Goal: Task Accomplishment & Management: Use online tool/utility

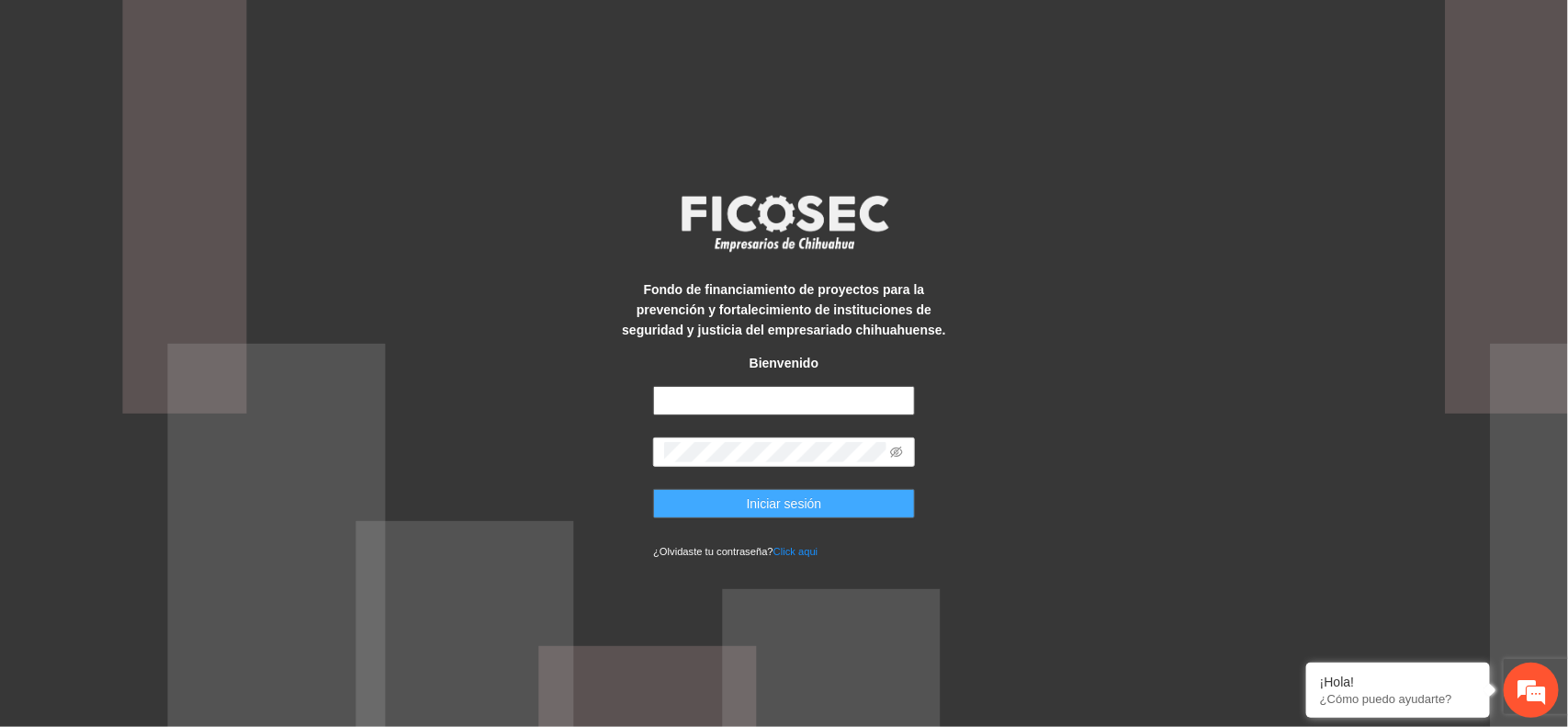
type input "**********"
click at [778, 506] on span "Iniciar sesión" at bounding box center [784, 504] width 75 height 20
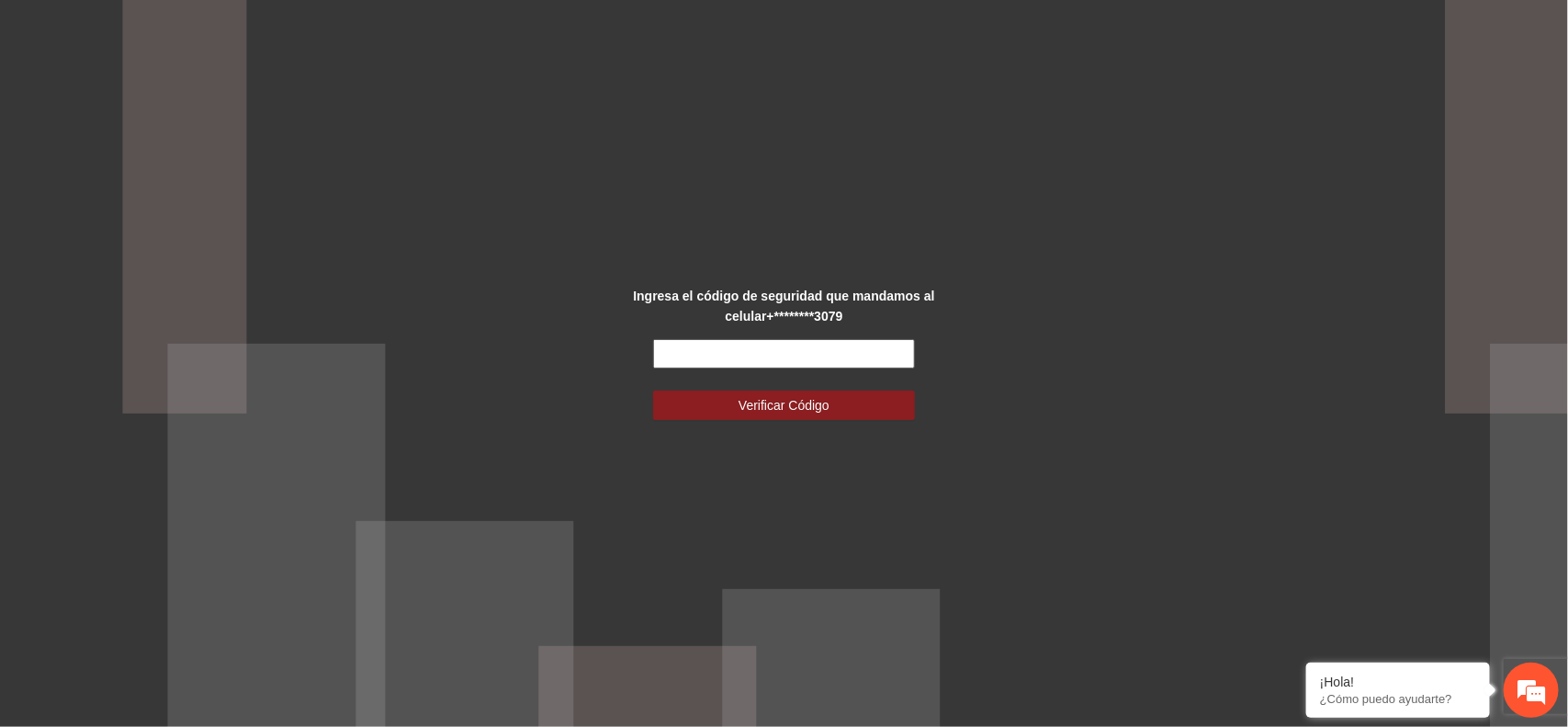
click at [835, 360] on input "text" at bounding box center [784, 353] width 262 height 29
type input "******"
click at [782, 403] on span "Verificar Código" at bounding box center [784, 405] width 91 height 20
click at [835, 400] on button "Verificar Código" at bounding box center [784, 405] width 262 height 29
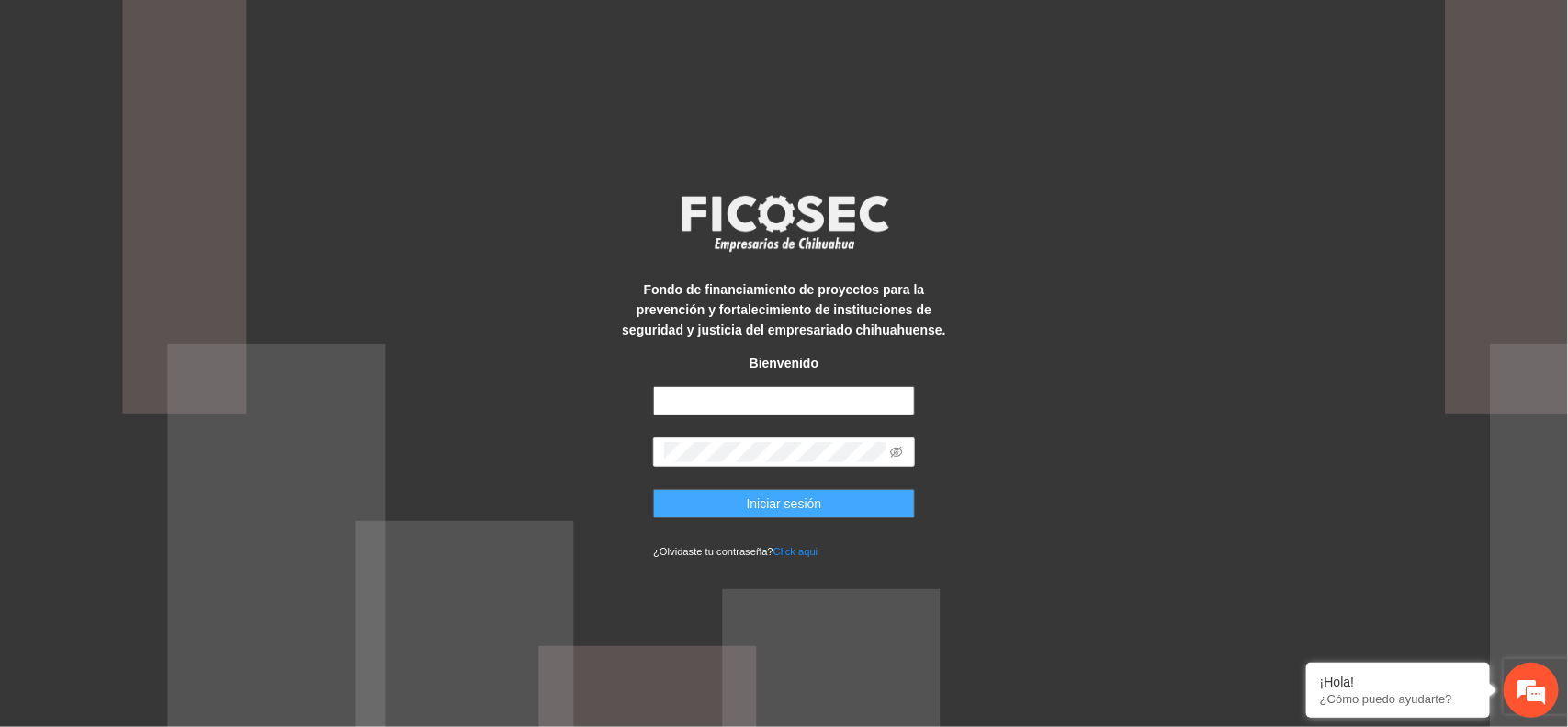
type input "**********"
click at [808, 499] on span "Iniciar sesión" at bounding box center [784, 504] width 75 height 20
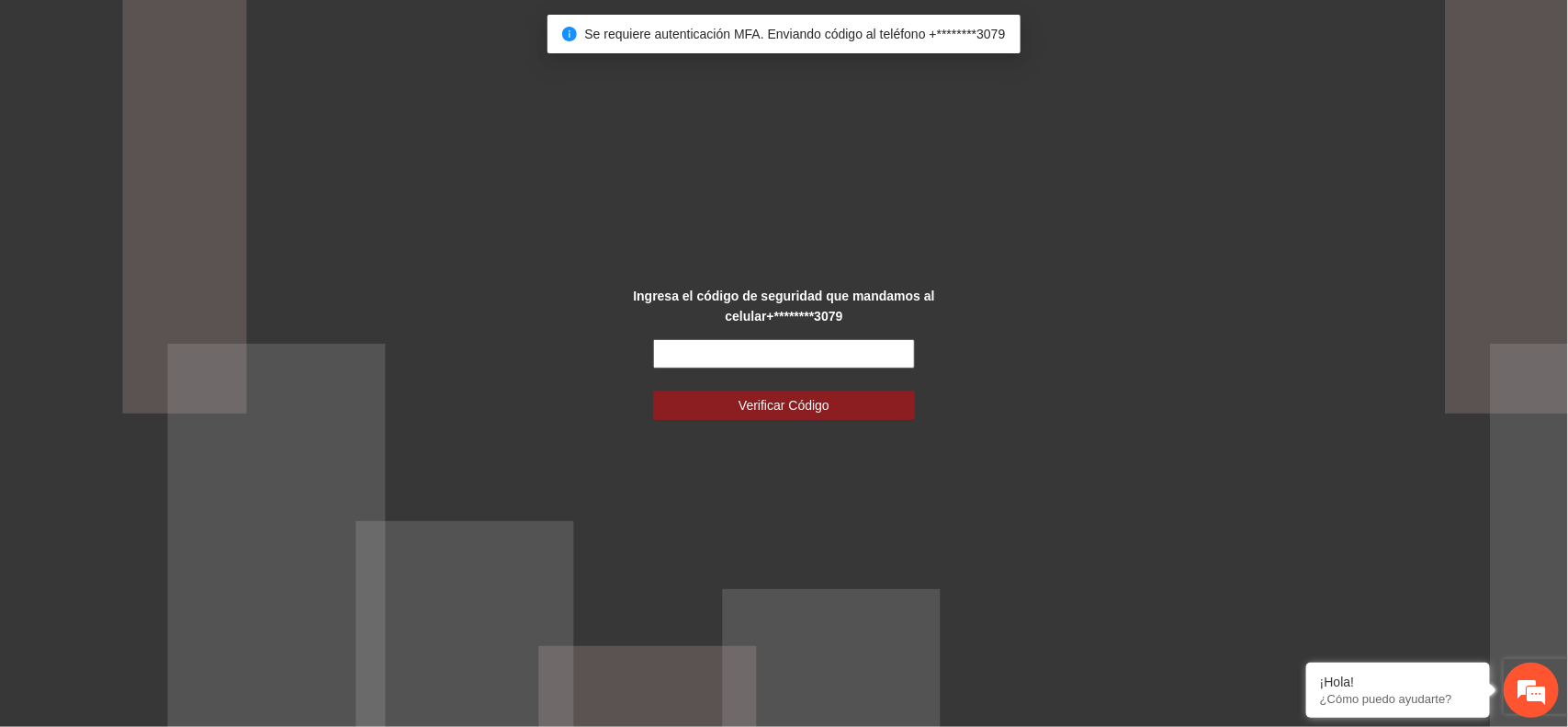
click at [875, 360] on input "text" at bounding box center [784, 353] width 262 height 29
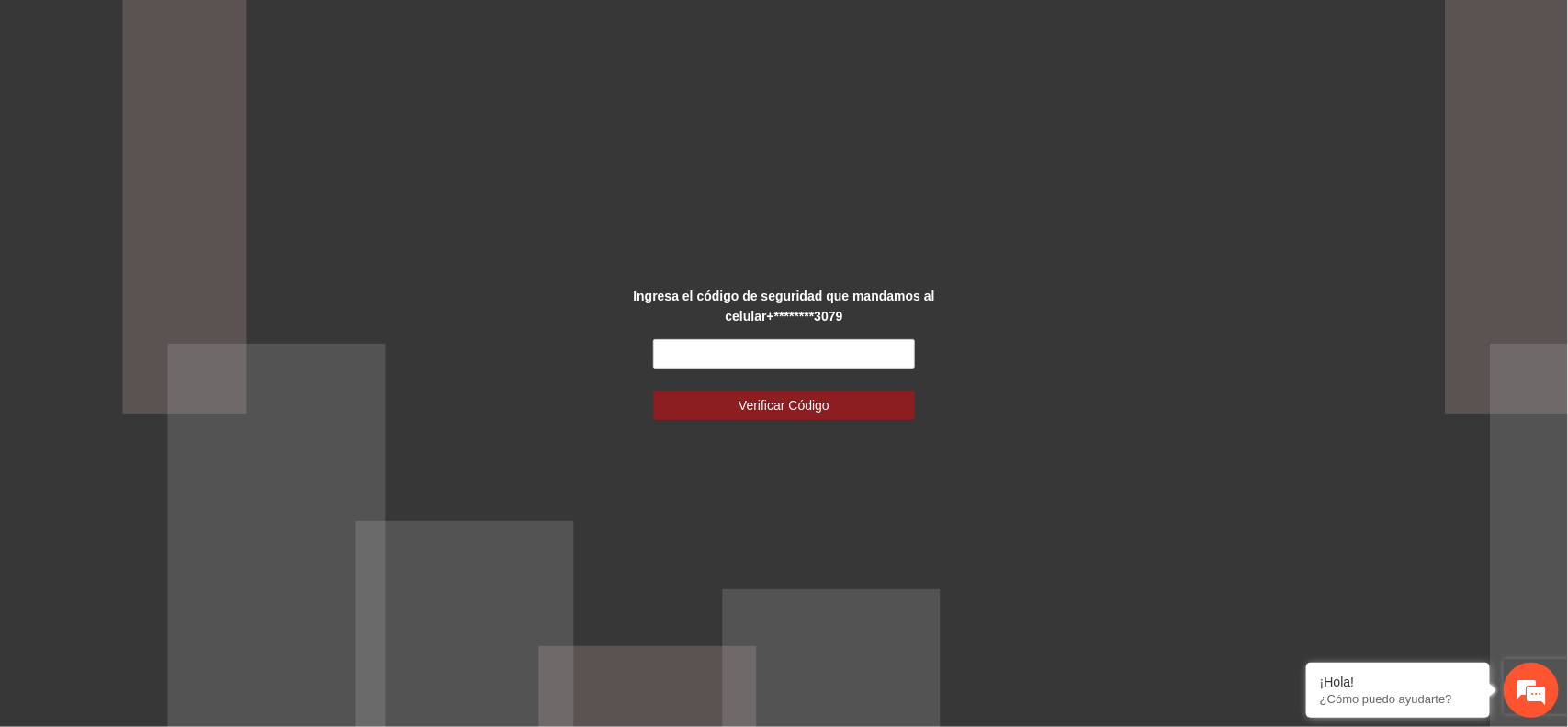
click at [1036, 388] on div "Ingresa el código de seguridad que mandamos al celular +********3079 Verificar …" at bounding box center [784, 363] width 1568 height 727
click at [859, 354] on input "text" at bounding box center [784, 353] width 262 height 29
click at [752, 358] on input "text" at bounding box center [784, 353] width 262 height 29
type input "******"
click at [756, 392] on button "Verificar Código" at bounding box center [784, 405] width 262 height 29
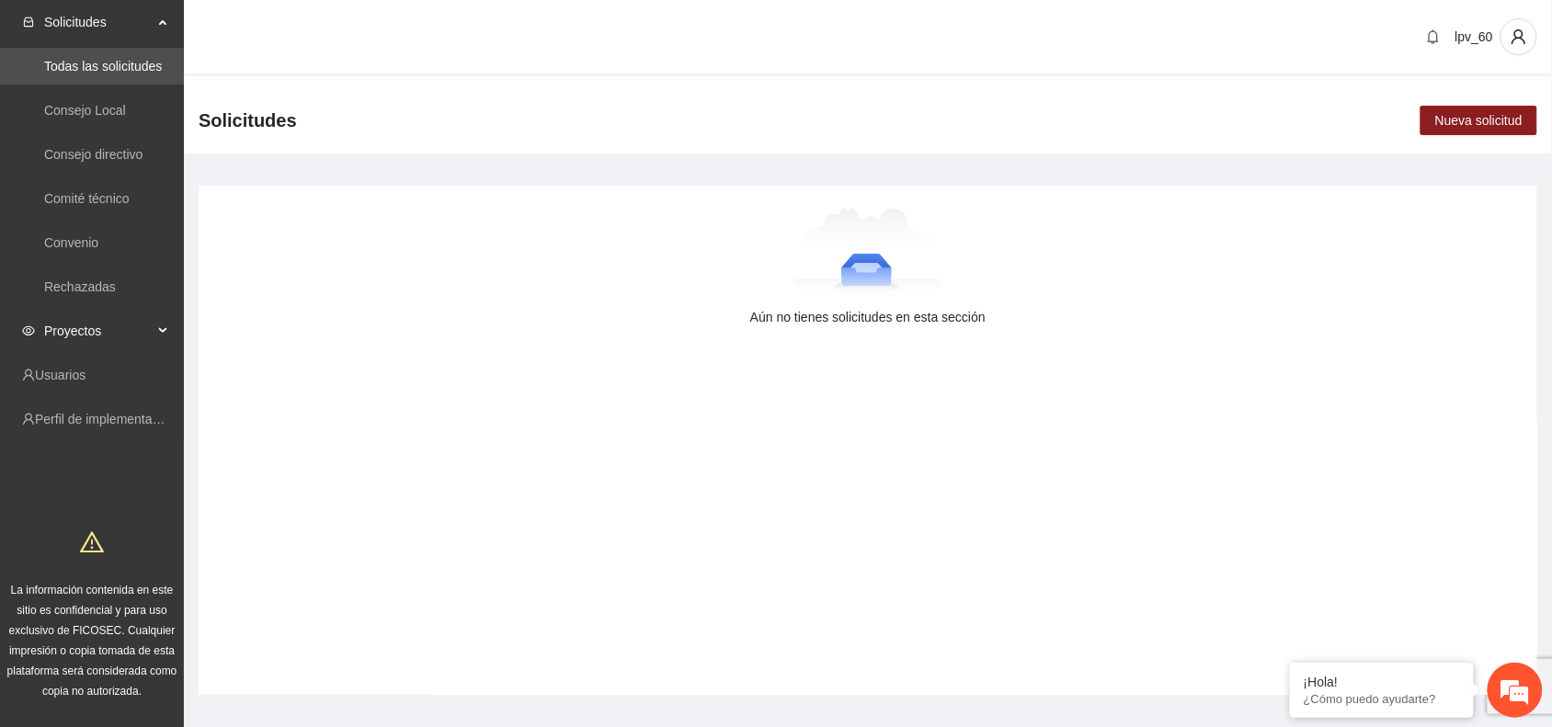
click at [134, 327] on span "Proyectos" at bounding box center [98, 331] width 108 height 37
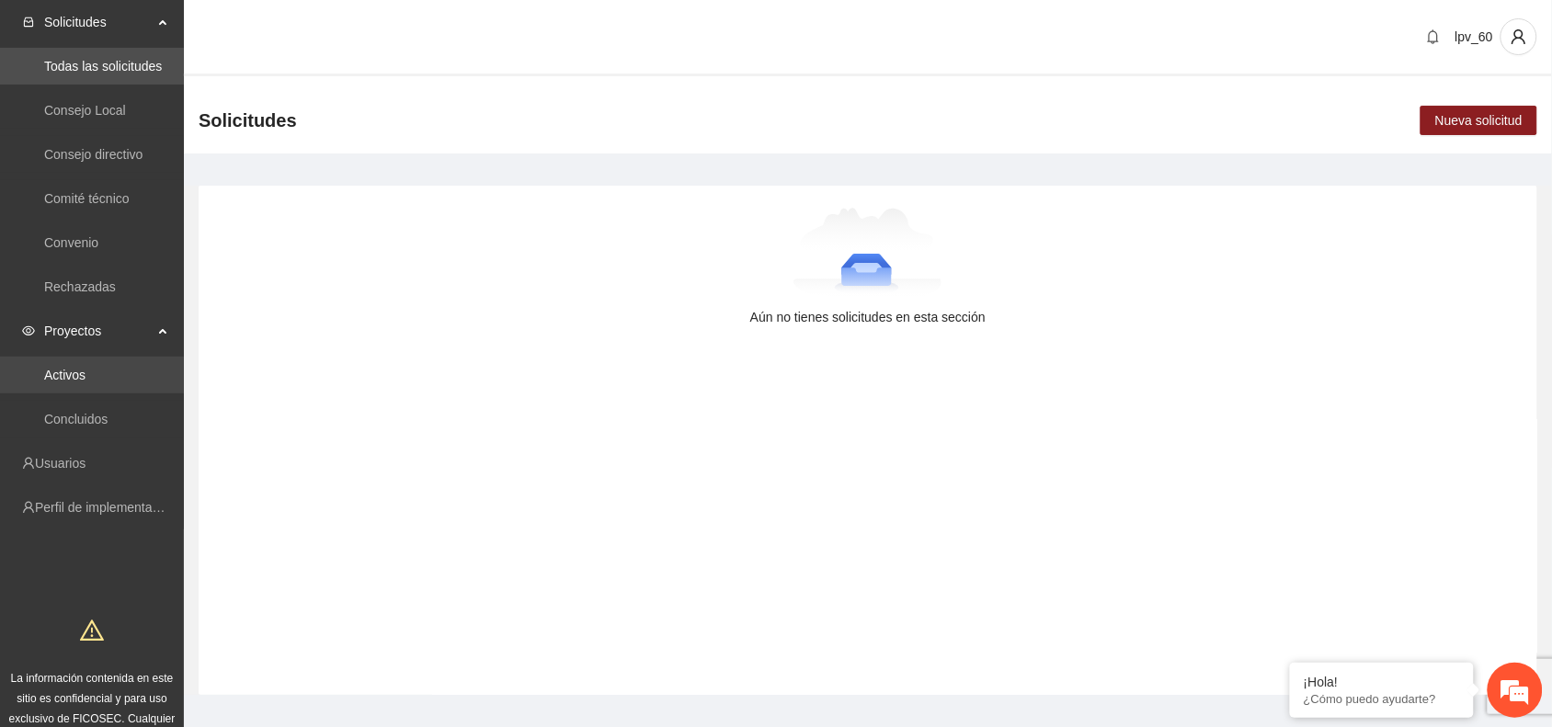
click at [85, 377] on link "Activos" at bounding box center [64, 375] width 41 height 15
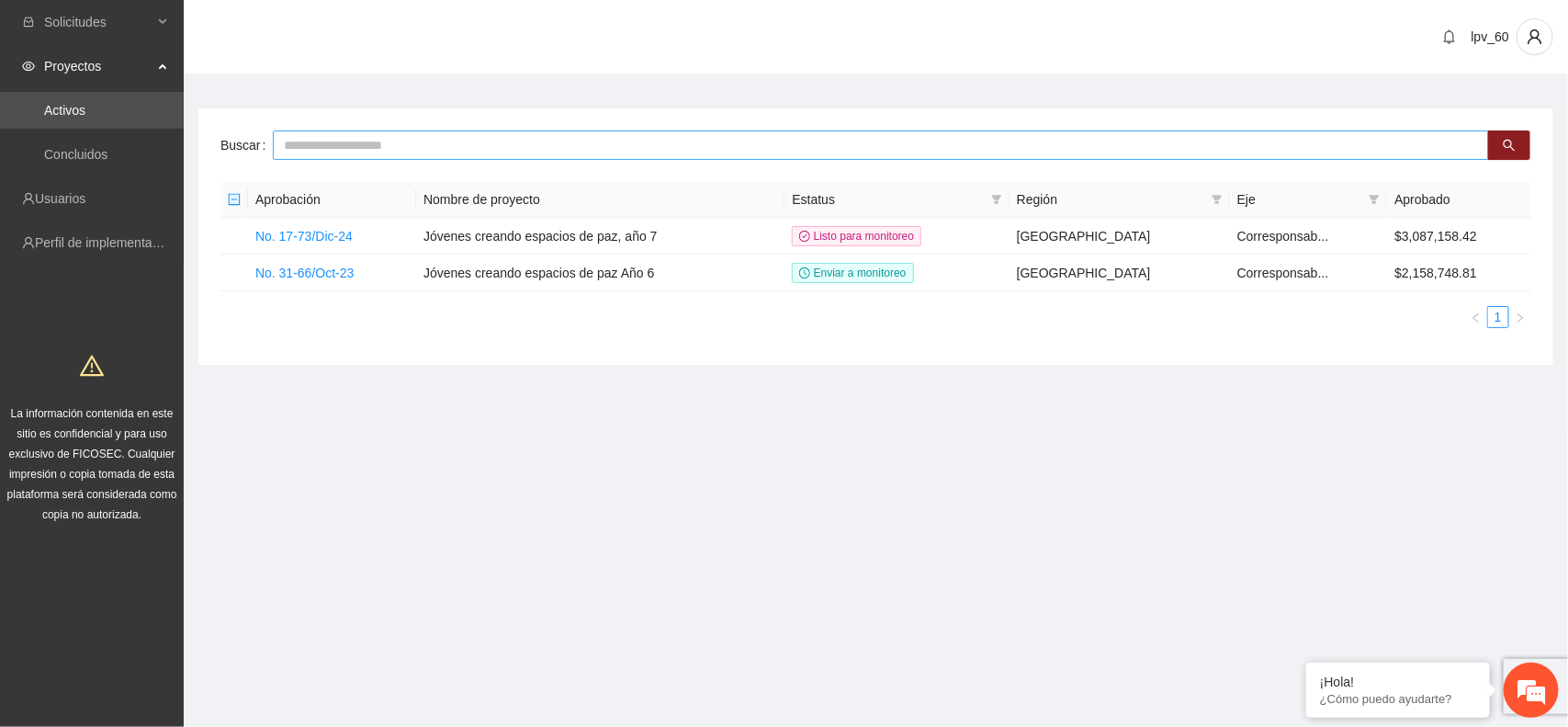
click at [341, 149] on input "text" at bounding box center [880, 145] width 1216 height 29
click at [342, 232] on link "No. 17-73/Dic-24" at bounding box center [304, 236] width 97 height 15
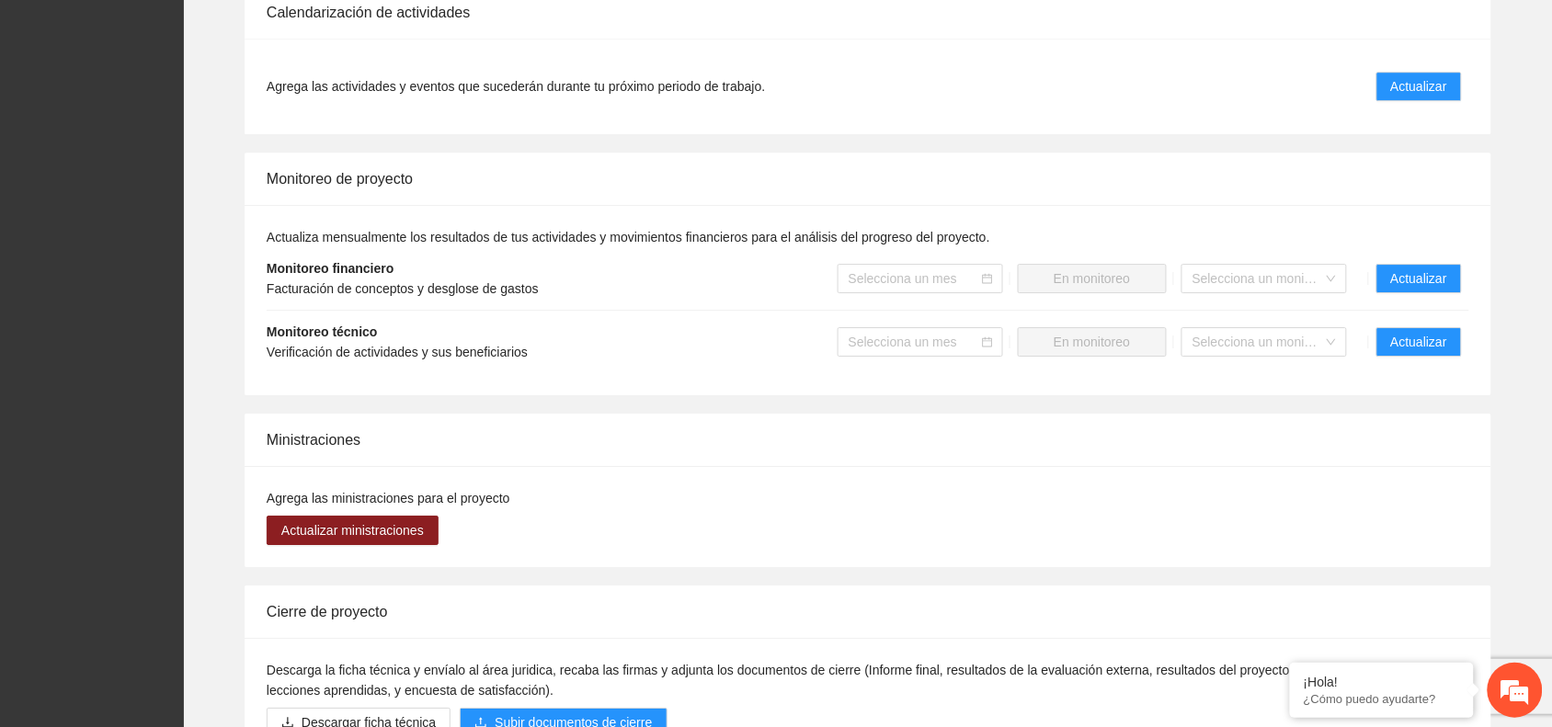
scroll to position [1636, 0]
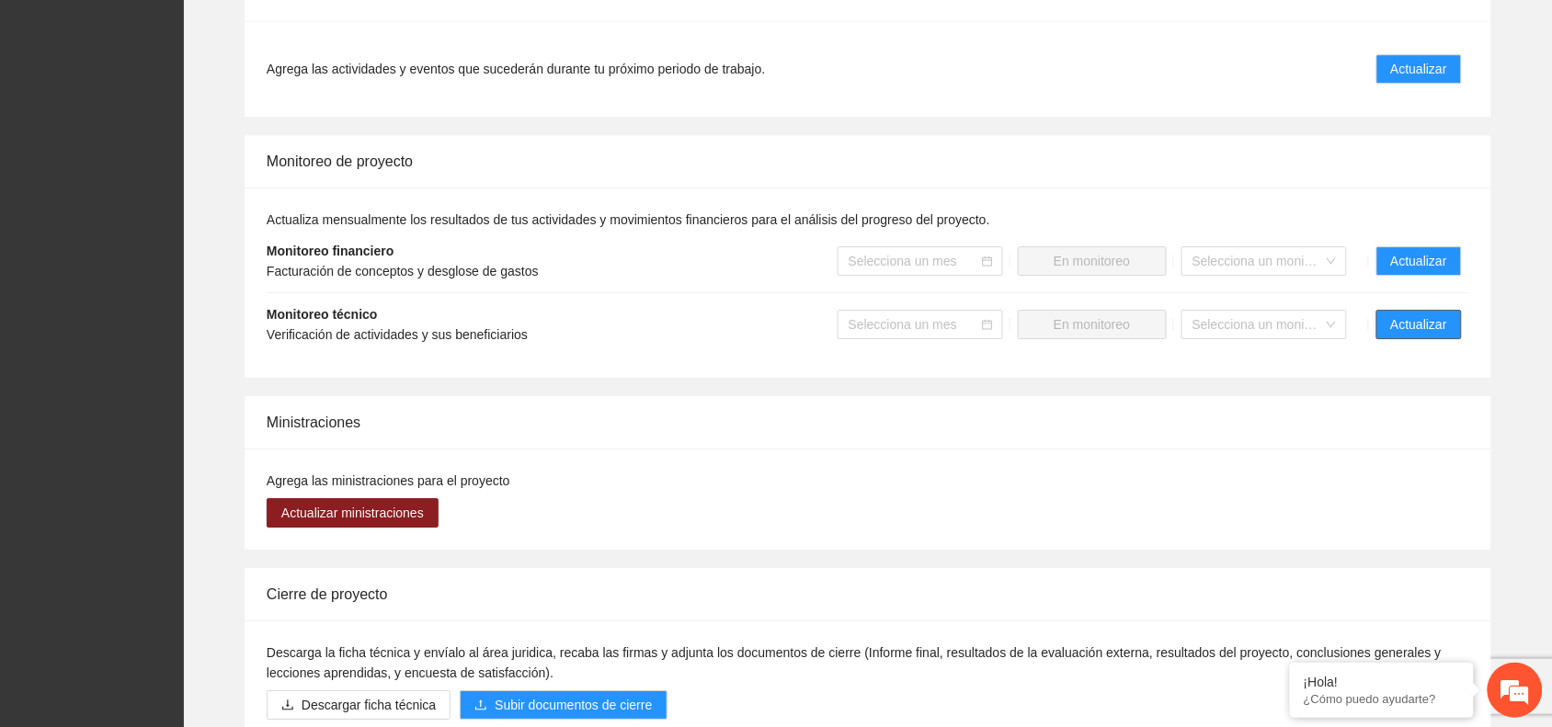
click at [1429, 324] on span "Actualizar" at bounding box center [1419, 324] width 56 height 20
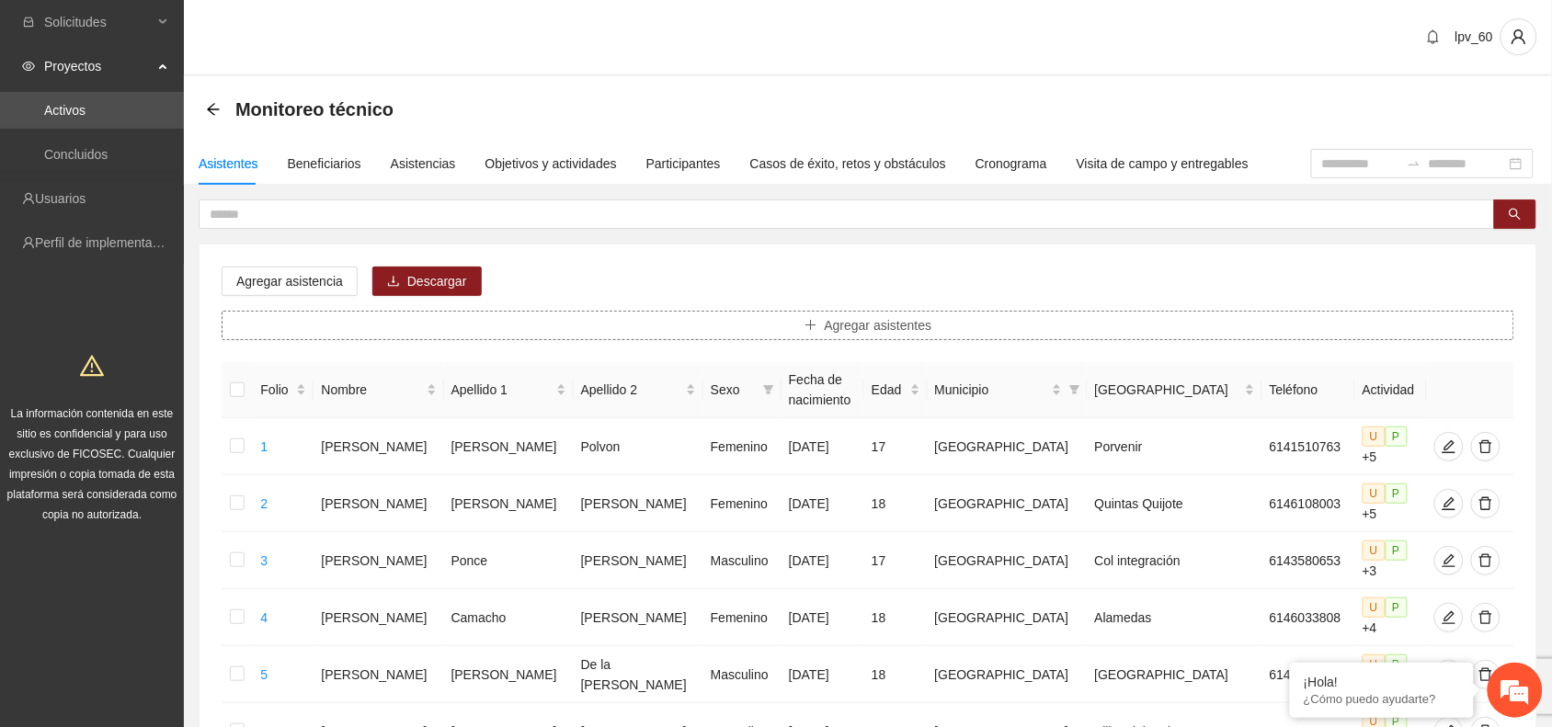
click at [1508, 324] on button "Agregar asistentes" at bounding box center [868, 325] width 1292 height 29
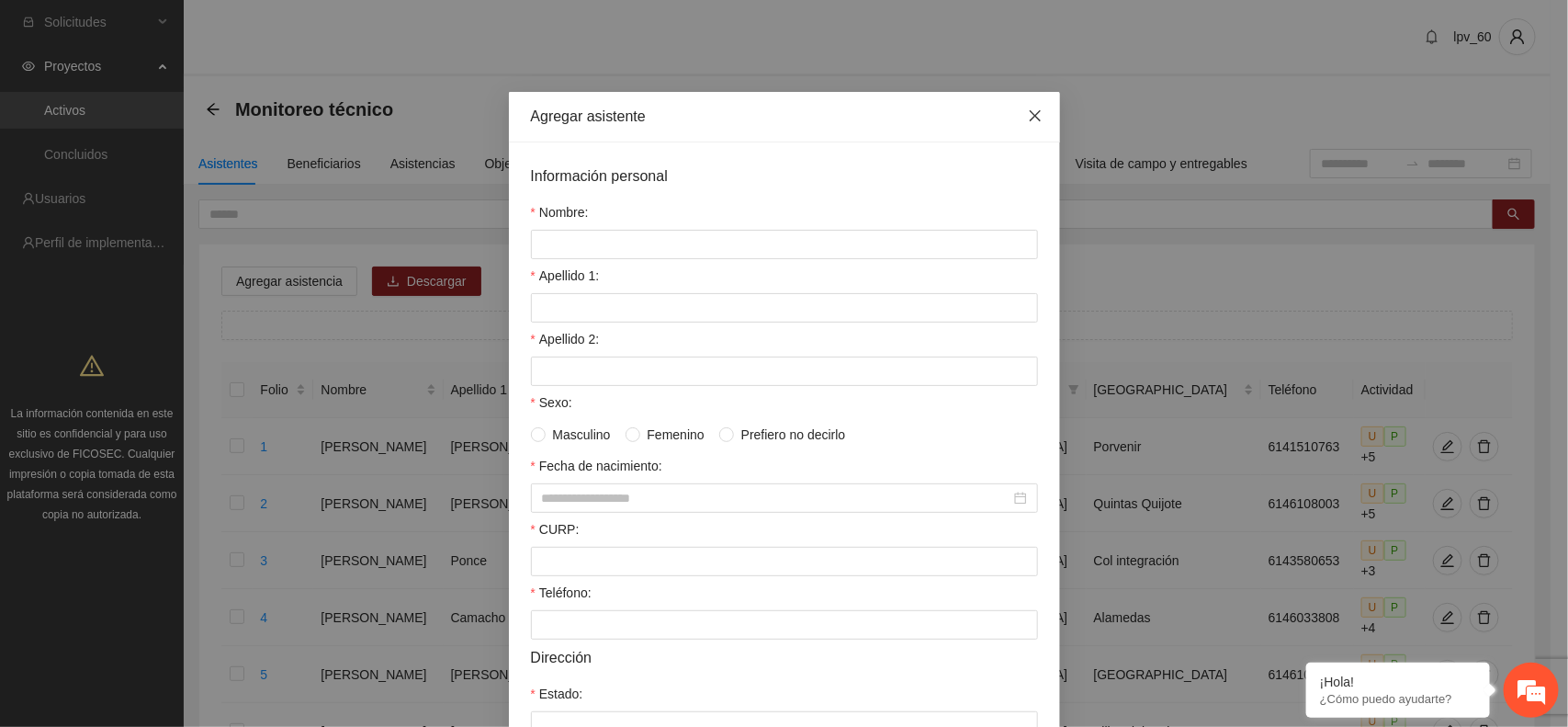
click at [1029, 116] on icon "close" at bounding box center [1035, 115] width 15 height 15
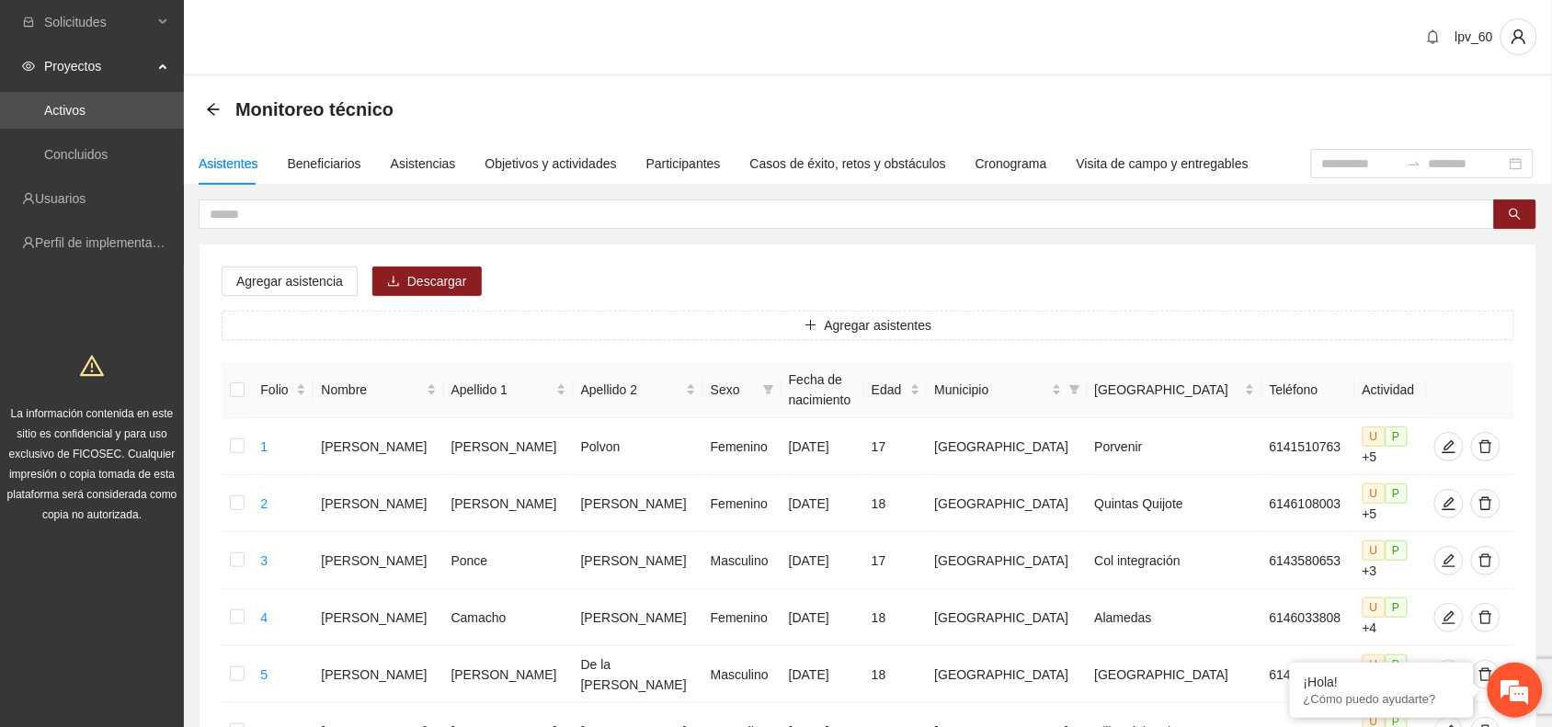
click at [1526, 694] on em at bounding box center [1515, 690] width 50 height 50
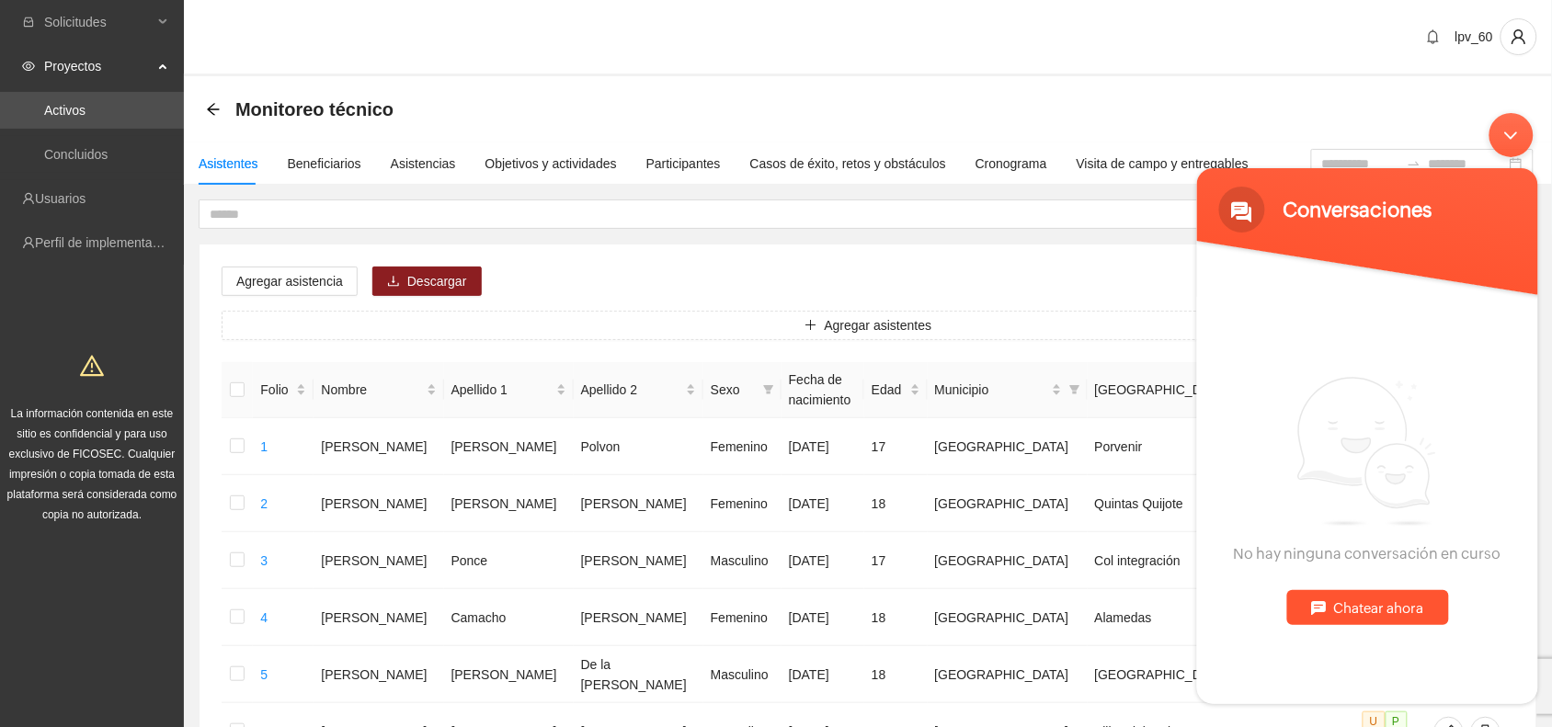
click at [1507, 141] on div "Minimizar ventana de chat en vivo" at bounding box center [1510, 134] width 44 height 44
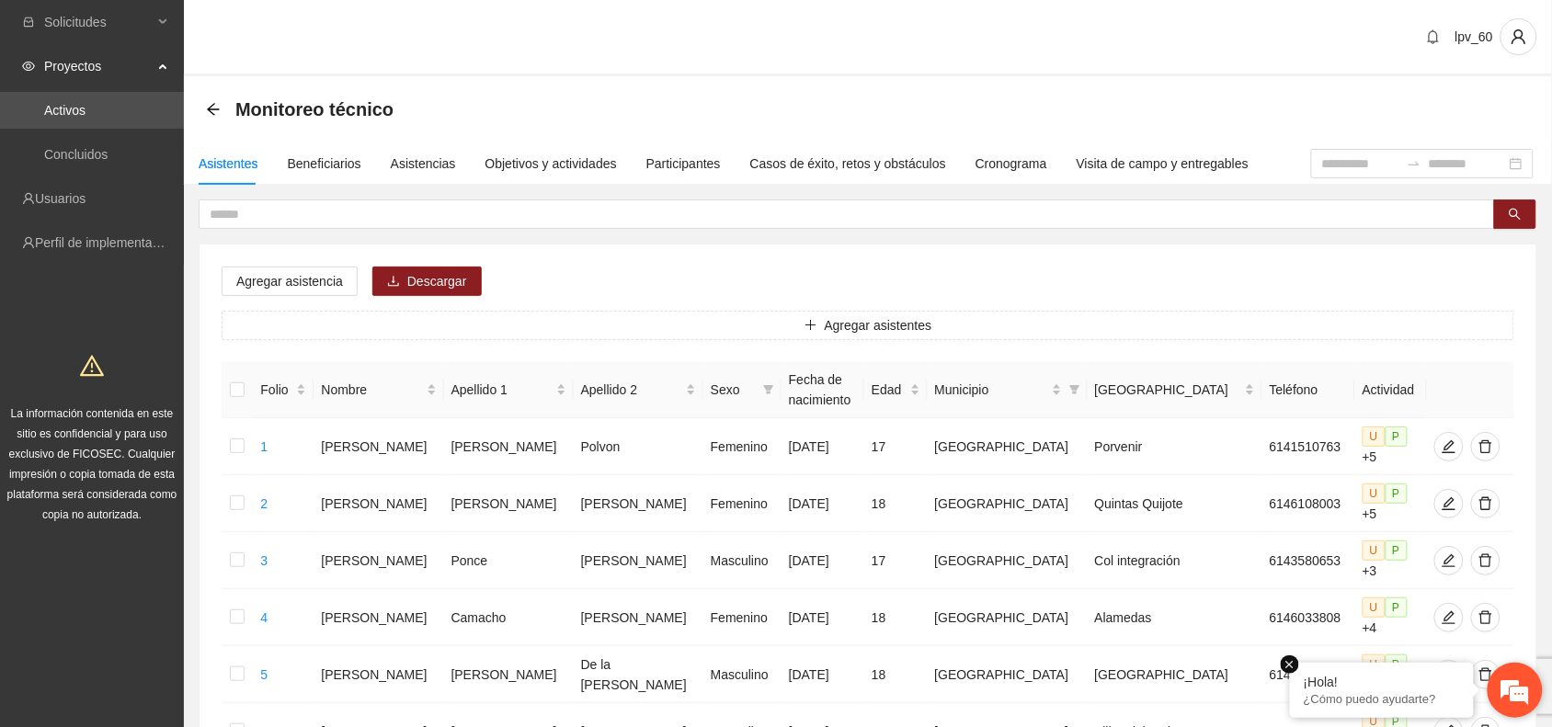
click at [1289, 663] on em at bounding box center [1289, 664] width 18 height 18
click at [499, 168] on div "Objetivos y actividades" at bounding box center [550, 164] width 131 height 20
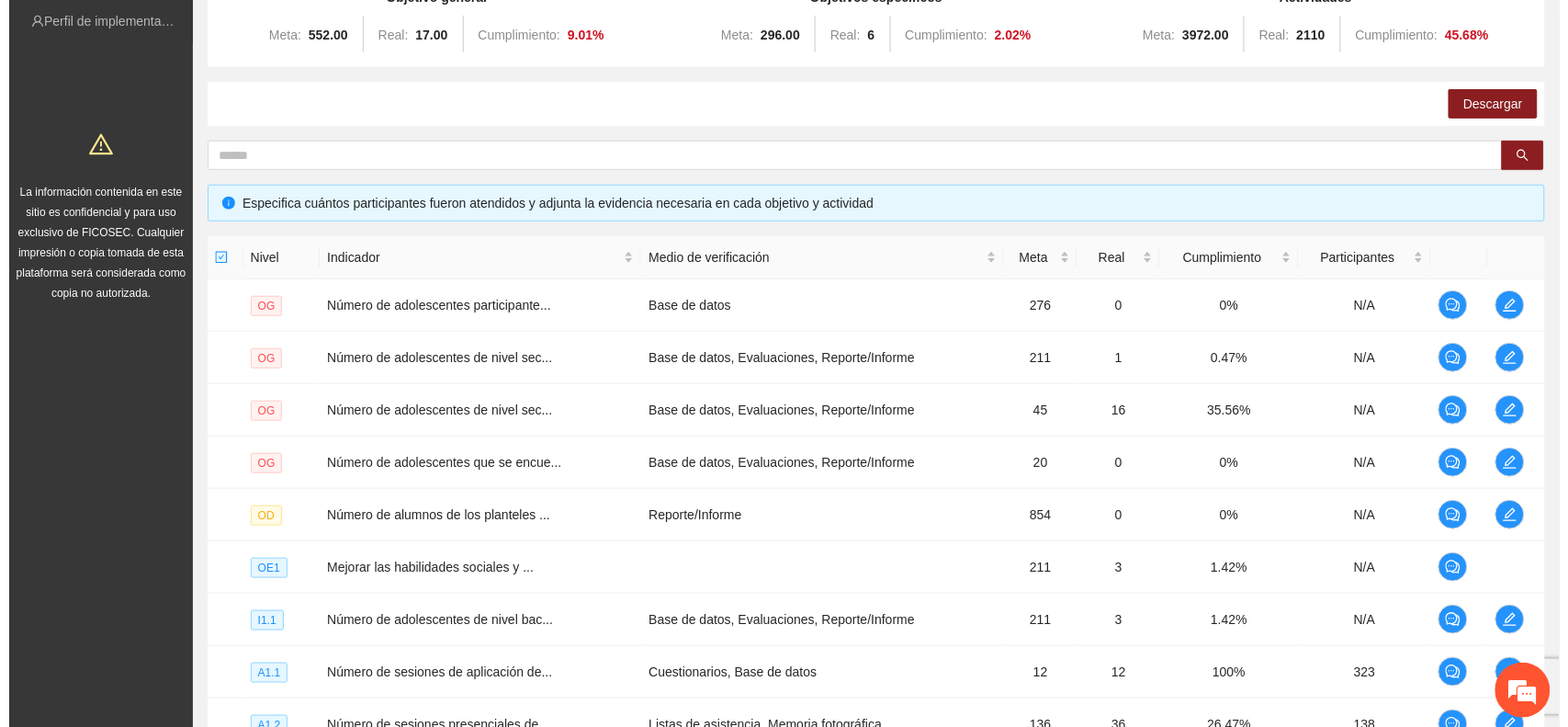
scroll to position [476, 0]
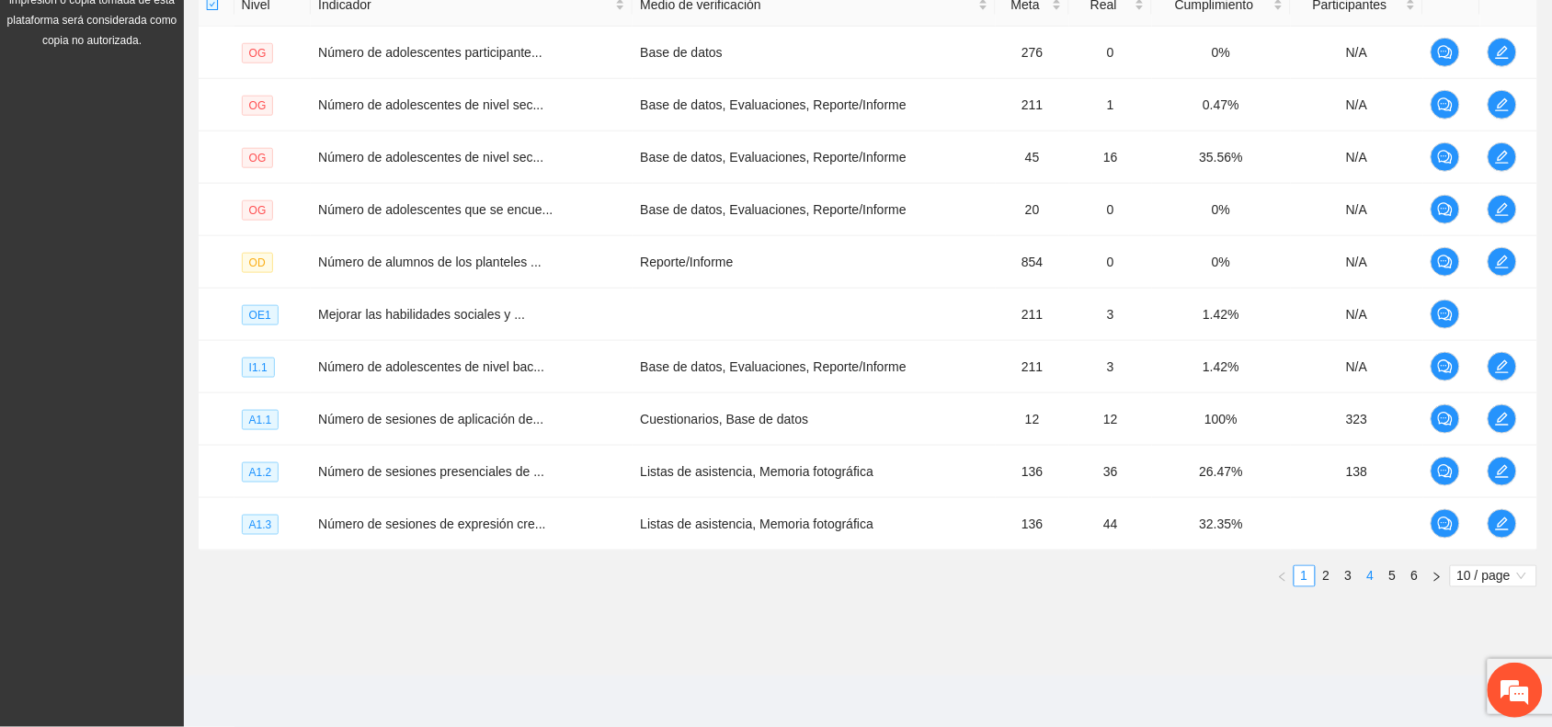
click at [1367, 574] on link "4" at bounding box center [1370, 576] width 20 height 20
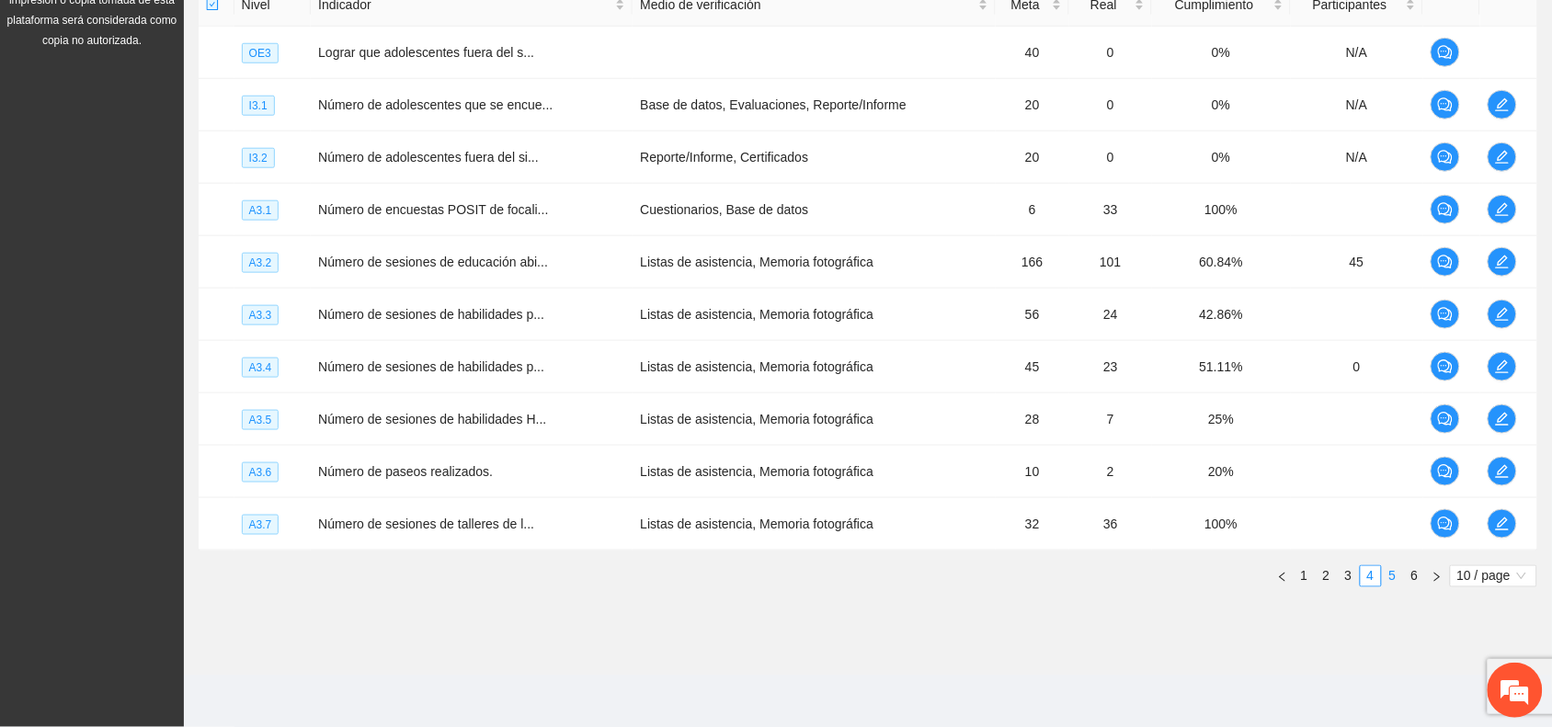
click at [1391, 577] on link "5" at bounding box center [1392, 576] width 20 height 20
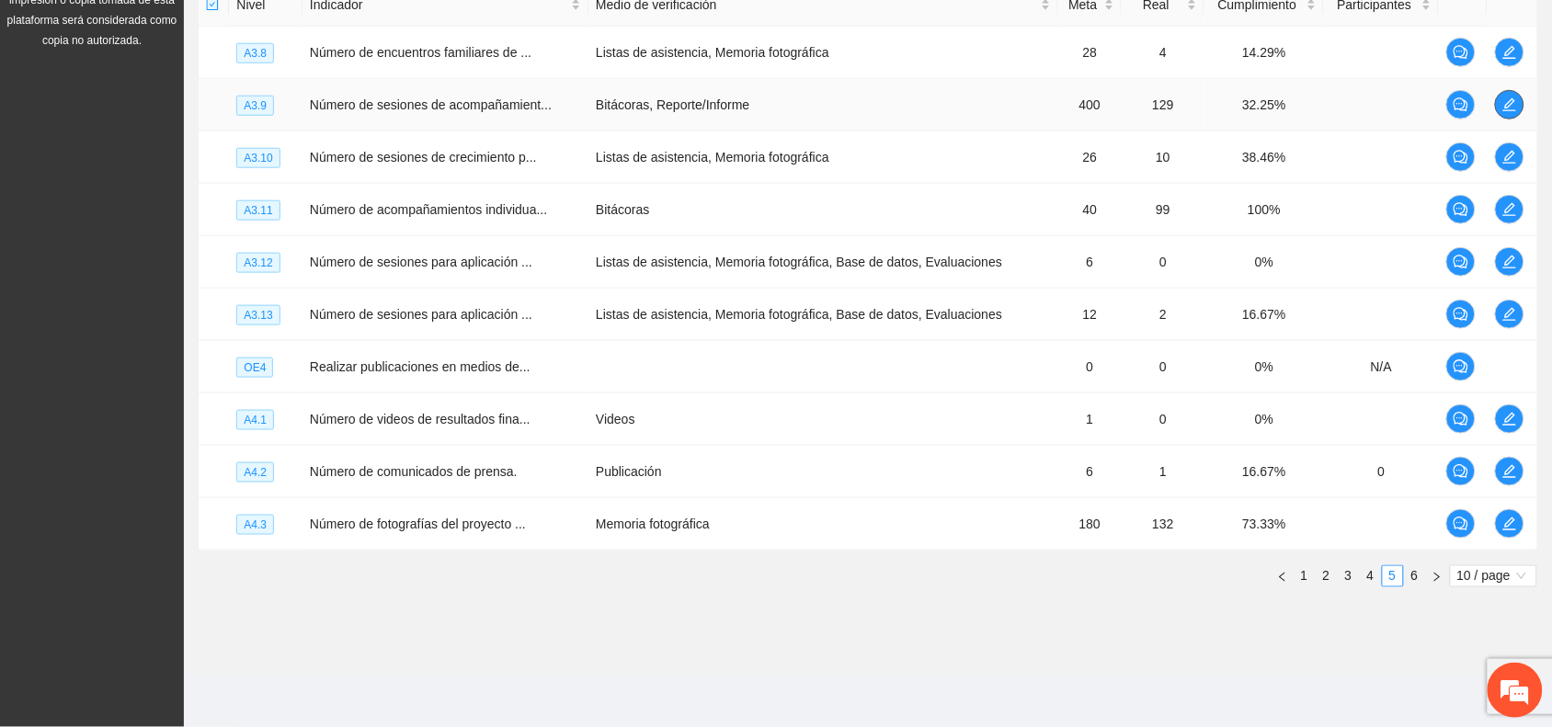
click at [1505, 101] on icon "edit" at bounding box center [1509, 104] width 15 height 15
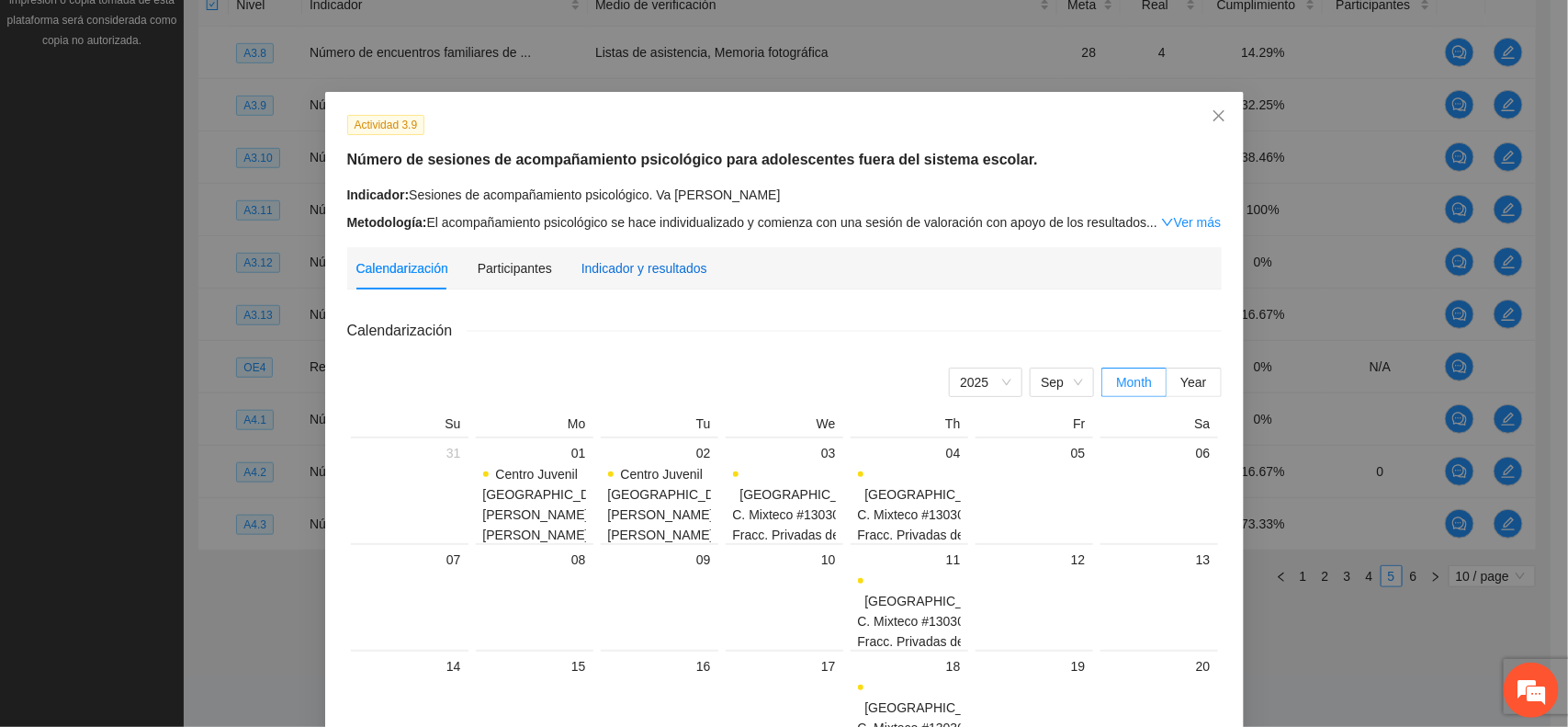
click at [659, 267] on div "Indicador y resultados" at bounding box center [645, 268] width 126 height 20
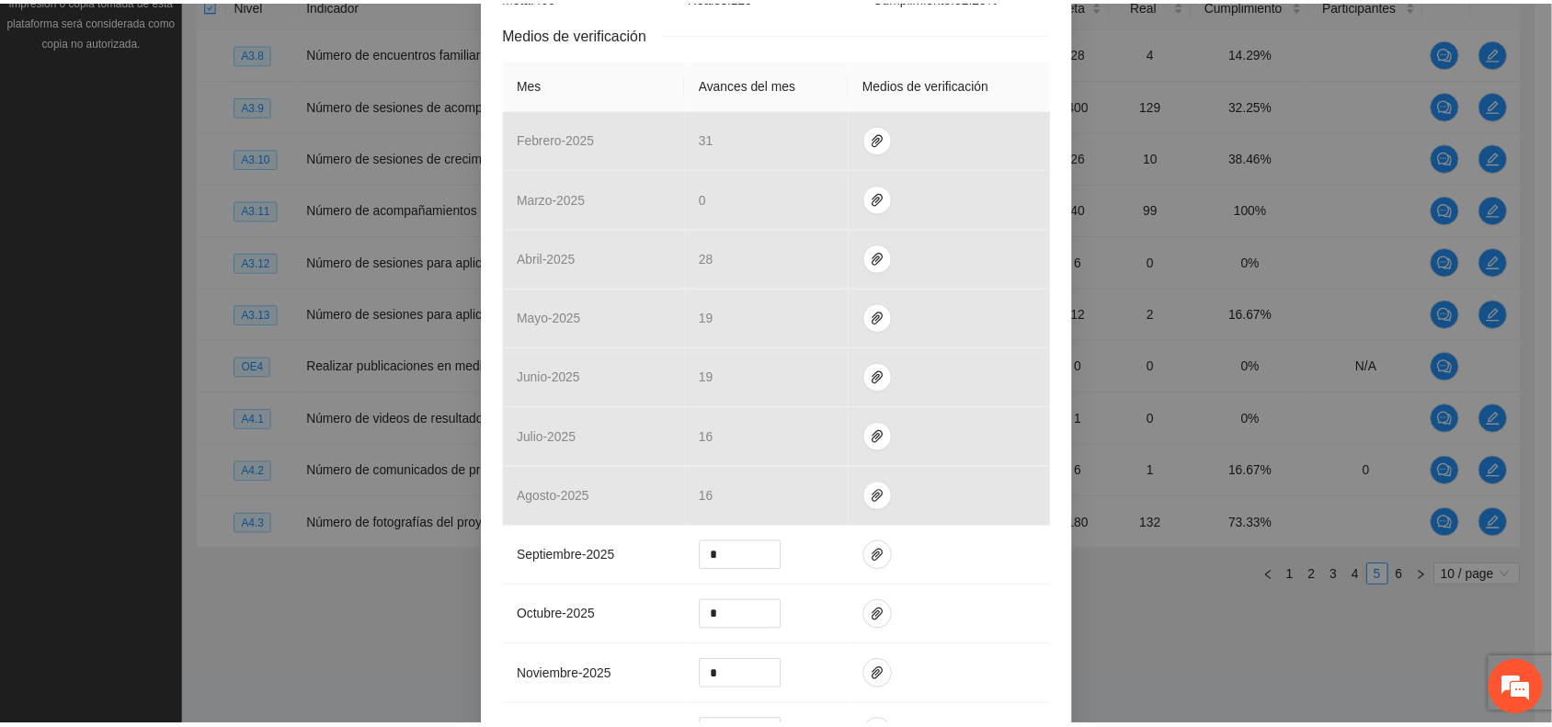
scroll to position [0, 0]
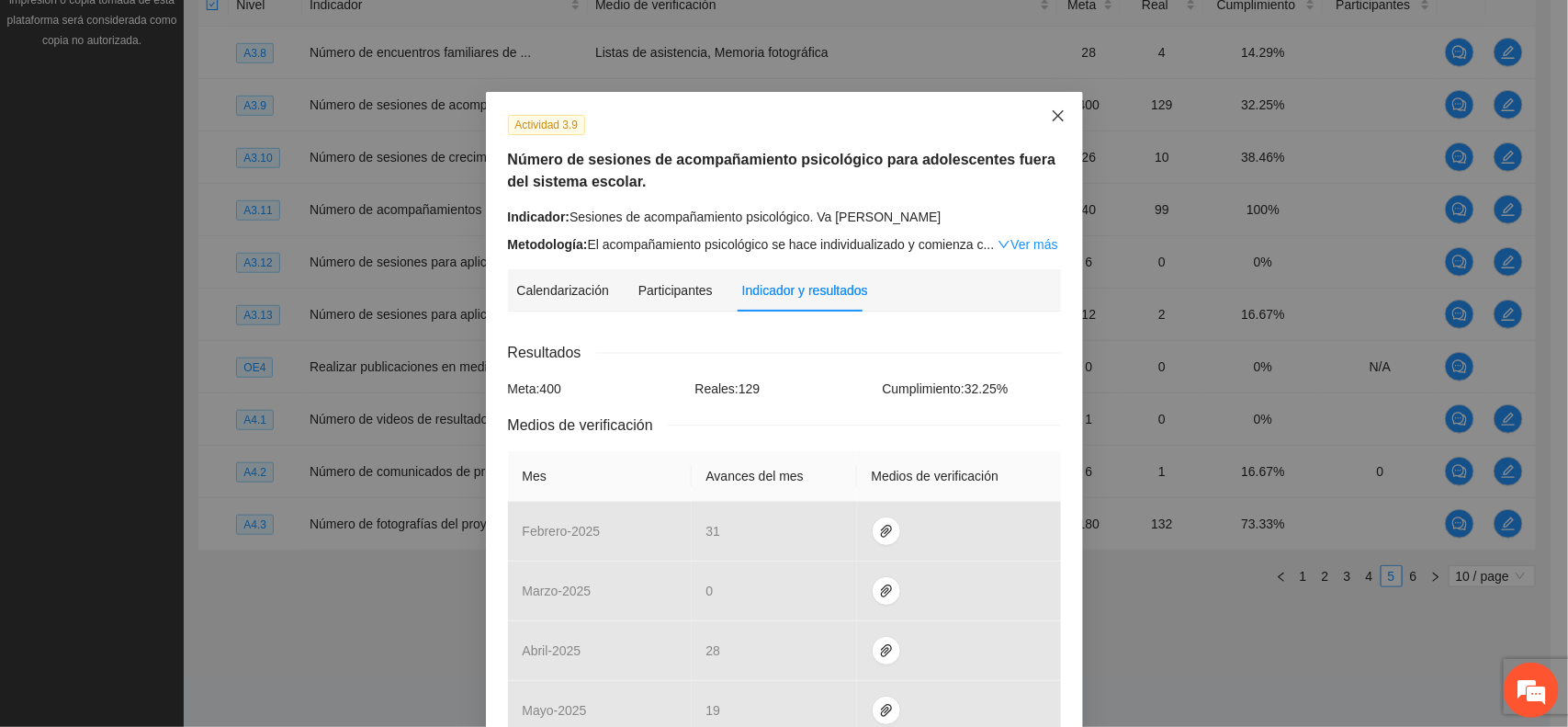
click at [1051, 115] on icon "close" at bounding box center [1056, 115] width 11 height 11
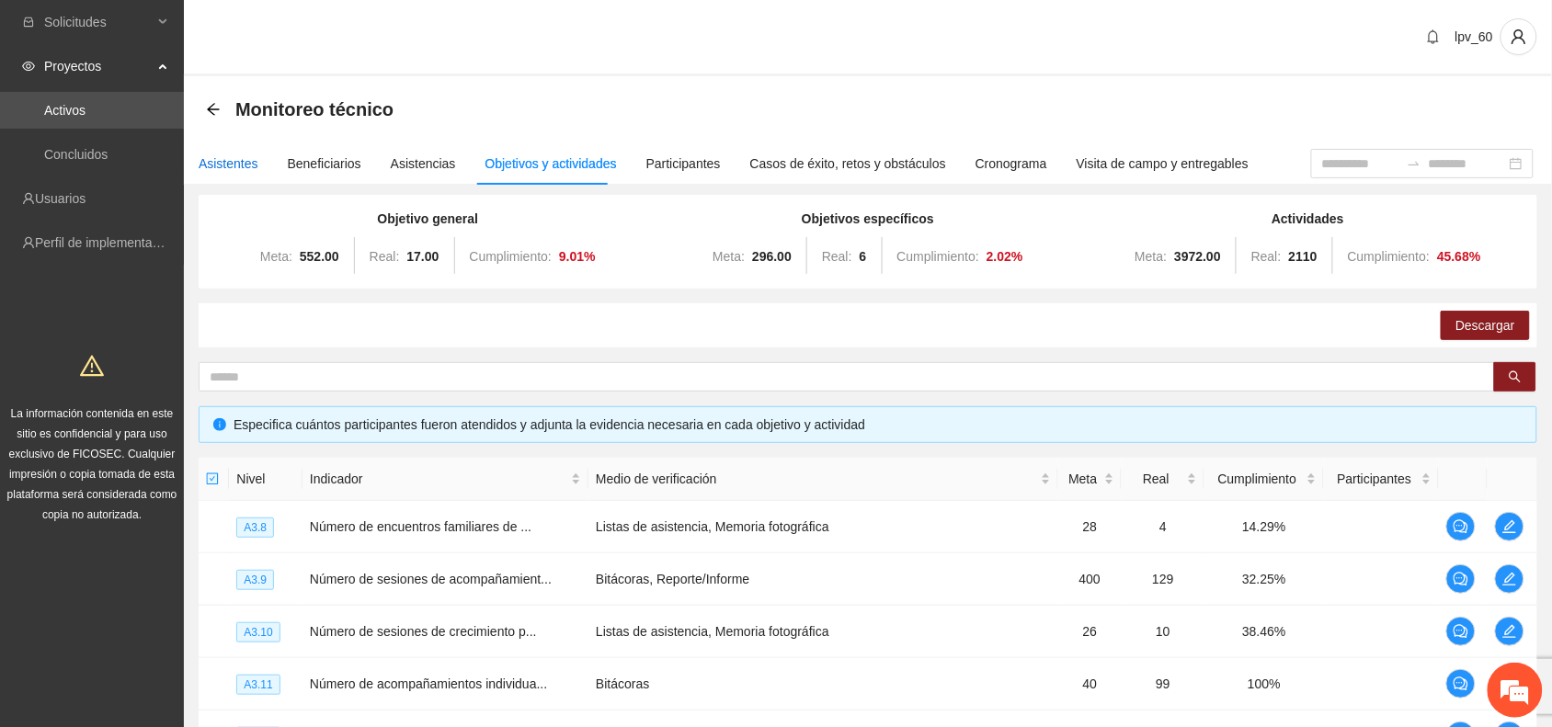
click at [227, 154] on div "Asistentes" at bounding box center [229, 164] width 60 height 20
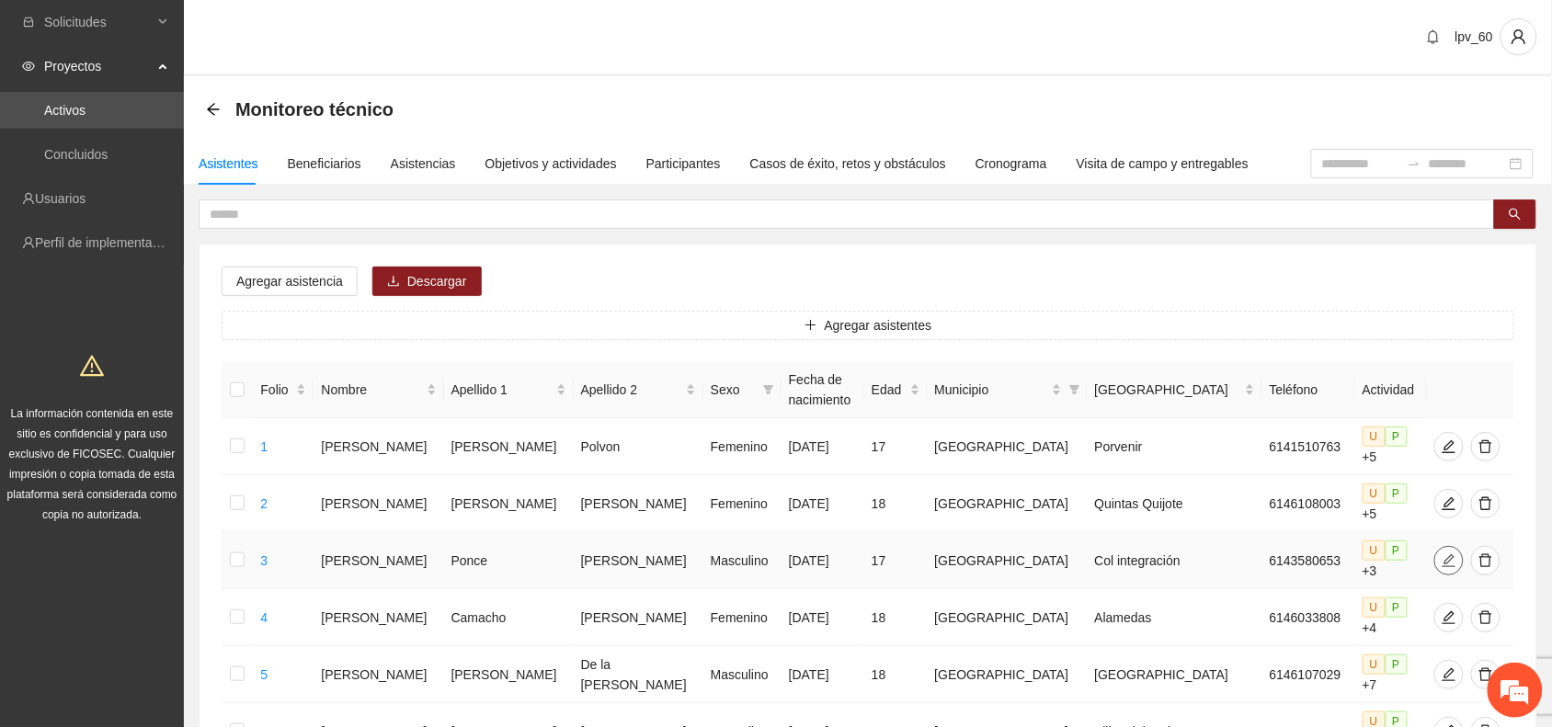
click at [1435, 553] on span "edit" at bounding box center [1449, 560] width 28 height 15
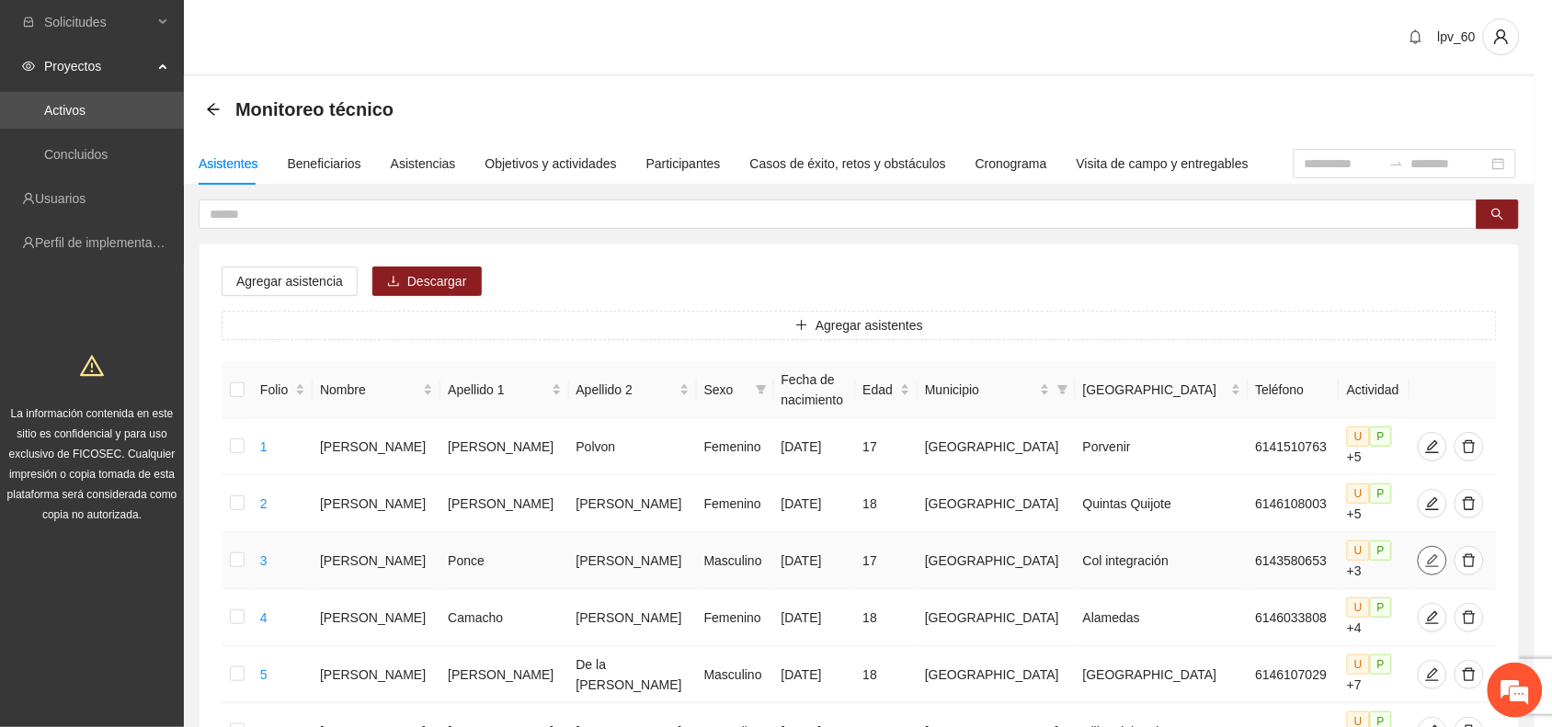
type input "**********"
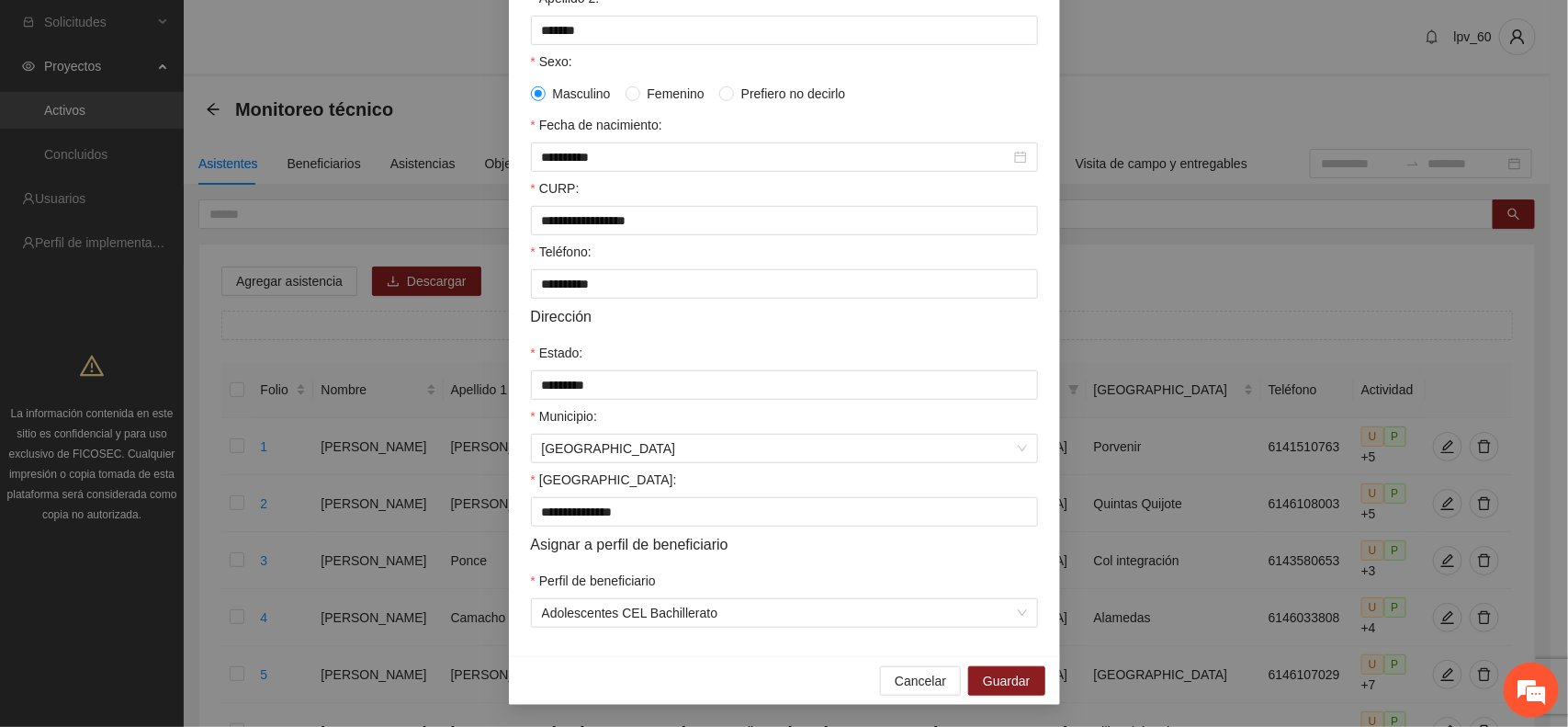
scroll to position [351, 0]
click at [902, 687] on span "Cancelar" at bounding box center [919, 681] width 51 height 20
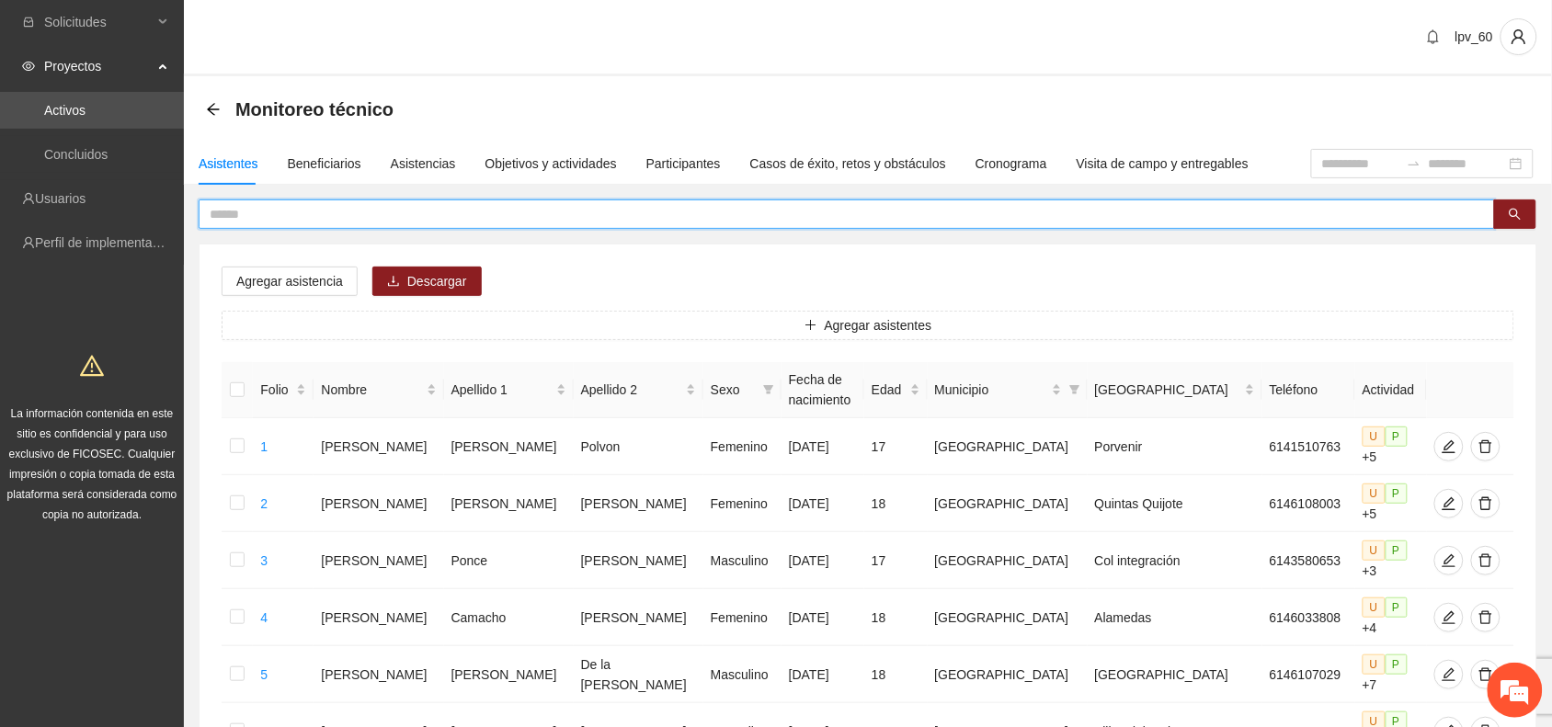
click at [368, 216] on input "text" at bounding box center [839, 214] width 1259 height 20
click at [372, 184] on div "Asistentes Beneficiarios Asistencias Objetivos y actividades Participantes Caso…" at bounding box center [716, 163] width 1064 height 42
click at [346, 213] on input "text" at bounding box center [839, 214] width 1259 height 20
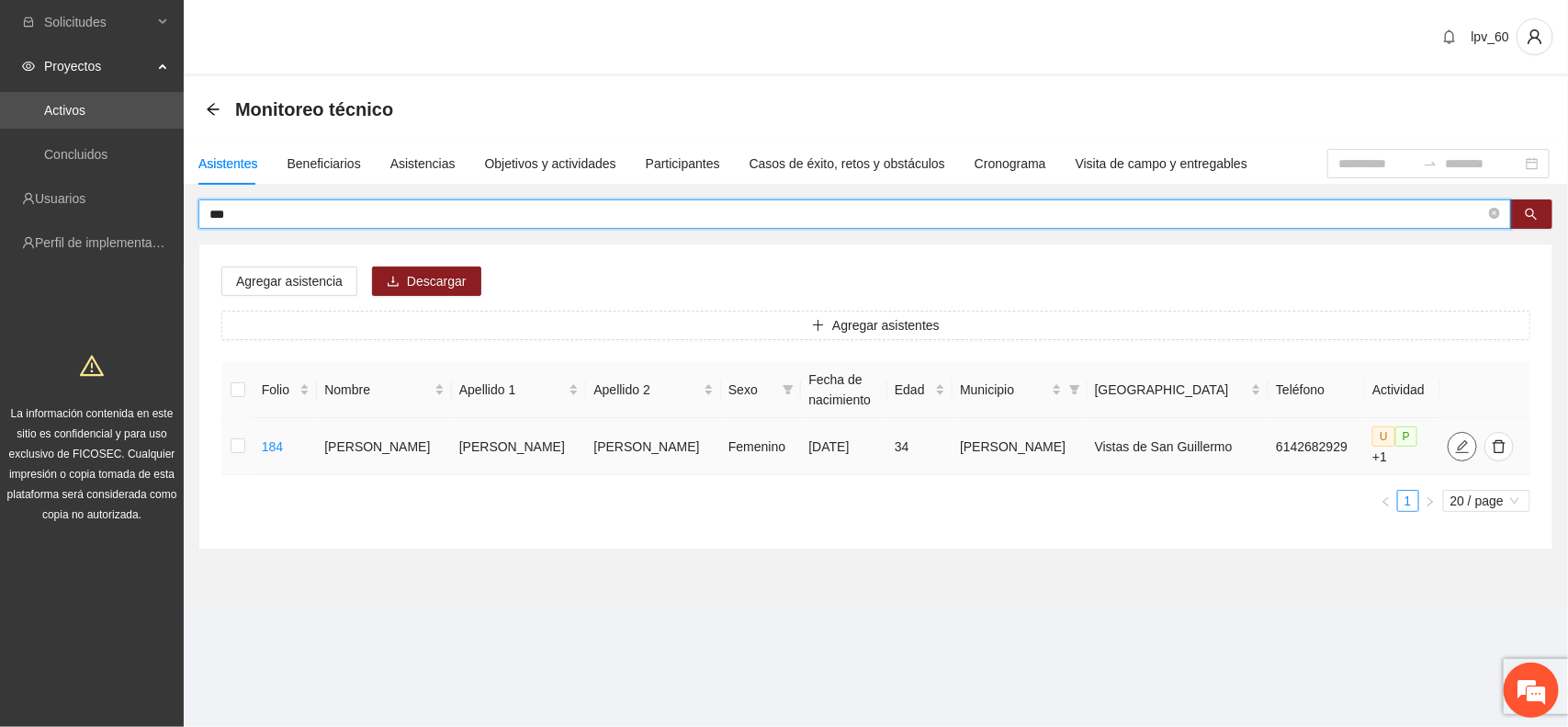
click at [1455, 446] on icon "edit" at bounding box center [1462, 446] width 15 height 15
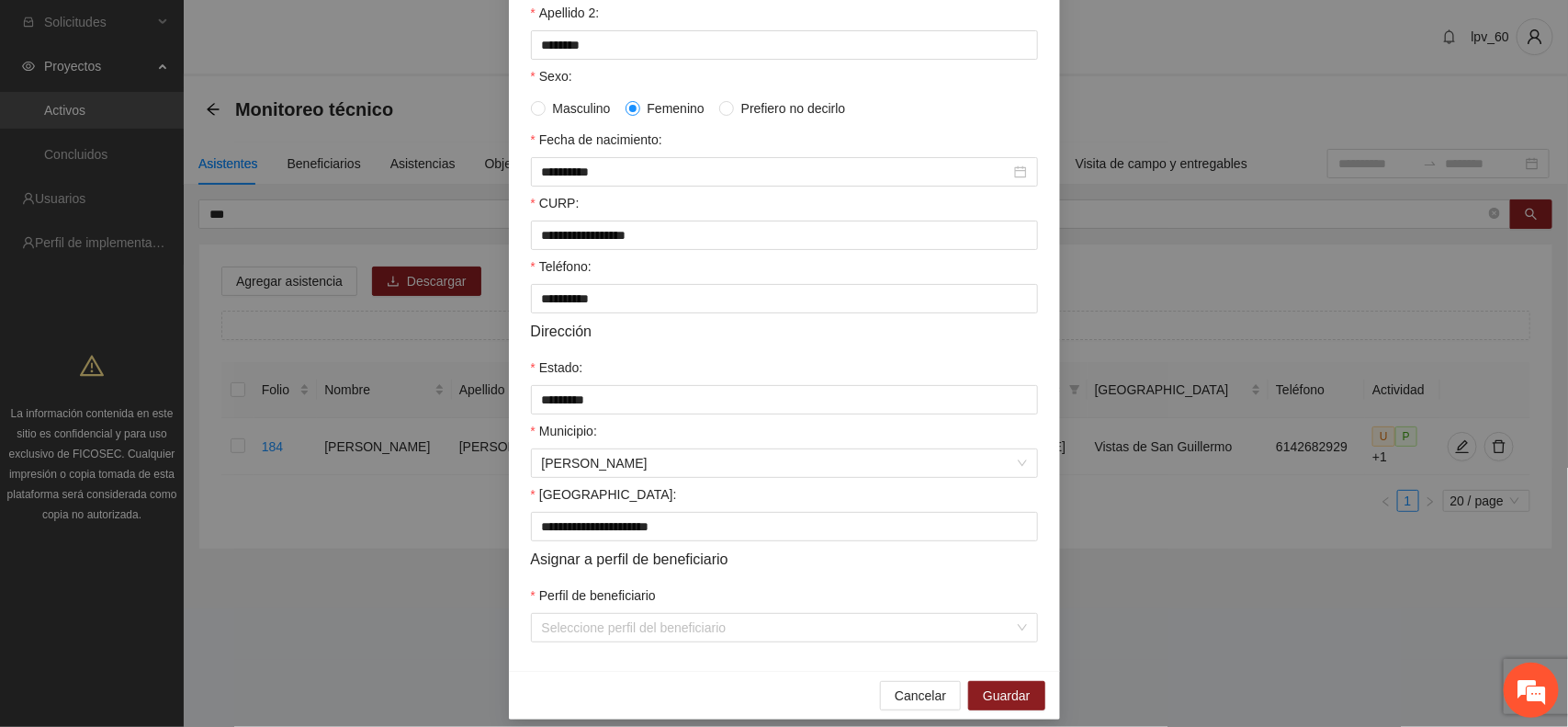
scroll to position [355, 0]
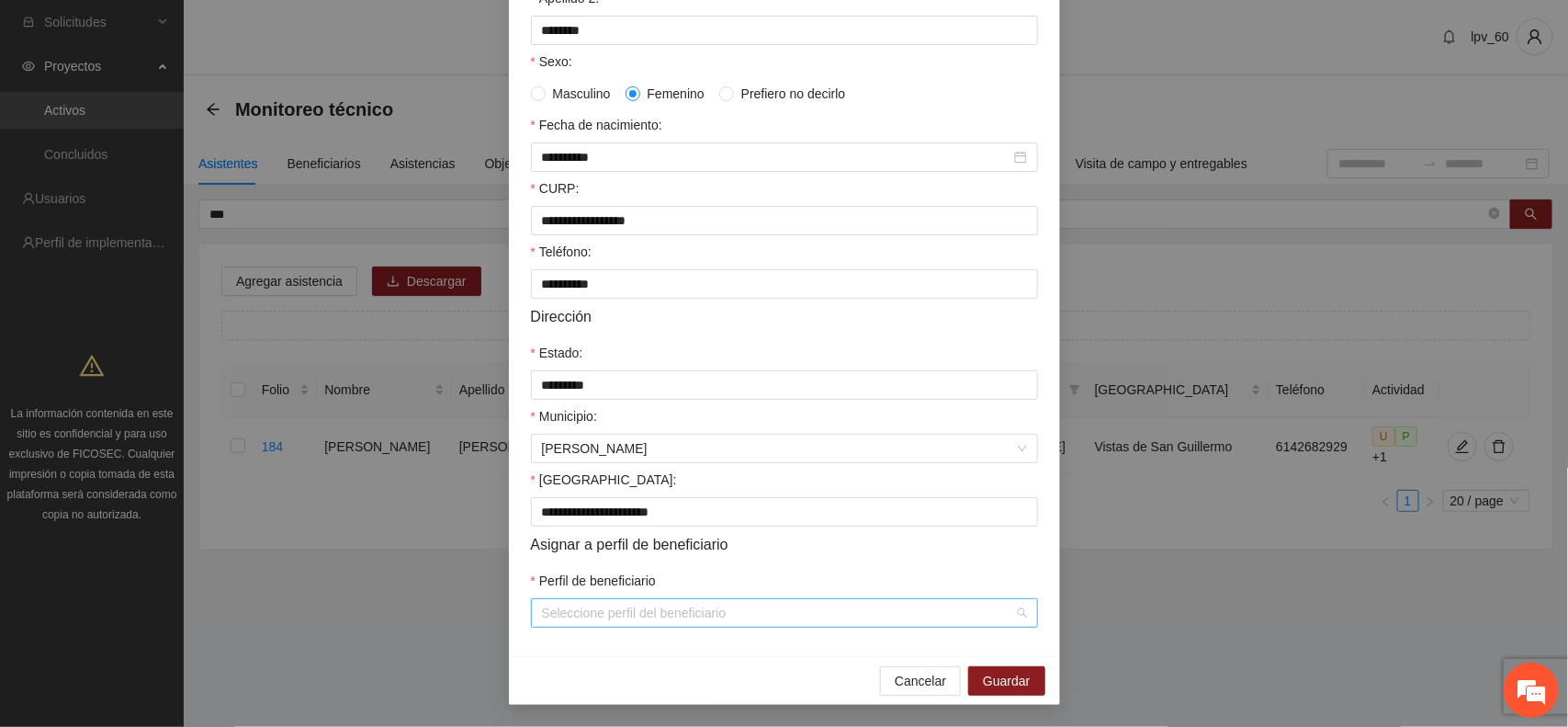
click at [815, 598] on div "Seleccione perfil del beneficiario" at bounding box center [784, 612] width 507 height 29
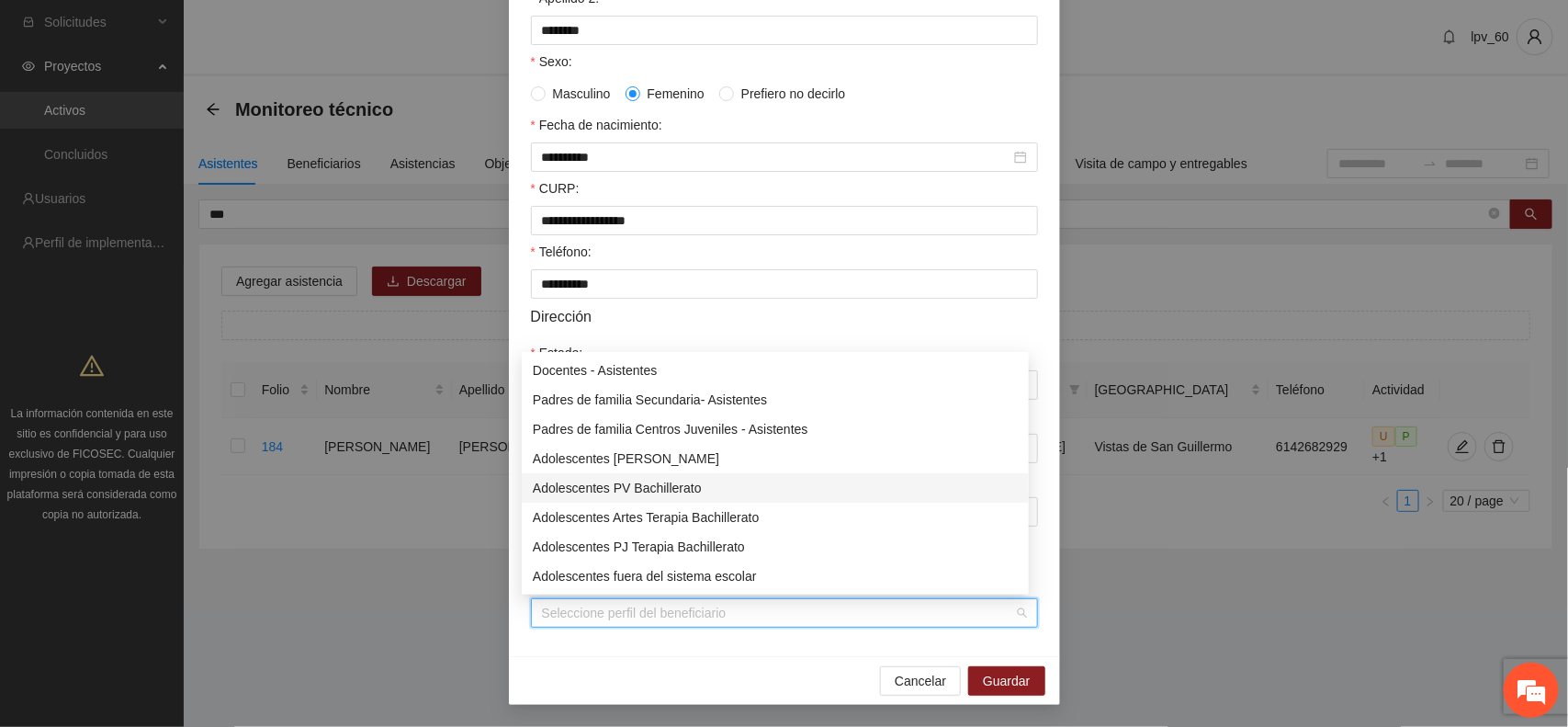
click at [1313, 562] on div "**********" at bounding box center [784, 363] width 1568 height 727
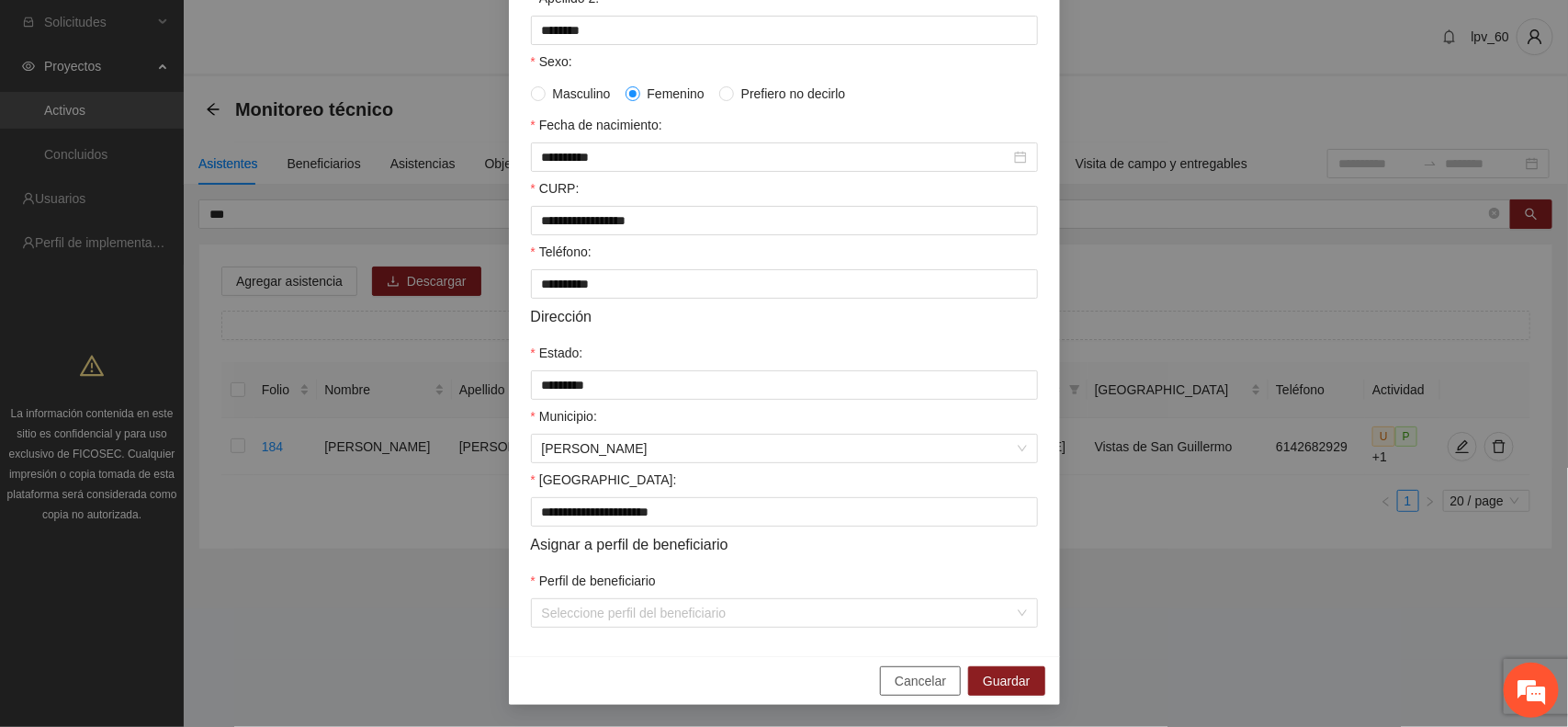
click at [915, 683] on span "Cancelar" at bounding box center [919, 681] width 51 height 20
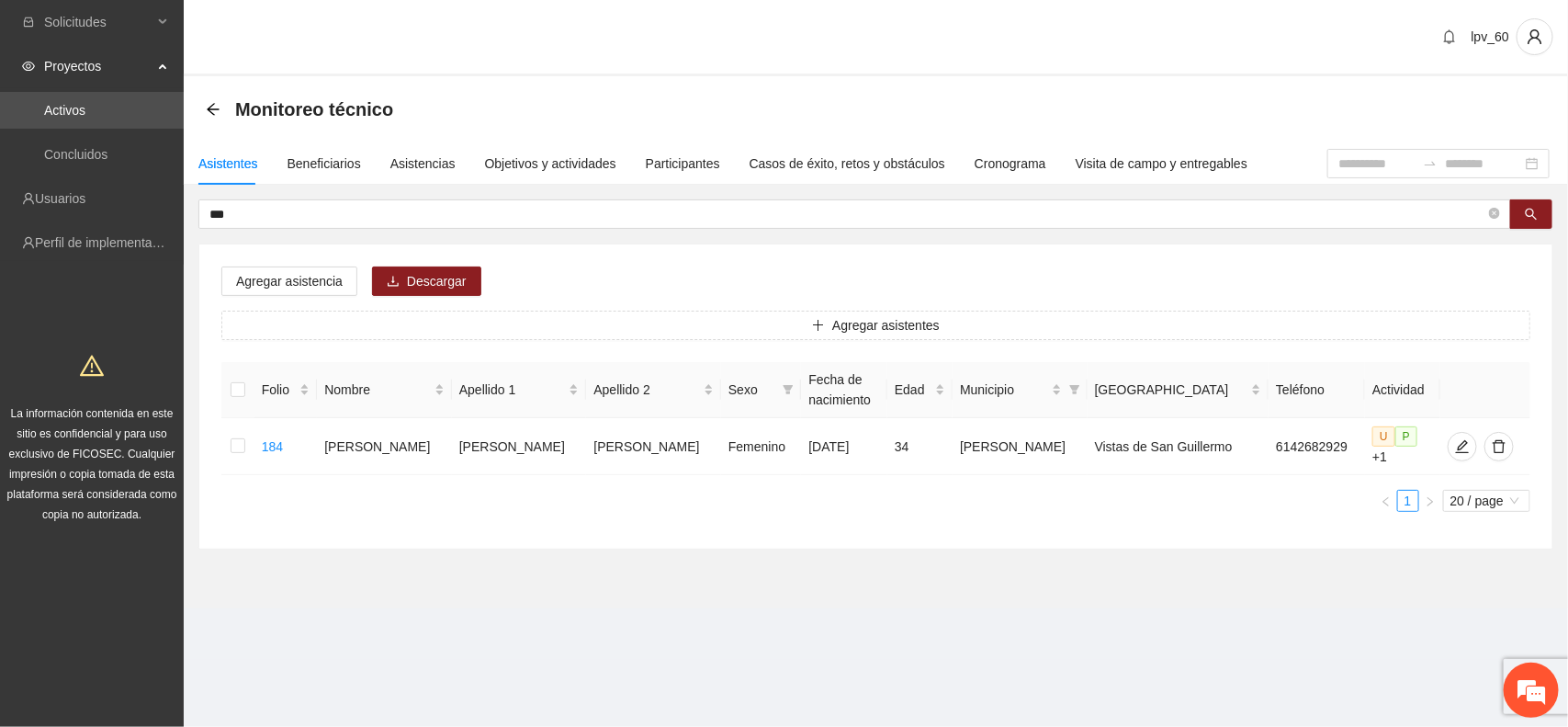
scroll to position [263, 0]
click at [1455, 451] on icon "edit" at bounding box center [1461, 445] width 13 height 13
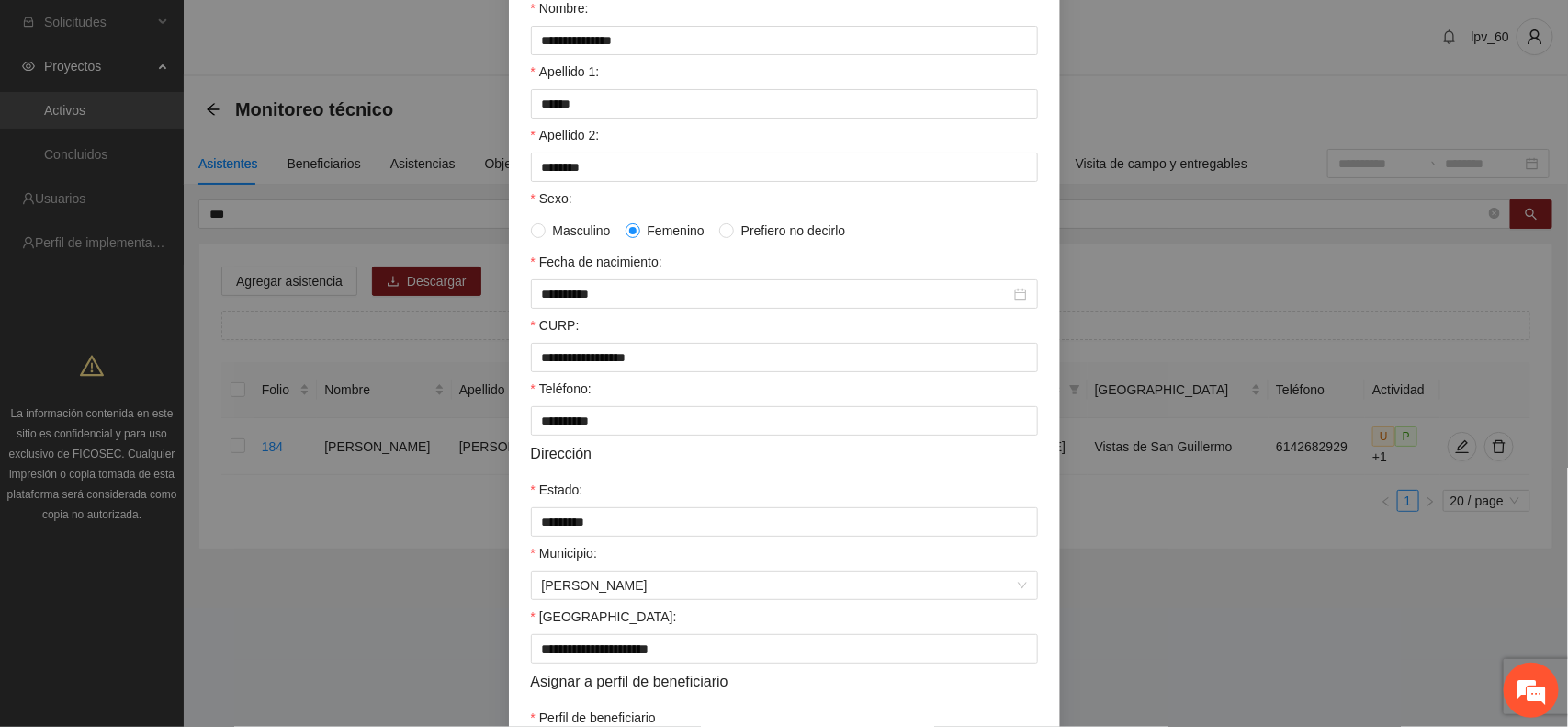
scroll to position [355, 0]
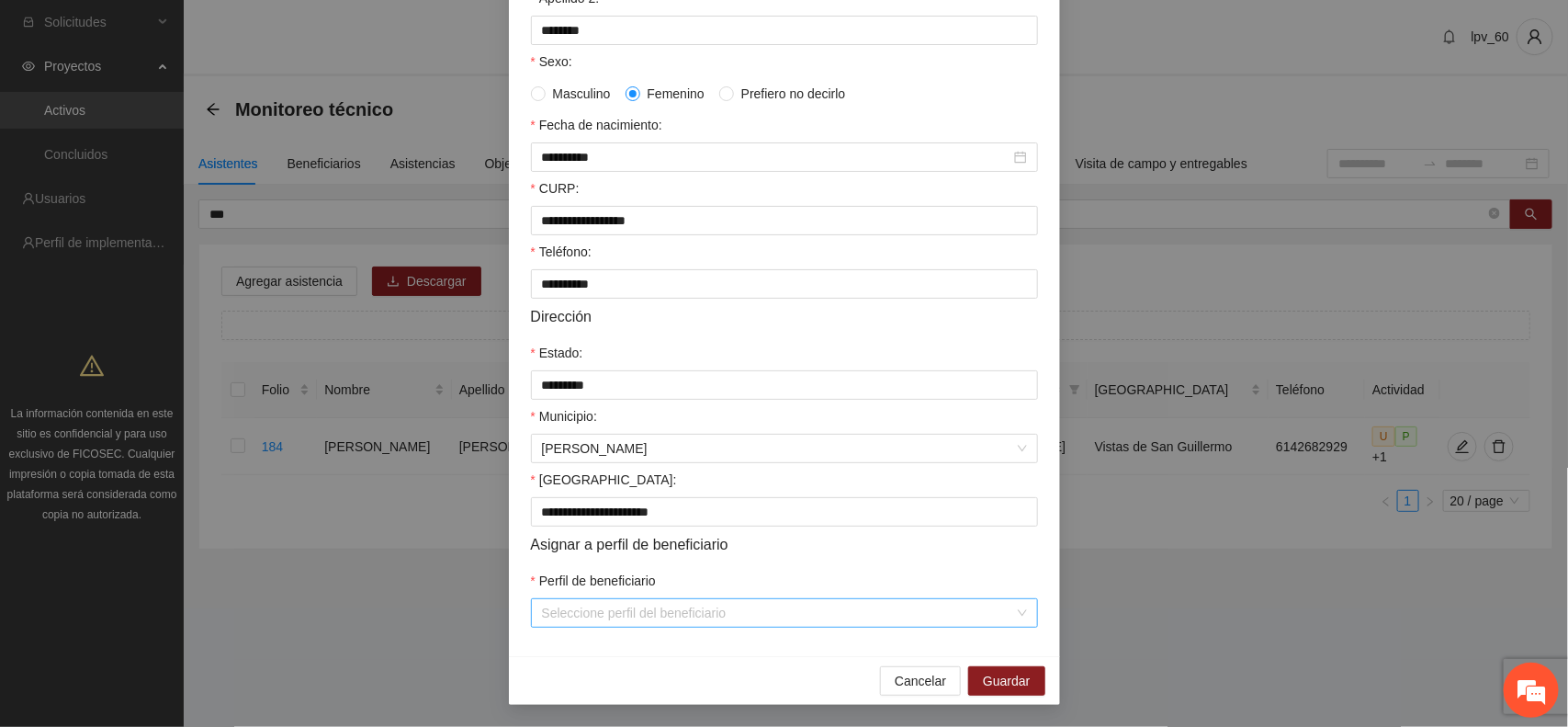
click at [724, 618] on input "Perfil de beneficiario" at bounding box center [778, 613] width 472 height 28
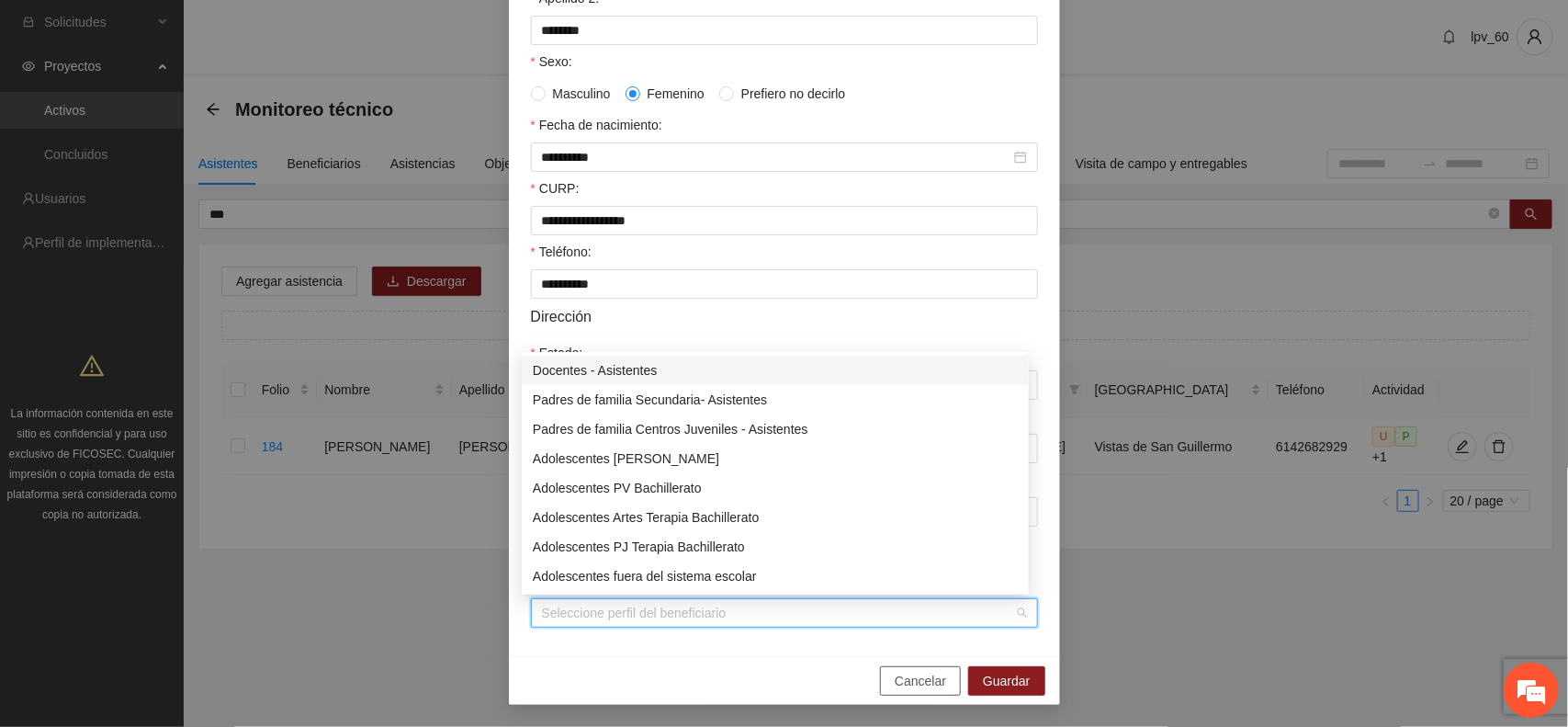
click at [903, 690] on span "Cancelar" at bounding box center [919, 681] width 51 height 20
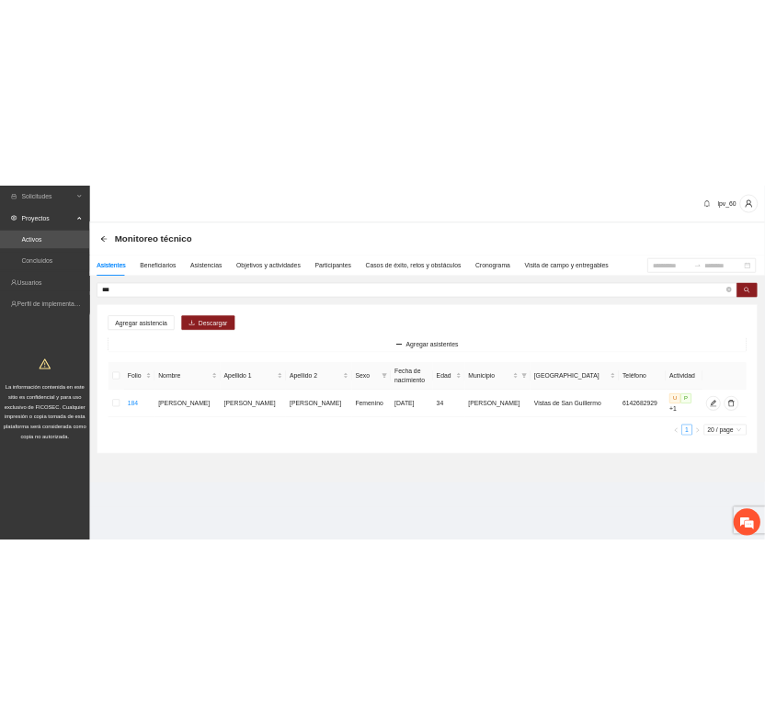
scroll to position [263, 0]
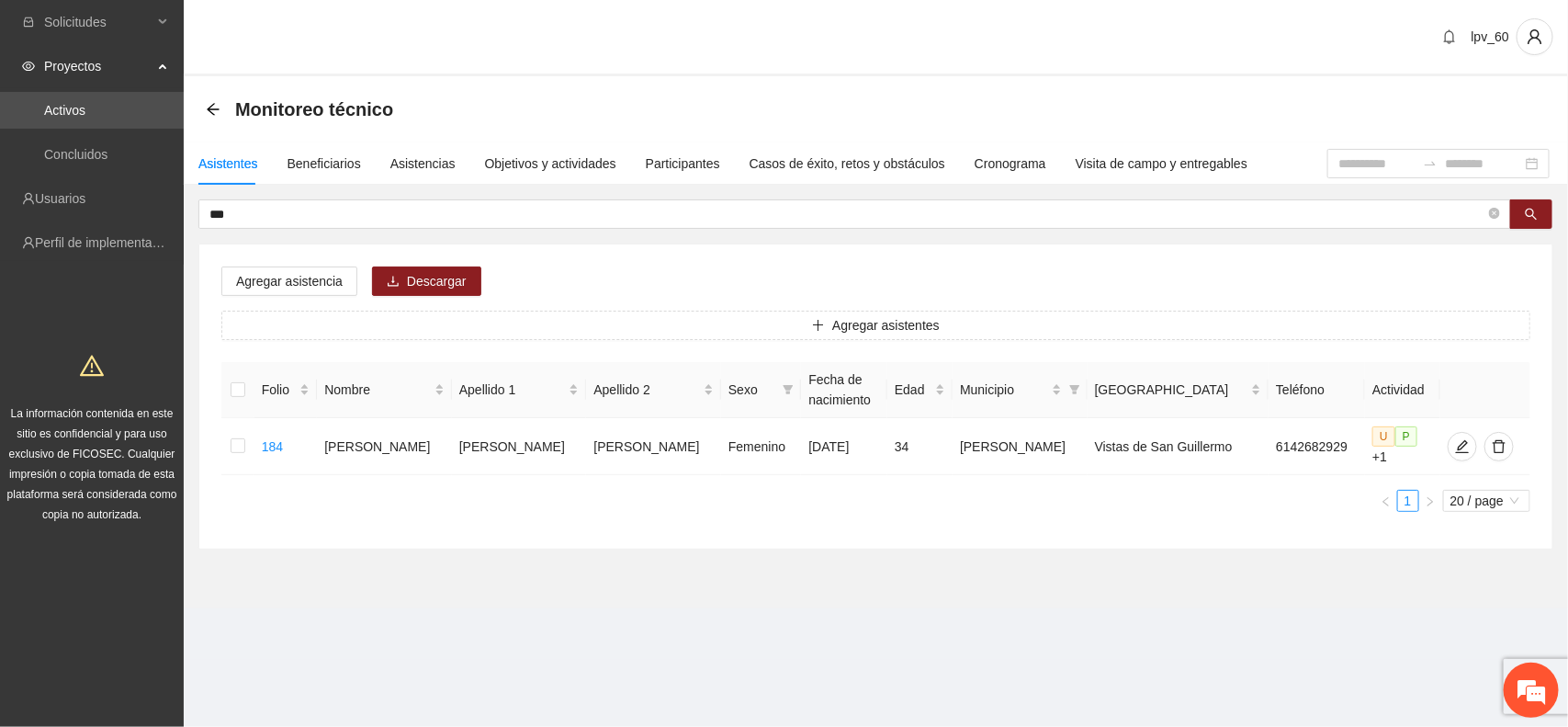
click at [691, 625] on section "lpv_60 Monitoreo técnico Asistentes Beneficiarios Asistencias Objetivos y activ…" at bounding box center [875, 330] width 1384 height 660
click at [464, 590] on section "Monitoreo técnico Asistentes Beneficiarios Asistencias Objetivos y actividades …" at bounding box center [875, 342] width 1384 height 532
drag, startPoint x: 345, startPoint y: 446, endPoint x: 653, endPoint y: 442, distance: 308.0
click at [653, 442] on tr "184 [PERSON_NAME] [DATE] 34 [PERSON_NAME] Vistas de San [PERSON_NAME] 614268292…" at bounding box center [876, 446] width 1309 height 57
copy tr "[PERSON_NAME]"
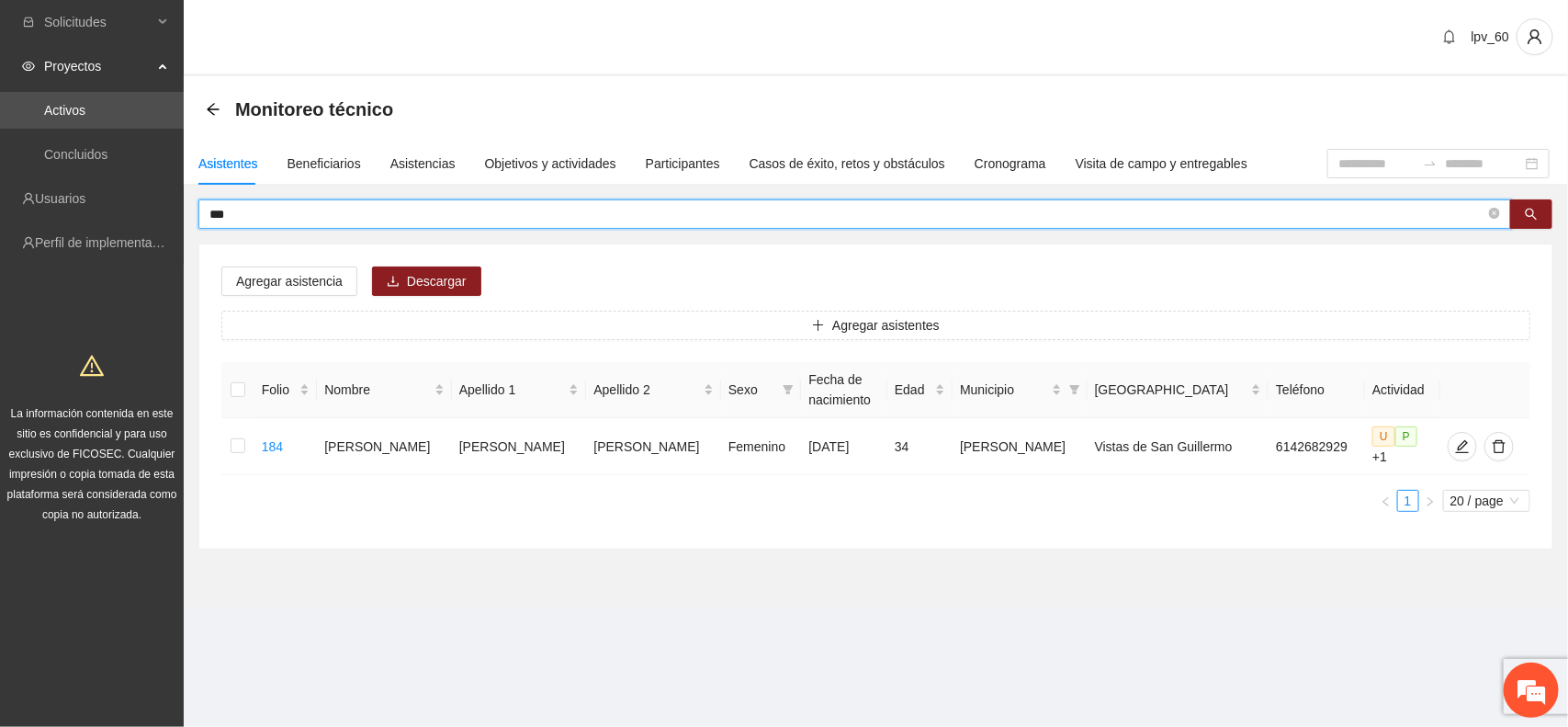
drag, startPoint x: 279, startPoint y: 209, endPoint x: 208, endPoint y: 208, distance: 71.0
click at [208, 208] on span "***" at bounding box center [855, 213] width 1313 height 29
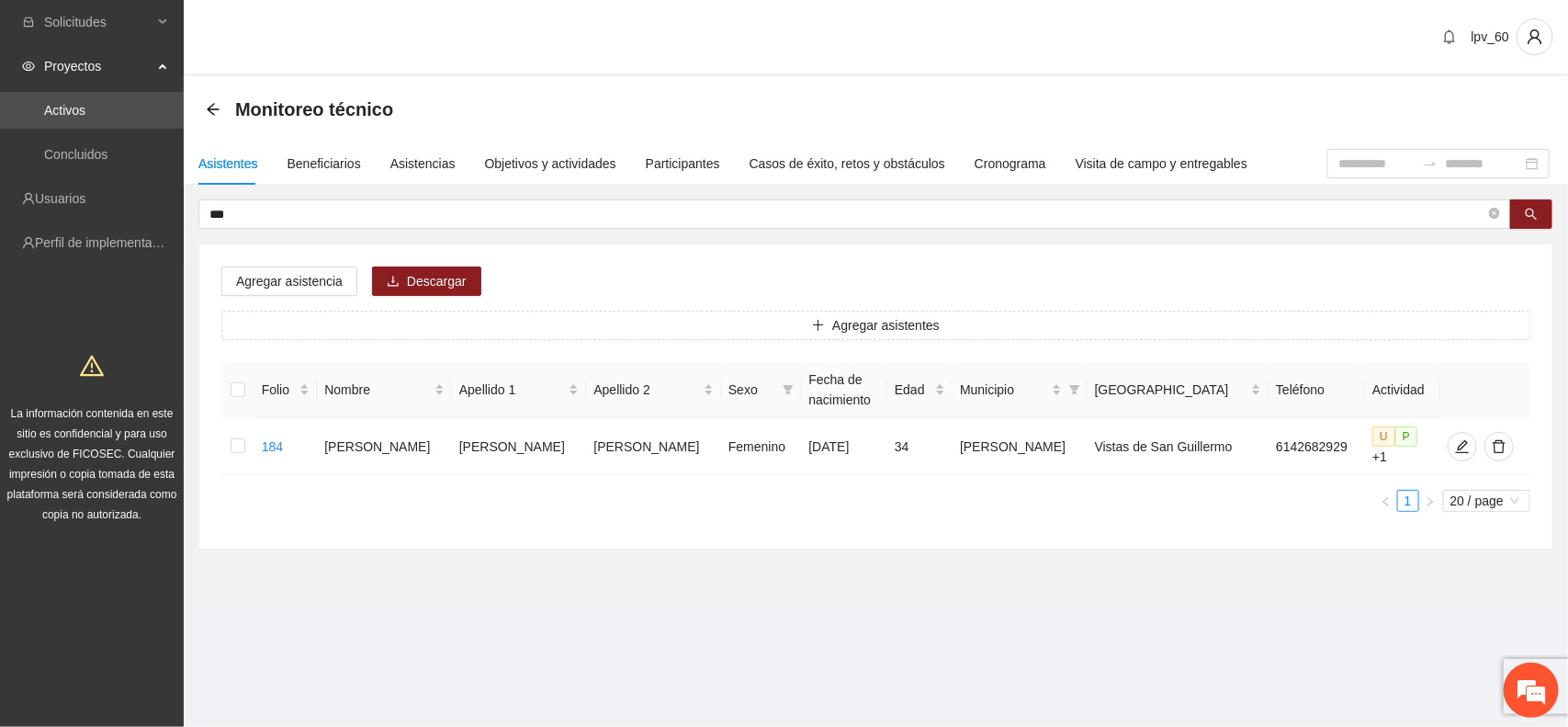
click at [586, 563] on section "Monitoreo técnico Asistentes Beneficiarios Asistencias Objetivos y actividades …" at bounding box center [875, 342] width 1384 height 532
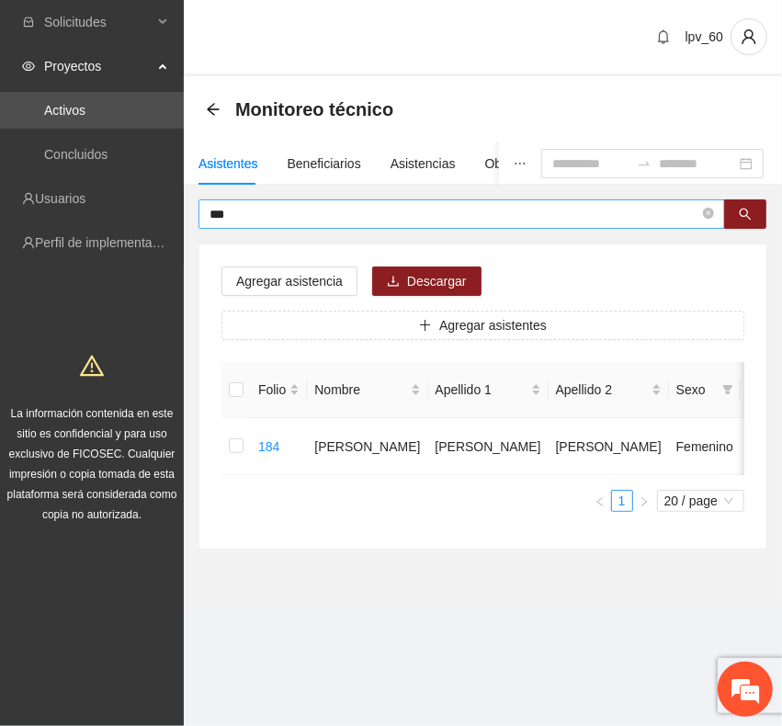
click at [300, 213] on input "***" at bounding box center [455, 214] width 490 height 20
click at [749, 213] on icon "search" at bounding box center [745, 214] width 13 height 13
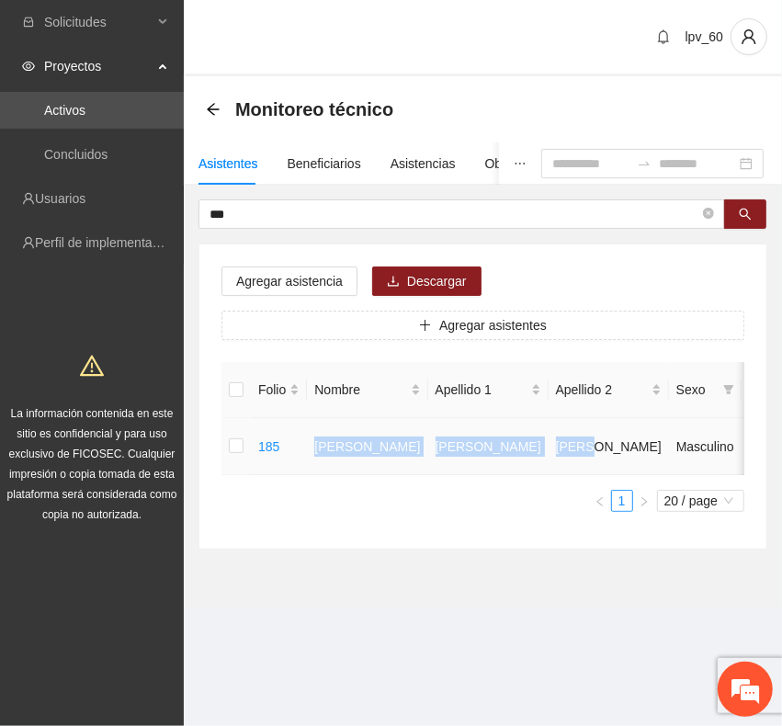
drag, startPoint x: 314, startPoint y: 448, endPoint x: 525, endPoint y: 469, distance: 211.6
copy tr "[PERSON_NAME]"
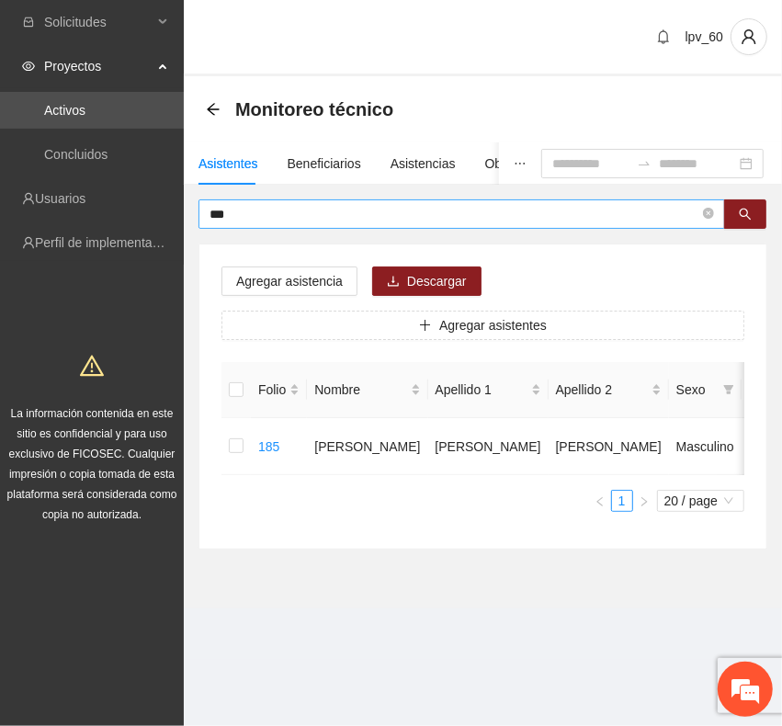
click at [294, 213] on input "***" at bounding box center [455, 214] width 490 height 20
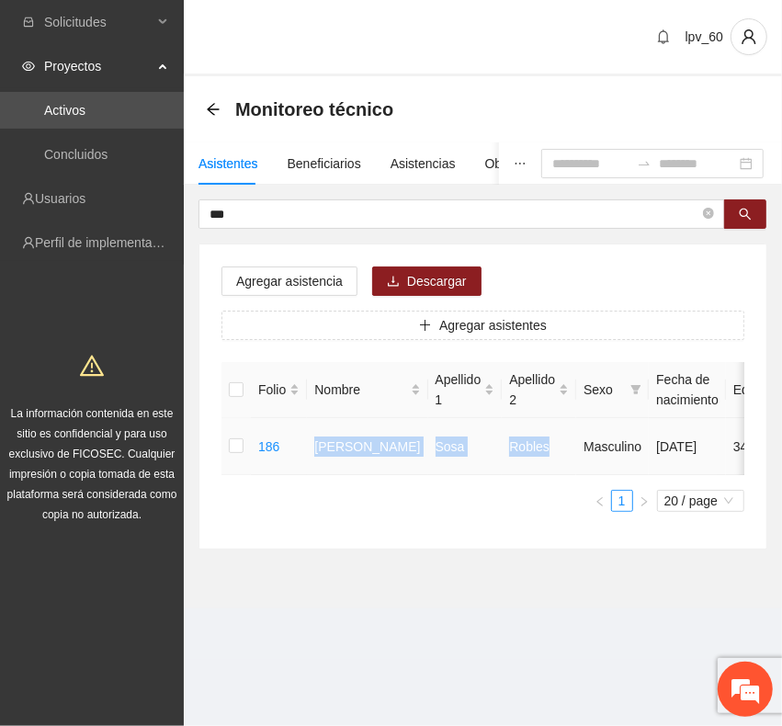
drag, startPoint x: 309, startPoint y: 458, endPoint x: 519, endPoint y: 457, distance: 210.5
click at [519, 457] on tr "186 [PERSON_NAME] Masculino [DATE] 34 [PERSON_NAME] Vistas de San [PERSON_NAME]…" at bounding box center [762, 446] width 1080 height 57
copy tr "[PERSON_NAME]"
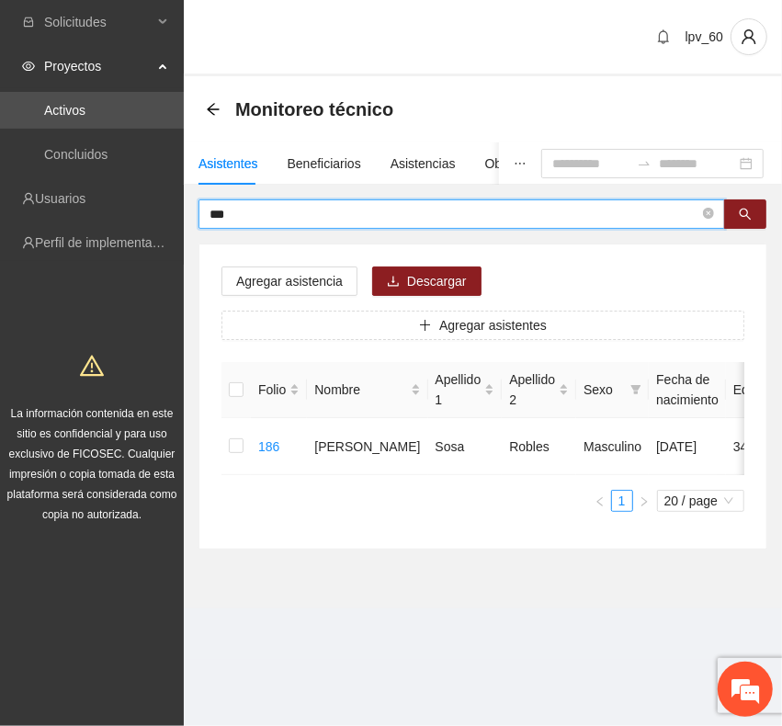
click at [246, 218] on input "***" at bounding box center [455, 214] width 490 height 20
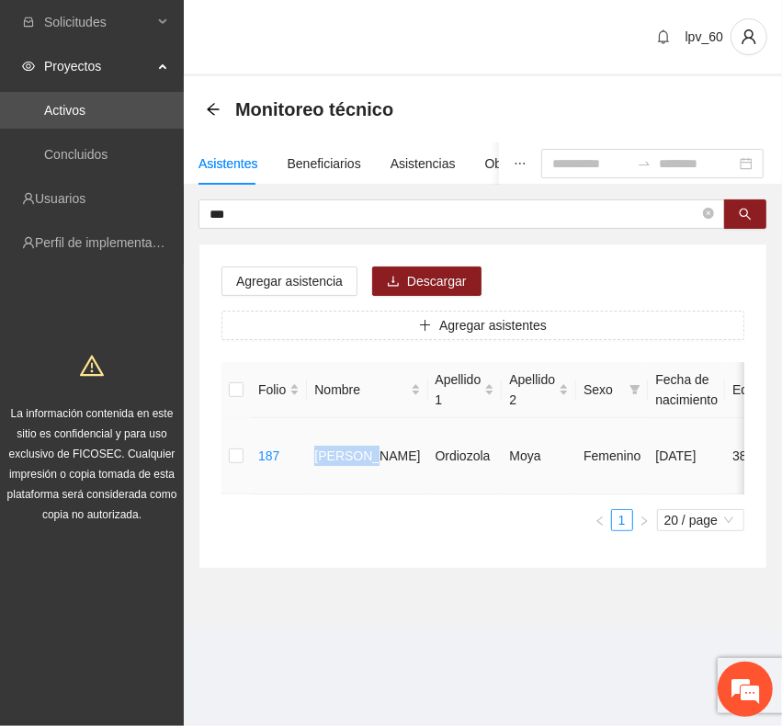
drag, startPoint x: 314, startPoint y: 449, endPoint x: 332, endPoint y: 457, distance: 19.3
click at [332, 457] on tr "187 [PERSON_NAME] [DATE] 38 [PERSON_NAME]. [GEOGRAPHIC_DATA][PERSON_NAME] 61421…" at bounding box center [761, 456] width 1079 height 76
click at [347, 461] on td "[PERSON_NAME]" at bounding box center [367, 456] width 120 height 76
drag, startPoint x: 314, startPoint y: 443, endPoint x: 503, endPoint y: 455, distance: 188.8
click at [503, 455] on tr "187 [PERSON_NAME] [DATE] 38 [PERSON_NAME]. [GEOGRAPHIC_DATA][PERSON_NAME] 61421…" at bounding box center [761, 456] width 1079 height 76
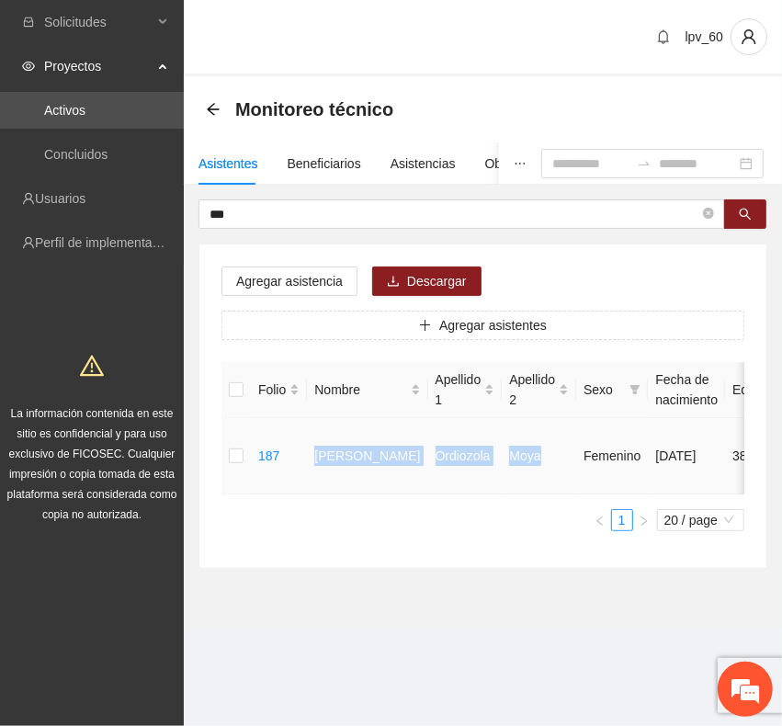
copy tr "[PERSON_NAME]"
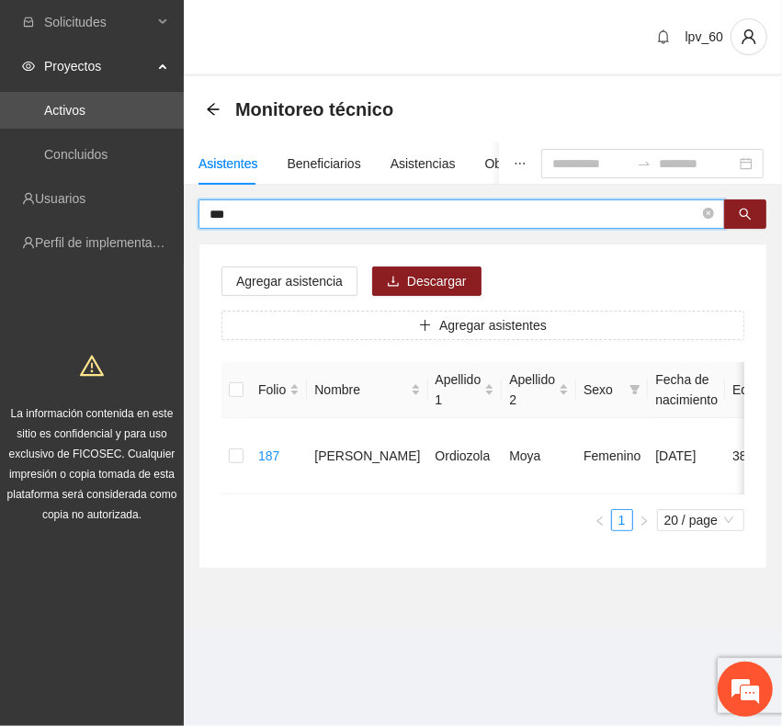
click at [334, 218] on input "***" at bounding box center [455, 214] width 490 height 20
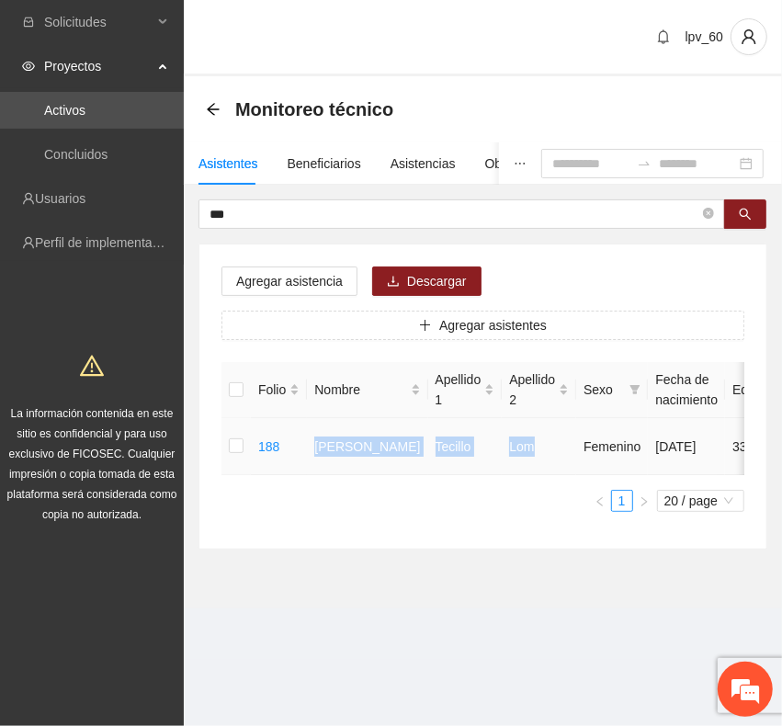
drag, startPoint x: 309, startPoint y: 444, endPoint x: 502, endPoint y: 458, distance: 193.5
click at [502, 458] on tr "188 [PERSON_NAME] [DATE] 33 [PERSON_NAME] Vistas de San [PERSON_NAME] 614609066…" at bounding box center [761, 446] width 1079 height 57
copy tr "[PERSON_NAME] Lom"
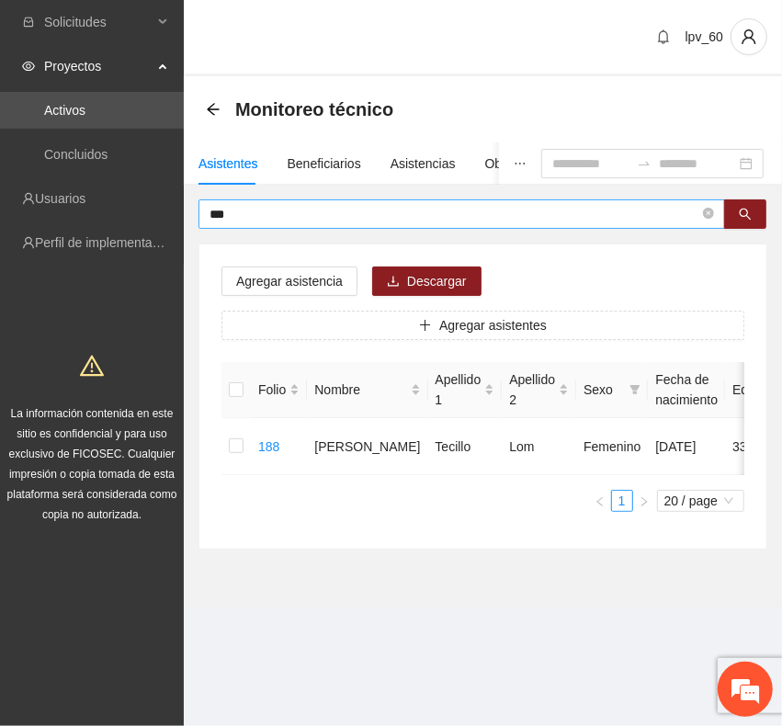
drag, startPoint x: 295, startPoint y: 204, endPoint x: 287, endPoint y: 210, distance: 9.9
click at [287, 210] on input "***" at bounding box center [455, 214] width 490 height 20
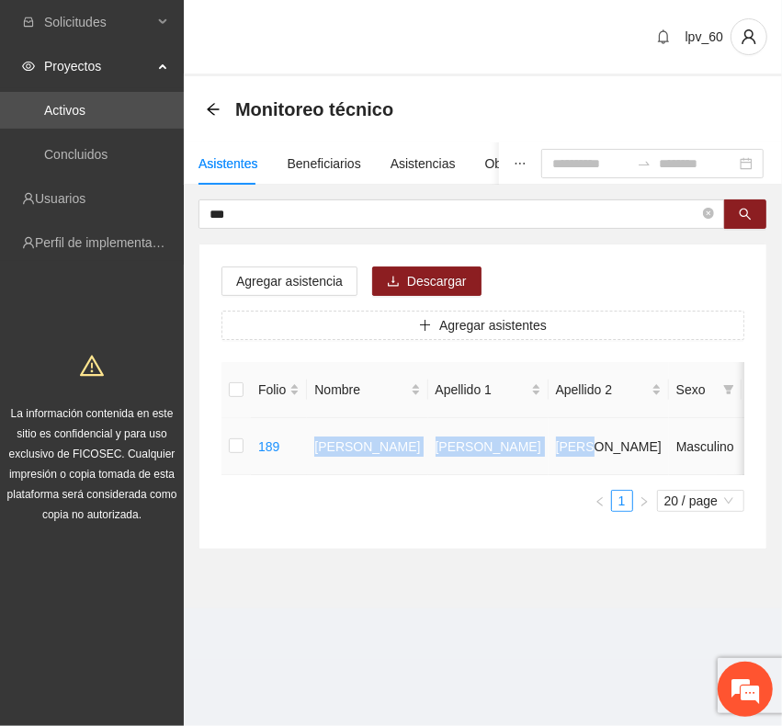
drag, startPoint x: 313, startPoint y: 443, endPoint x: 510, endPoint y: 461, distance: 198.5
copy tr "[PERSON_NAME]"
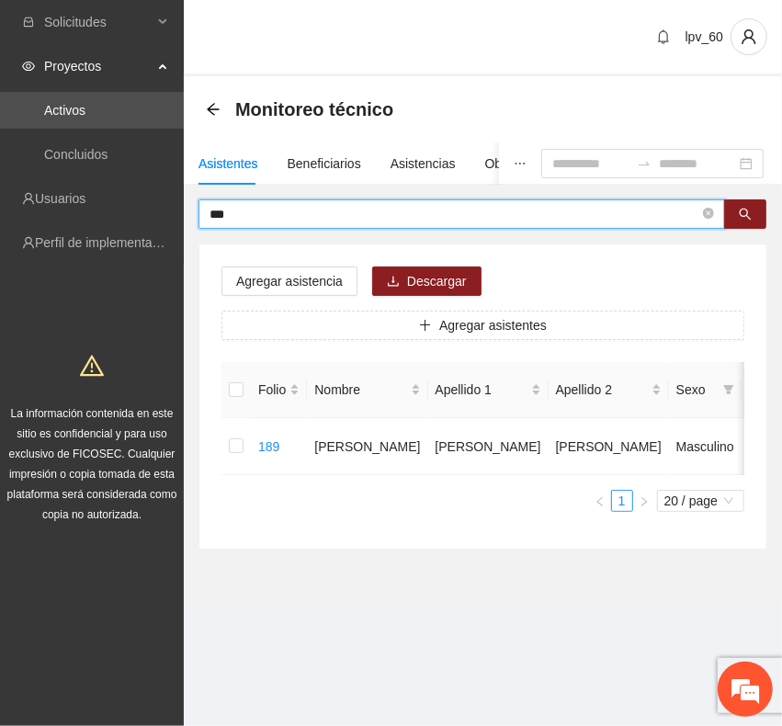
click at [268, 214] on input "***" at bounding box center [455, 214] width 490 height 20
type input "*"
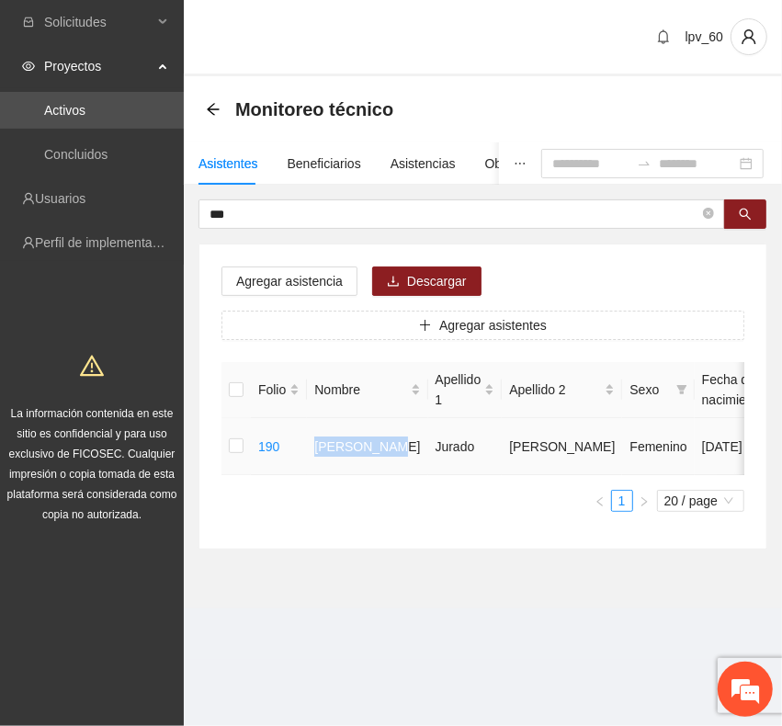
drag, startPoint x: 297, startPoint y: 458, endPoint x: 351, endPoint y: 475, distance: 57.0
click at [351, 475] on tr "190 [PERSON_NAME] [DATE] 30 [PERSON_NAME] Vistas de San [PERSON_NAME] 614126973…" at bounding box center [785, 446] width 1126 height 57
click at [382, 475] on td "[PERSON_NAME]" at bounding box center [367, 446] width 120 height 57
drag, startPoint x: 314, startPoint y: 447, endPoint x: 549, endPoint y: 462, distance: 234.9
click at [549, 462] on tr "190 [PERSON_NAME] [DATE] 30 [PERSON_NAME] Vistas de San [PERSON_NAME] 614126973…" at bounding box center [785, 446] width 1126 height 57
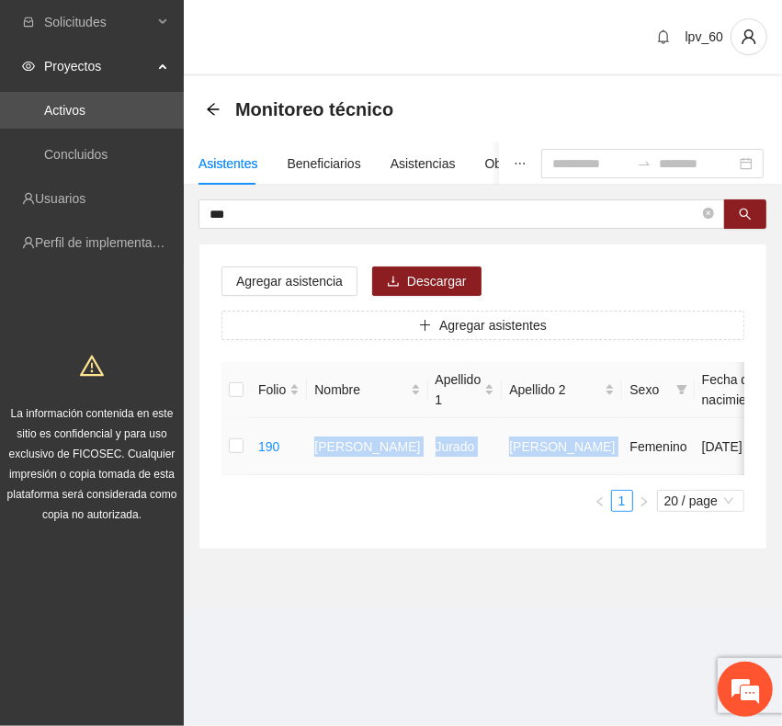
copy tr "[PERSON_NAME]"
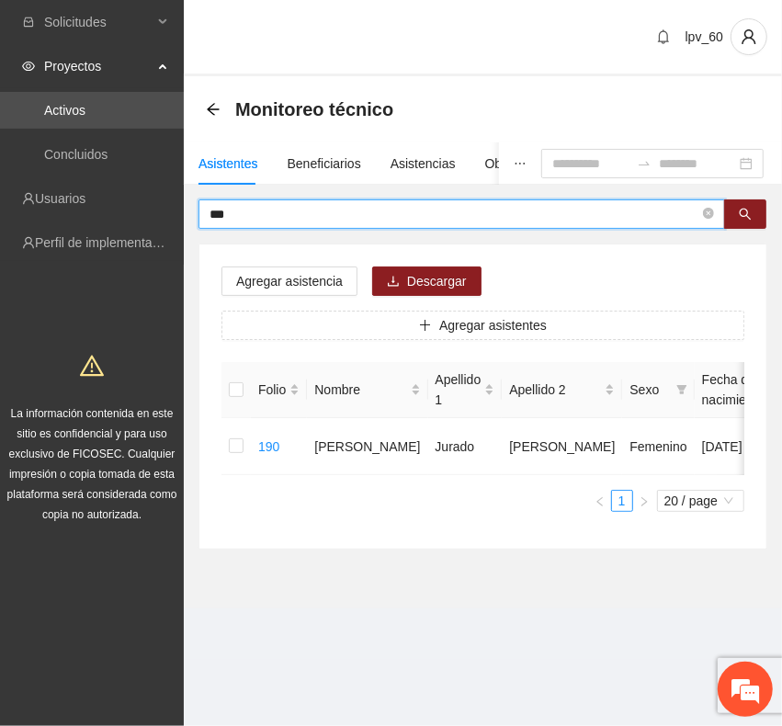
click at [282, 222] on input "***" at bounding box center [455, 214] width 490 height 20
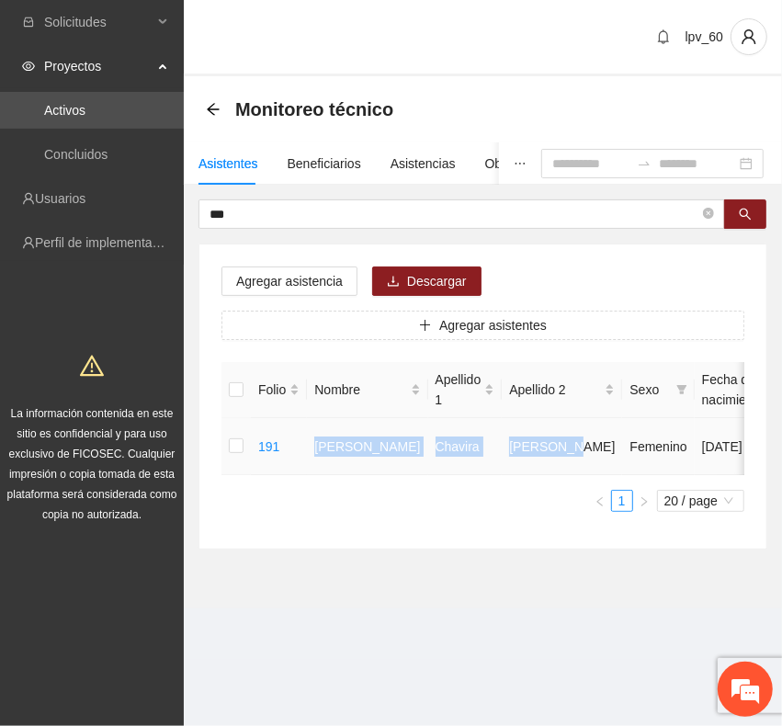
drag, startPoint x: 310, startPoint y: 465, endPoint x: 526, endPoint y: 461, distance: 216.0
click at [526, 461] on tr "191 [PERSON_NAME] Femenino [DATE] 32 [PERSON_NAME] Vistas de San [PERSON_NAME] …" at bounding box center [785, 446] width 1126 height 57
copy tr "[PERSON_NAME]"
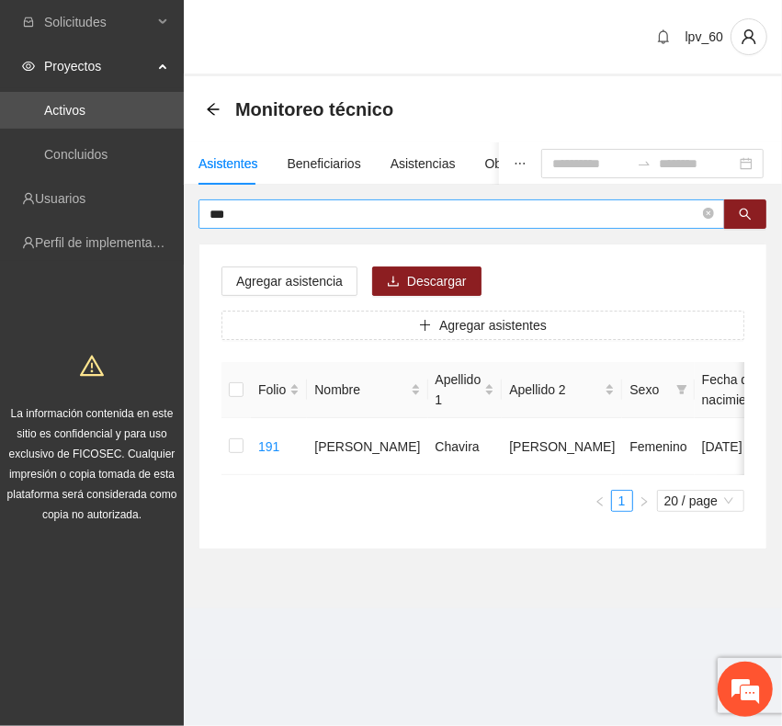
click at [303, 216] on input "***" at bounding box center [455, 214] width 490 height 20
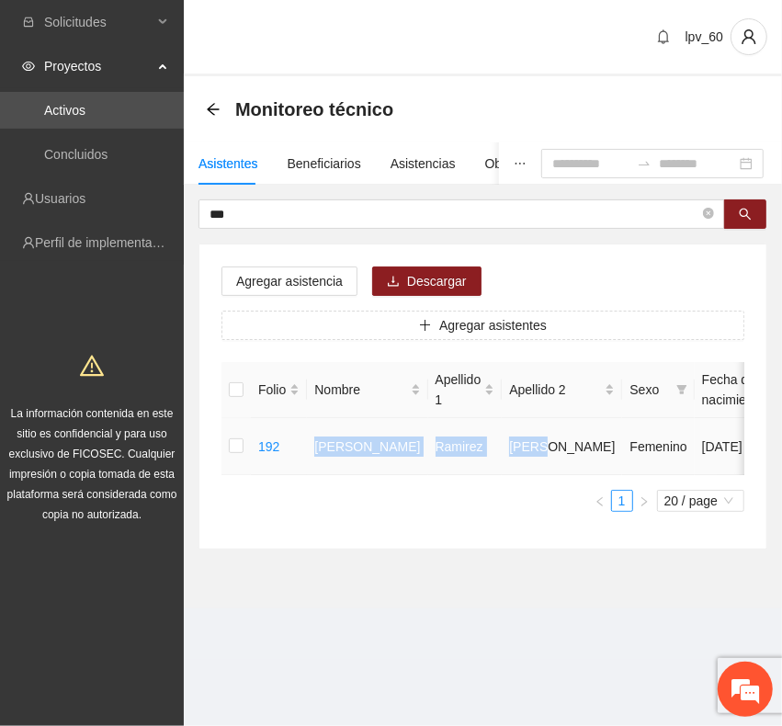
drag, startPoint x: 315, startPoint y: 446, endPoint x: 512, endPoint y: 466, distance: 197.7
click at [512, 466] on tr "192 [PERSON_NAME] [DATE] 20 [PERSON_NAME] Vistas de San [PERSON_NAME] 614101100…" at bounding box center [785, 446] width 1126 height 57
copy tr "[PERSON_NAME]"
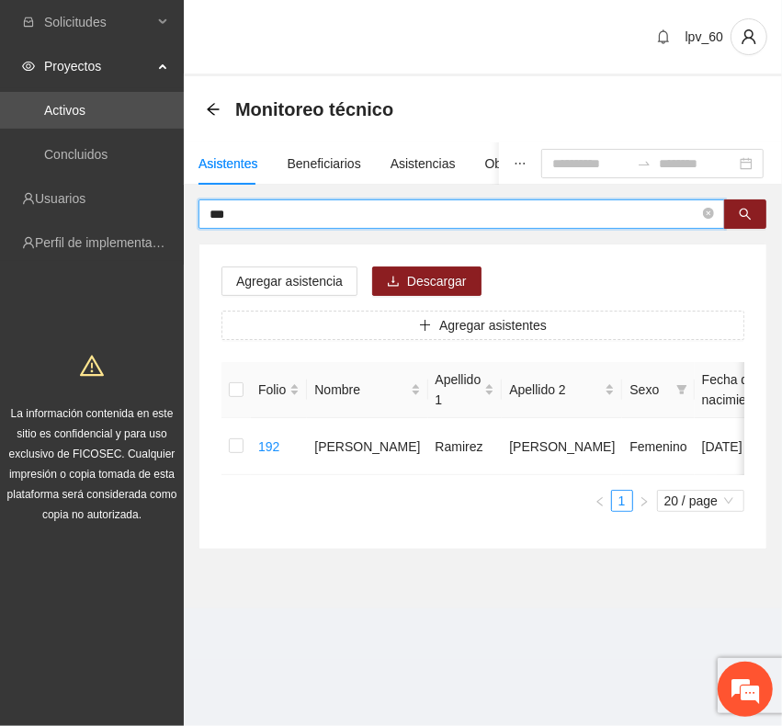
click at [305, 207] on input "***" at bounding box center [455, 214] width 490 height 20
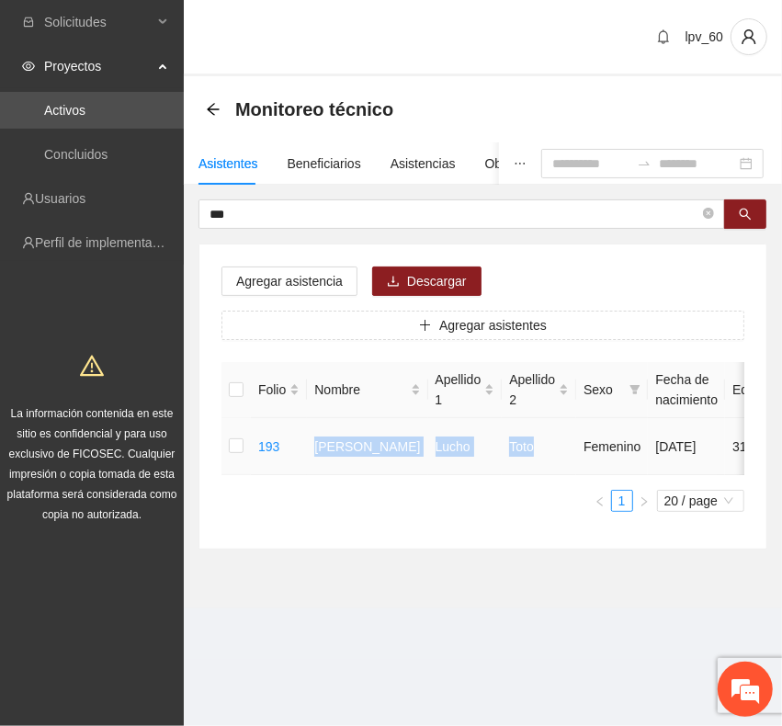
drag, startPoint x: 320, startPoint y: 444, endPoint x: 497, endPoint y: 466, distance: 178.8
click at [497, 466] on tr "193 [PERSON_NAME] [DATE] 31 [PERSON_NAME] Vistas de San [PERSON_NAME] 614303169…" at bounding box center [761, 446] width 1079 height 57
copy tr "[PERSON_NAME]"
drag, startPoint x: 398, startPoint y: 190, endPoint x: 384, endPoint y: 196, distance: 14.9
click at [398, 190] on div "Asistentes Beneficiarios Asistencias Objetivos y actividades Participantes Caso…" at bounding box center [483, 345] width 598 height 407
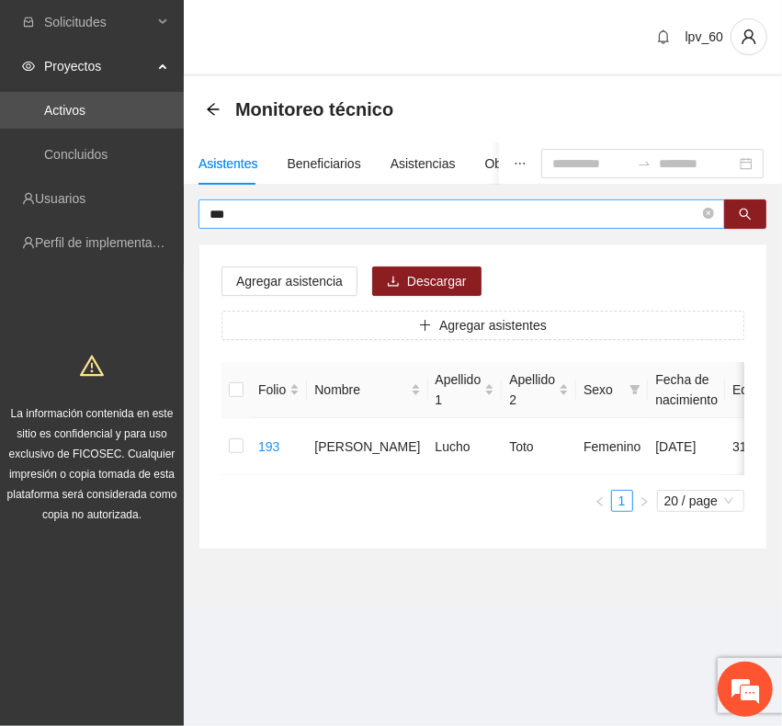
click at [359, 208] on input "***" at bounding box center [455, 214] width 490 height 20
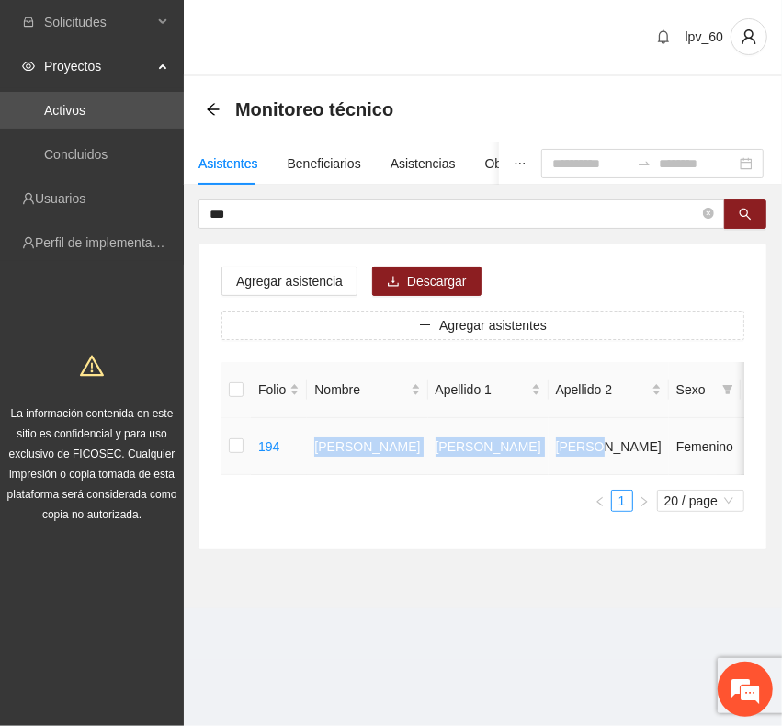
drag, startPoint x: 322, startPoint y: 446, endPoint x: 511, endPoint y: 470, distance: 190.9
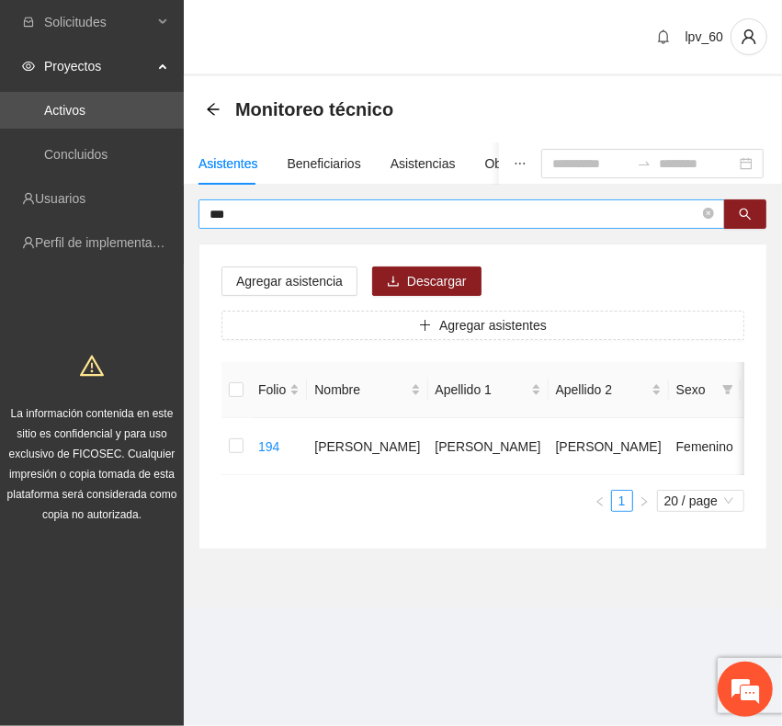
click at [267, 216] on input "***" at bounding box center [455, 214] width 490 height 20
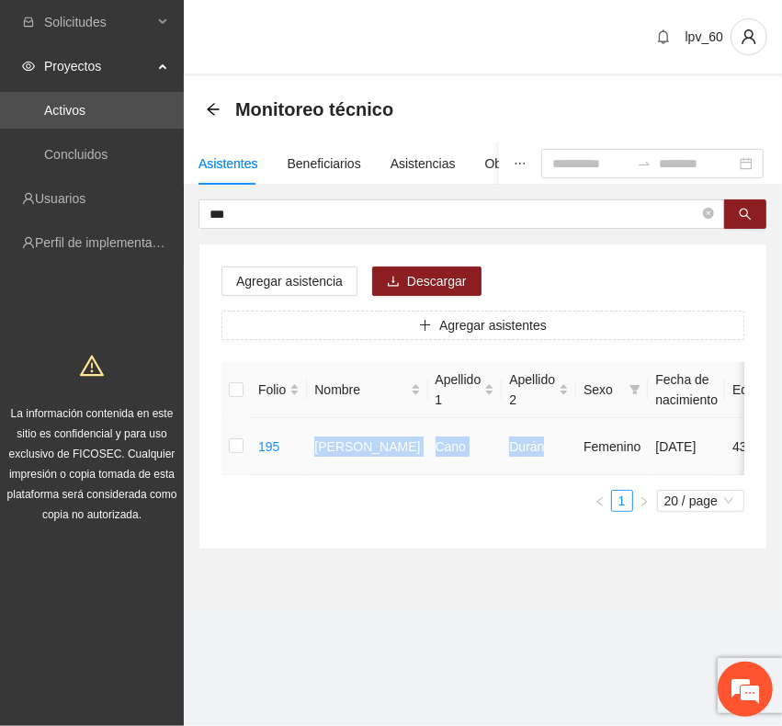
drag, startPoint x: 314, startPoint y: 458, endPoint x: 519, endPoint y: 455, distance: 205.0
click at [519, 455] on tr "195 [PERSON_NAME] [DATE] 43 [PERSON_NAME] Vistas de San [PERSON_NAME] 614535742…" at bounding box center [761, 446] width 1079 height 57
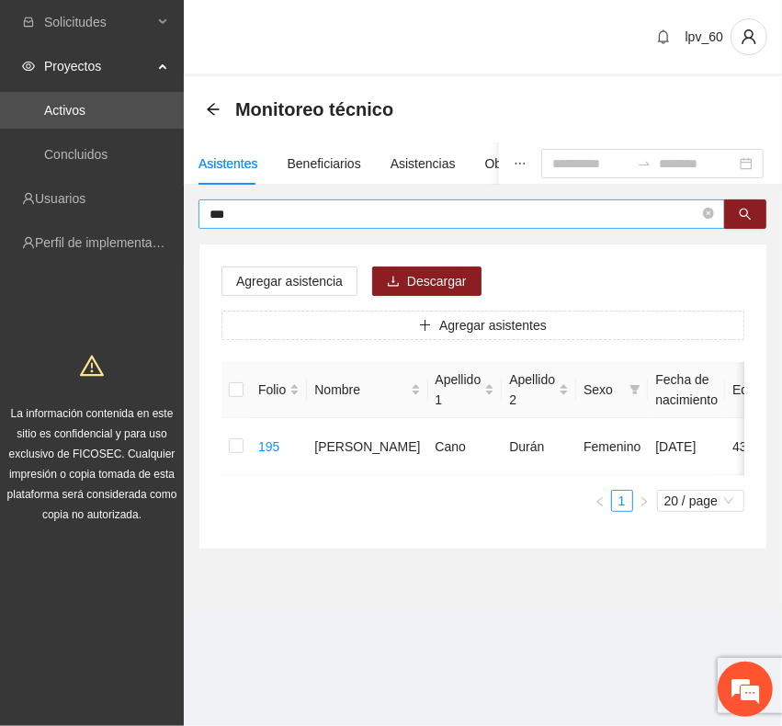
click at [286, 214] on input "***" at bounding box center [455, 214] width 490 height 20
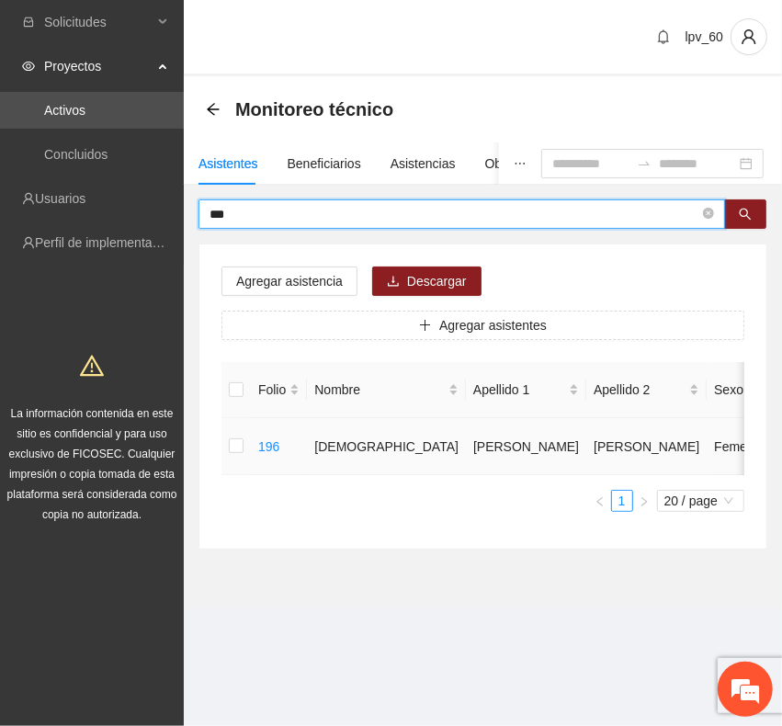
drag, startPoint x: 305, startPoint y: 442, endPoint x: 320, endPoint y: 449, distance: 16.1
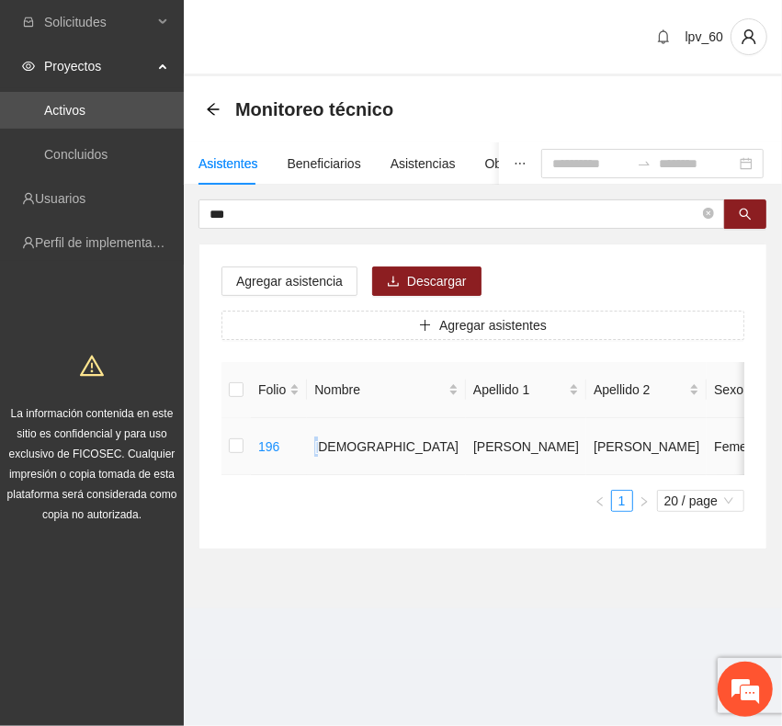
click at [326, 465] on td "[DEMOGRAPHIC_DATA]" at bounding box center [386, 446] width 159 height 57
drag, startPoint x: 314, startPoint y: 452, endPoint x: 513, endPoint y: 461, distance: 198.8
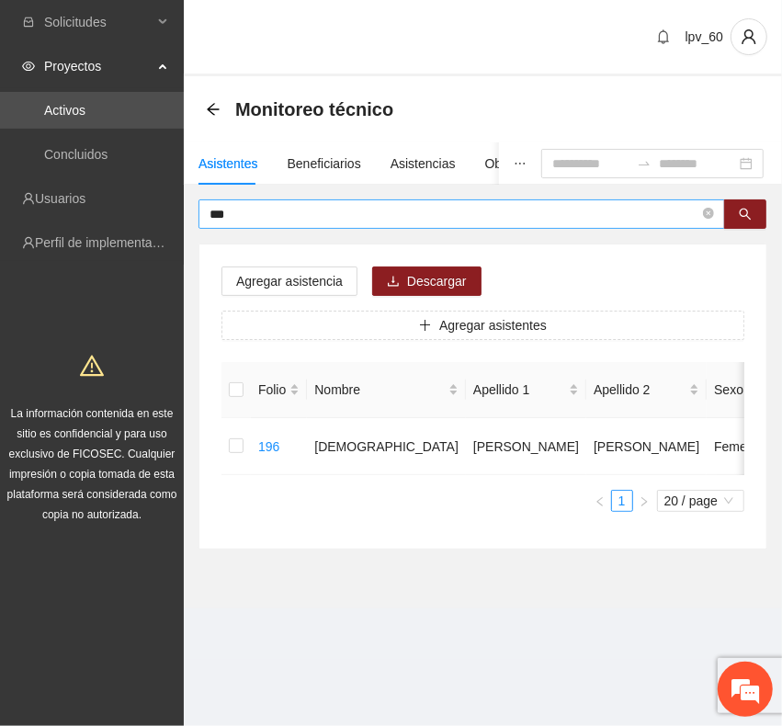
click at [274, 211] on input "***" at bounding box center [455, 214] width 490 height 20
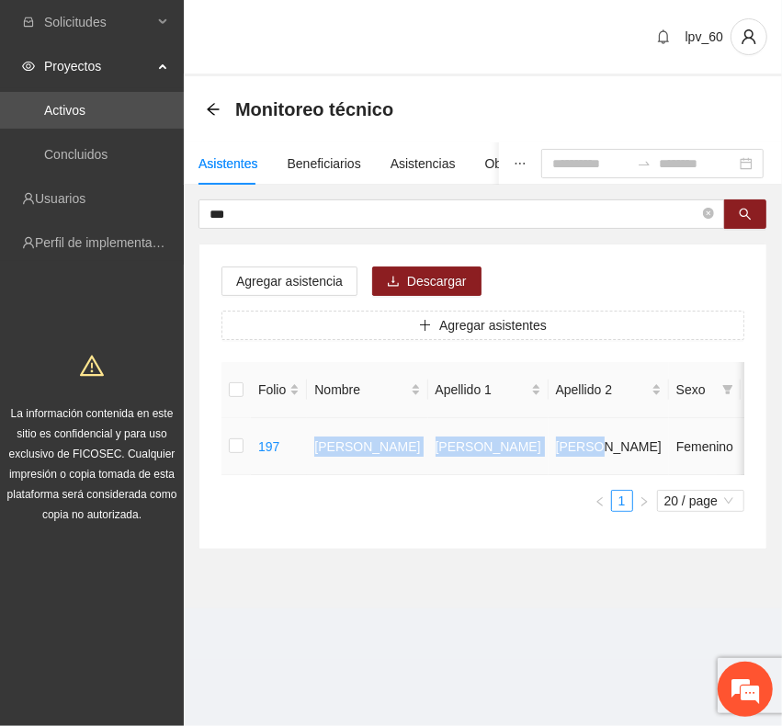
drag, startPoint x: 314, startPoint y: 446, endPoint x: 510, endPoint y: 462, distance: 196.5
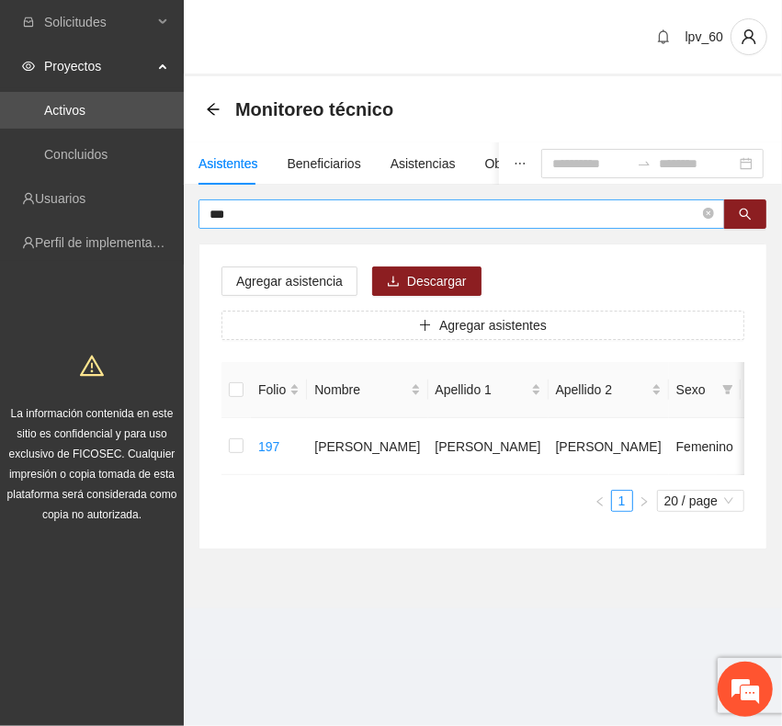
click at [296, 207] on input "***" at bounding box center [455, 214] width 490 height 20
click at [320, 456] on td "[PERSON_NAME]" at bounding box center [367, 446] width 120 height 57
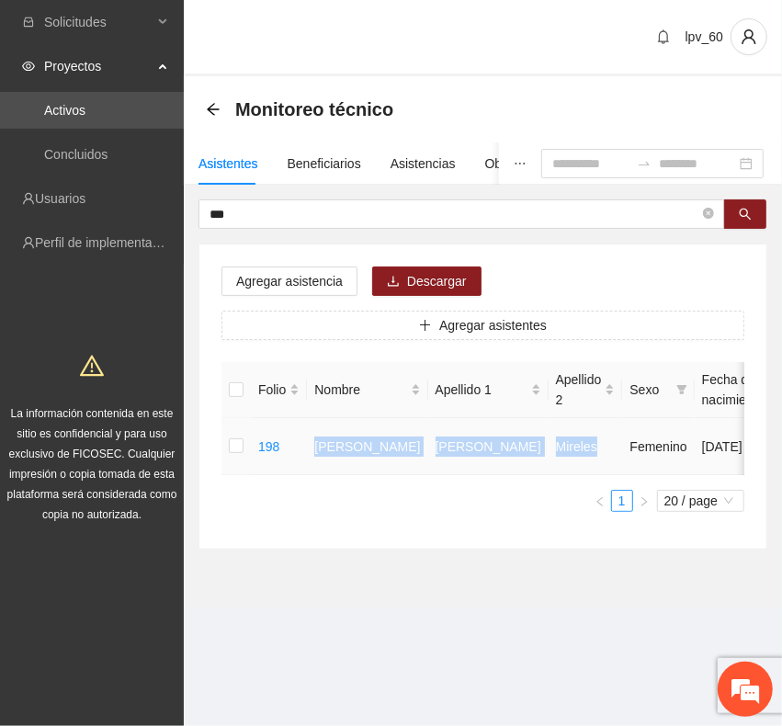
drag, startPoint x: 320, startPoint y: 456, endPoint x: 535, endPoint y: 461, distance: 215.1
click at [535, 461] on tr "198 [PERSON_NAME] [DATE] 35 [PERSON_NAME] Vistas de San [PERSON_NAME] 614244187…" at bounding box center [785, 446] width 1126 height 57
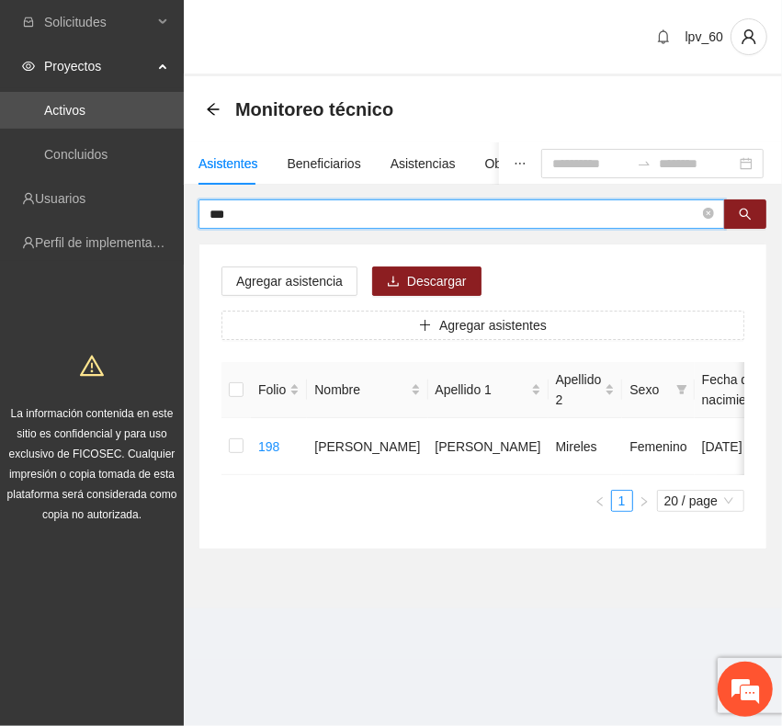
click at [281, 214] on input "***" at bounding box center [455, 214] width 490 height 20
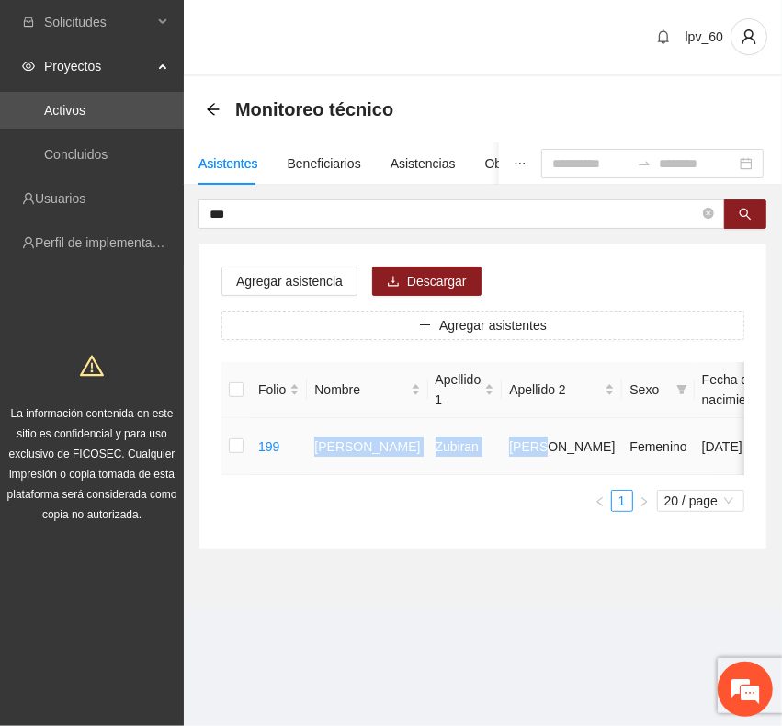
drag, startPoint x: 311, startPoint y: 460, endPoint x: 506, endPoint y: 464, distance: 194.9
click at [506, 464] on tr "199 [PERSON_NAME] [DATE] 35 [PERSON_NAME] Vistas de San [PERSON_NAME] 614521597…" at bounding box center [785, 446] width 1126 height 57
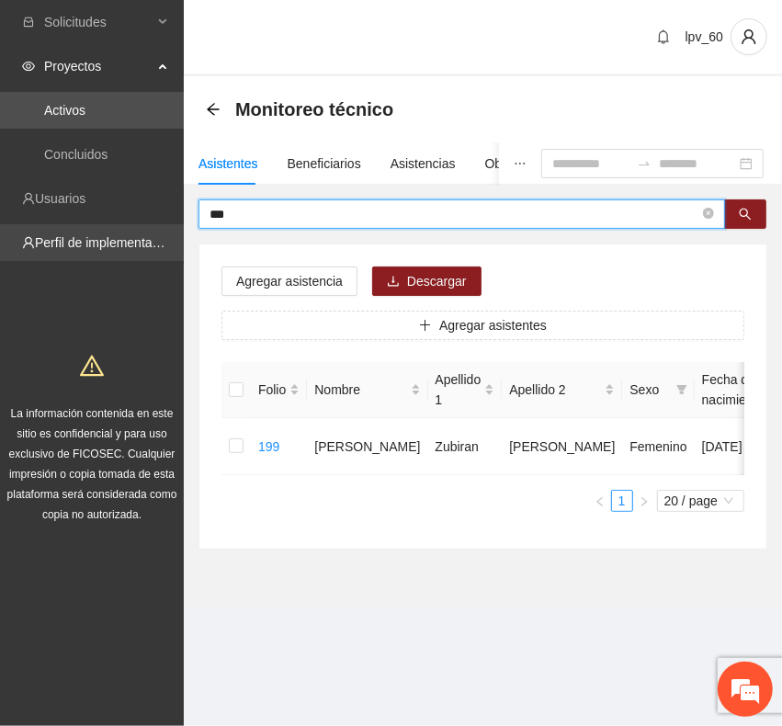
drag, startPoint x: 279, startPoint y: 209, endPoint x: 153, endPoint y: 233, distance: 128.2
click at [153, 233] on section "Solicitudes Proyectos Activos Concluidos Usuarios Perfil de implementadora La i…" at bounding box center [391, 363] width 782 height 726
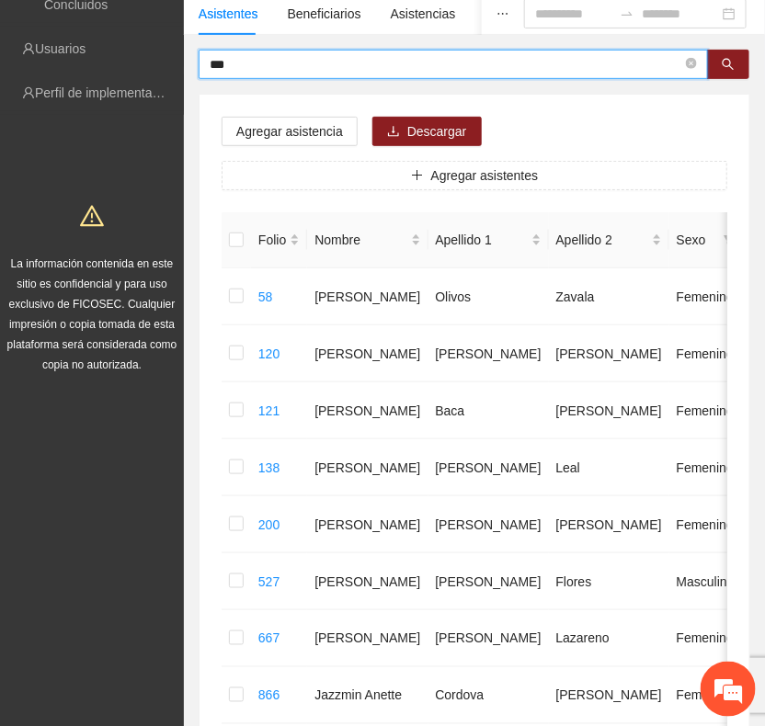
scroll to position [168, 0]
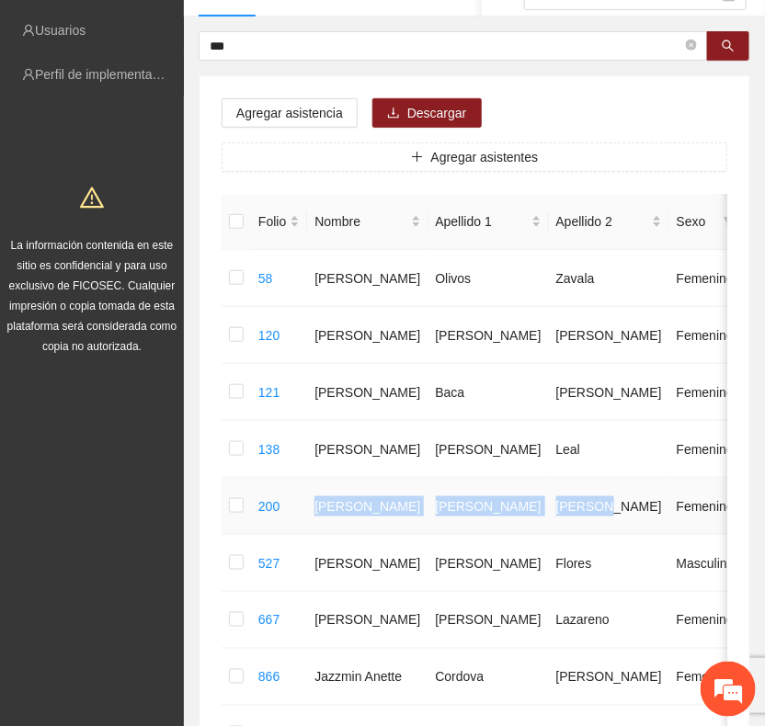
drag, startPoint x: 308, startPoint y: 513, endPoint x: 529, endPoint y: 510, distance: 221.5
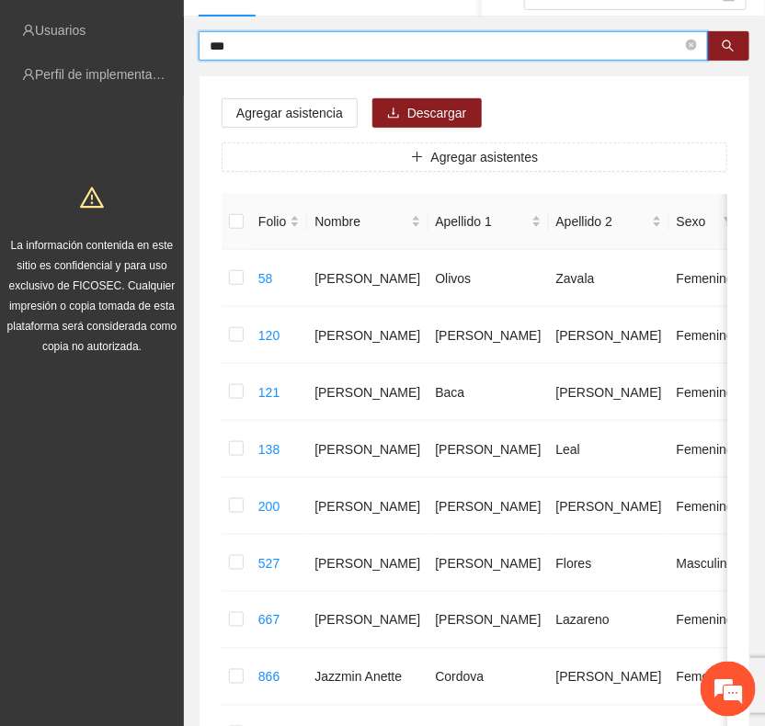
drag, startPoint x: 279, startPoint y: 46, endPoint x: 187, endPoint y: 33, distance: 92.8
click at [187, 33] on div "*** Agregar asistencia Descargar Agregar asistentes Folio Nombre Apellido 1 Ape…" at bounding box center [474, 633] width 581 height 1205
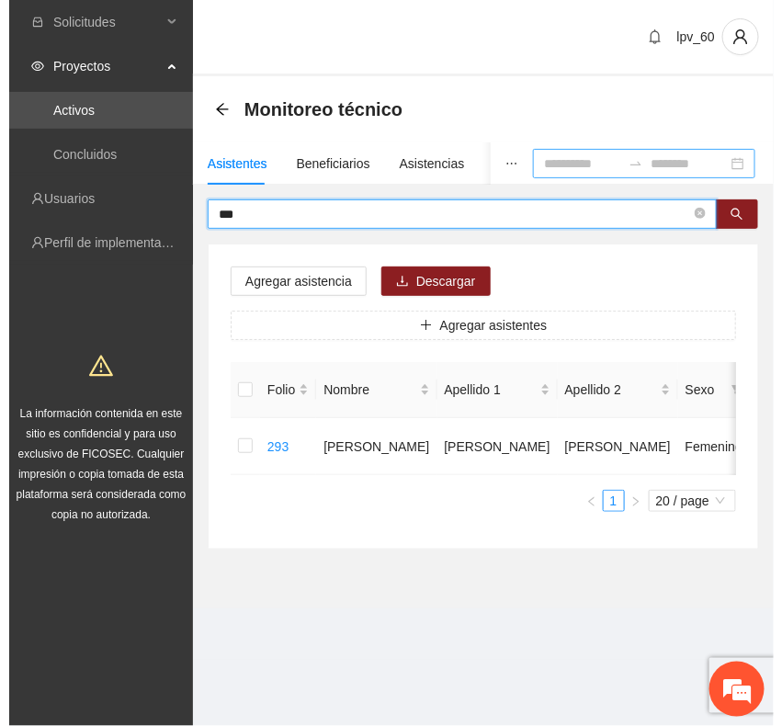
scroll to position [0, 0]
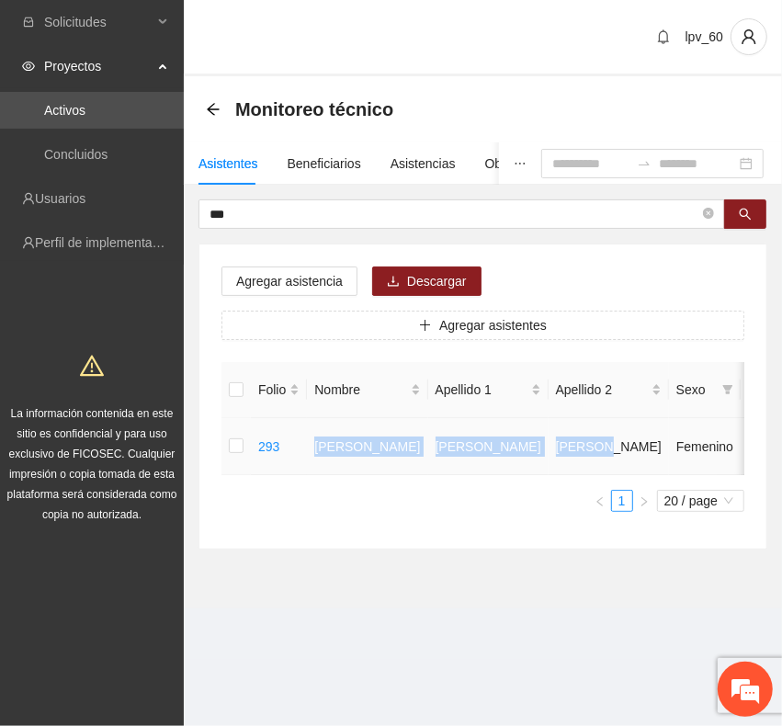
drag, startPoint x: 313, startPoint y: 452, endPoint x: 531, endPoint y: 455, distance: 218.8
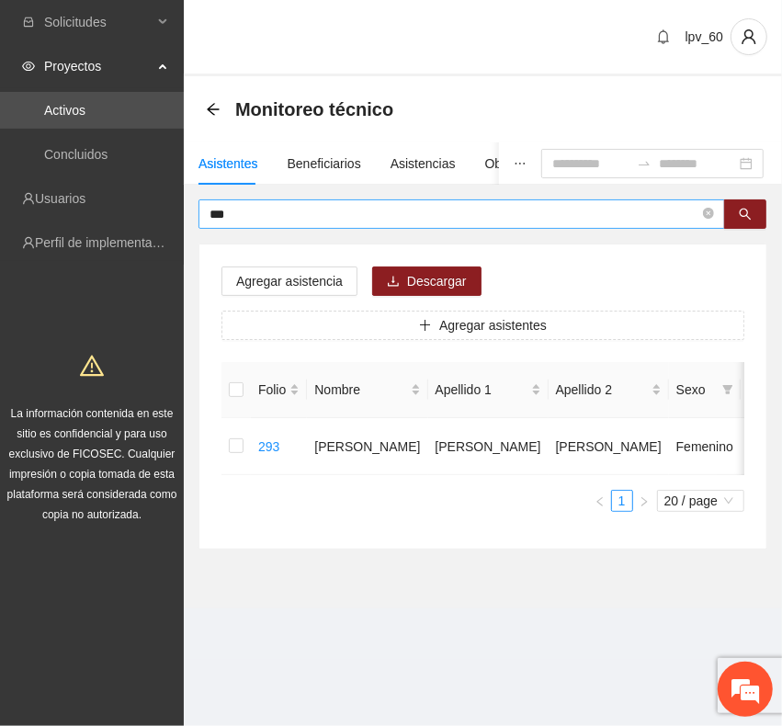
drag, startPoint x: 294, startPoint y: 202, endPoint x: 232, endPoint y: 213, distance: 63.5
click at [232, 213] on span "***" at bounding box center [462, 213] width 527 height 29
drag, startPoint x: 232, startPoint y: 211, endPoint x: 157, endPoint y: 211, distance: 74.5
click at [157, 211] on section "Solicitudes Proyectos Activos Concluidos Usuarios Perfil de implementadora La i…" at bounding box center [391, 363] width 782 height 726
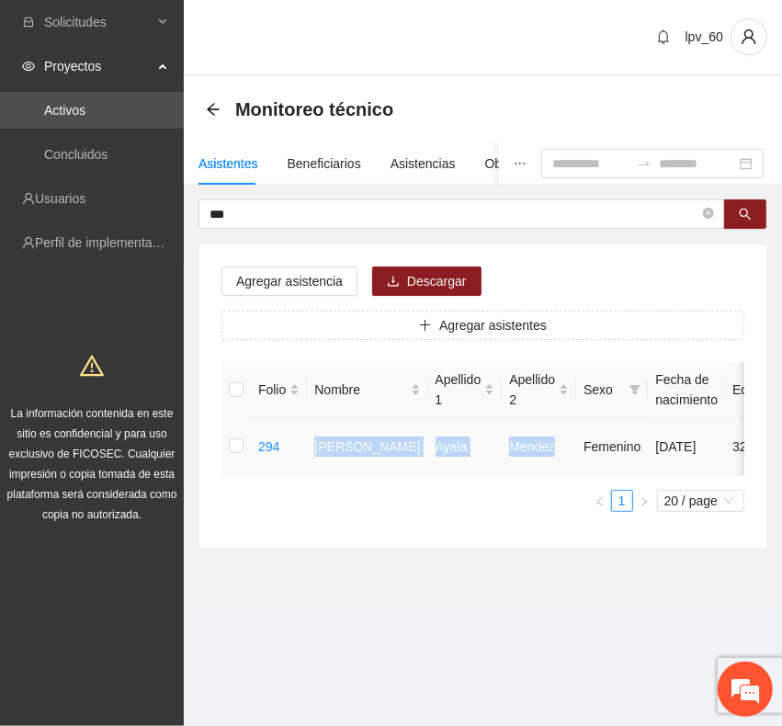
drag, startPoint x: 319, startPoint y: 446, endPoint x: 530, endPoint y: 442, distance: 211.4
click at [530, 442] on tr "294 [PERSON_NAME] [DATE] 32 Chihuahua Urbi Villas 6141813793 U P +1" at bounding box center [776, 446] width 1108 height 57
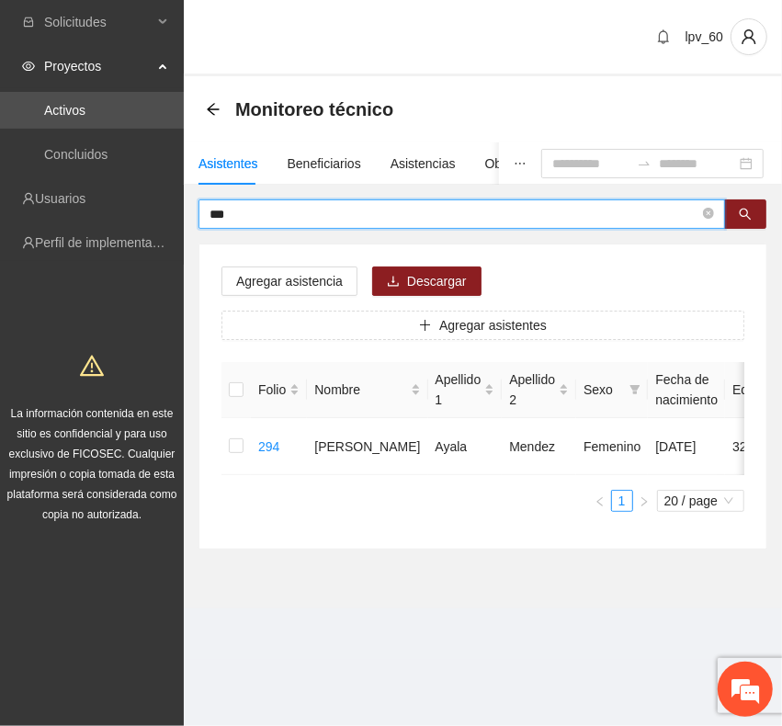
drag, startPoint x: 374, startPoint y: 222, endPoint x: 51, endPoint y: 217, distance: 322.7
click at [51, 217] on section "Solicitudes Proyectos Activos Concluidos Usuarios Perfil de implementadora La i…" at bounding box center [391, 363] width 782 height 726
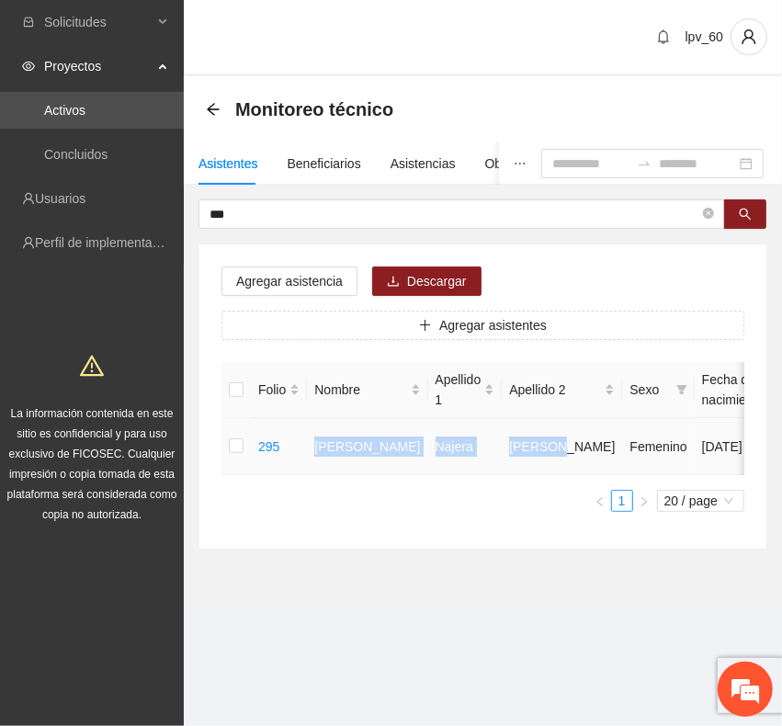
drag, startPoint x: 329, startPoint y: 448, endPoint x: 517, endPoint y: 455, distance: 187.7
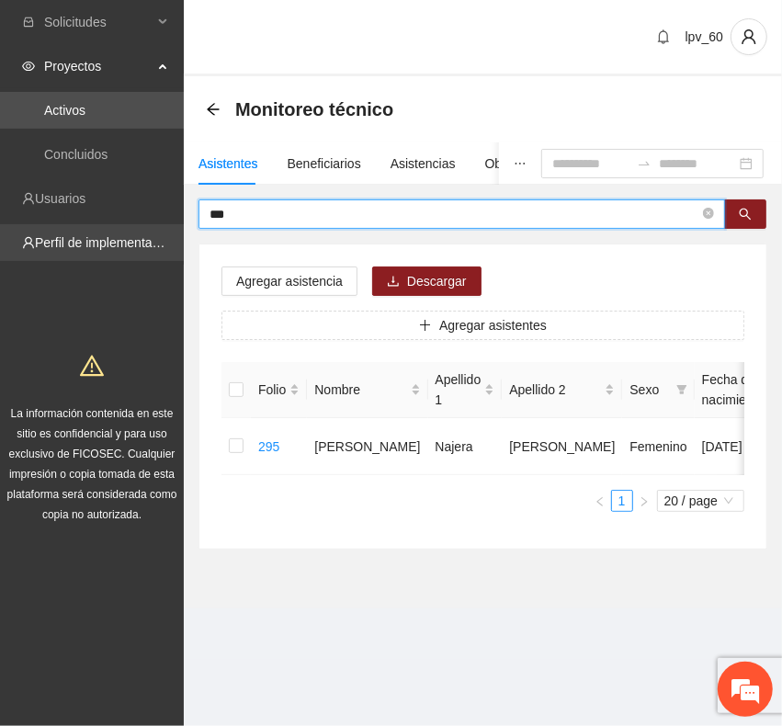
drag, startPoint x: 193, startPoint y: 227, endPoint x: 97, endPoint y: 228, distance: 96.5
click at [97, 228] on section "Solicitudes Proyectos Activos Concluidos Usuarios Perfil de implementadora La i…" at bounding box center [391, 363] width 782 height 726
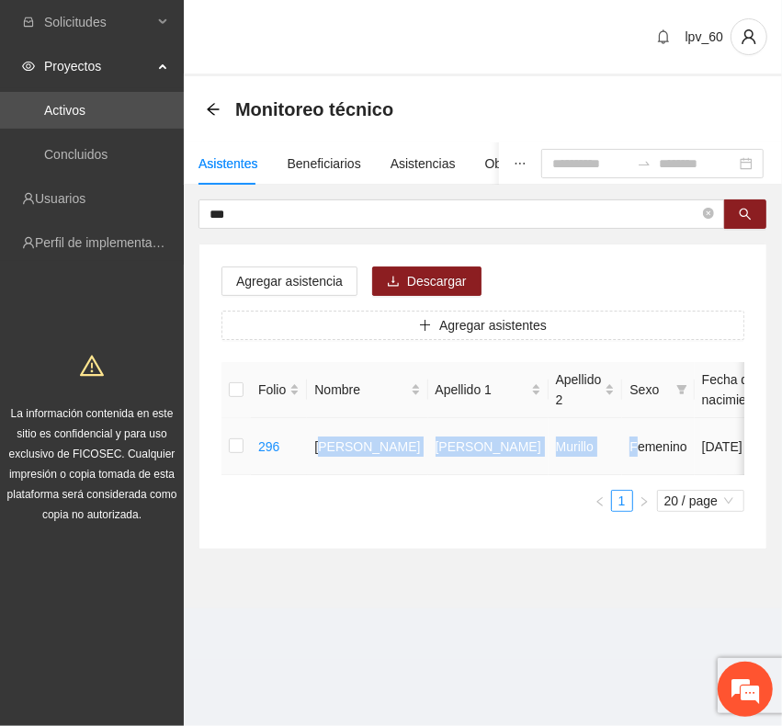
drag, startPoint x: 320, startPoint y: 449, endPoint x: 552, endPoint y: 455, distance: 231.7
click at [368, 438] on td "[PERSON_NAME]" at bounding box center [367, 446] width 120 height 57
drag, startPoint x: 314, startPoint y: 446, endPoint x: 525, endPoint y: 442, distance: 210.5
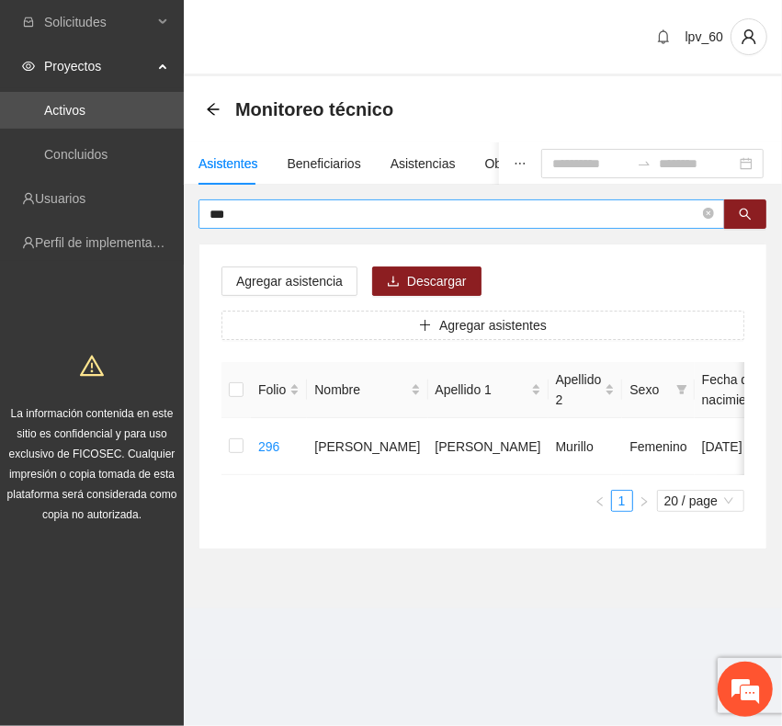
click at [313, 213] on input "***" at bounding box center [455, 214] width 490 height 20
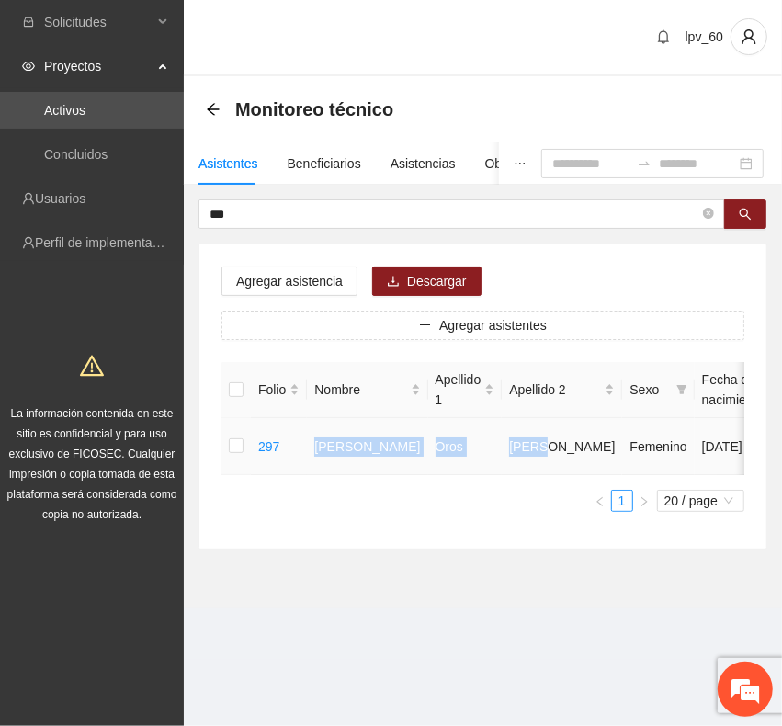
drag, startPoint x: 313, startPoint y: 450, endPoint x: 524, endPoint y: 453, distance: 210.5
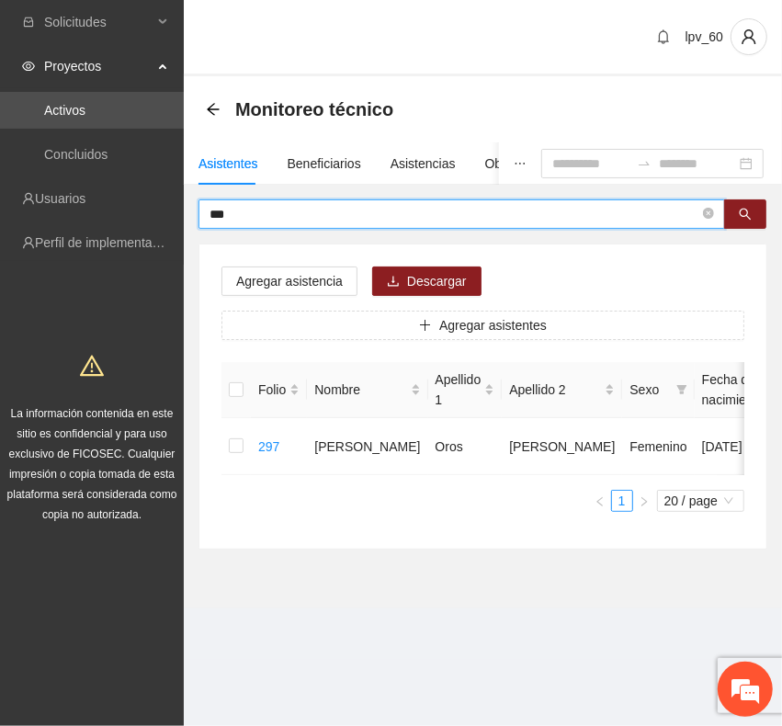
click at [299, 210] on input "***" at bounding box center [455, 214] width 490 height 20
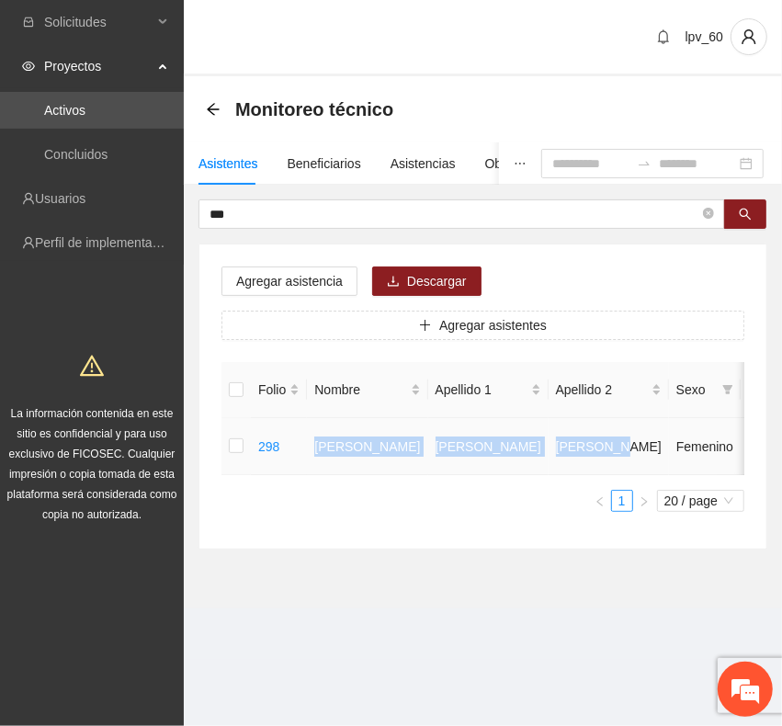
drag, startPoint x: 313, startPoint y: 450, endPoint x: 536, endPoint y: 453, distance: 222.5
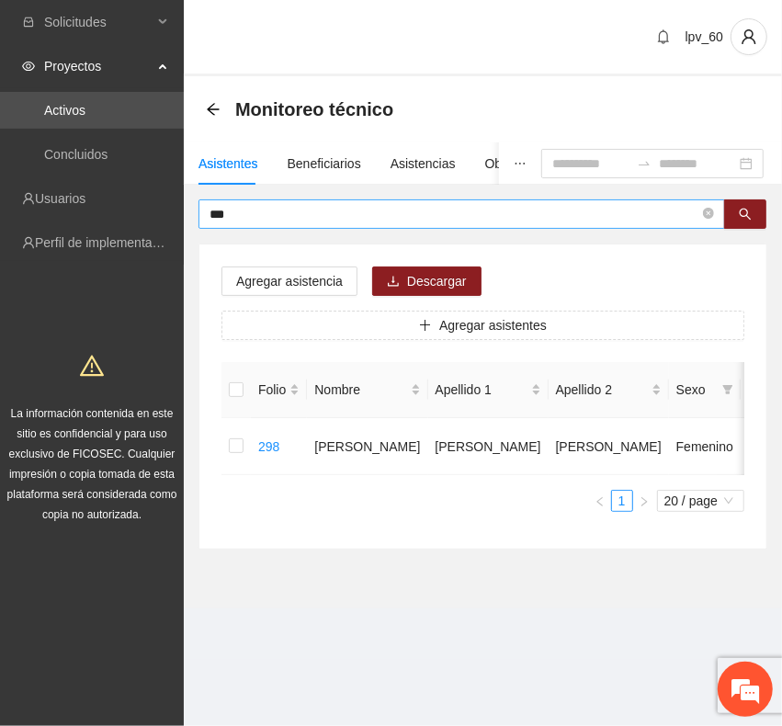
click at [315, 209] on input "***" at bounding box center [455, 214] width 490 height 20
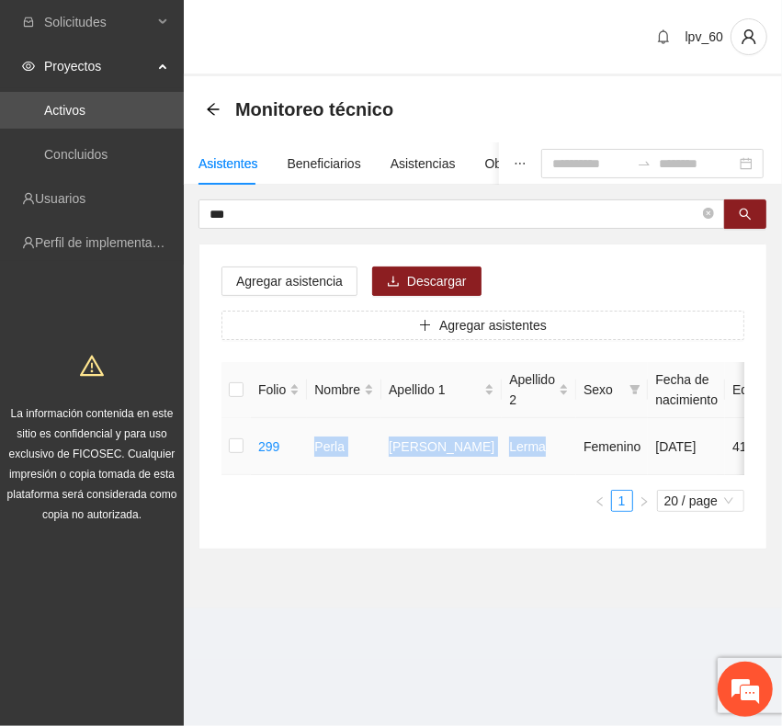
drag, startPoint x: 308, startPoint y: 450, endPoint x: 529, endPoint y: 453, distance: 220.6
click at [529, 453] on tr "299 [PERSON_NAME] Femenino [DATE] 41 [GEOGRAPHIC_DATA] [PERSON_NAME] 6143550715…" at bounding box center [776, 446] width 1108 height 57
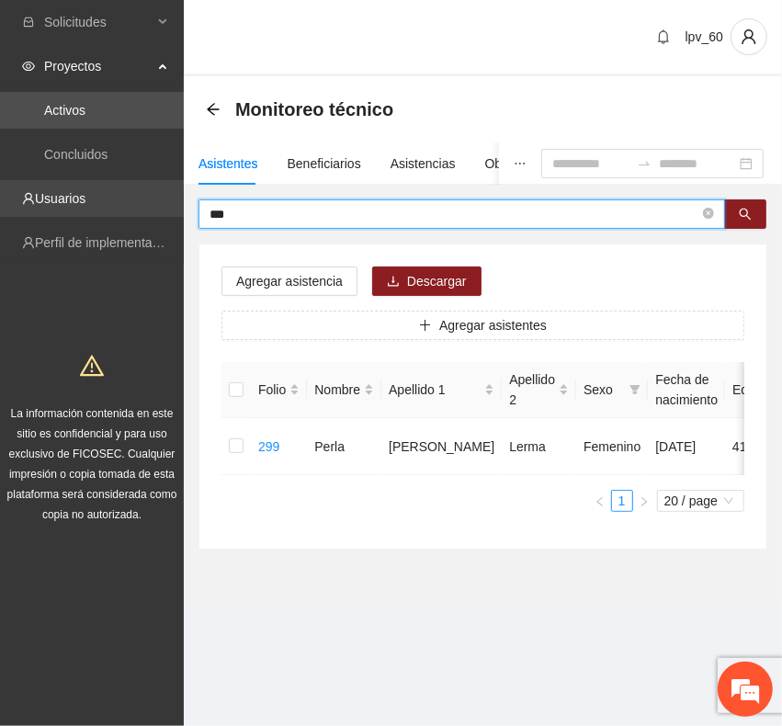
drag, startPoint x: 162, startPoint y: 207, endPoint x: 103, endPoint y: 207, distance: 58.8
click at [103, 207] on section "Solicitudes Proyectos Activos Concluidos Usuarios Perfil de implementadora La i…" at bounding box center [391, 363] width 782 height 726
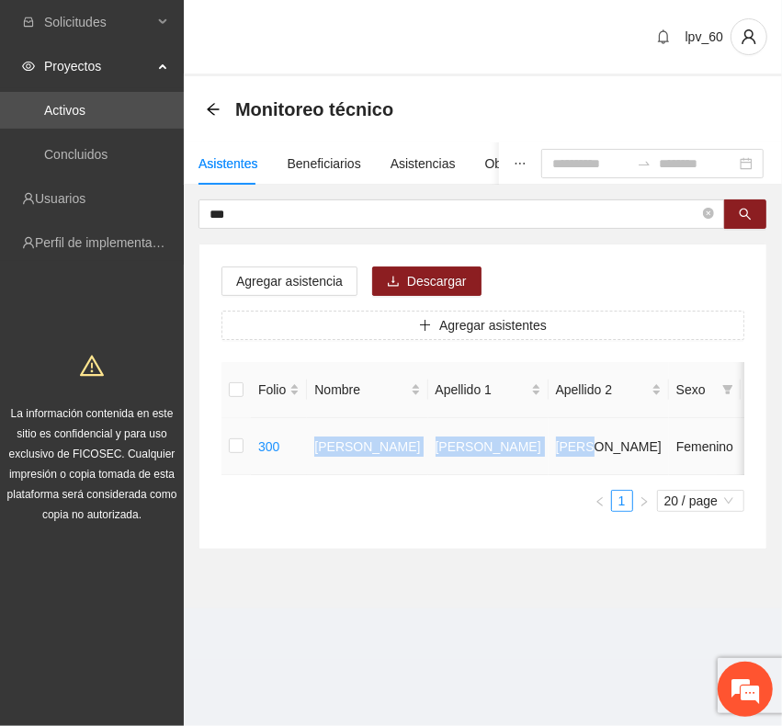
drag, startPoint x: 305, startPoint y: 430, endPoint x: 511, endPoint y: 455, distance: 207.4
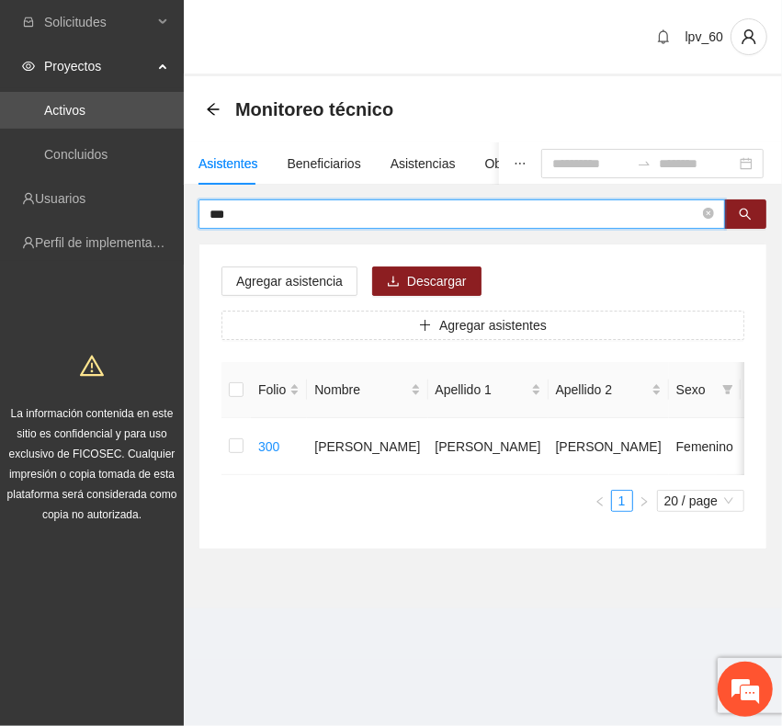
drag, startPoint x: 280, startPoint y: 214, endPoint x: 131, endPoint y: 219, distance: 149.9
click at [131, 219] on section "Solicitudes Proyectos Activos Concluidos Usuarios Perfil de implementadora La i…" at bounding box center [391, 363] width 782 height 726
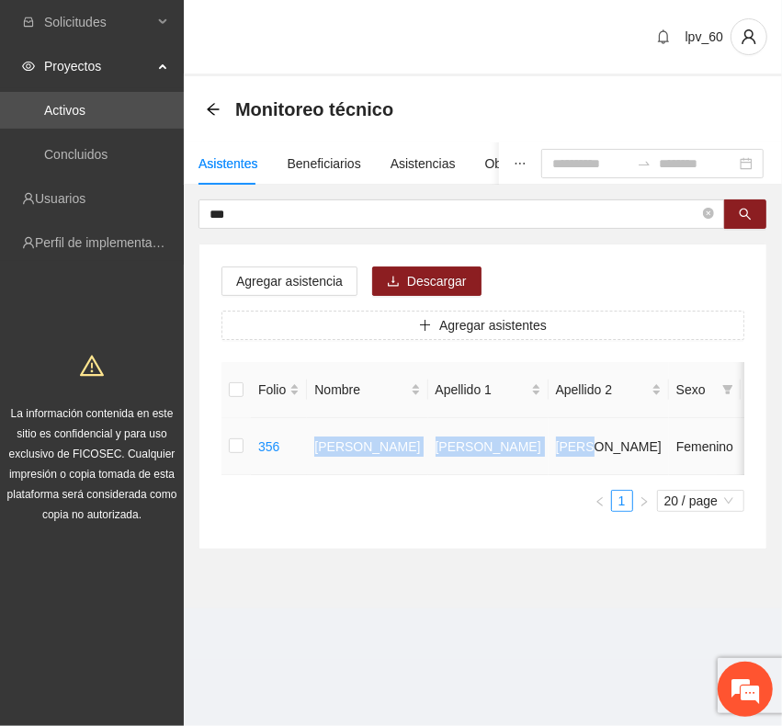
drag, startPoint x: 317, startPoint y: 444, endPoint x: 520, endPoint y: 466, distance: 204.3
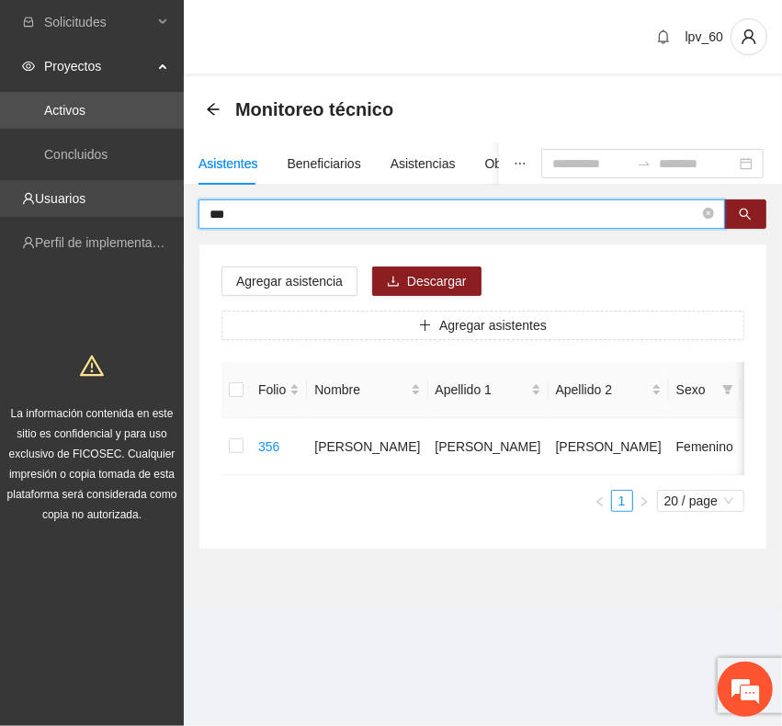
drag, startPoint x: 345, startPoint y: 212, endPoint x: 62, endPoint y: 209, distance: 283.1
click at [62, 209] on section "Solicitudes Proyectos Activos Concluidos Usuarios Perfil de implementadora La i…" at bounding box center [391, 363] width 782 height 726
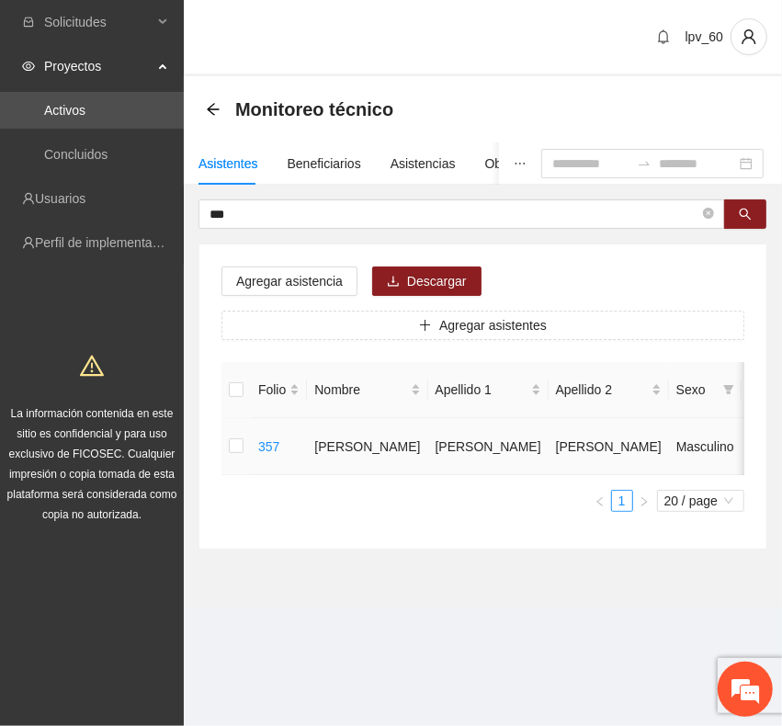
drag, startPoint x: 359, startPoint y: 478, endPoint x: 347, endPoint y: 469, distance: 15.1
click at [354, 473] on td "[PERSON_NAME]" at bounding box center [367, 446] width 120 height 57
drag, startPoint x: 313, startPoint y: 446, endPoint x: 451, endPoint y: 467, distance: 139.5
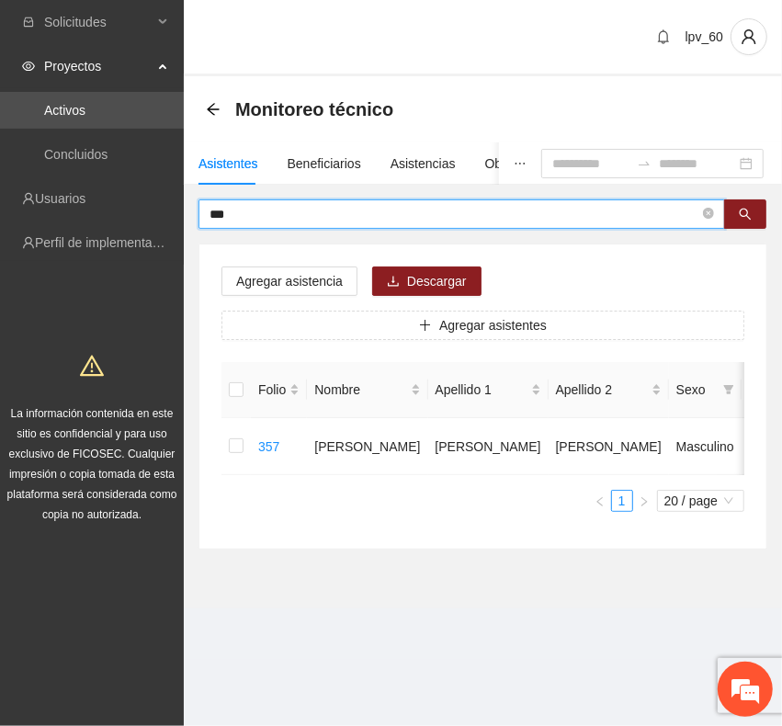
click at [304, 217] on input "***" at bounding box center [455, 214] width 490 height 20
drag, startPoint x: 300, startPoint y: 216, endPoint x: 181, endPoint y: 222, distance: 118.7
click at [181, 222] on section "Solicitudes Proyectos Activos Concluidos Usuarios Perfil de implementadora La i…" at bounding box center [391, 363] width 782 height 726
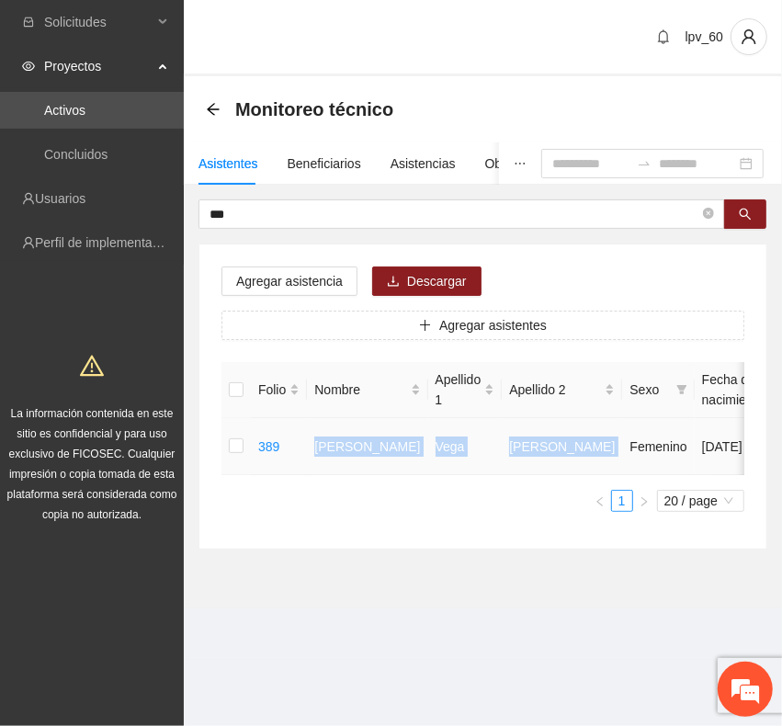
drag, startPoint x: 310, startPoint y: 438, endPoint x: 540, endPoint y: 470, distance: 231.9
click at [540, 470] on tr "389 [PERSON_NAME] [DATE] 54 [PERSON_NAME] Portal [PERSON_NAME] 6572056420 U P +1" at bounding box center [785, 446] width 1126 height 57
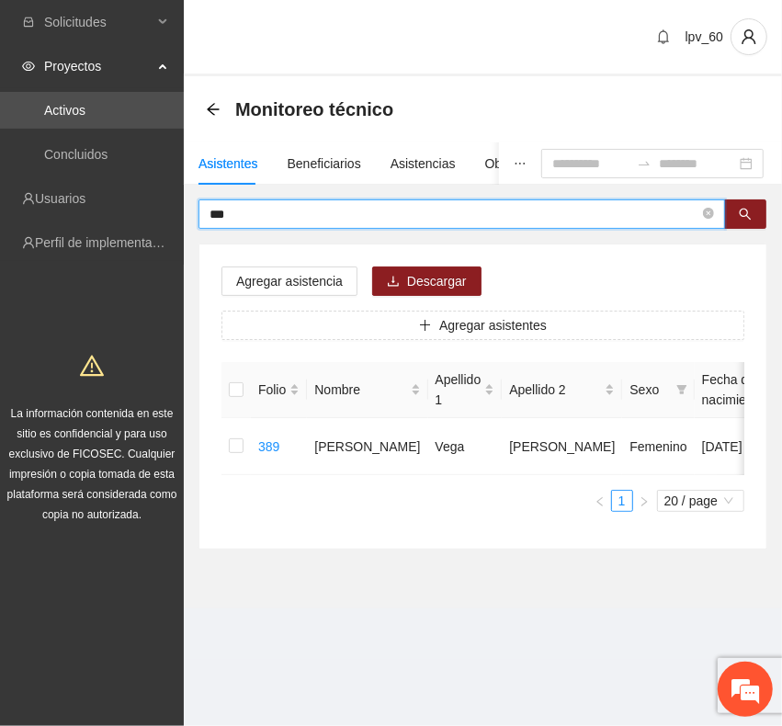
drag, startPoint x: 286, startPoint y: 216, endPoint x: -2, endPoint y: 216, distance: 287.7
click at [0, 216] on html "Solicitudes Proyectos Activos Concluidos Usuarios Perfil de implementadora La i…" at bounding box center [391, 363] width 782 height 726
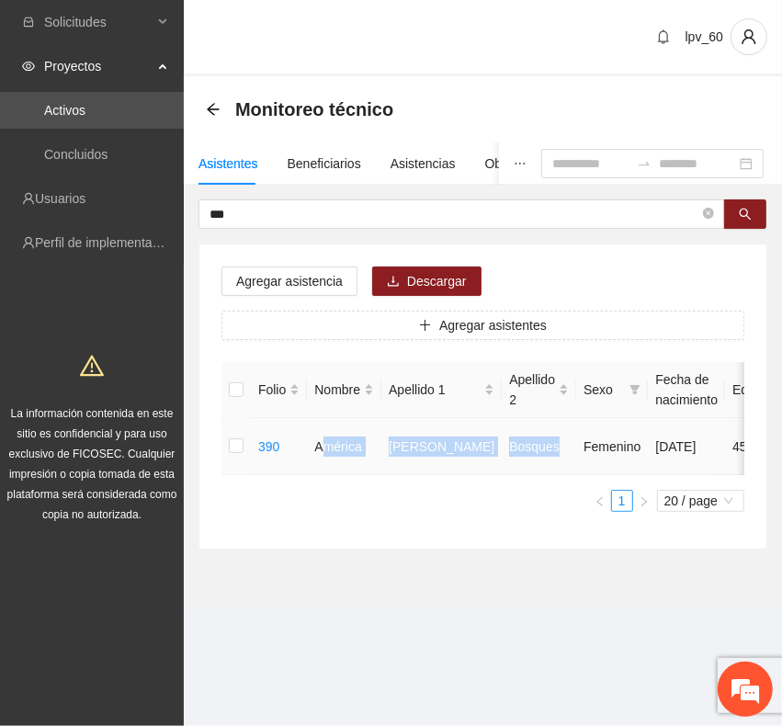
drag, startPoint x: 326, startPoint y: 451, endPoint x: 533, endPoint y: 461, distance: 207.1
click at [533, 461] on tr "390 [PERSON_NAME] Bosques Femenino [DATE] 45 [PERSON_NAME] Portal de la Plata 6…" at bounding box center [761, 446] width 1079 height 57
click at [370, 452] on td "América" at bounding box center [344, 446] width 74 height 57
drag, startPoint x: 309, startPoint y: 442, endPoint x: 324, endPoint y: 442, distance: 14.7
click at [323, 442] on td "América" at bounding box center [344, 446] width 74 height 57
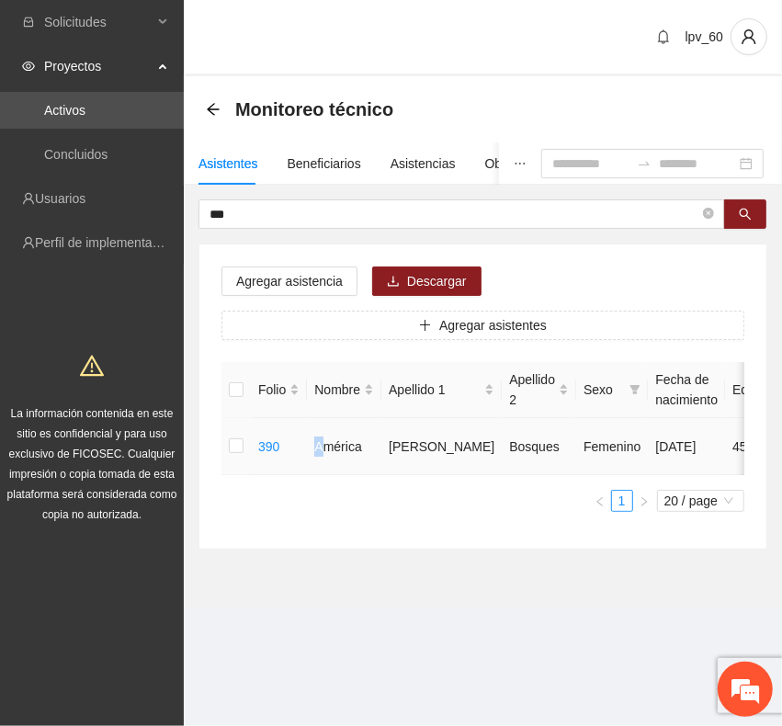
click at [317, 449] on td "América" at bounding box center [344, 446] width 74 height 57
drag, startPoint x: 313, startPoint y: 443, endPoint x: 525, endPoint y: 458, distance: 212.8
click at [525, 458] on tr "390 [PERSON_NAME] Bosques Femenino [DATE] 45 [PERSON_NAME] Portal de la Plata 6…" at bounding box center [761, 446] width 1079 height 57
click at [508, 195] on div "Asistentes Beneficiarios Asistencias Objetivos y actividades Participantes Caso…" at bounding box center [483, 345] width 598 height 407
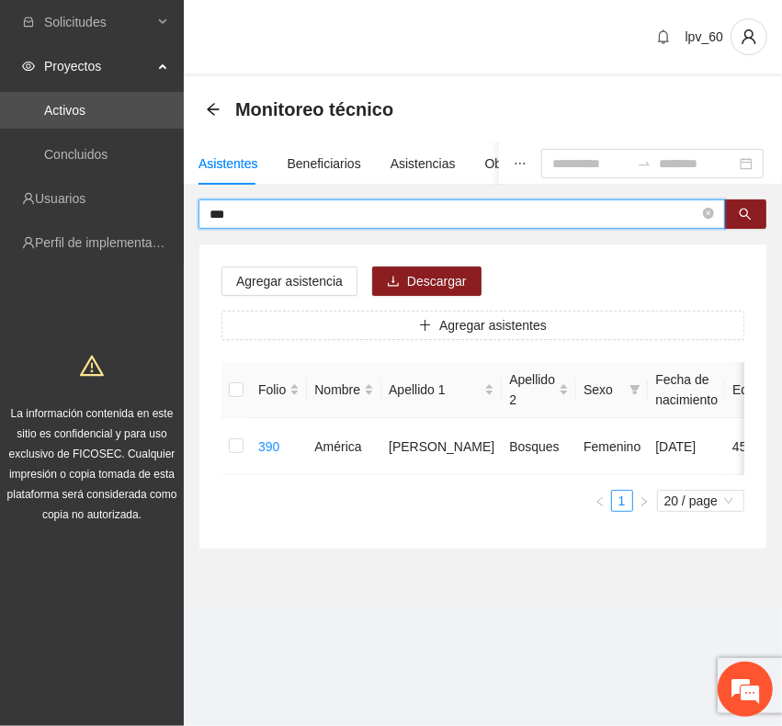
drag, startPoint x: 373, startPoint y: 214, endPoint x: 193, endPoint y: 214, distance: 180.2
click at [193, 214] on div "*** Agregar asistencia Descargar Agregar asistentes Folio Nombre Apellido 1 Ape…" at bounding box center [483, 374] width 598 height 350
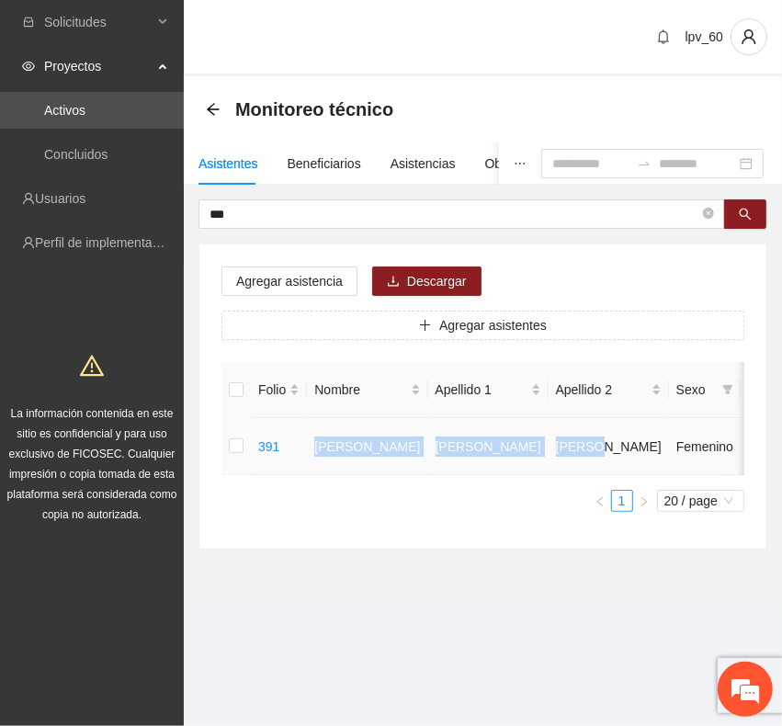
drag, startPoint x: 308, startPoint y: 444, endPoint x: 520, endPoint y: 464, distance: 213.3
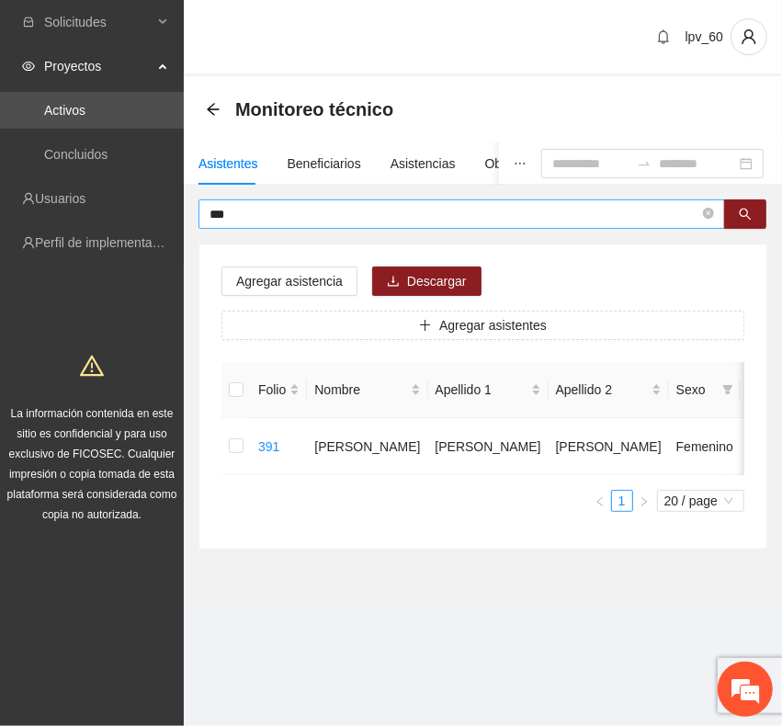
click at [248, 204] on input "***" at bounding box center [455, 214] width 490 height 20
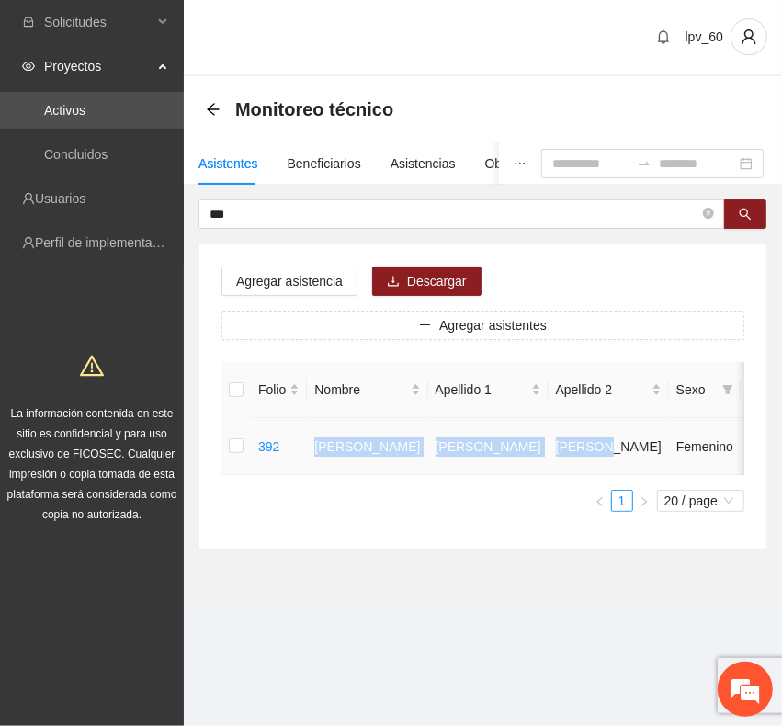
drag, startPoint x: 309, startPoint y: 446, endPoint x: 512, endPoint y: 475, distance: 205.3
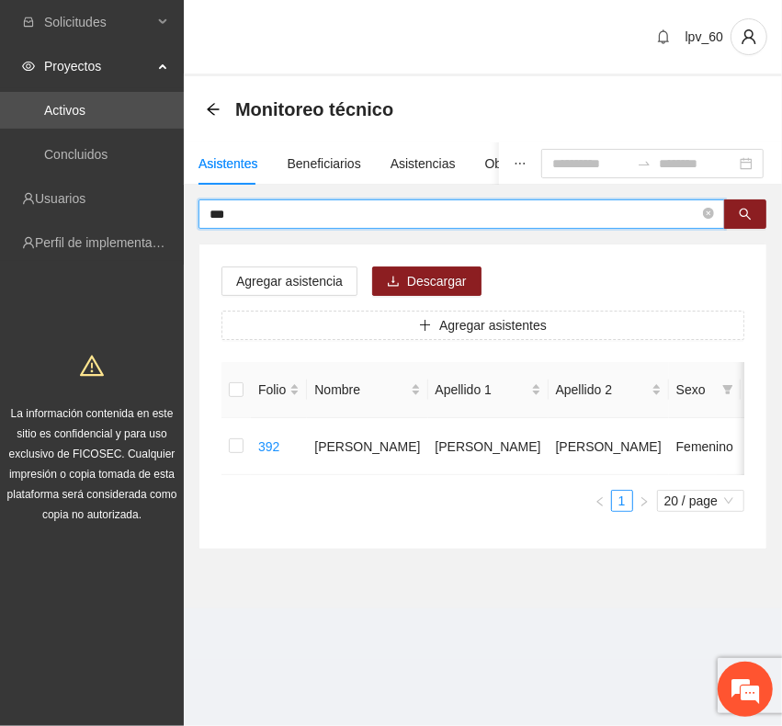
click at [268, 217] on input "***" at bounding box center [455, 214] width 490 height 20
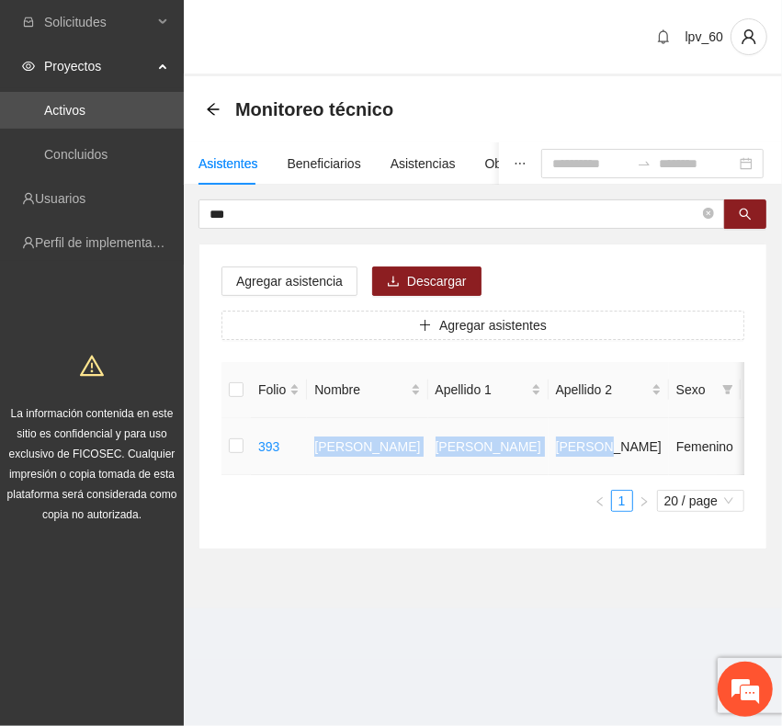
drag, startPoint x: 311, startPoint y: 435, endPoint x: 530, endPoint y: 441, distance: 219.8
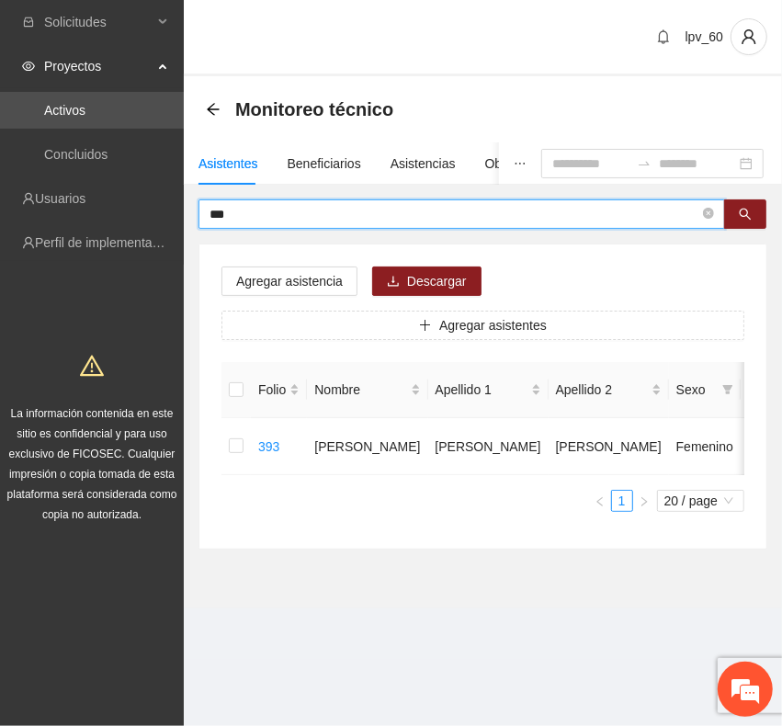
click at [391, 217] on input "***" at bounding box center [455, 214] width 490 height 20
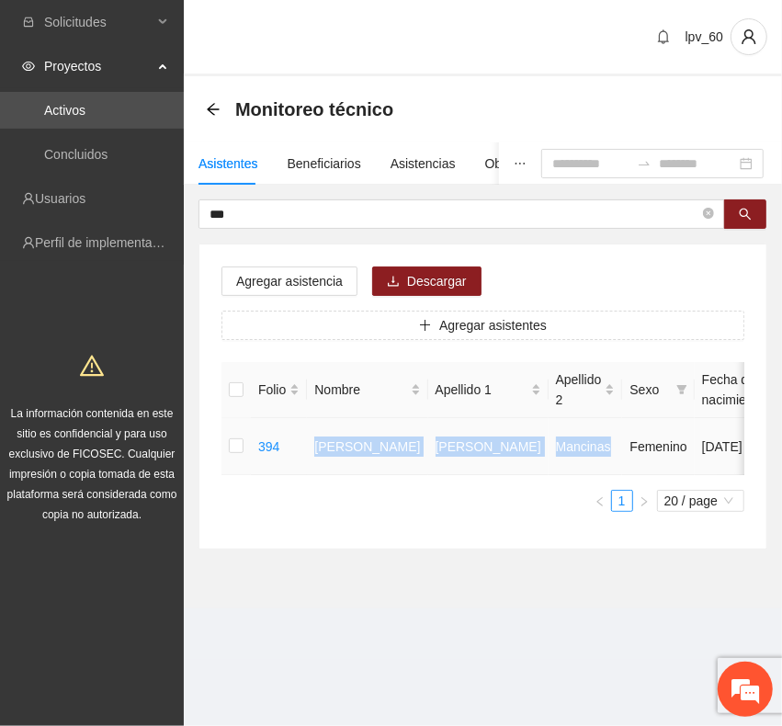
drag, startPoint x: 310, startPoint y: 428, endPoint x: 530, endPoint y: 457, distance: 222.4
click at [530, 457] on tr "394 [PERSON_NAME] Femenino [DATE] 32 [PERSON_NAME] Portal [PERSON_NAME] 6143686…" at bounding box center [785, 446] width 1126 height 57
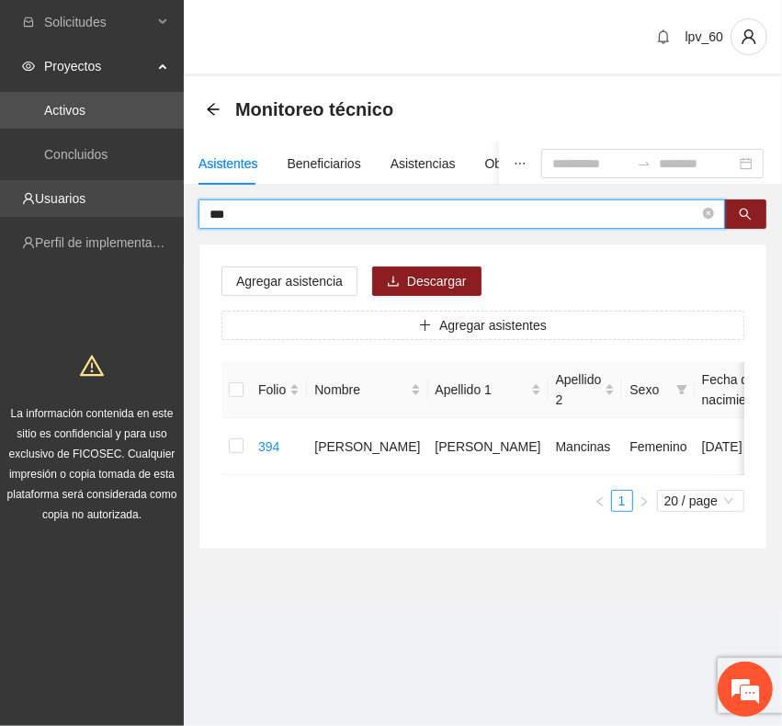
drag, startPoint x: 195, startPoint y: 214, endPoint x: 95, endPoint y: 207, distance: 100.5
click at [95, 207] on section "Solicitudes Proyectos Activos Concluidos Usuarios Perfil de implementadora La i…" at bounding box center [391, 363] width 782 height 726
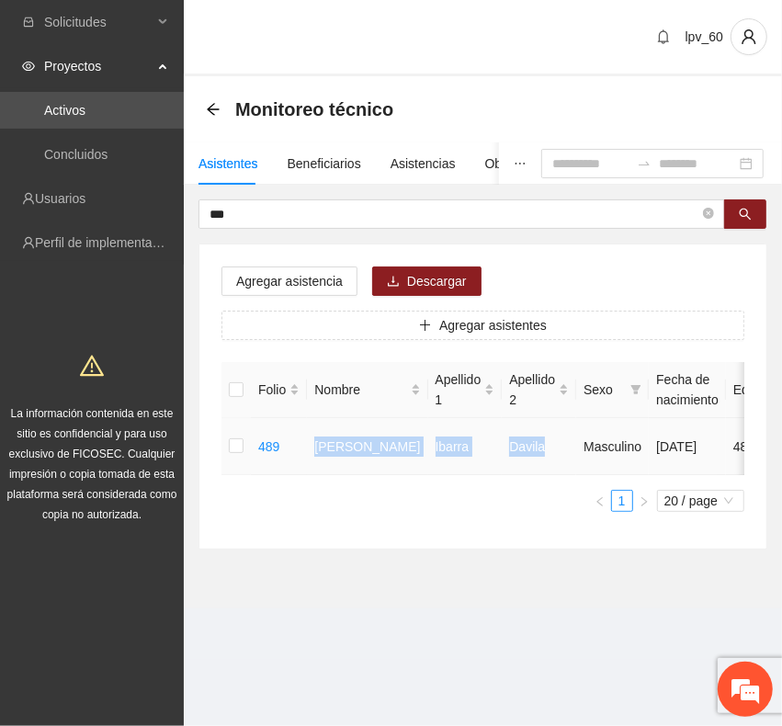
drag, startPoint x: 315, startPoint y: 435, endPoint x: 506, endPoint y: 452, distance: 191.1
click at [506, 452] on tr "489 [PERSON_NAME] [PERSON_NAME] Masculino [DATE] 48 [PERSON_NAME] Portal [PERSO…" at bounding box center [762, 446] width 1080 height 57
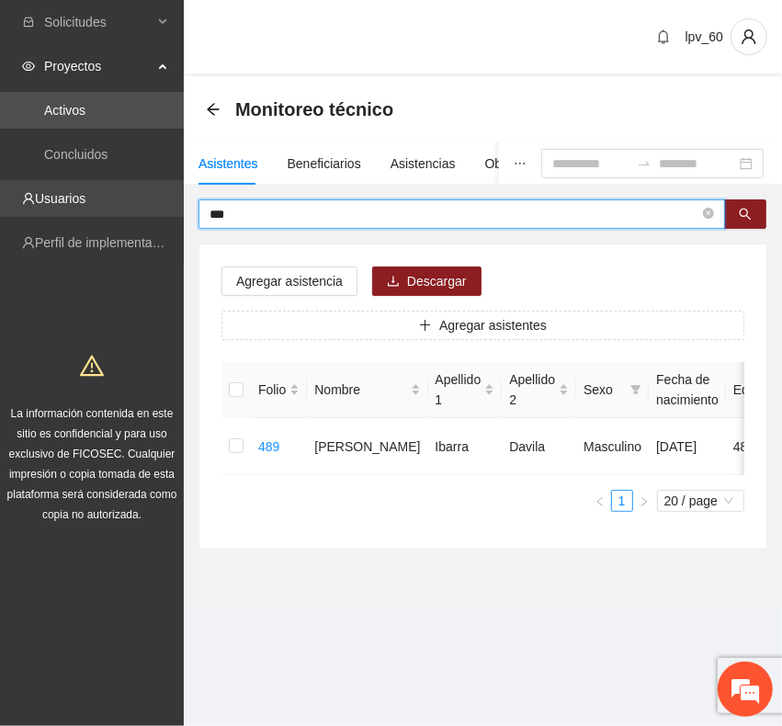
drag, startPoint x: 263, startPoint y: 217, endPoint x: 30, endPoint y: 205, distance: 232.9
click at [30, 205] on section "Solicitudes Proyectos Activos Concluidos Usuarios Perfil de implementadora La i…" at bounding box center [391, 363] width 782 height 726
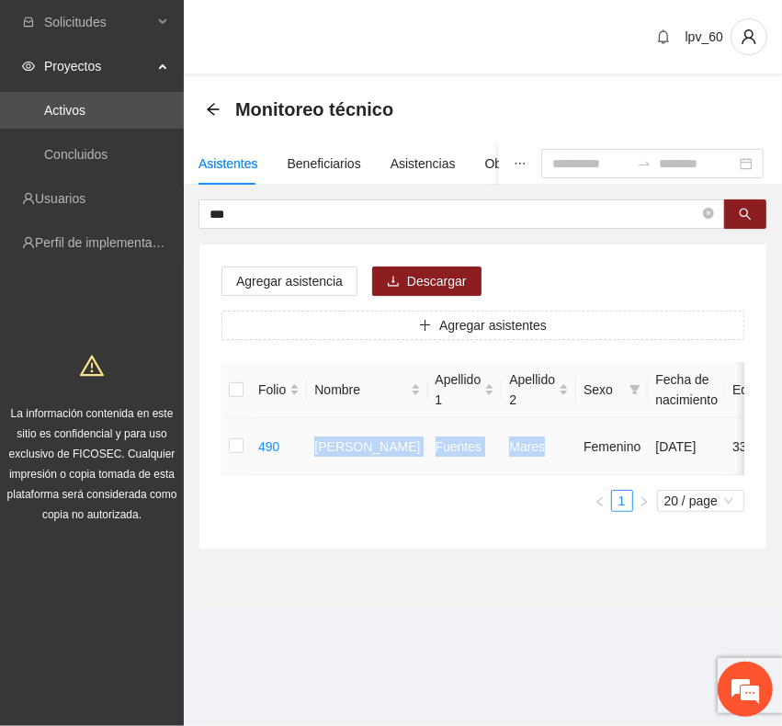
drag, startPoint x: 322, startPoint y: 442, endPoint x: 513, endPoint y: 452, distance: 191.5
click at [513, 452] on tr "490 [PERSON_NAME] Femenino [DATE] 33 [PERSON_NAME] Portal [PERSON_NAME] 6145099…" at bounding box center [761, 446] width 1079 height 57
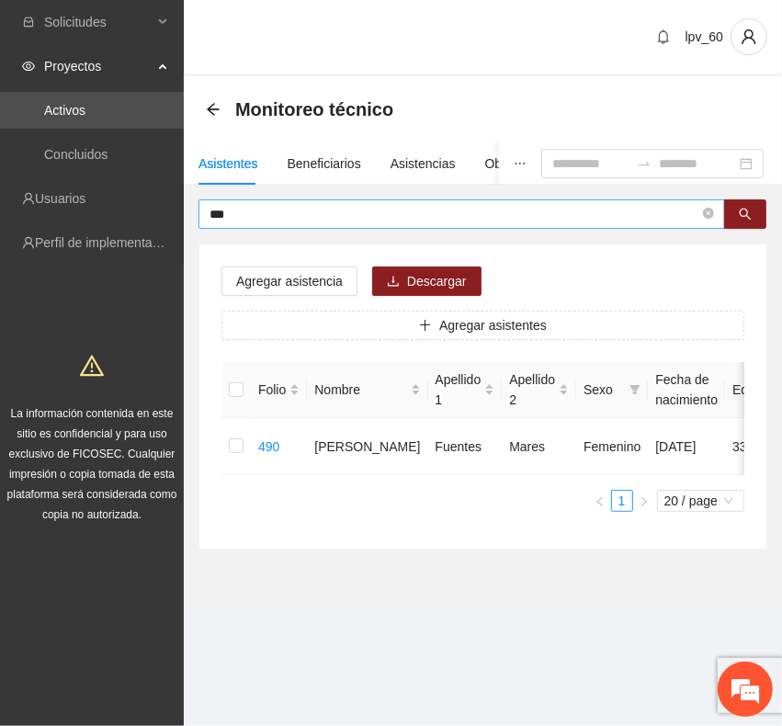
click at [364, 210] on input "***" at bounding box center [455, 214] width 490 height 20
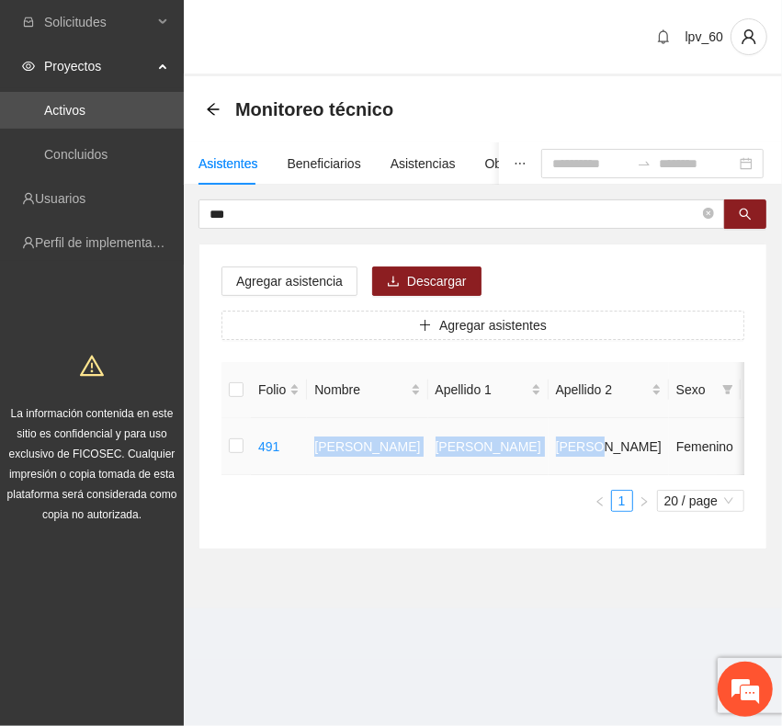
drag, startPoint x: 309, startPoint y: 455, endPoint x: 515, endPoint y: 458, distance: 205.9
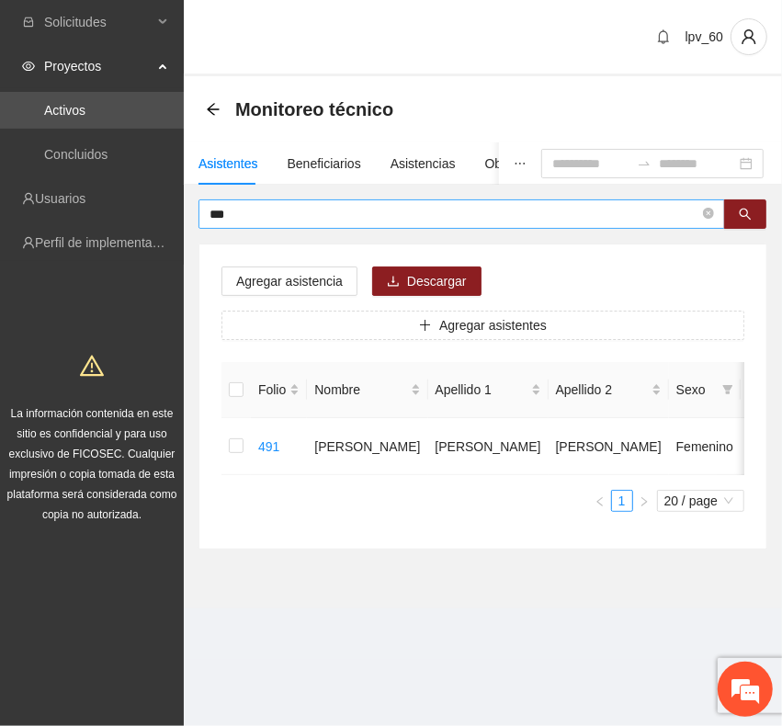
click at [377, 200] on span "***" at bounding box center [462, 213] width 527 height 29
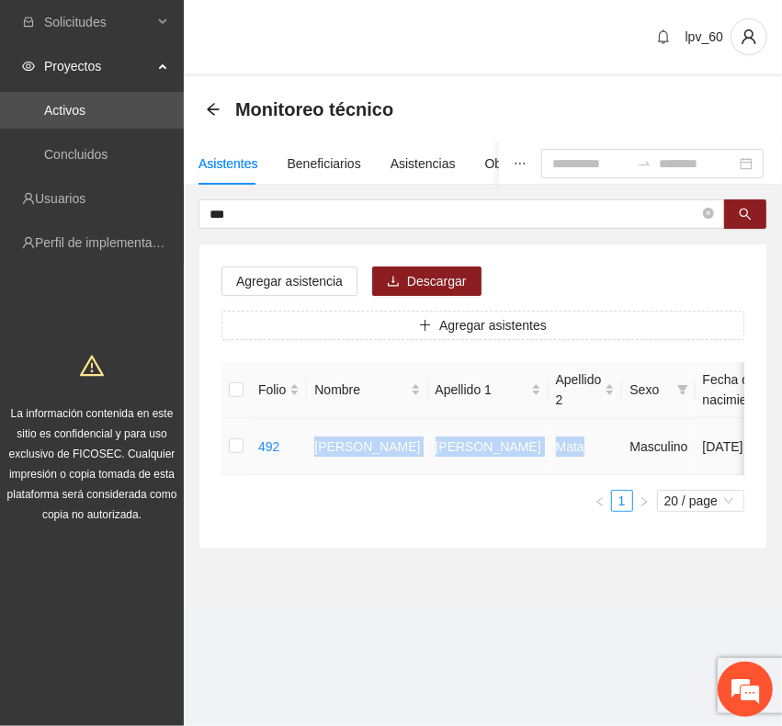
drag, startPoint x: 308, startPoint y: 460, endPoint x: 527, endPoint y: 457, distance: 218.8
click at [527, 457] on tr "492 [PERSON_NAME] Masculino [DATE] 51 [PERSON_NAME] de San [PERSON_NAME] 614212…" at bounding box center [785, 446] width 1126 height 57
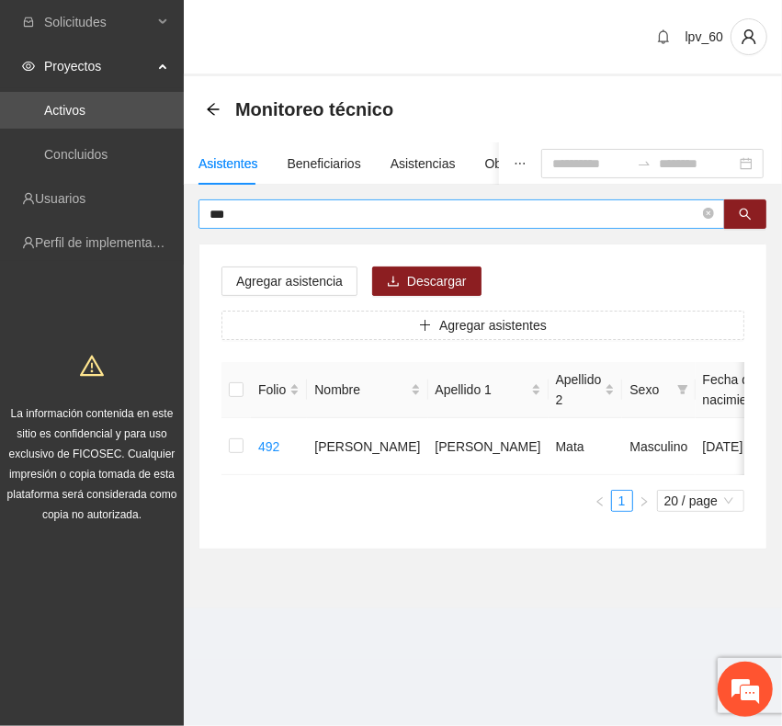
click at [246, 212] on input "***" at bounding box center [455, 214] width 490 height 20
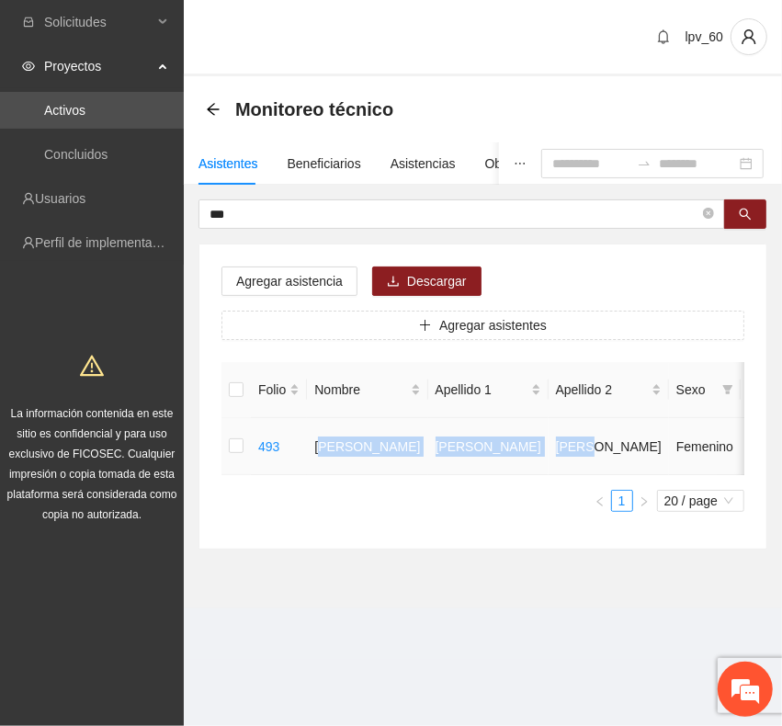
drag, startPoint x: 320, startPoint y: 453, endPoint x: 515, endPoint y: 456, distance: 194.9
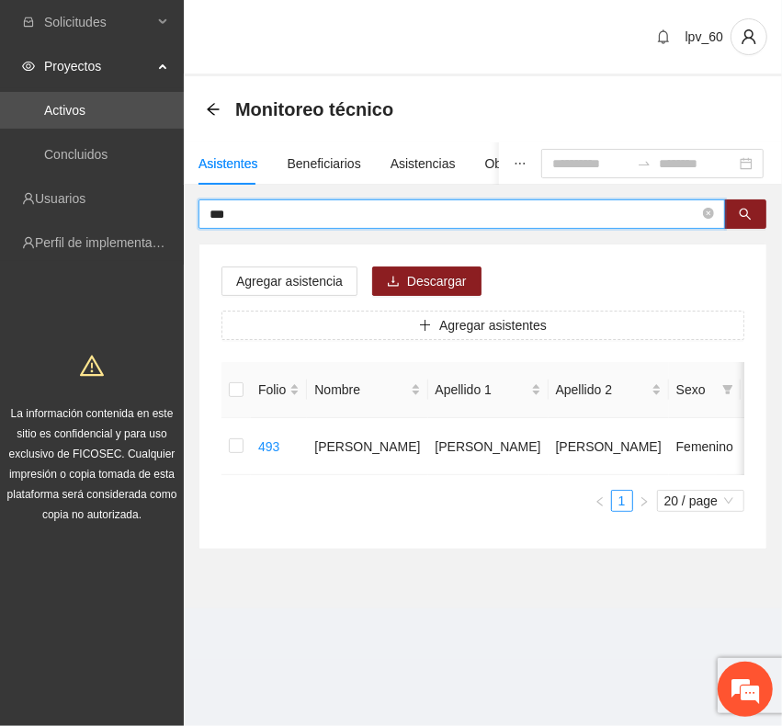
drag, startPoint x: 271, startPoint y: 211, endPoint x: -2, endPoint y: 211, distance: 273.0
click at [0, 211] on html "Solicitudes Proyectos Activos Concluidos Usuarios Perfil de implementadora La i…" at bounding box center [391, 363] width 782 height 726
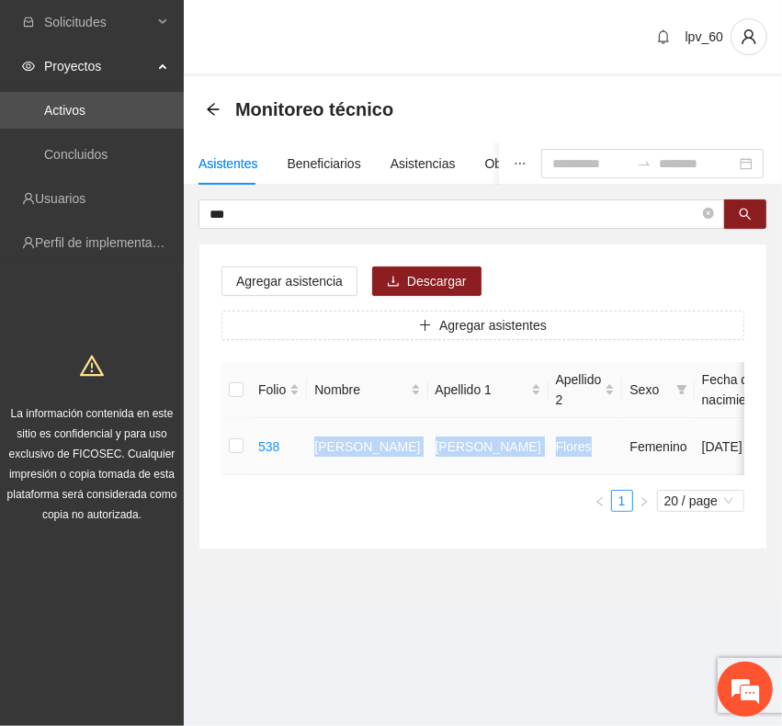
drag, startPoint x: 317, startPoint y: 442, endPoint x: 519, endPoint y: 455, distance: 202.6
click at [519, 455] on tr "538 [PERSON_NAME] de [PERSON_NAME] Femenino [DATE] 42 [PERSON_NAME] Vistas de S…" at bounding box center [785, 446] width 1126 height 57
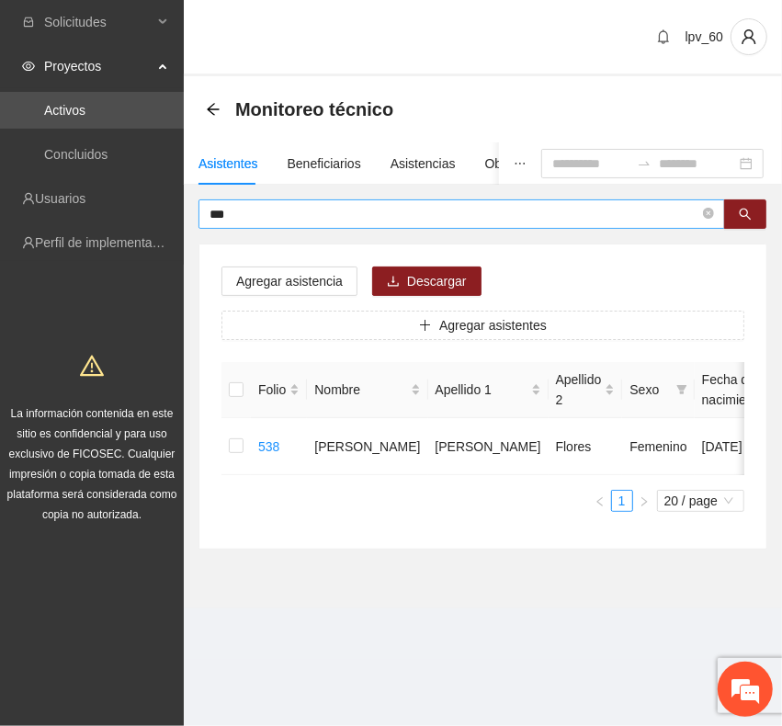
drag, startPoint x: 278, startPoint y: 225, endPoint x: 231, endPoint y: 214, distance: 48.2
click at [231, 214] on span "***" at bounding box center [462, 213] width 527 height 29
drag, startPoint x: 237, startPoint y: 213, endPoint x: -2, endPoint y: 210, distance: 239.0
click at [0, 210] on html "Solicitudes Proyectos Activos Concluidos Usuarios Perfil de implementadora La i…" at bounding box center [391, 363] width 782 height 726
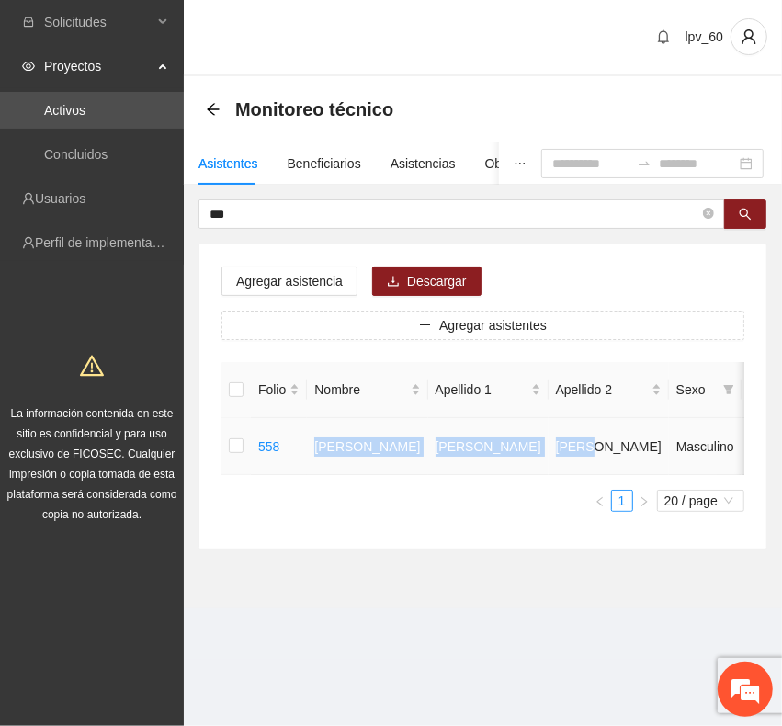
drag, startPoint x: 311, startPoint y: 439, endPoint x: 508, endPoint y: 455, distance: 198.2
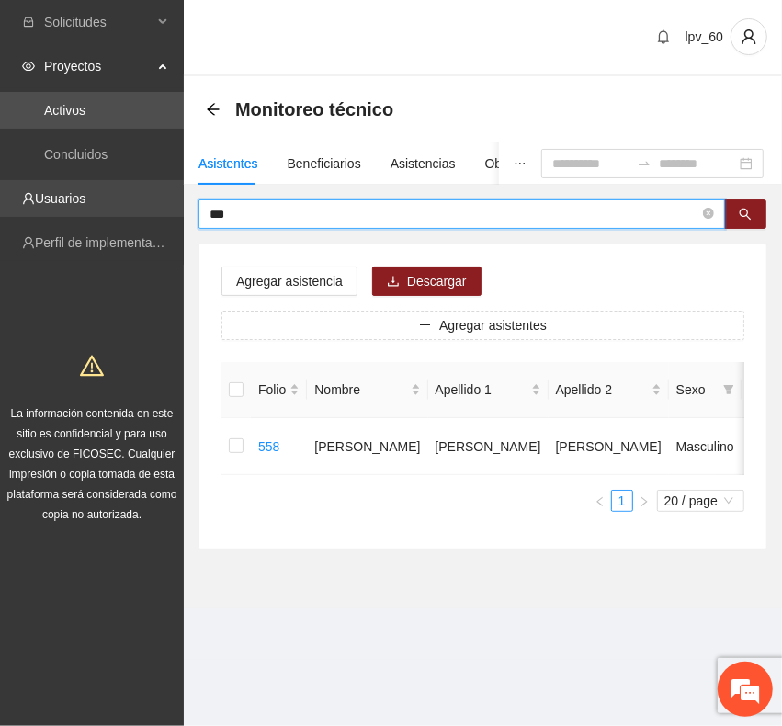
drag, startPoint x: 279, startPoint y: 205, endPoint x: 21, endPoint y: 205, distance: 257.4
click at [21, 205] on section "Solicitudes Proyectos Activos Concluidos Usuarios Perfil de implementadora La i…" at bounding box center [391, 363] width 782 height 726
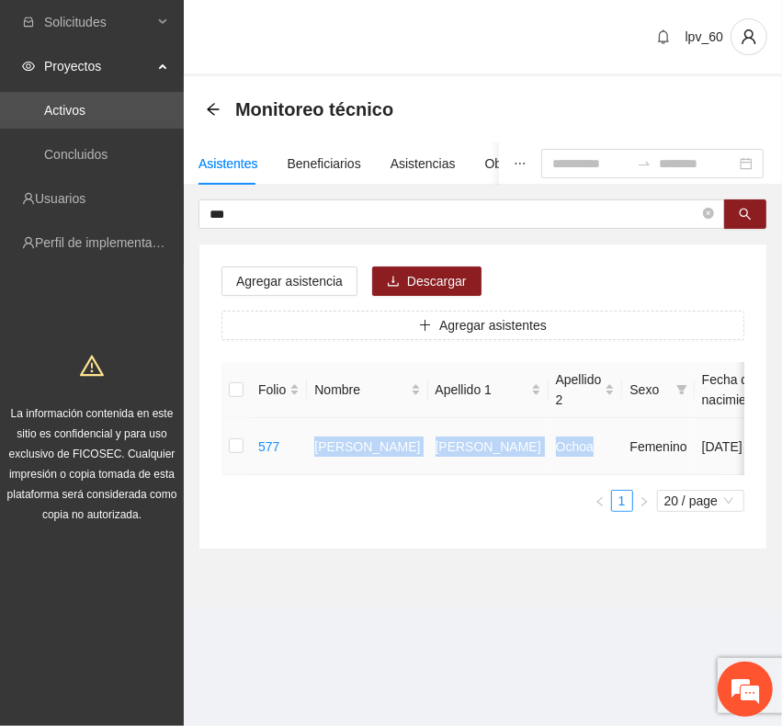
drag, startPoint x: 308, startPoint y: 453, endPoint x: 534, endPoint y: 461, distance: 226.2
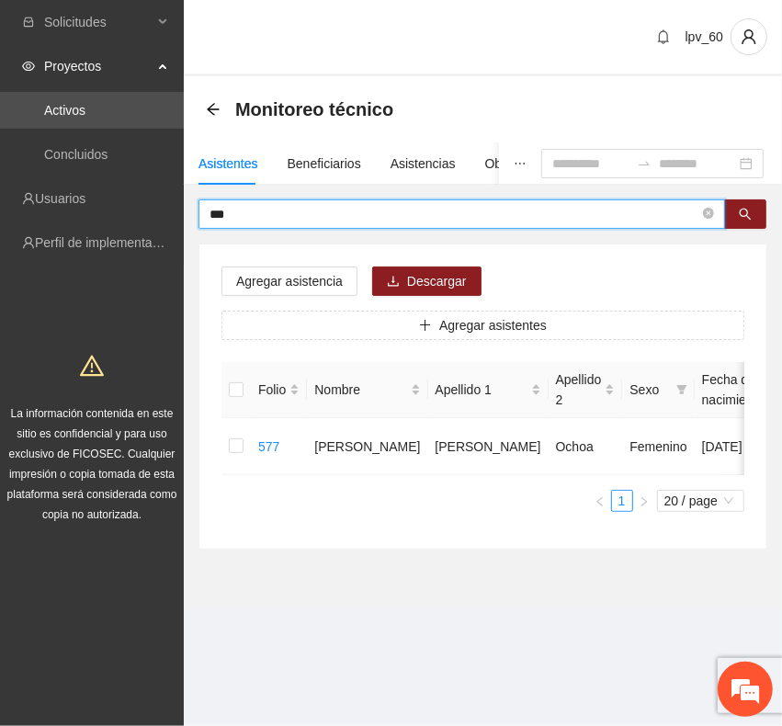
drag, startPoint x: 291, startPoint y: 212, endPoint x: -2, endPoint y: 187, distance: 294.4
click at [0, 187] on html "Solicitudes Proyectos Activos Concluidos Usuarios Perfil de implementadora La i…" at bounding box center [391, 363] width 782 height 726
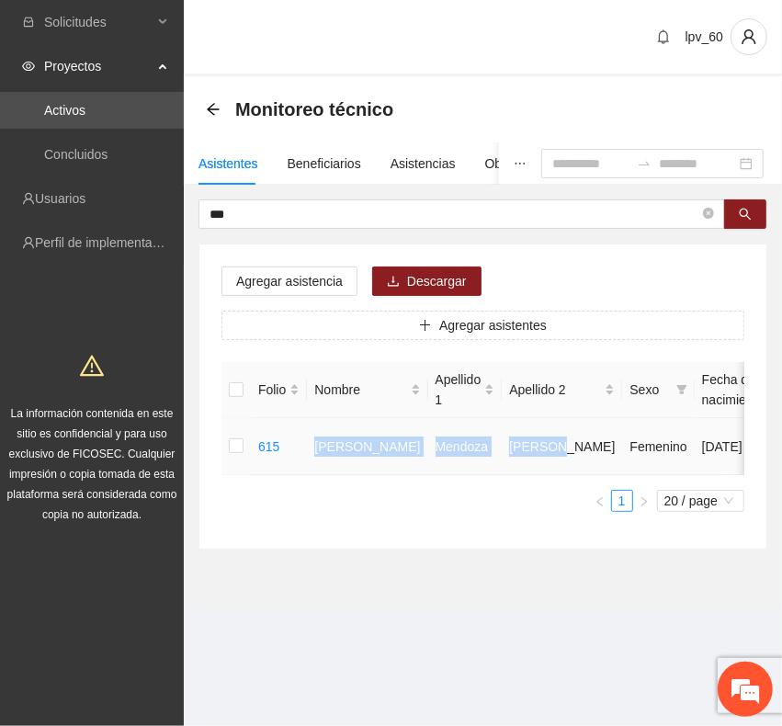
drag, startPoint x: 313, startPoint y: 446, endPoint x: 522, endPoint y: 450, distance: 208.7
click at [522, 450] on tr "615 [PERSON_NAME] [DATE] 44 [PERSON_NAME] Portal [PERSON_NAME] 6141190245 U P +1" at bounding box center [785, 446] width 1126 height 57
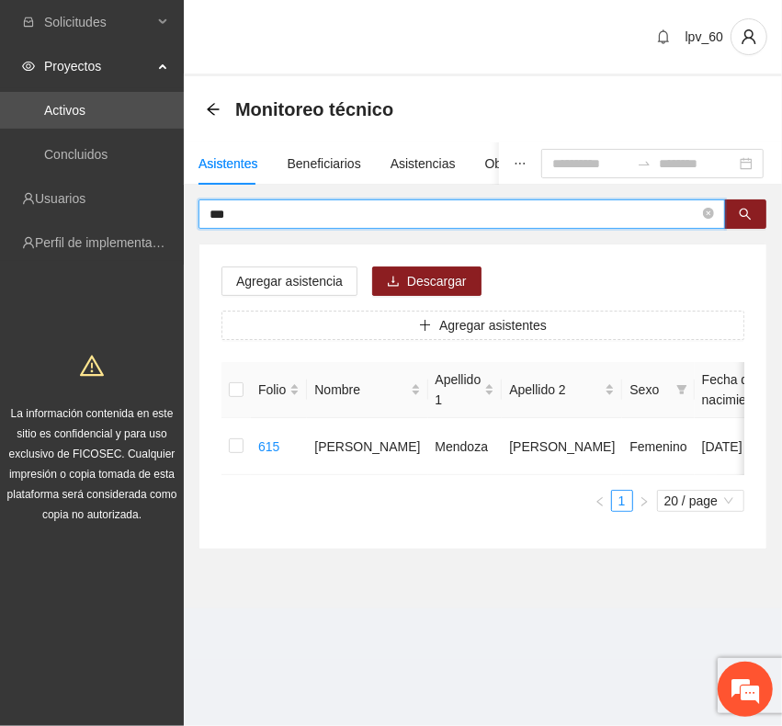
drag, startPoint x: 286, startPoint y: 214, endPoint x: -2, endPoint y: 208, distance: 287.8
click at [0, 208] on html "Solicitudes Proyectos Activos Concluidos Usuarios Perfil de implementadora La i…" at bounding box center [391, 363] width 782 height 726
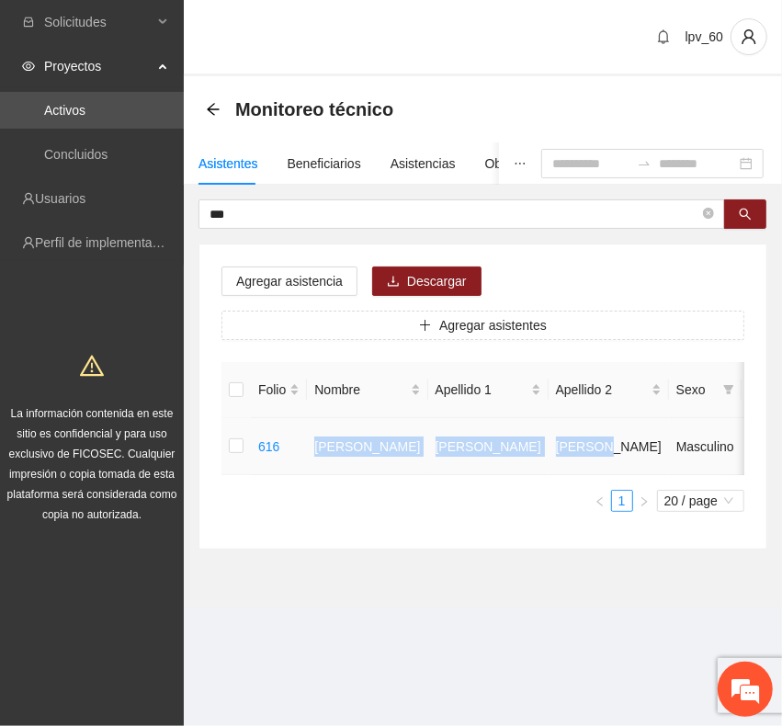
drag, startPoint x: 313, startPoint y: 456, endPoint x: 535, endPoint y: 470, distance: 222.0
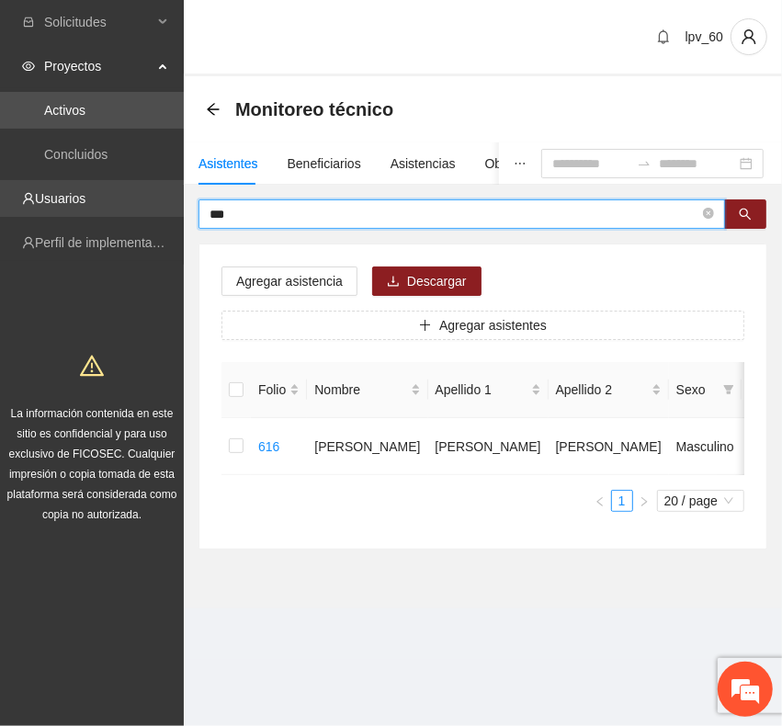
drag, startPoint x: 181, startPoint y: 208, endPoint x: 40, endPoint y: 180, distance: 144.2
click at [40, 180] on section "Solicitudes Proyectos Activos Concluidos Usuarios Perfil de implementadora La i…" at bounding box center [391, 363] width 782 height 726
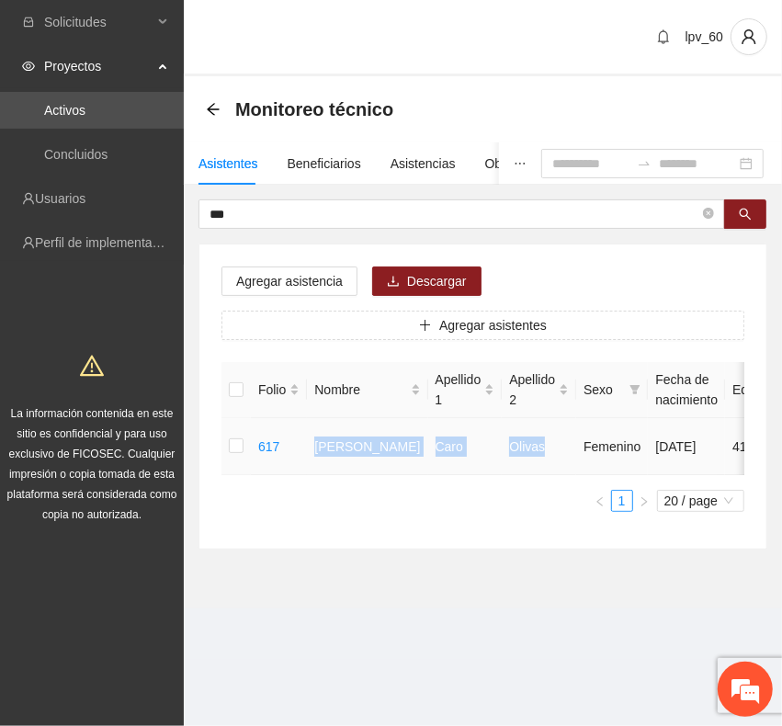
drag, startPoint x: 319, startPoint y: 446, endPoint x: 506, endPoint y: 466, distance: 187.7
click at [506, 466] on tr "617 [PERSON_NAME] de [PERSON_NAME] Femenino [DATE] 41 [PERSON_NAME] de San [PER…" at bounding box center [761, 446] width 1079 height 57
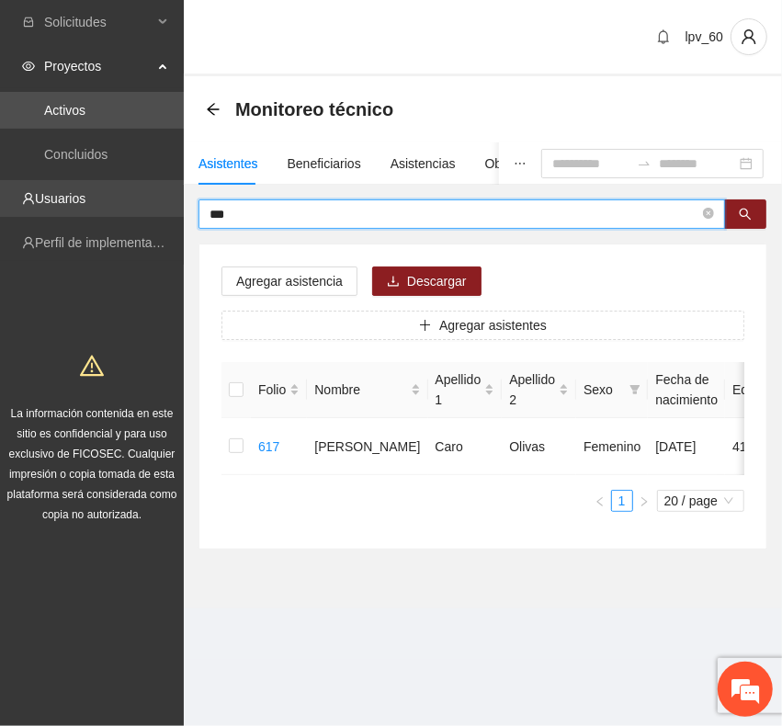
drag, startPoint x: 287, startPoint y: 213, endPoint x: 51, endPoint y: 204, distance: 235.5
click at [51, 204] on section "Solicitudes Proyectos Activos Concluidos Usuarios Perfil de implementadora La i…" at bounding box center [391, 363] width 782 height 726
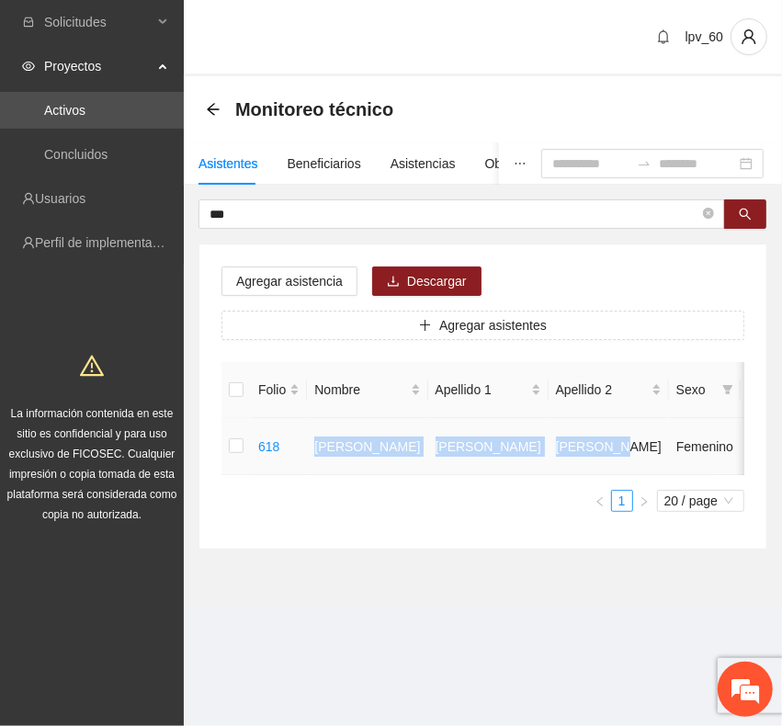
drag, startPoint x: 311, startPoint y: 446, endPoint x: 530, endPoint y: 467, distance: 220.7
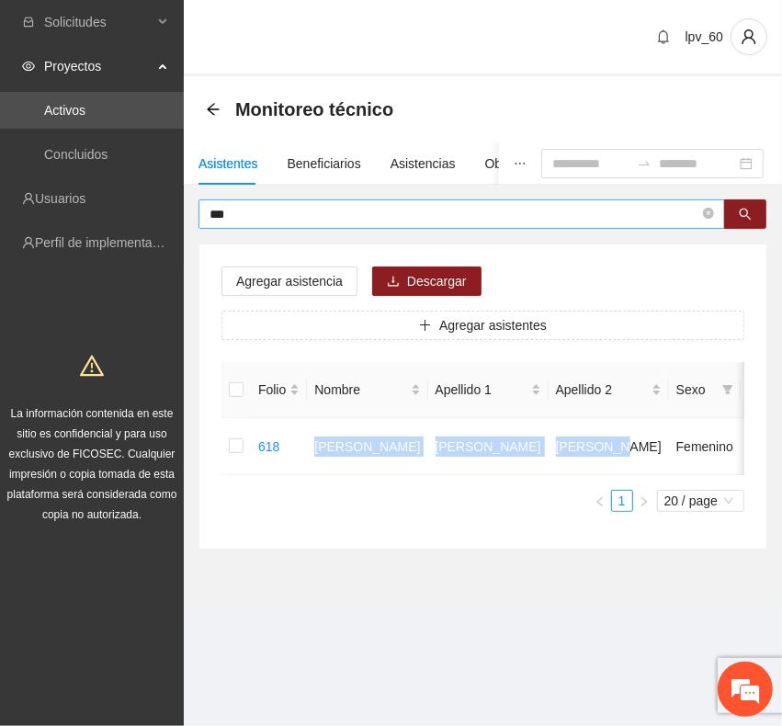
click at [343, 218] on input "***" at bounding box center [455, 214] width 490 height 20
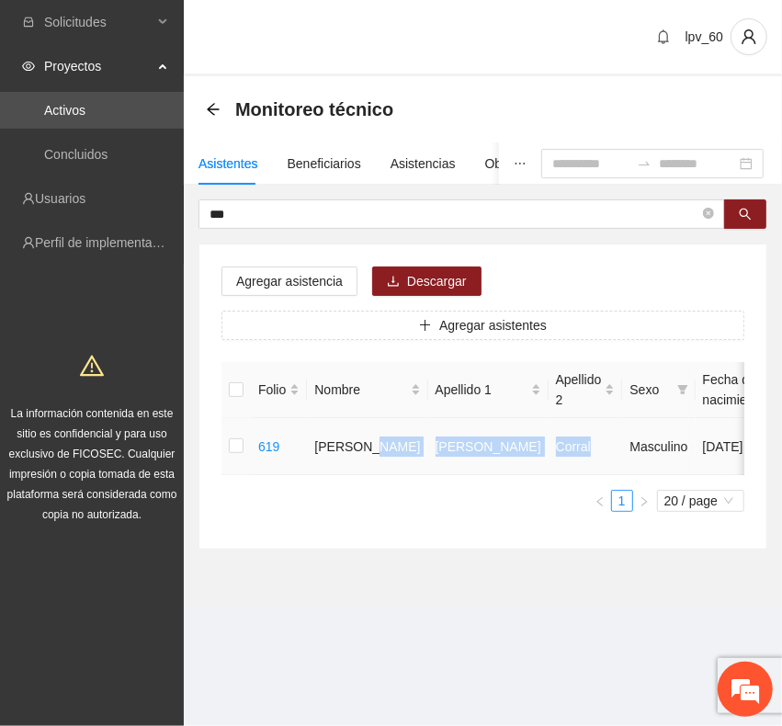
drag, startPoint x: 320, startPoint y: 461, endPoint x: 495, endPoint y: 466, distance: 174.7
click at [519, 469] on tr "619 [PERSON_NAME] Masculino [DATE] 21 [PERSON_NAME] de San [PERSON_NAME] 626119…" at bounding box center [785, 446] width 1126 height 57
click at [405, 527] on div "Folio Nombre Apellido 1 Apellido 2 Sexo Fecha de nacimiento Edad Municipio Colo…" at bounding box center [483, 444] width 523 height 165
drag, startPoint x: 313, startPoint y: 438, endPoint x: 508, endPoint y: 467, distance: 197.9
click at [508, 467] on tr "619 [PERSON_NAME] Masculino [DATE] 21 [PERSON_NAME] de San [PERSON_NAME] 626119…" at bounding box center [785, 446] width 1126 height 57
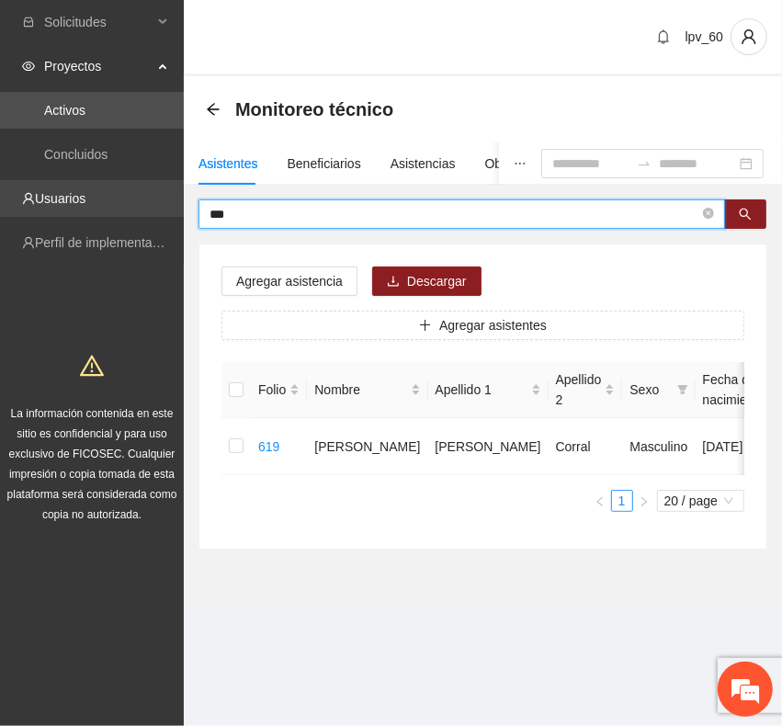
drag, startPoint x: 260, startPoint y: 212, endPoint x: 111, endPoint y: 184, distance: 151.6
click at [111, 184] on section "Solicitudes Proyectos Activos Concluidos Usuarios Perfil de implementadora La i…" at bounding box center [391, 363] width 782 height 726
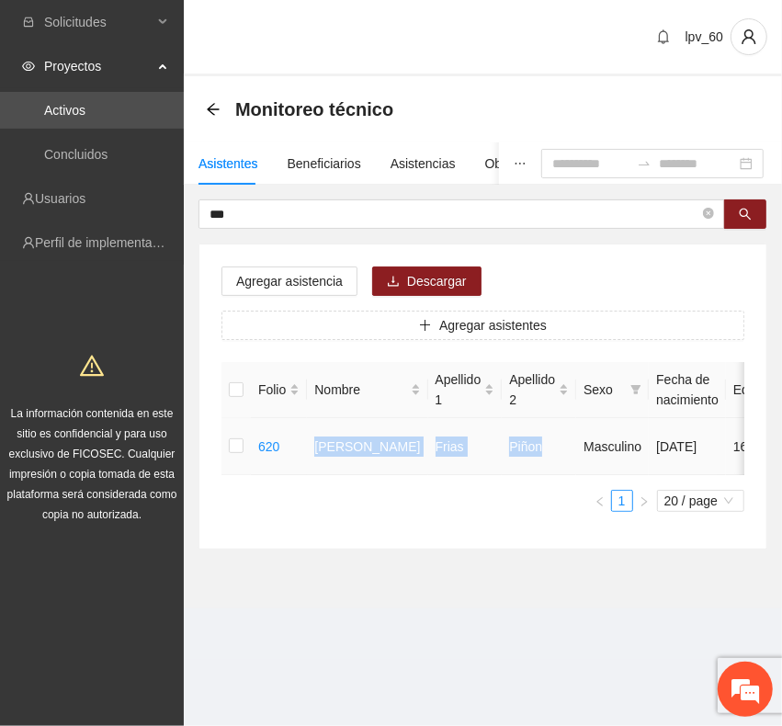
drag, startPoint x: 336, startPoint y: 444, endPoint x: 513, endPoint y: 448, distance: 176.5
click at [513, 448] on tr "620 [PERSON_NAME] Masculino [DATE] 16 [GEOGRAPHIC_DATA][PERSON_NAME] 6146089874…" at bounding box center [776, 446] width 1109 height 57
click at [306, 194] on div "Asistentes Beneficiarios Asistencias Objetivos y actividades Participantes Caso…" at bounding box center [483, 345] width 598 height 407
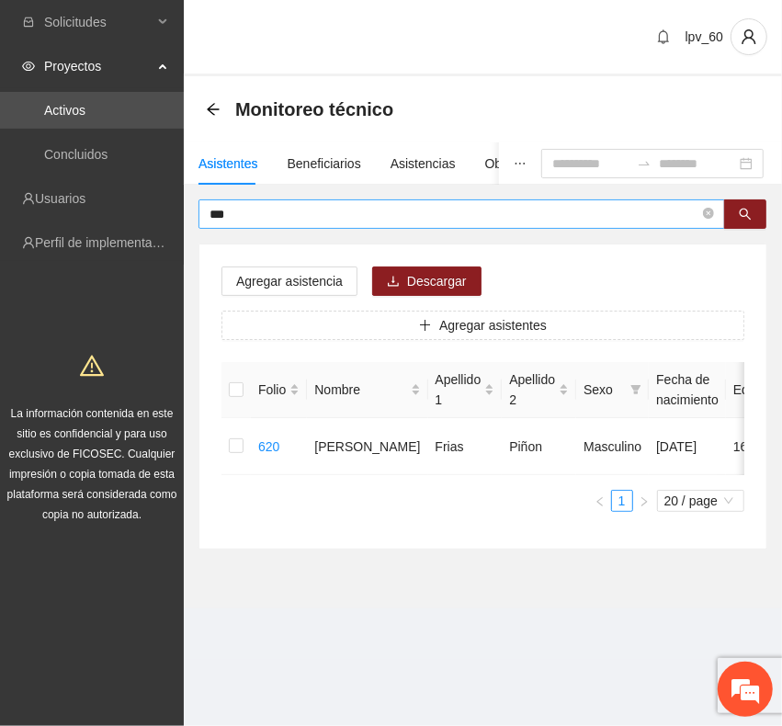
click at [290, 213] on input "***" at bounding box center [455, 214] width 490 height 20
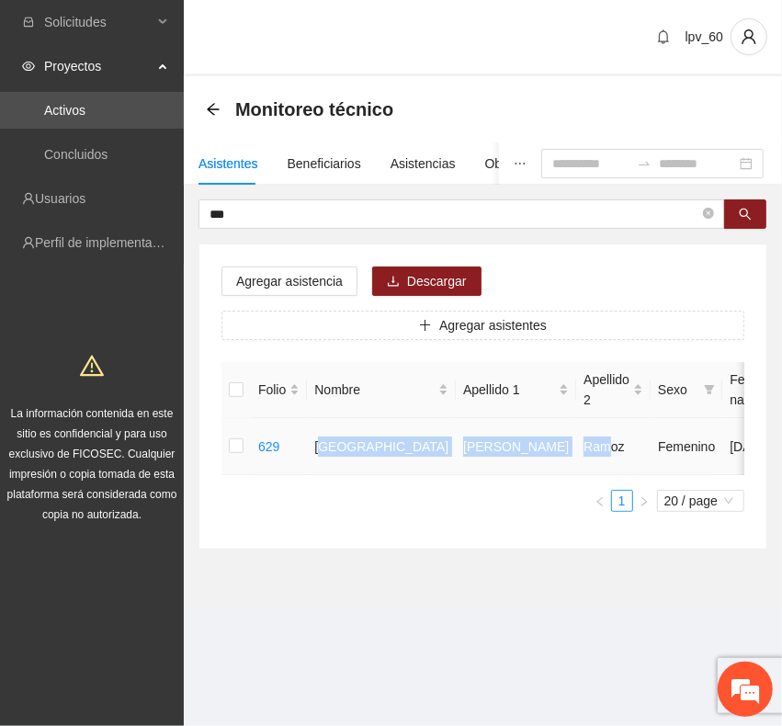
drag, startPoint x: 319, startPoint y: 444, endPoint x: 398, endPoint y: 469, distance: 82.9
click at [456, 470] on td "[PERSON_NAME]" at bounding box center [516, 446] width 120 height 57
drag, startPoint x: 324, startPoint y: 450, endPoint x: 508, endPoint y: 451, distance: 184.8
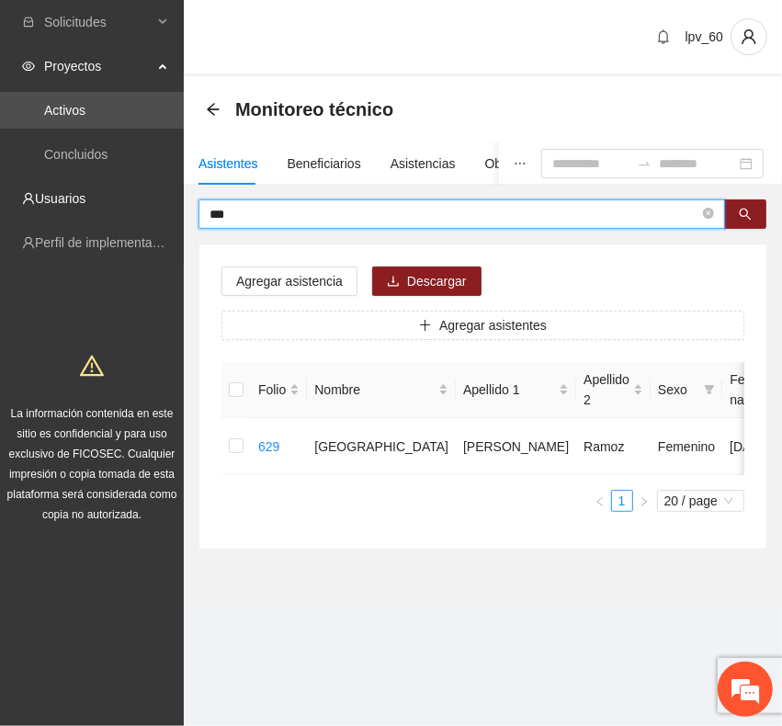
drag, startPoint x: 288, startPoint y: 216, endPoint x: -2, endPoint y: 167, distance: 293.6
click at [0, 167] on html "Solicitudes Proyectos Activos Concluidos Usuarios Perfil de implementadora La i…" at bounding box center [391, 363] width 782 height 726
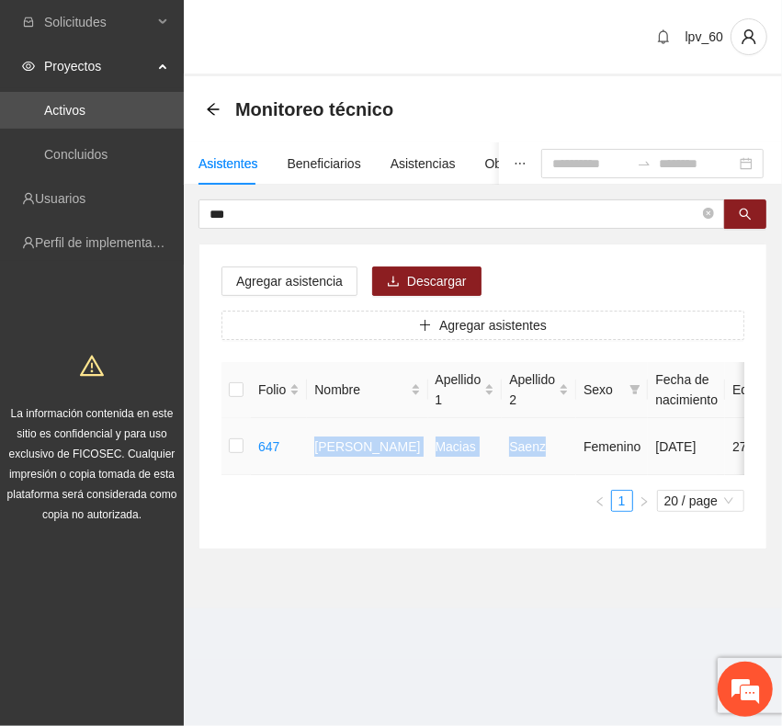
drag, startPoint x: 315, startPoint y: 438, endPoint x: 518, endPoint y: 450, distance: 202.6
click at [518, 450] on tr "647 [PERSON_NAME] [DATE] 27 Chihuahua [PERSON_NAME] 6143986985 U P +1" at bounding box center [776, 446] width 1108 height 57
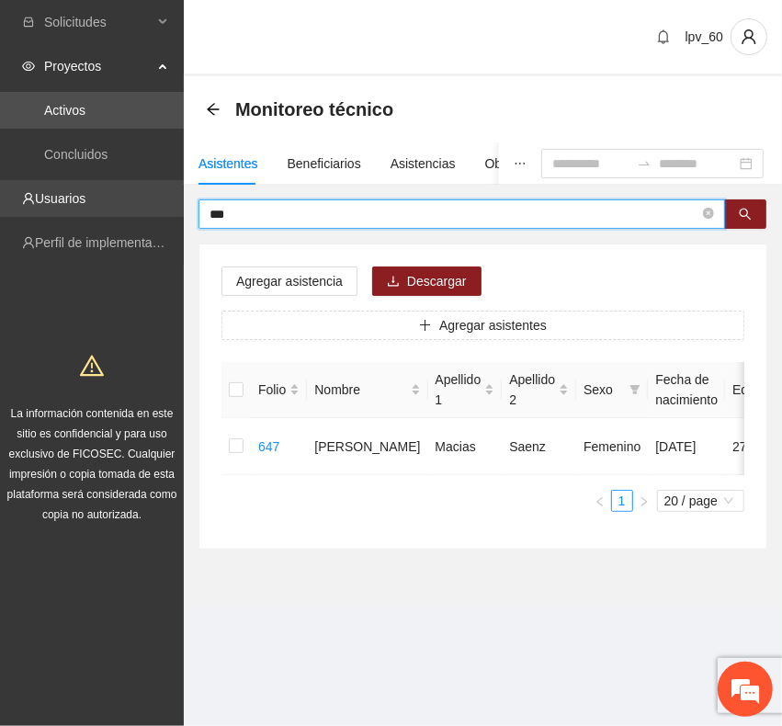
drag, startPoint x: 277, startPoint y: 222, endPoint x: 81, endPoint y: 182, distance: 199.7
click at [81, 182] on section "Solicitudes Proyectos Activos Concluidos Usuarios Perfil de implementadora La i…" at bounding box center [391, 363] width 782 height 726
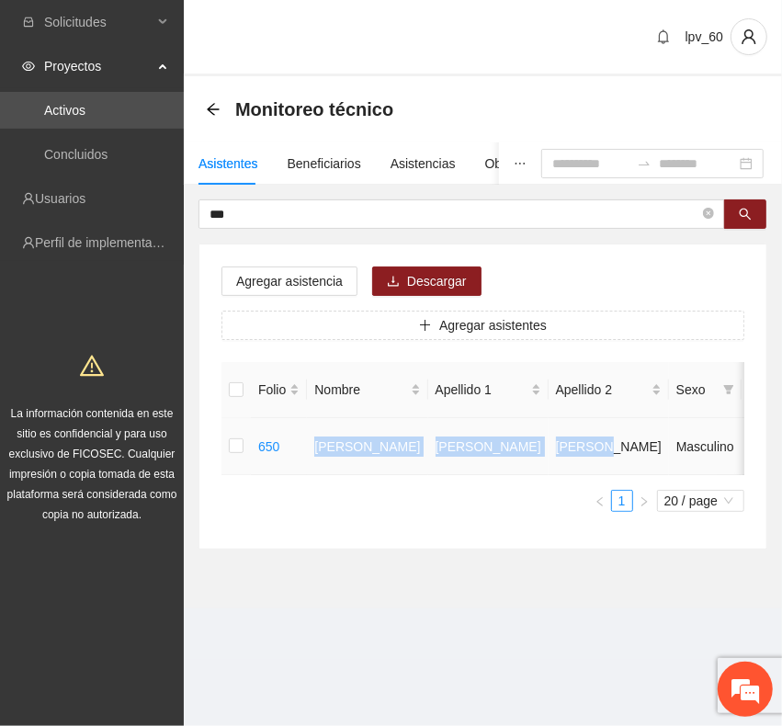
drag, startPoint x: 309, startPoint y: 439, endPoint x: 520, endPoint y: 450, distance: 211.7
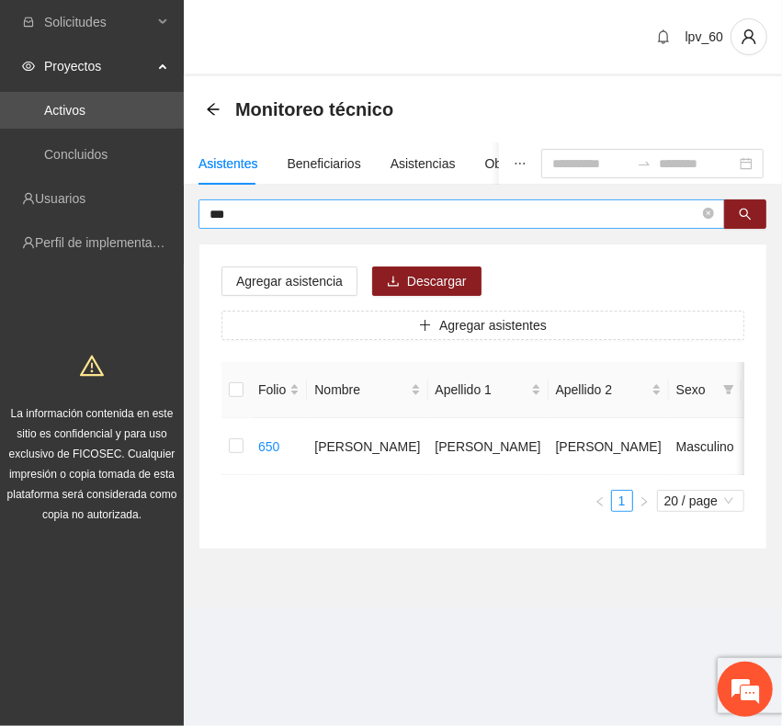
click at [235, 217] on input "***" at bounding box center [455, 214] width 490 height 20
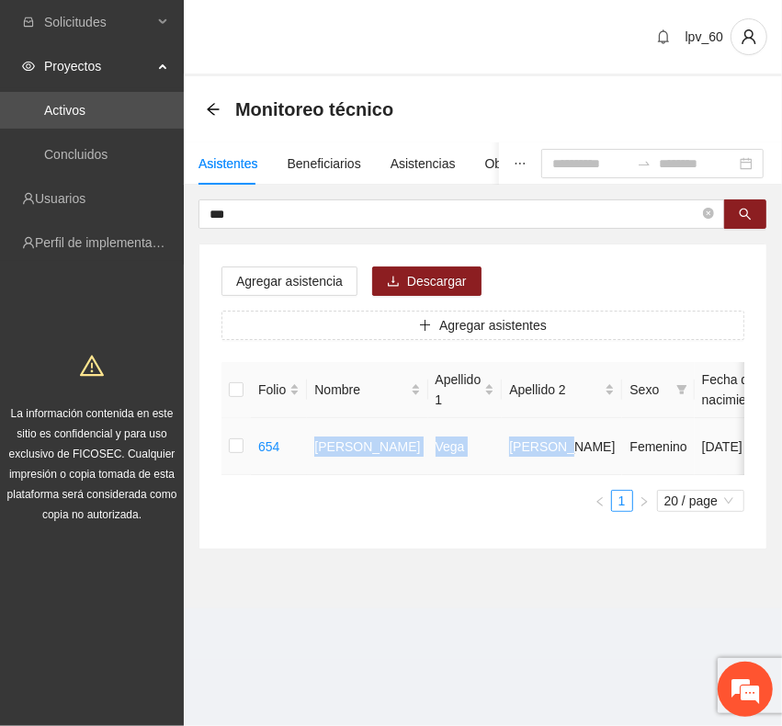
drag, startPoint x: 306, startPoint y: 461, endPoint x: 520, endPoint y: 464, distance: 214.2
click at [520, 464] on tr "654 [PERSON_NAME] [DATE] 35 [PERSON_NAME] Fracc Solar [PERSON_NAME] 6143554463 …" at bounding box center [785, 446] width 1126 height 57
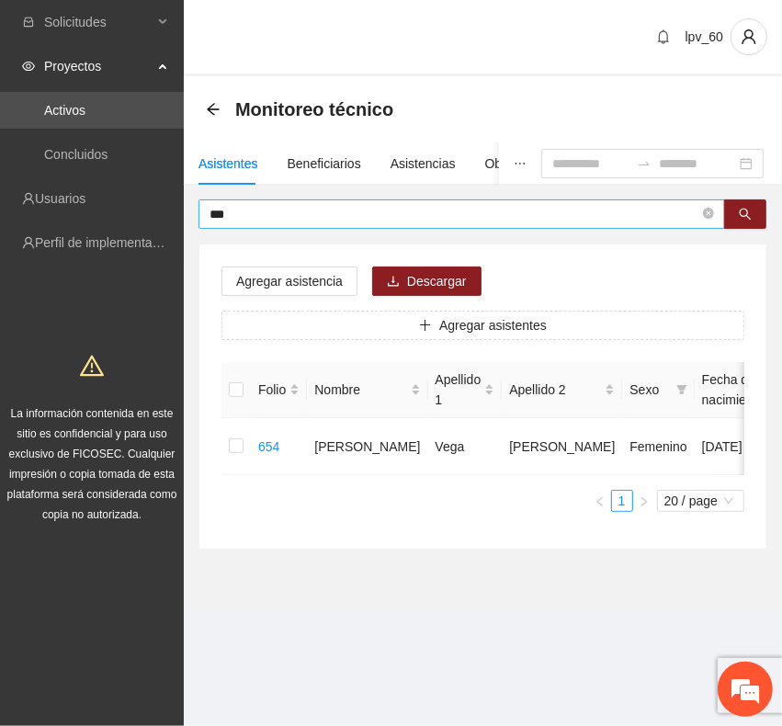
click at [268, 222] on input "***" at bounding box center [455, 214] width 490 height 20
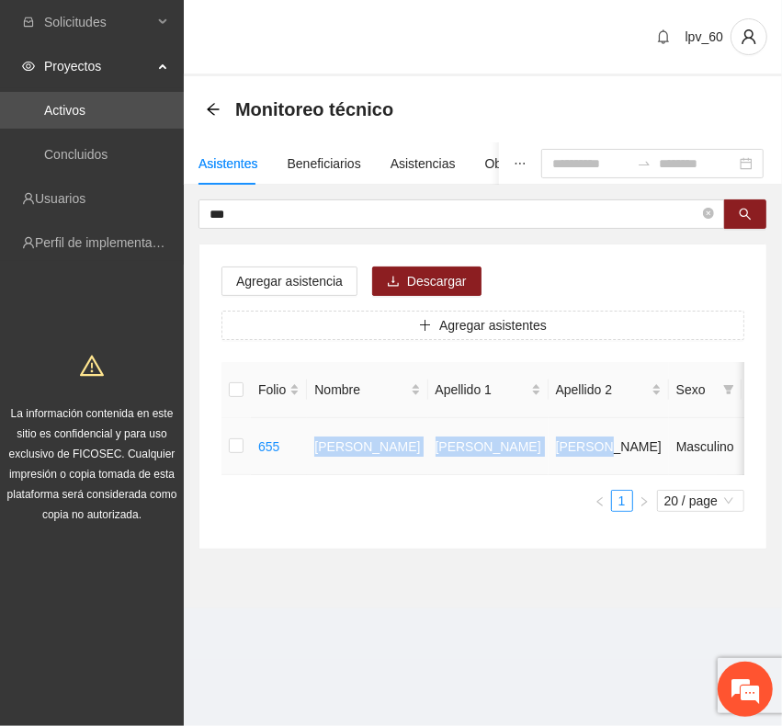
drag, startPoint x: 313, startPoint y: 443, endPoint x: 529, endPoint y: 480, distance: 219.1
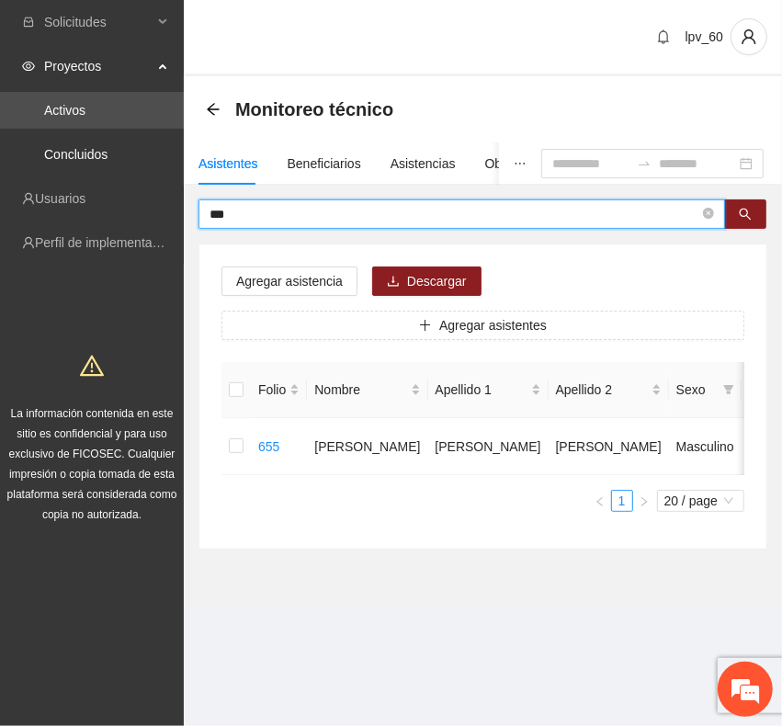
drag, startPoint x: 306, startPoint y: 212, endPoint x: -2, endPoint y: 131, distance: 318.4
click at [0, 131] on html "Solicitudes Proyectos Activos Concluidos Usuarios Perfil de implementadora La i…" at bounding box center [391, 363] width 782 height 726
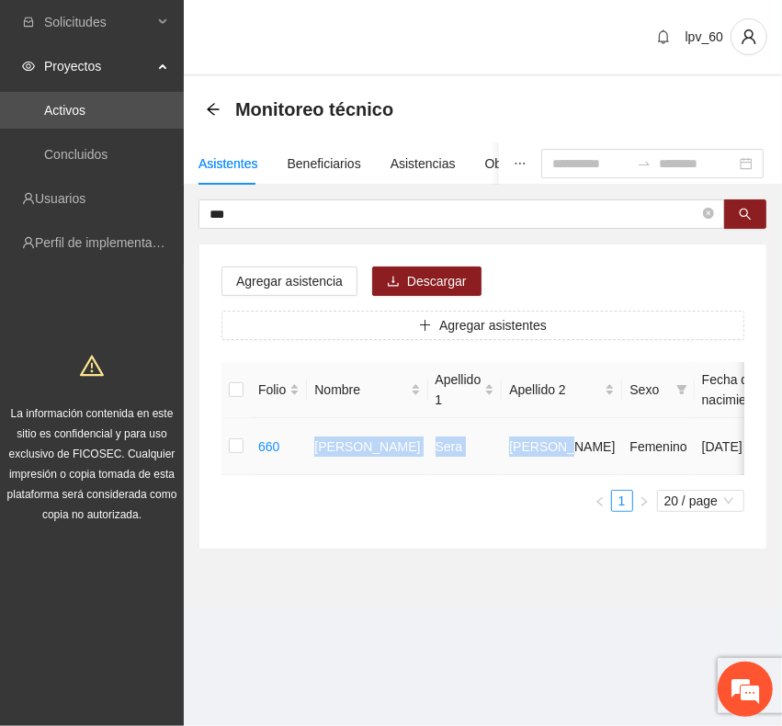
drag, startPoint x: 310, startPoint y: 449, endPoint x: 526, endPoint y: 475, distance: 217.6
click at [526, 475] on tr "660 [PERSON_NAME] Sera [PERSON_NAME] Femenino [DATE] 41 [PERSON_NAME] de San [P…" at bounding box center [785, 446] width 1126 height 57
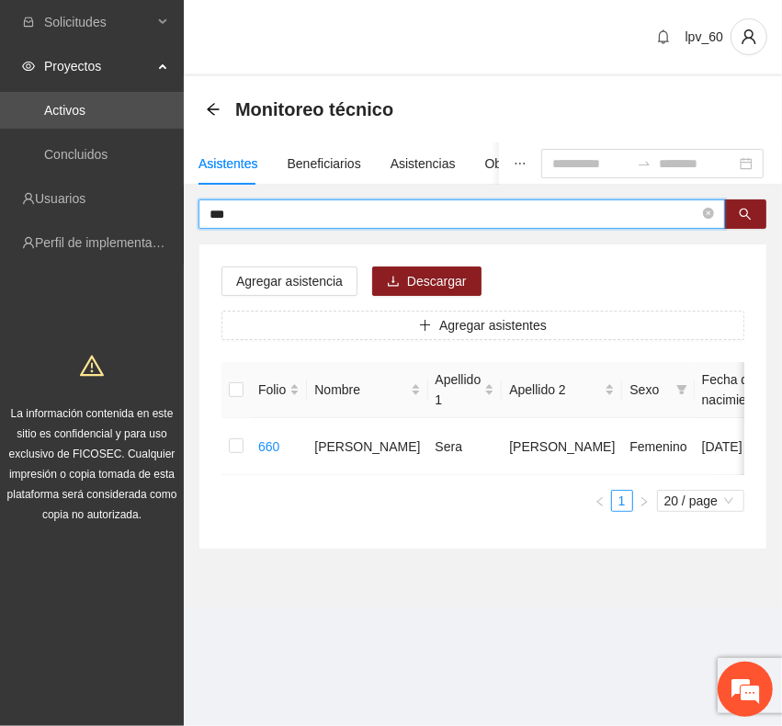
drag, startPoint x: 258, startPoint y: 218, endPoint x: 189, endPoint y: 193, distance: 73.3
click at [189, 193] on div "Asistentes Beneficiarios Asistencias Objetivos y actividades Participantes Caso…" at bounding box center [483, 345] width 598 height 407
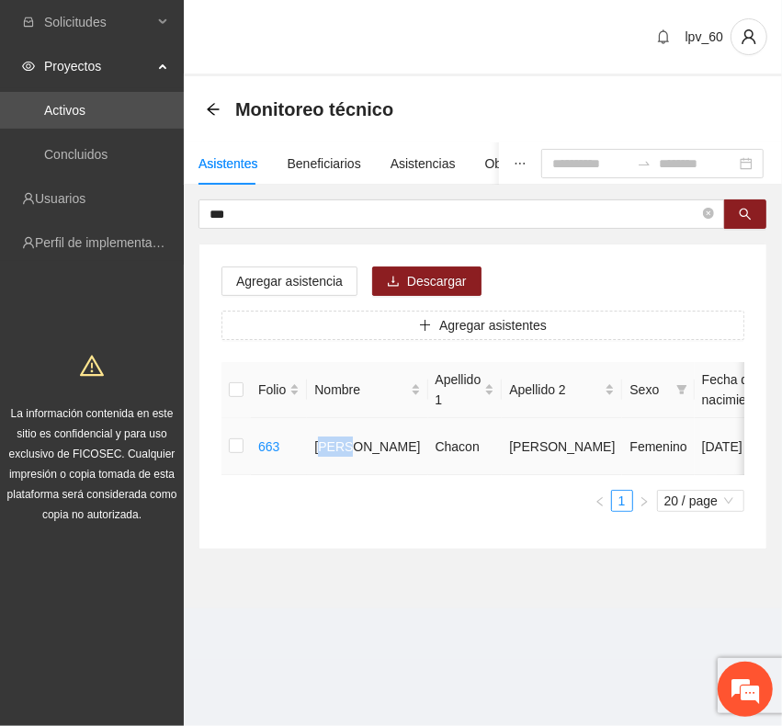
drag, startPoint x: 320, startPoint y: 444, endPoint x: 350, endPoint y: 455, distance: 32.3
click at [350, 455] on td "[PERSON_NAME]" at bounding box center [367, 446] width 120 height 57
click at [336, 466] on td "[PERSON_NAME]" at bounding box center [367, 446] width 120 height 57
drag, startPoint x: 309, startPoint y: 437, endPoint x: 520, endPoint y: 480, distance: 215.8
click at [520, 475] on tr "663 [PERSON_NAME] [DATE] 18 [PERSON_NAME] de San [PERSON_NAME] 6143784689 U P +1" at bounding box center [785, 446] width 1126 height 57
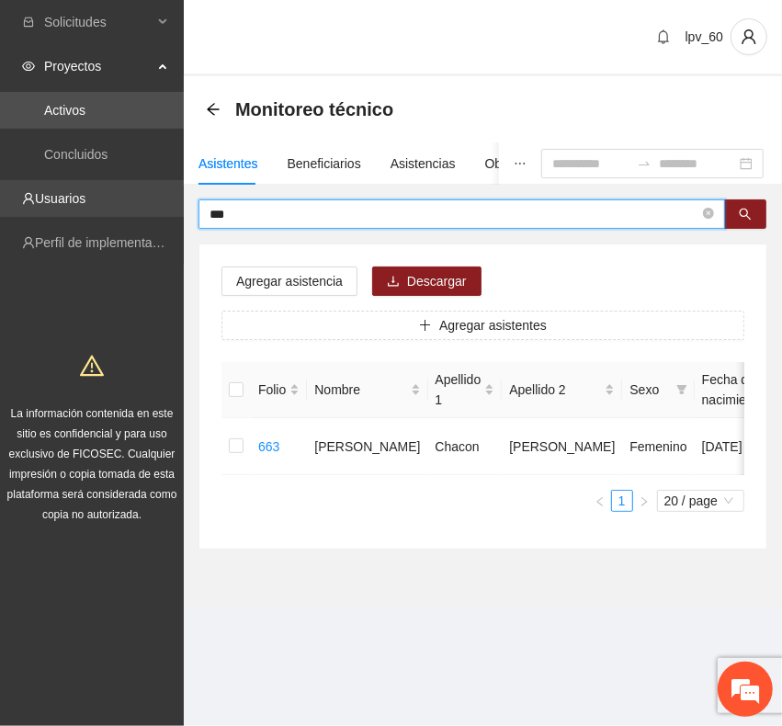
drag, startPoint x: 255, startPoint y: 208, endPoint x: 55, endPoint y: 185, distance: 200.8
click at [55, 185] on section "Solicitudes Proyectos Activos Concluidos Usuarios Perfil de implementadora La i…" at bounding box center [391, 363] width 782 height 726
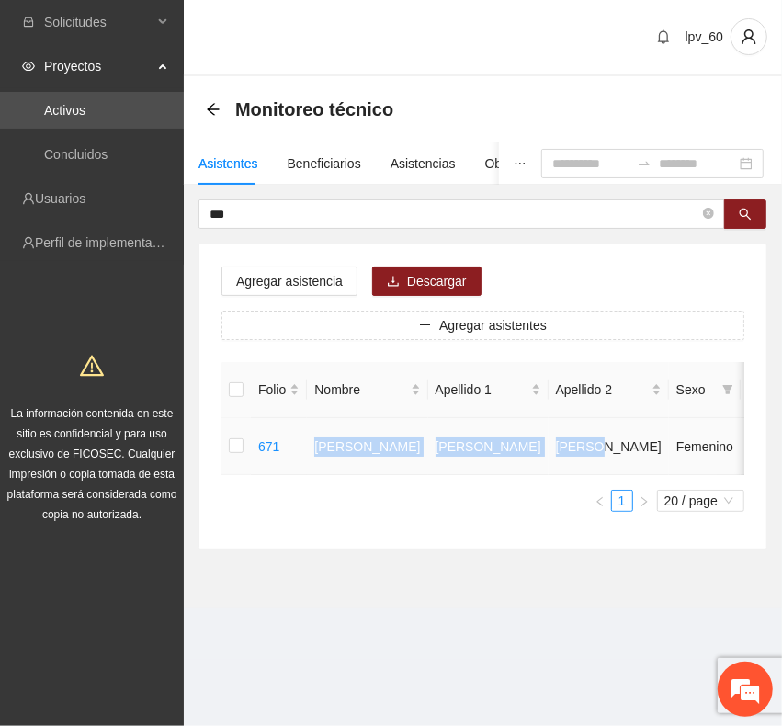
drag, startPoint x: 315, startPoint y: 441, endPoint x: 517, endPoint y: 483, distance: 205.5
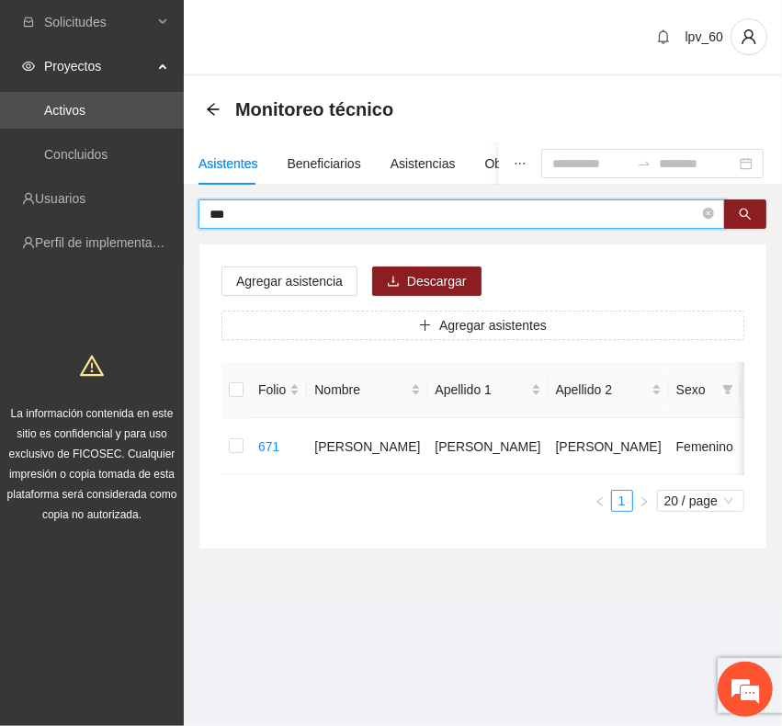
click at [346, 222] on input "***" at bounding box center [455, 214] width 490 height 20
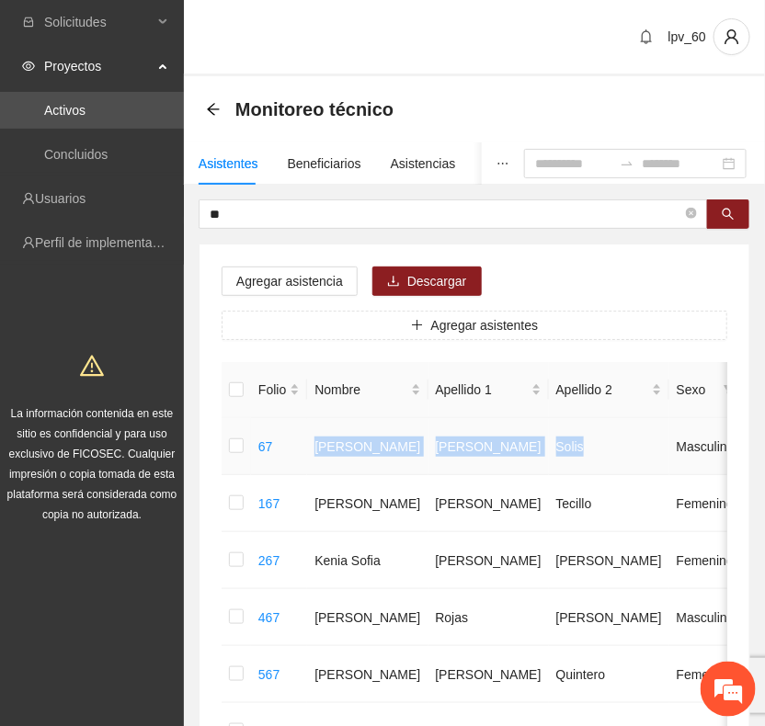
drag, startPoint x: 313, startPoint y: 448, endPoint x: 512, endPoint y: 447, distance: 198.5
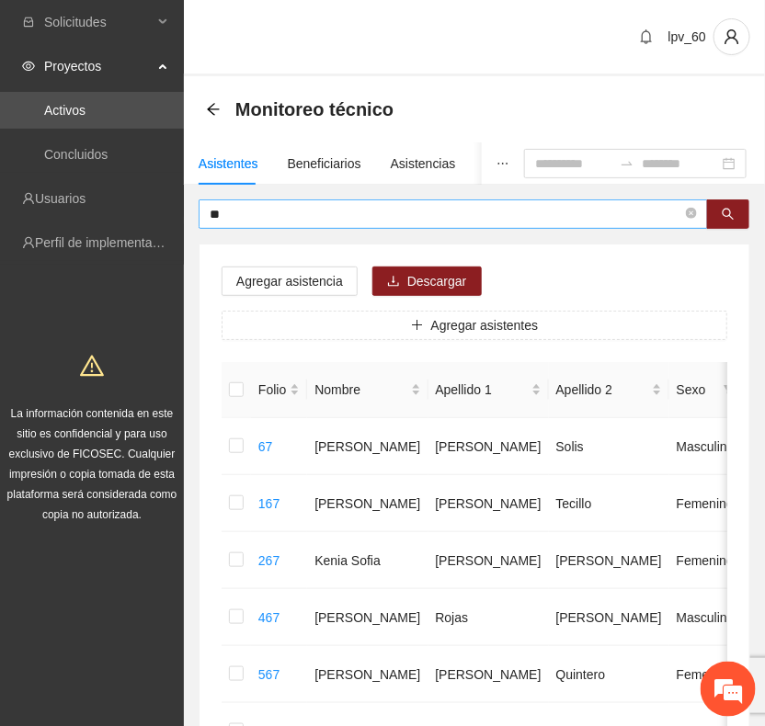
drag, startPoint x: 304, startPoint y: 195, endPoint x: 262, endPoint y: 211, distance: 45.4
click at [265, 210] on input "**" at bounding box center [446, 214] width 472 height 20
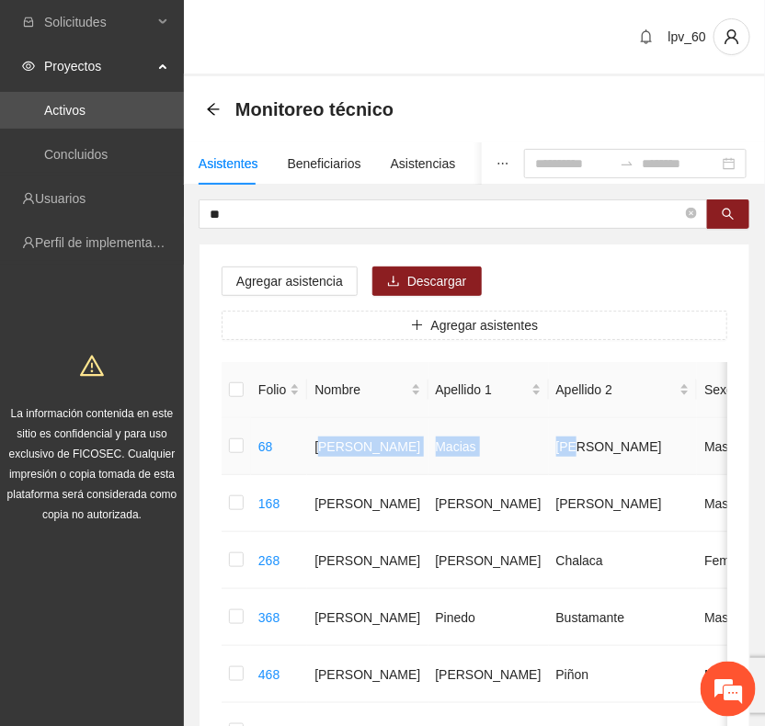
drag, startPoint x: 320, startPoint y: 438, endPoint x: 490, endPoint y: 450, distance: 170.5
click at [294, 494] on td "168" at bounding box center [279, 503] width 56 height 57
drag, startPoint x: 311, startPoint y: 429, endPoint x: 508, endPoint y: 449, distance: 198.6
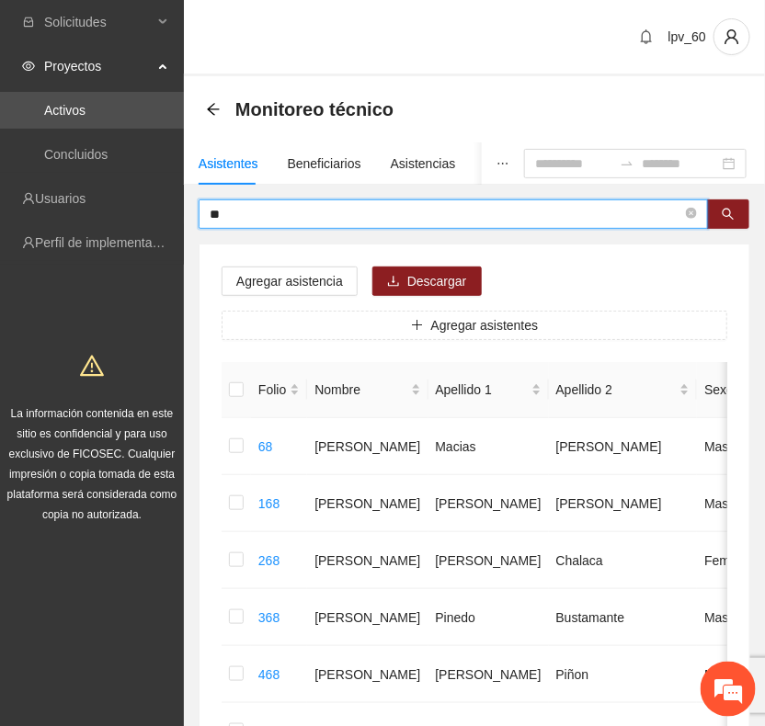
drag, startPoint x: 297, startPoint y: 214, endPoint x: 120, endPoint y: 222, distance: 176.7
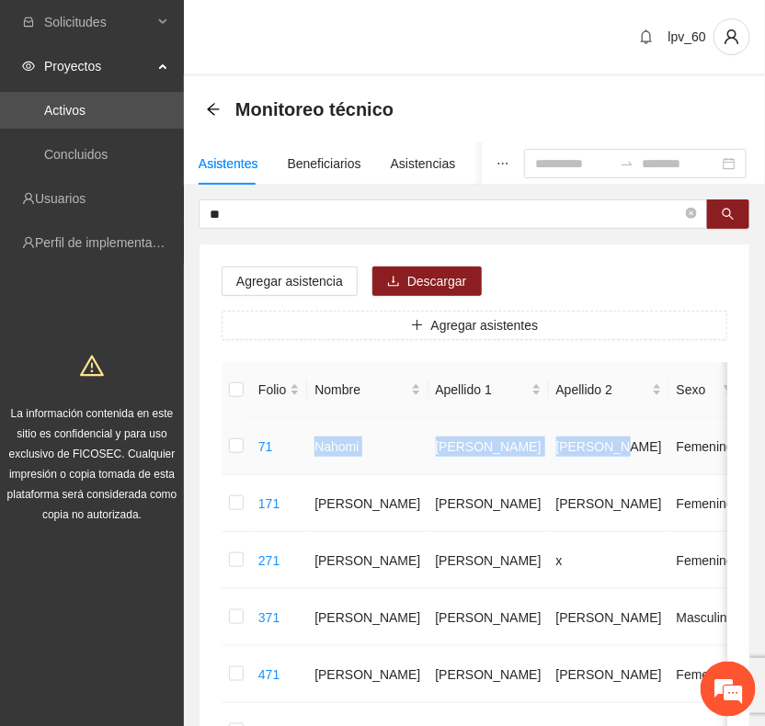
drag, startPoint x: 317, startPoint y: 444, endPoint x: 530, endPoint y: 457, distance: 213.6
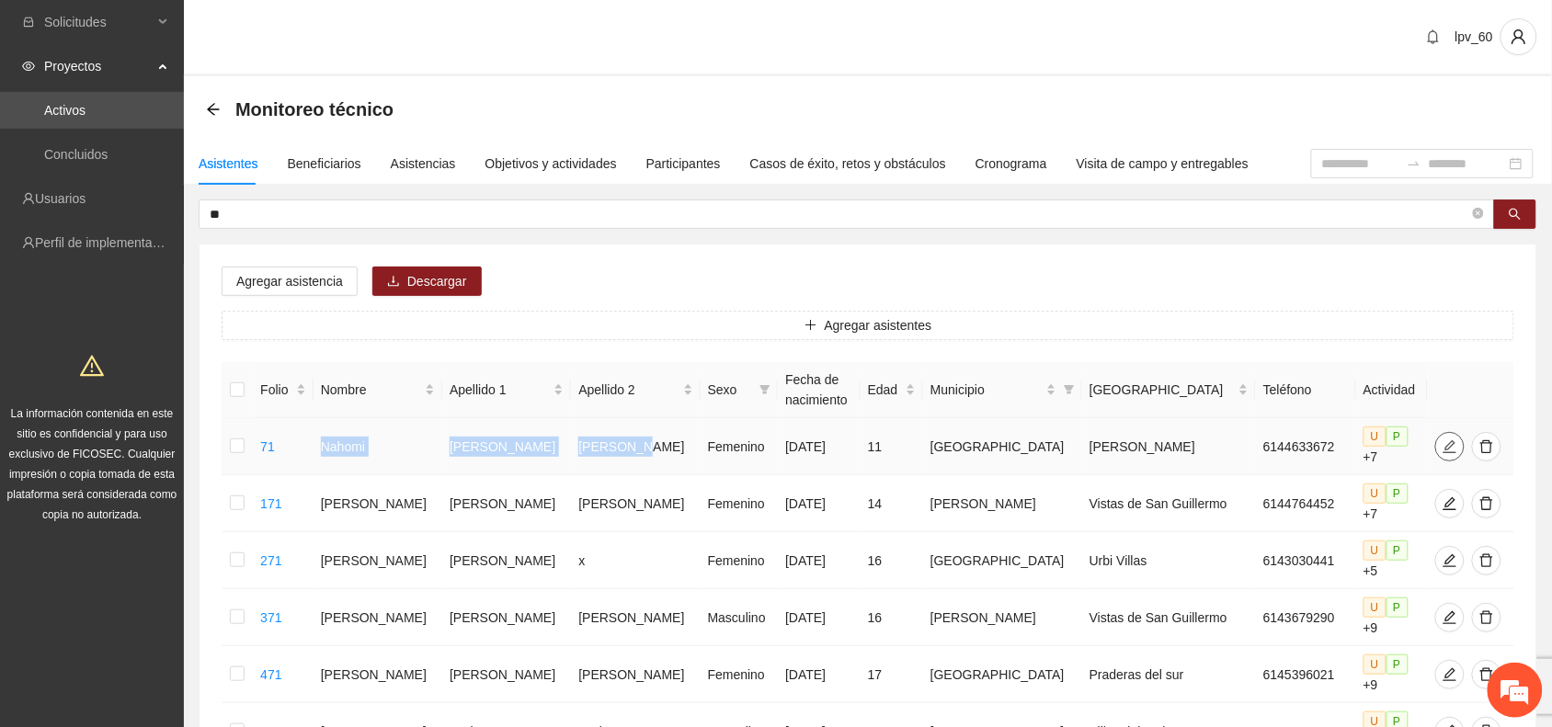
click at [1435, 432] on button "button" at bounding box center [1449, 446] width 29 height 29
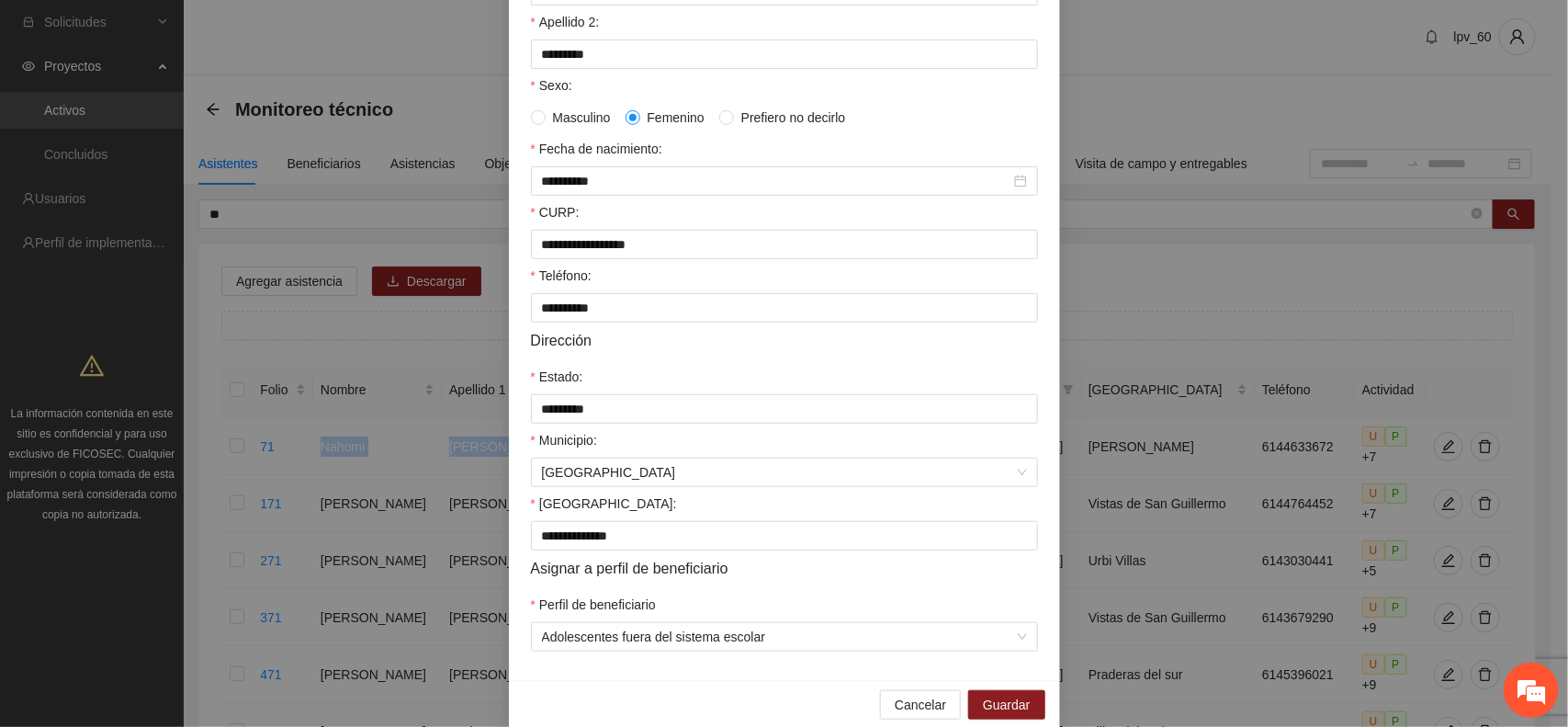
scroll to position [355, 0]
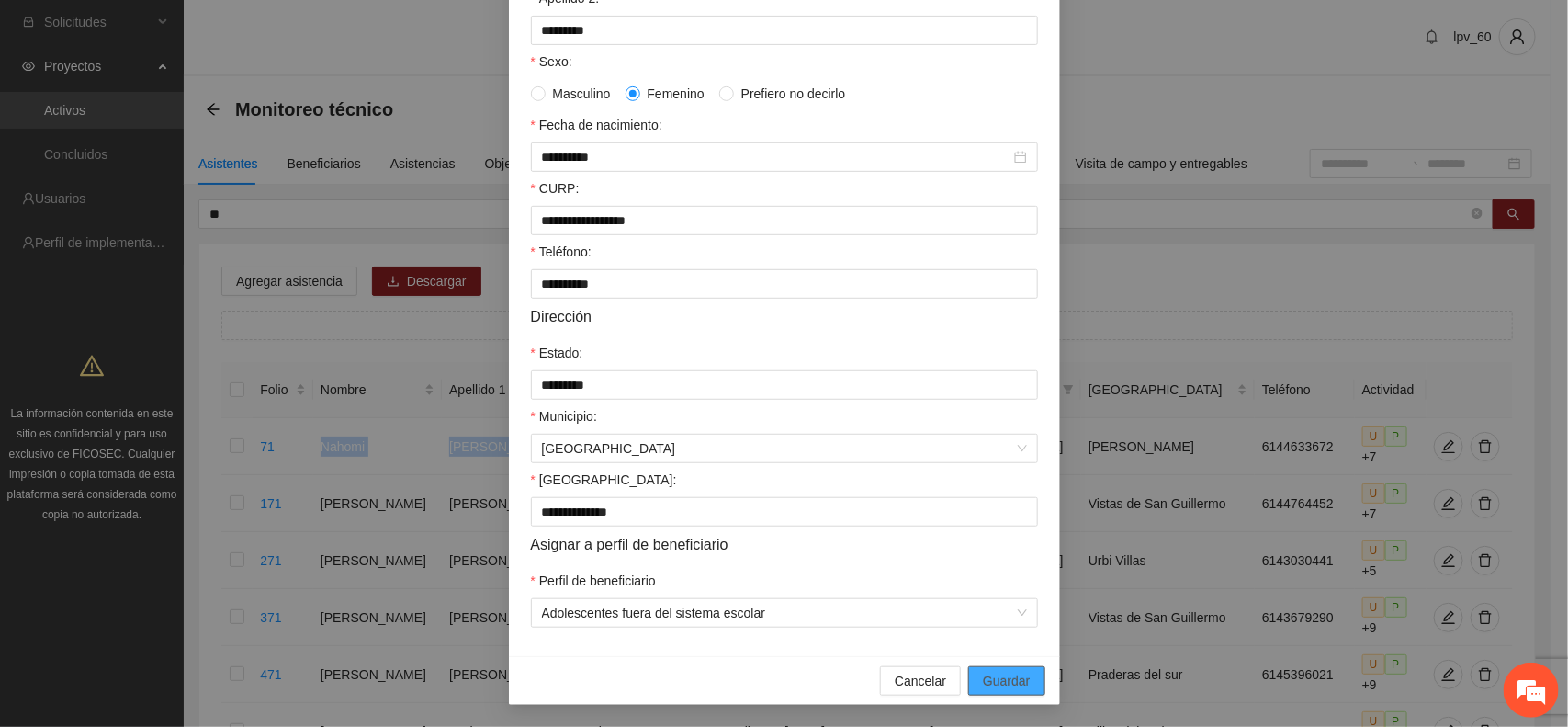
click at [1008, 678] on span "Guardar" at bounding box center [1006, 681] width 47 height 20
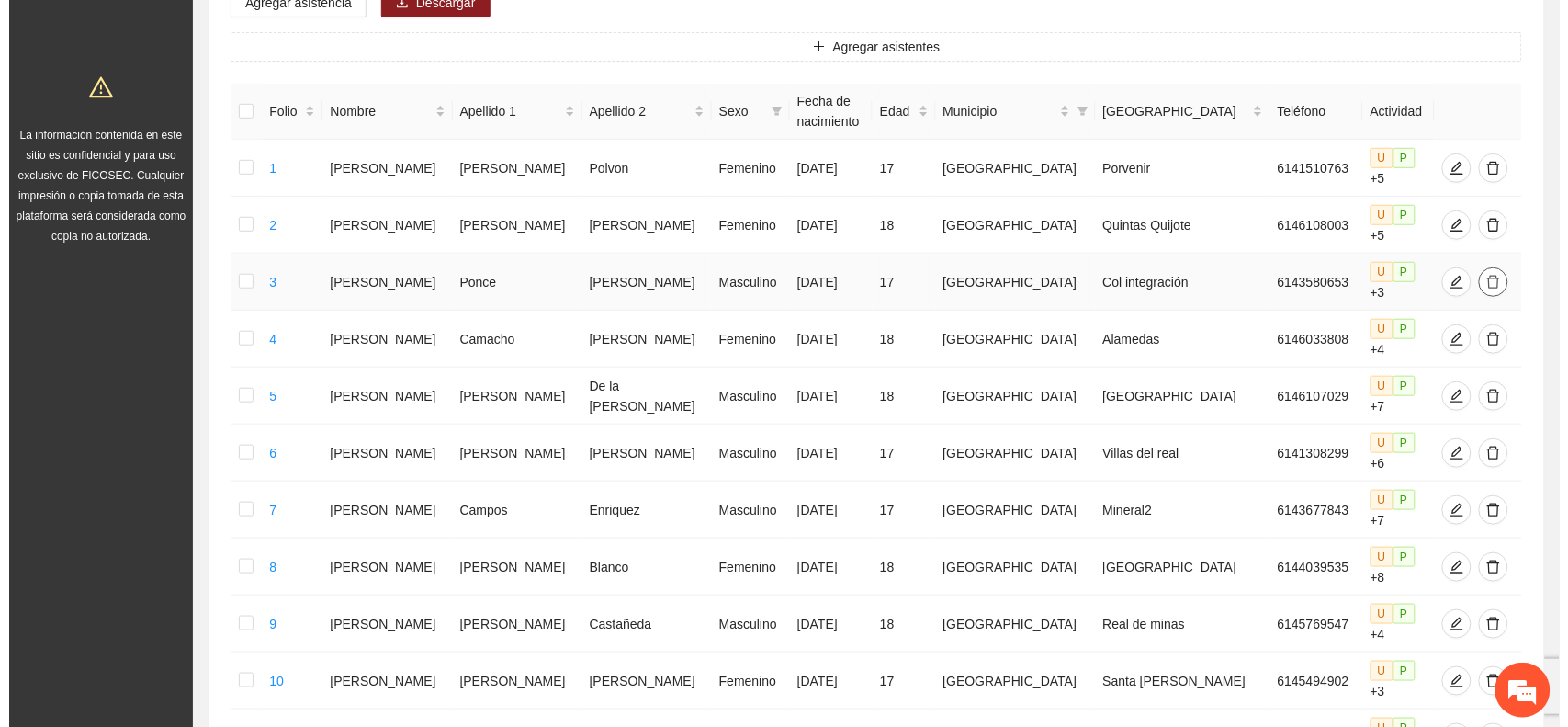
scroll to position [179, 0]
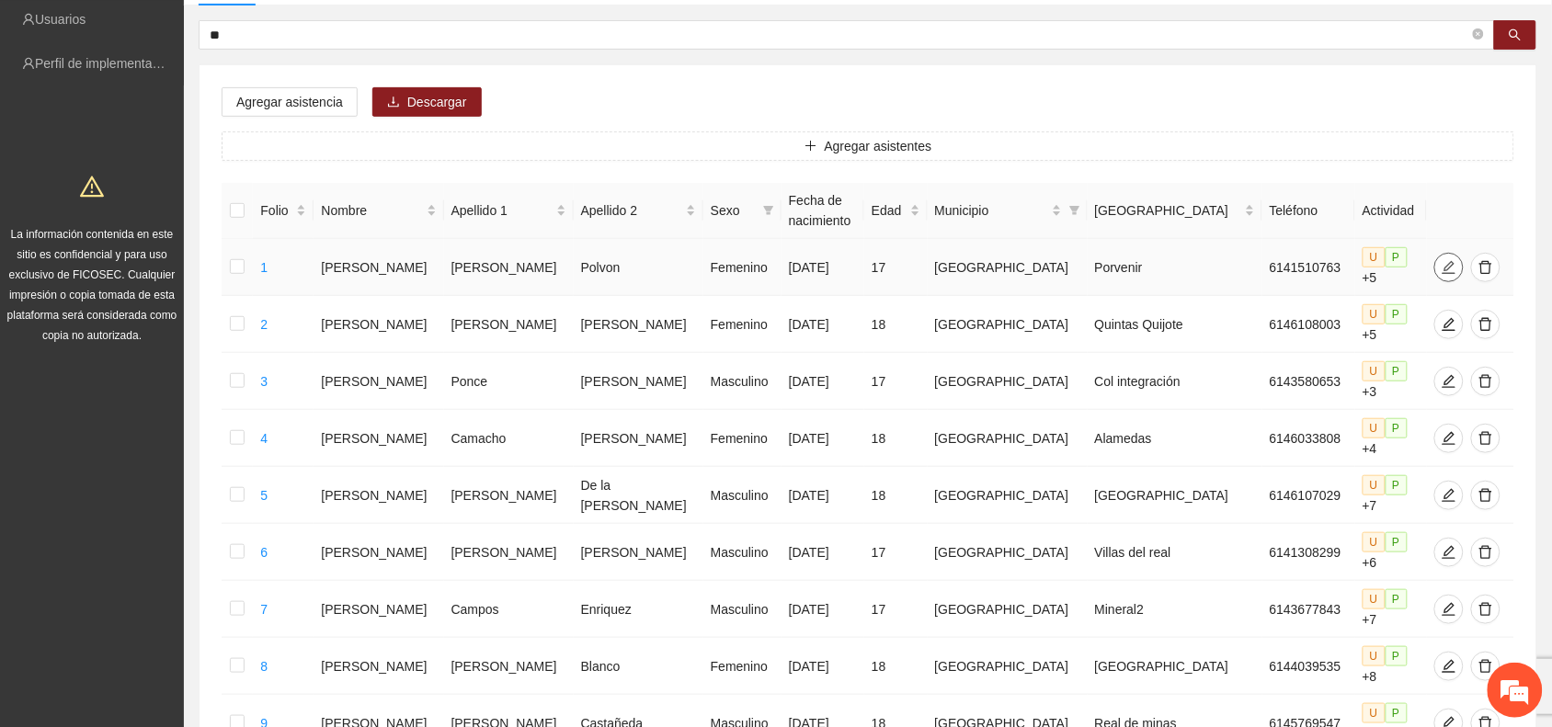
click at [1442, 260] on icon "edit" at bounding box center [1448, 266] width 13 height 13
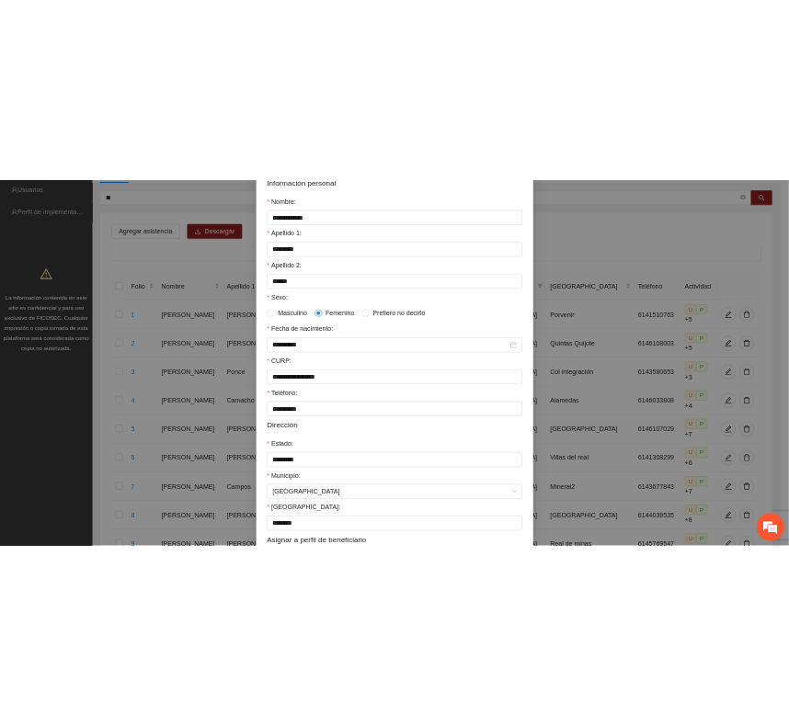
scroll to position [355, 0]
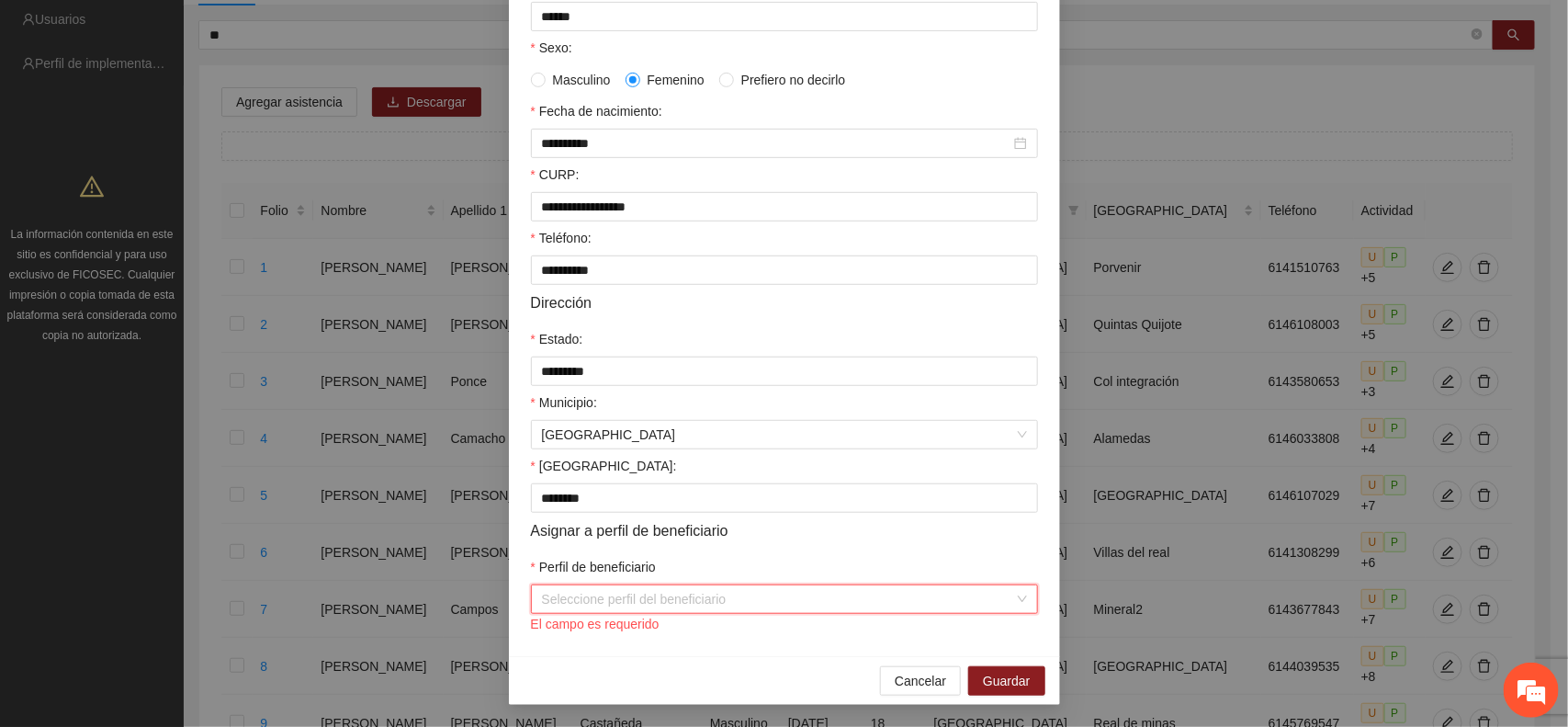
click at [1016, 607] on div "Seleccione perfil del beneficiario" at bounding box center [784, 599] width 507 height 29
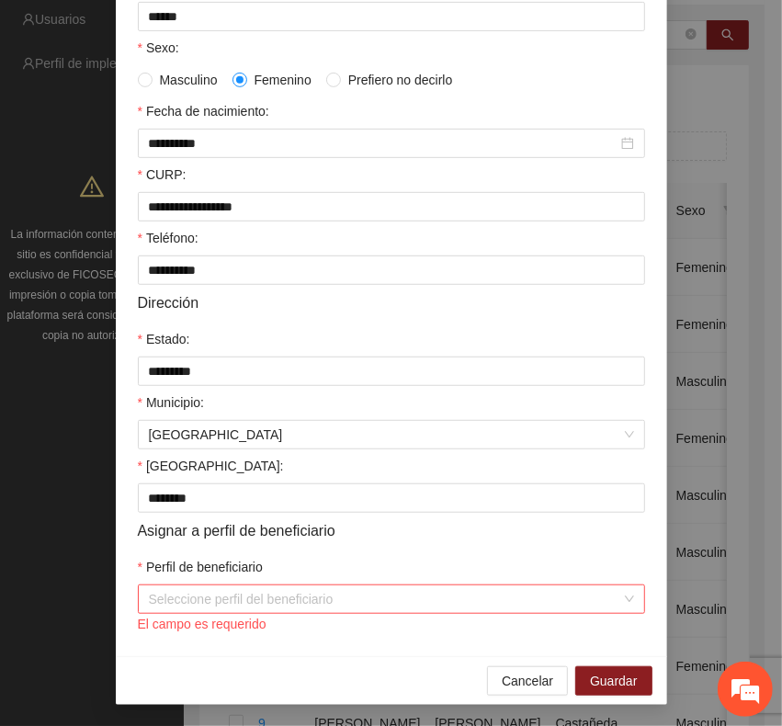
click at [616, 611] on div "Seleccione perfil del beneficiario" at bounding box center [391, 599] width 507 height 29
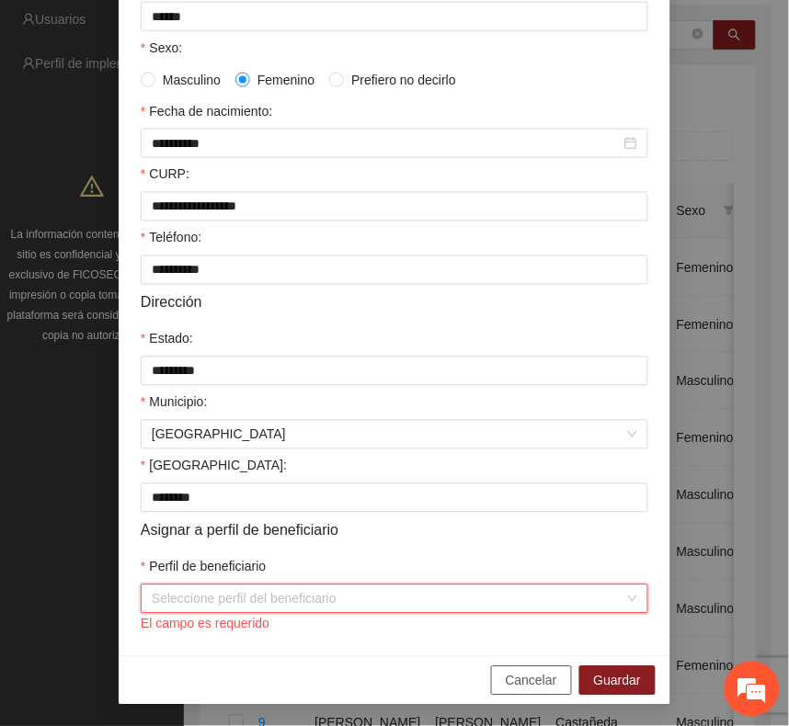
click at [535, 689] on span "Cancelar" at bounding box center [531, 681] width 51 height 20
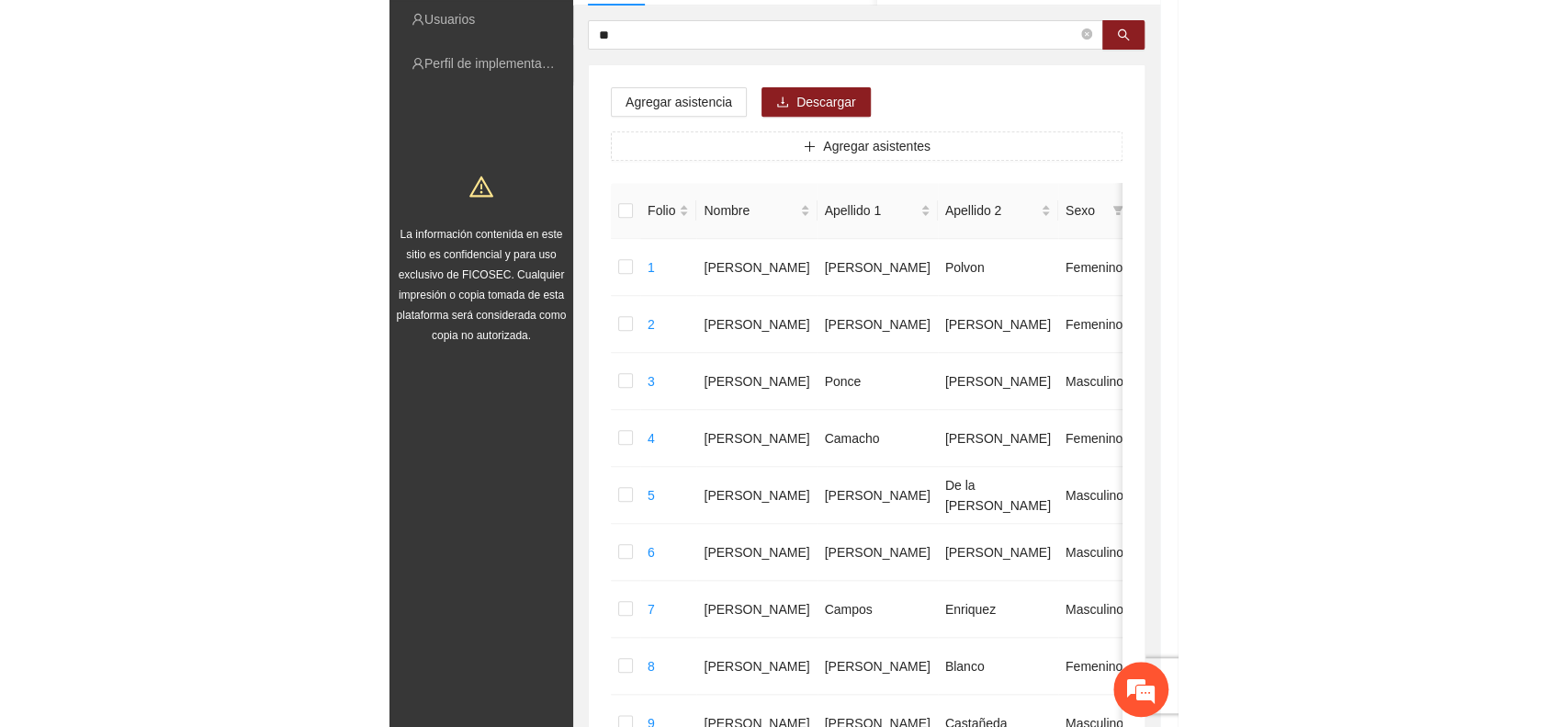
scroll to position [264, 0]
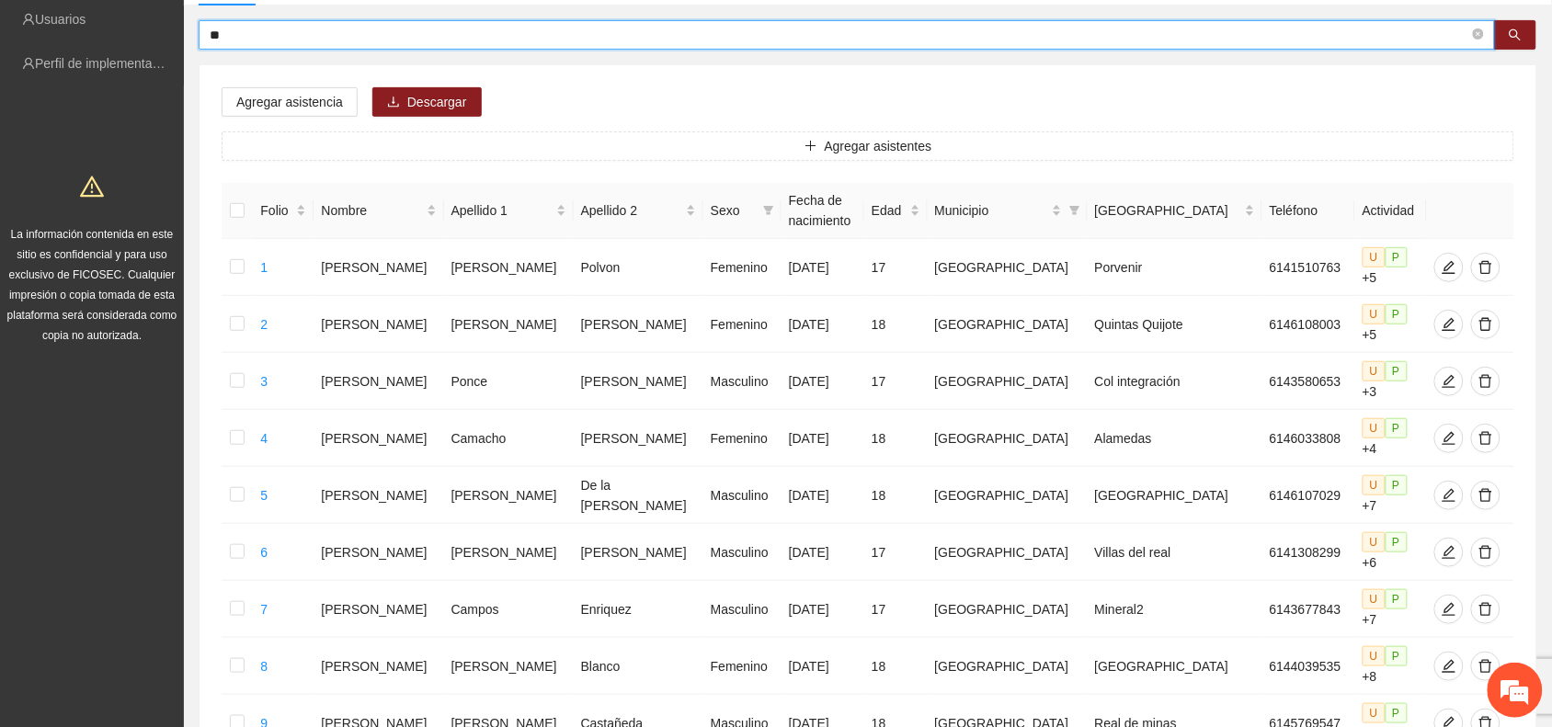
drag, startPoint x: 340, startPoint y: 42, endPoint x: 121, endPoint y: 38, distance: 218.8
click at [121, 38] on section "Solicitudes Proyectos Activos Concluidos Usuarios Perfil de implementadora La i…" at bounding box center [776, 692] width 1552 height 1743
type input "**"
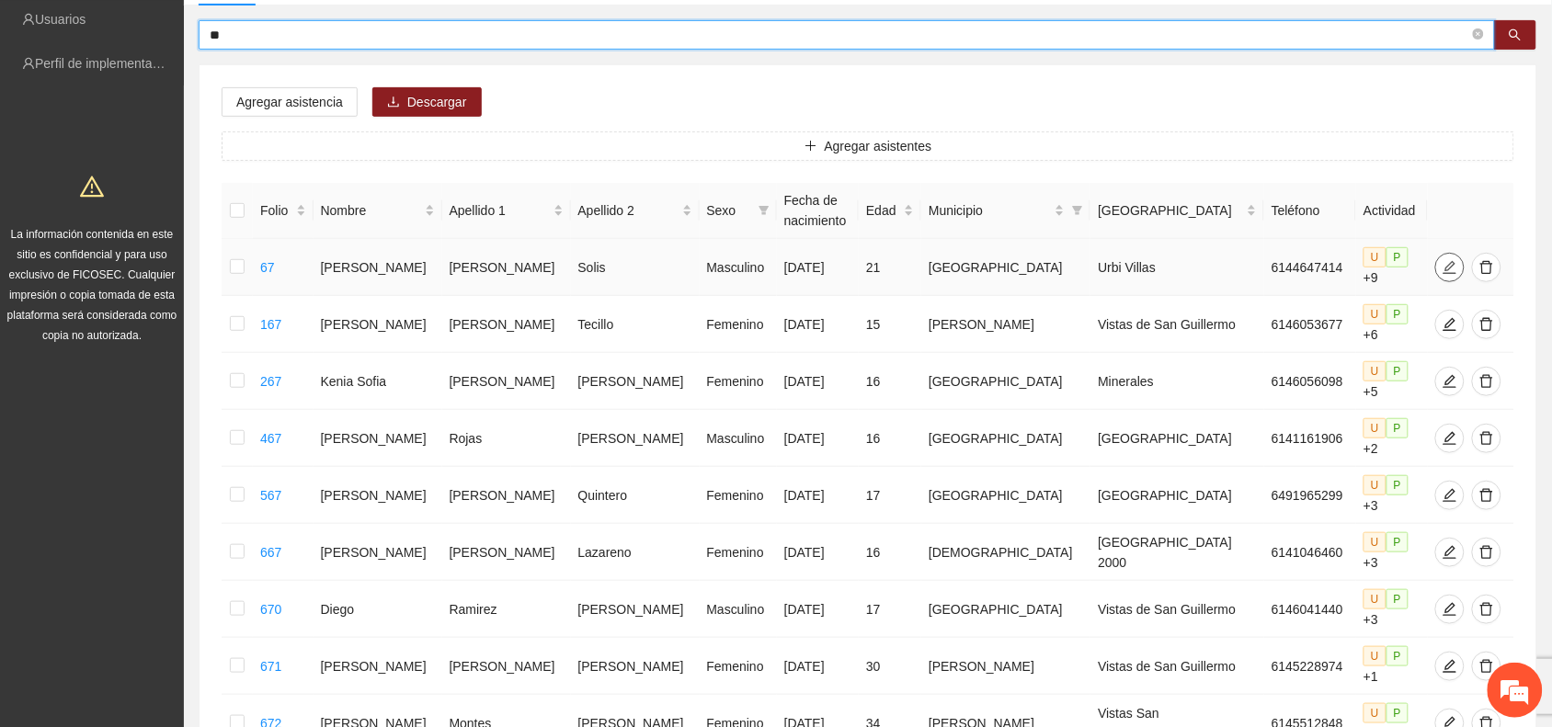
click at [1435, 273] on button "button" at bounding box center [1449, 267] width 29 height 29
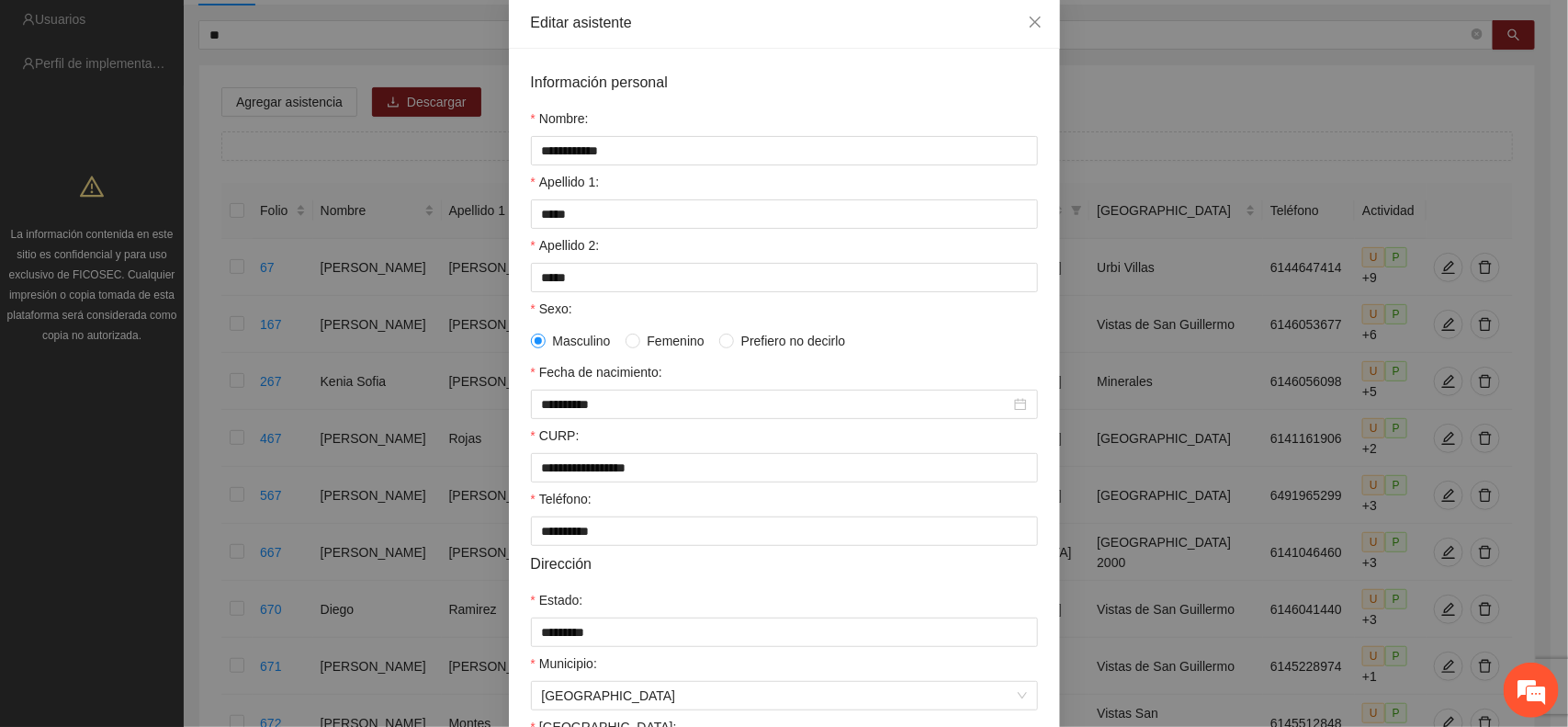
scroll to position [0, 0]
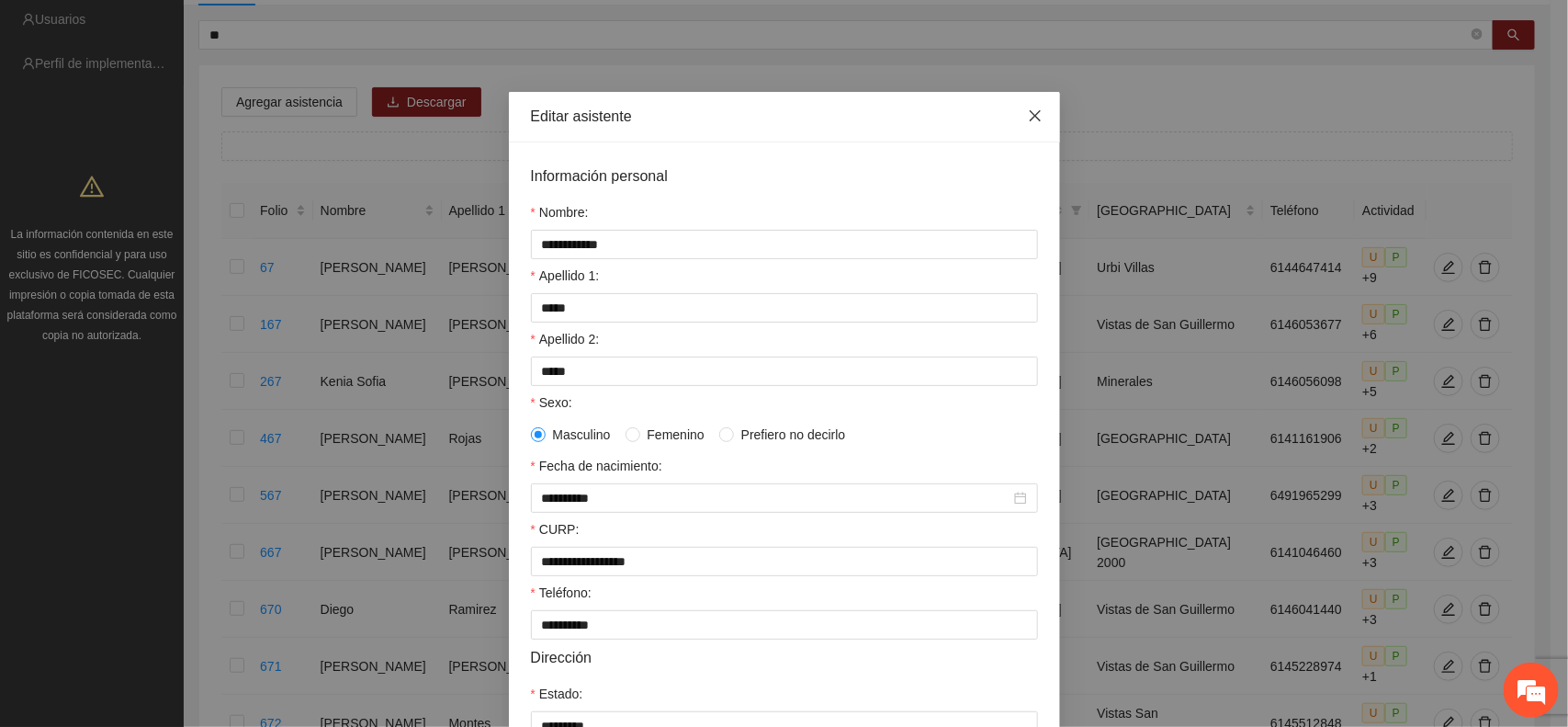
click at [1028, 117] on icon "close" at bounding box center [1033, 115] width 11 height 11
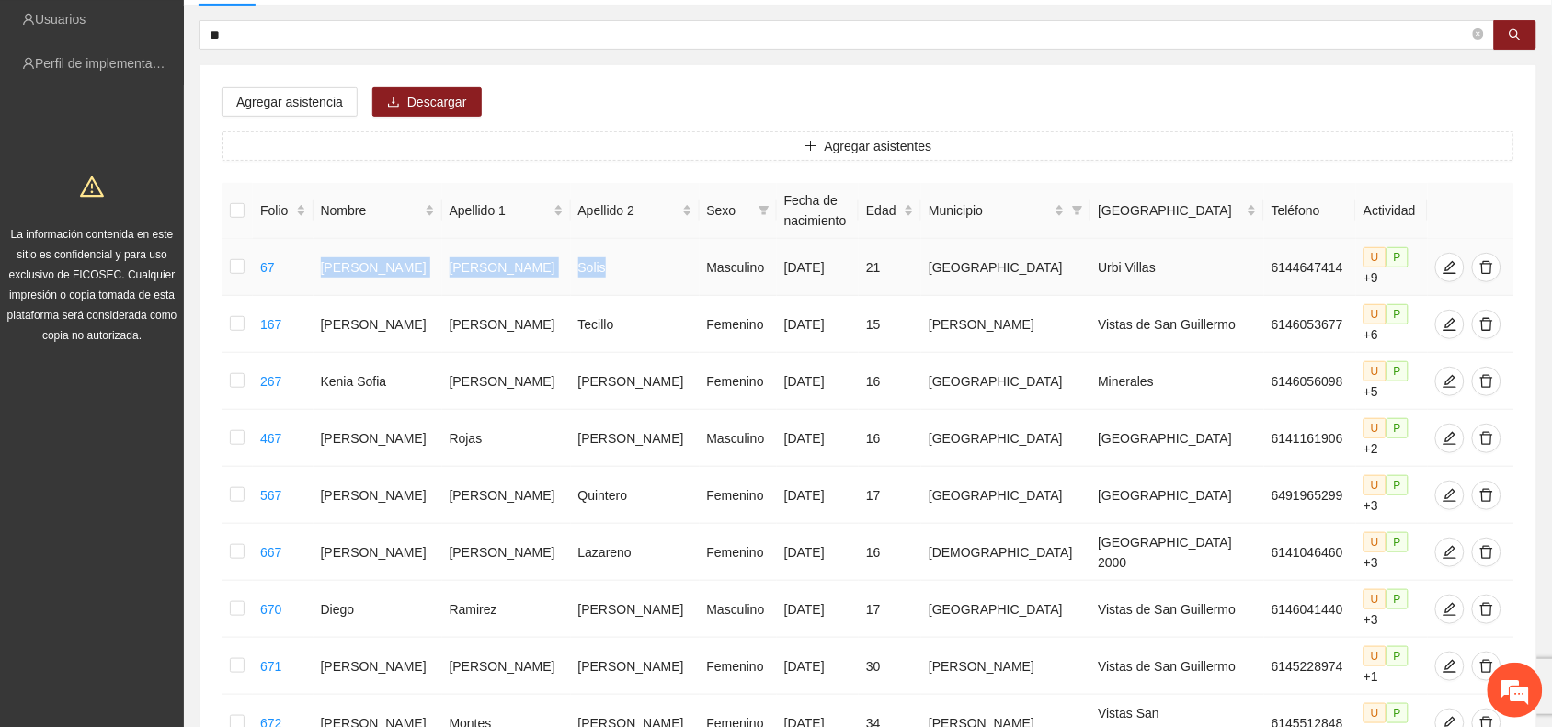
drag, startPoint x: 328, startPoint y: 262, endPoint x: 607, endPoint y: 253, distance: 278.7
click at [607, 253] on tr "67 [PERSON_NAME] Masculino [DATE] 21 Chihuahua Urbi Villas 6144647414 U P +9" at bounding box center [868, 267] width 1292 height 57
click at [450, 263] on td "[PERSON_NAME]" at bounding box center [506, 267] width 129 height 57
drag, startPoint x: 337, startPoint y: 264, endPoint x: 602, endPoint y: 258, distance: 264.8
click at [602, 258] on tr "67 [PERSON_NAME] Masculino [DATE] 21 Chihuahua Urbi Villas 6144647414 U P +9" at bounding box center [868, 267] width 1292 height 57
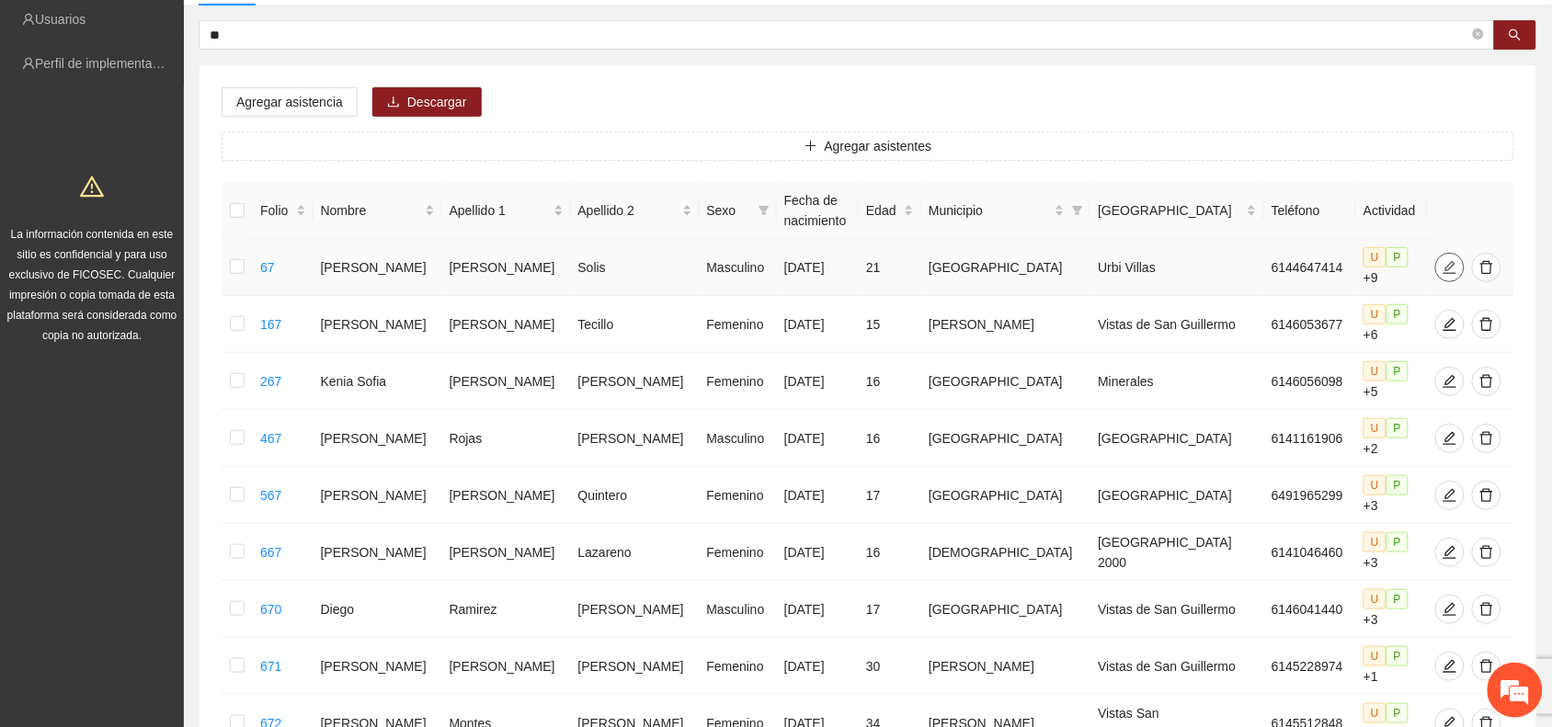
click at [1436, 269] on div at bounding box center [1449, 267] width 29 height 29
click at [1436, 262] on span "edit" at bounding box center [1450, 267] width 28 height 15
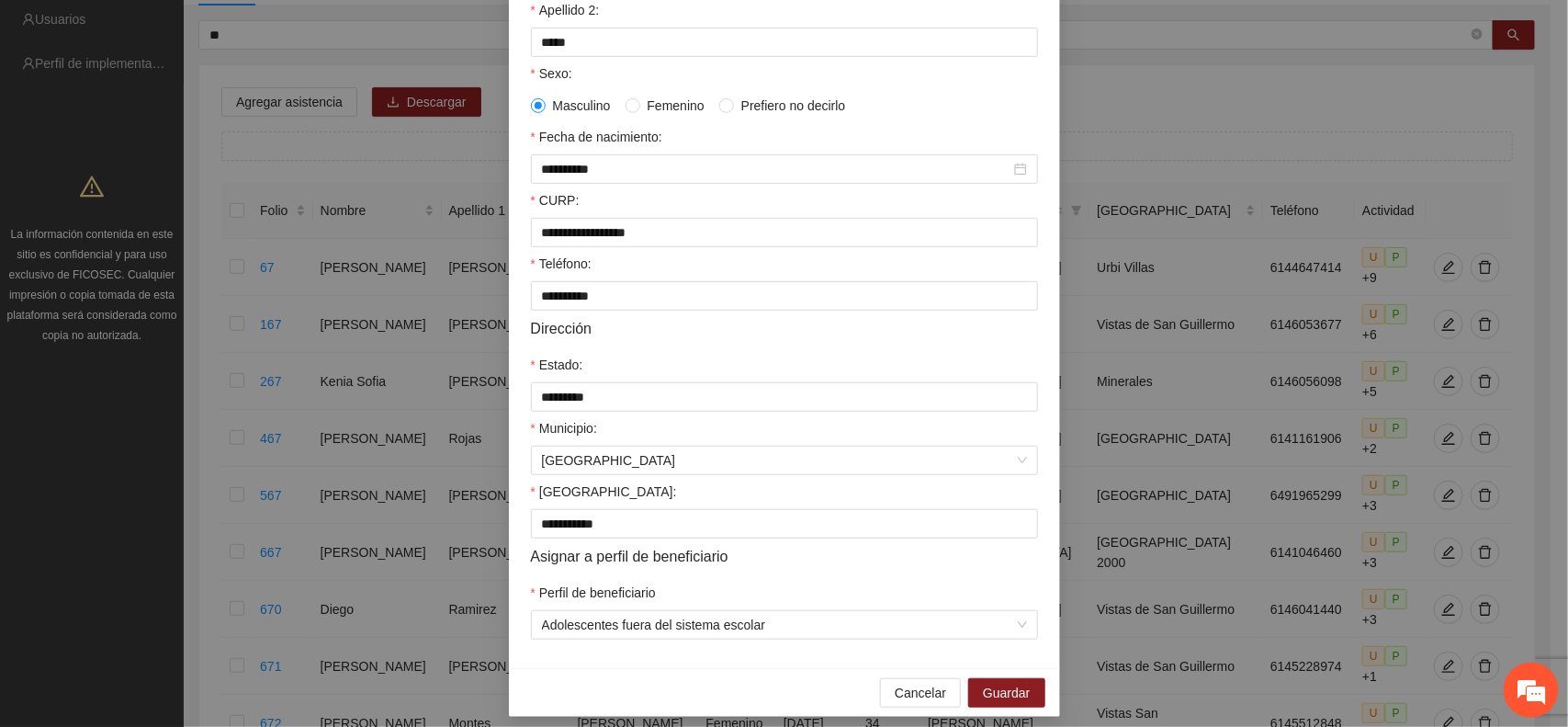
scroll to position [355, 0]
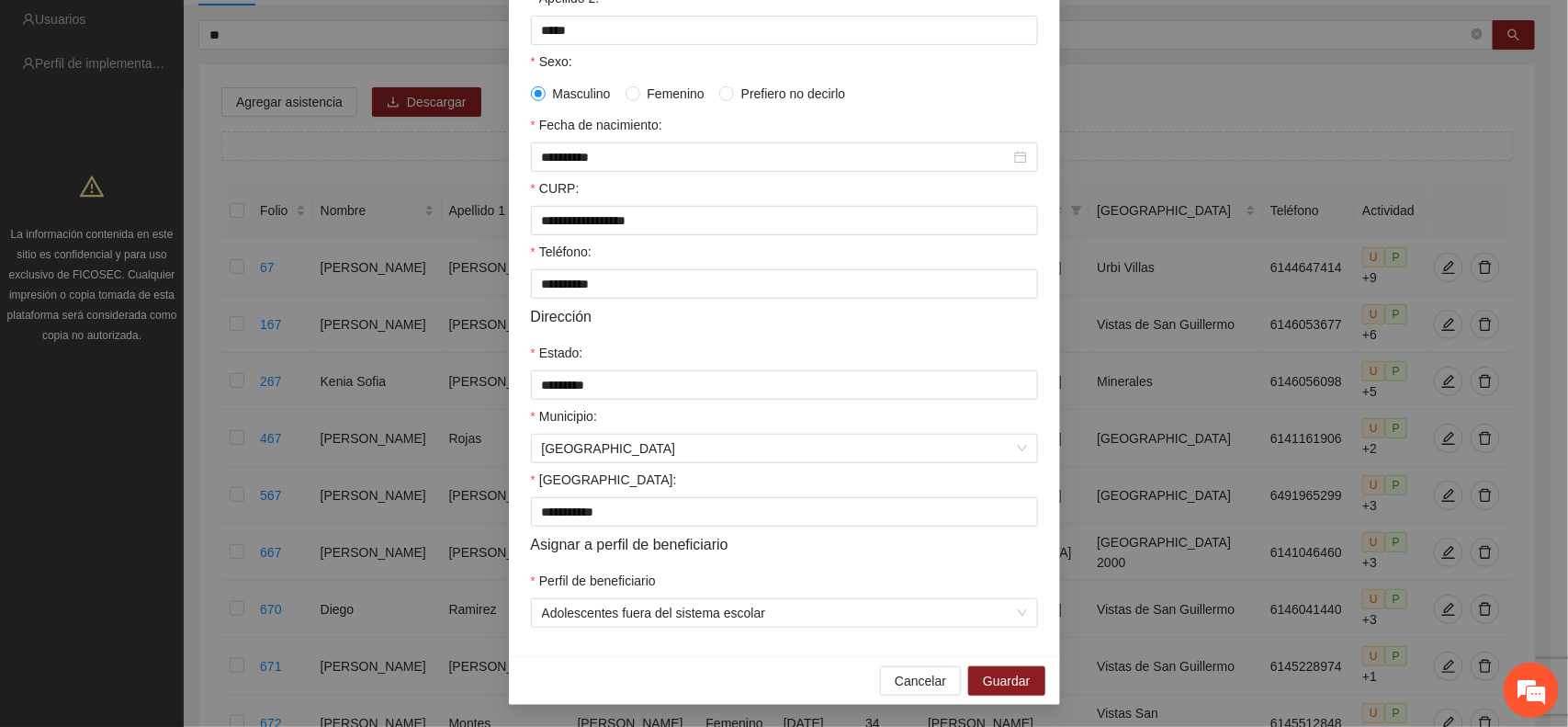
click at [457, 148] on div "**********" at bounding box center [784, 363] width 1568 height 727
click at [941, 678] on button "Cancelar" at bounding box center [920, 680] width 81 height 29
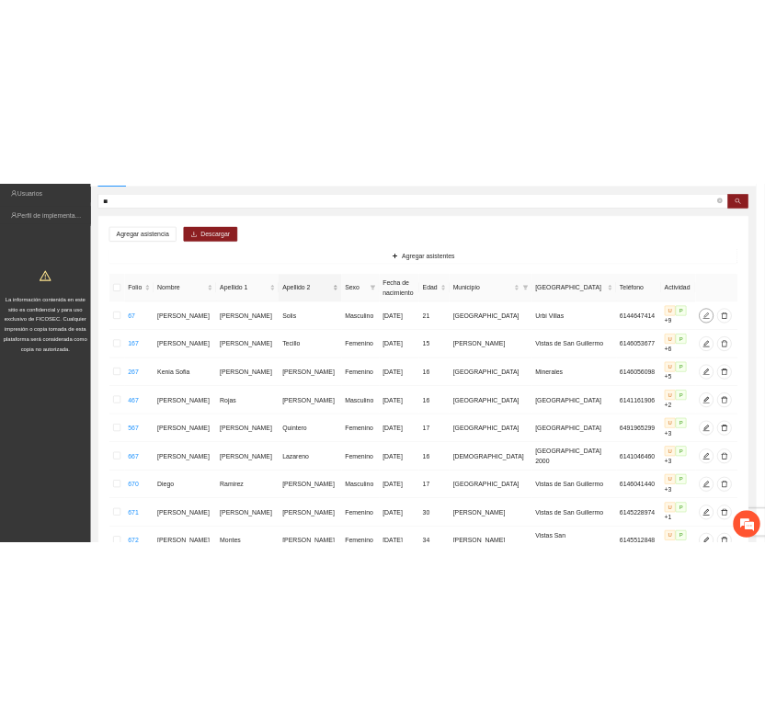
scroll to position [0, 0]
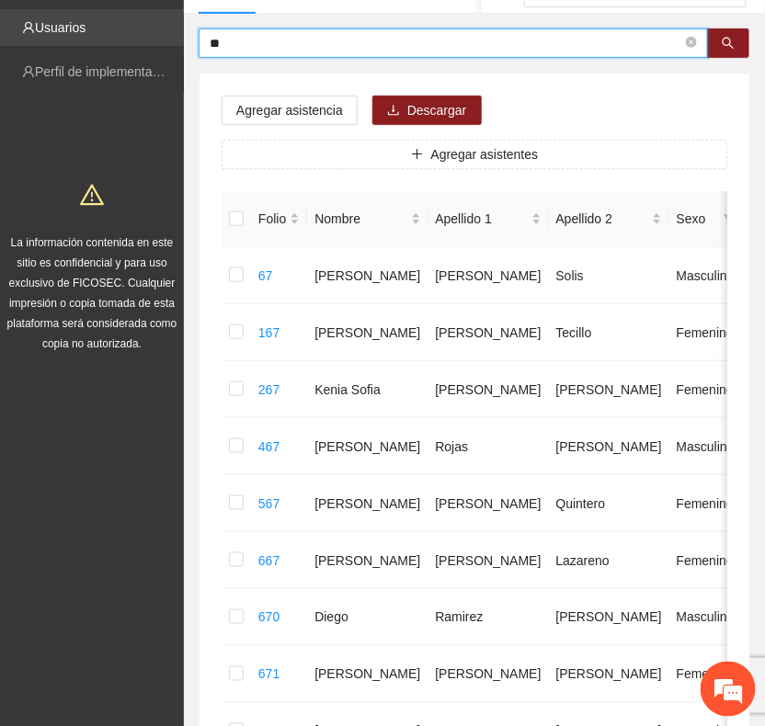
drag, startPoint x: 285, startPoint y: 34, endPoint x: 153, endPoint y: 21, distance: 133.0
click at [153, 21] on section "Solicitudes Proyectos Activos Concluidos Usuarios Perfil de implementadora La i…" at bounding box center [382, 672] width 765 height 1686
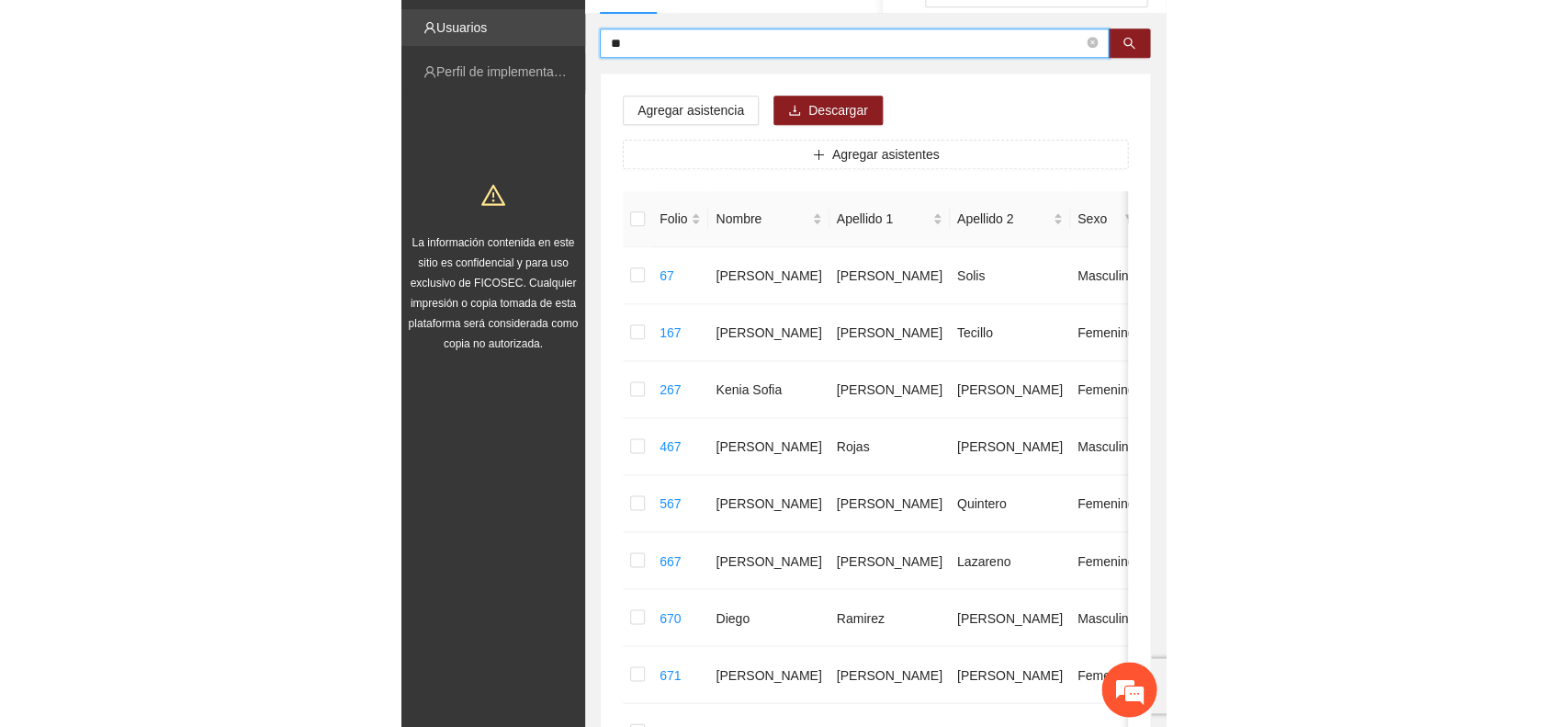
scroll to position [170, 0]
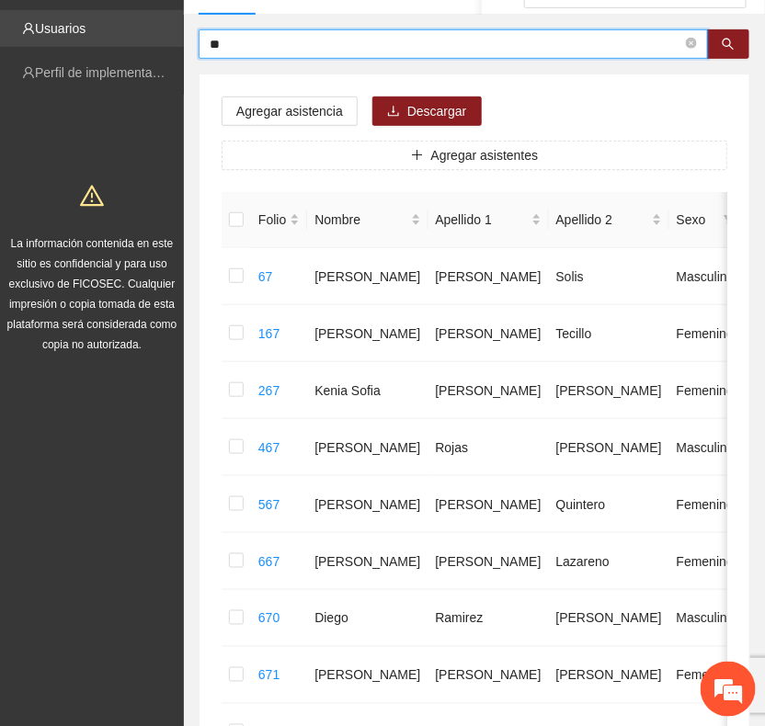
type input "**"
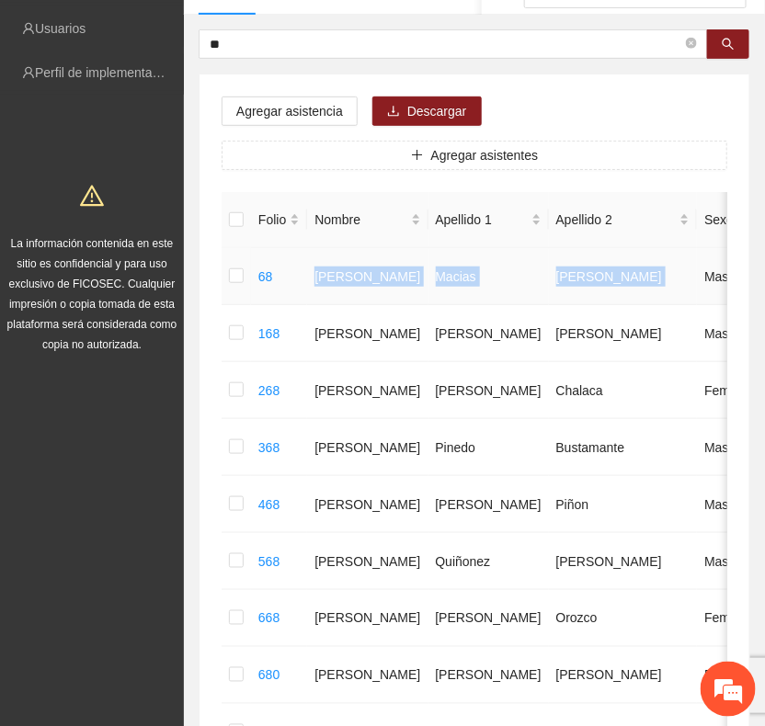
drag, startPoint x: 313, startPoint y: 272, endPoint x: 552, endPoint y: 301, distance: 240.8
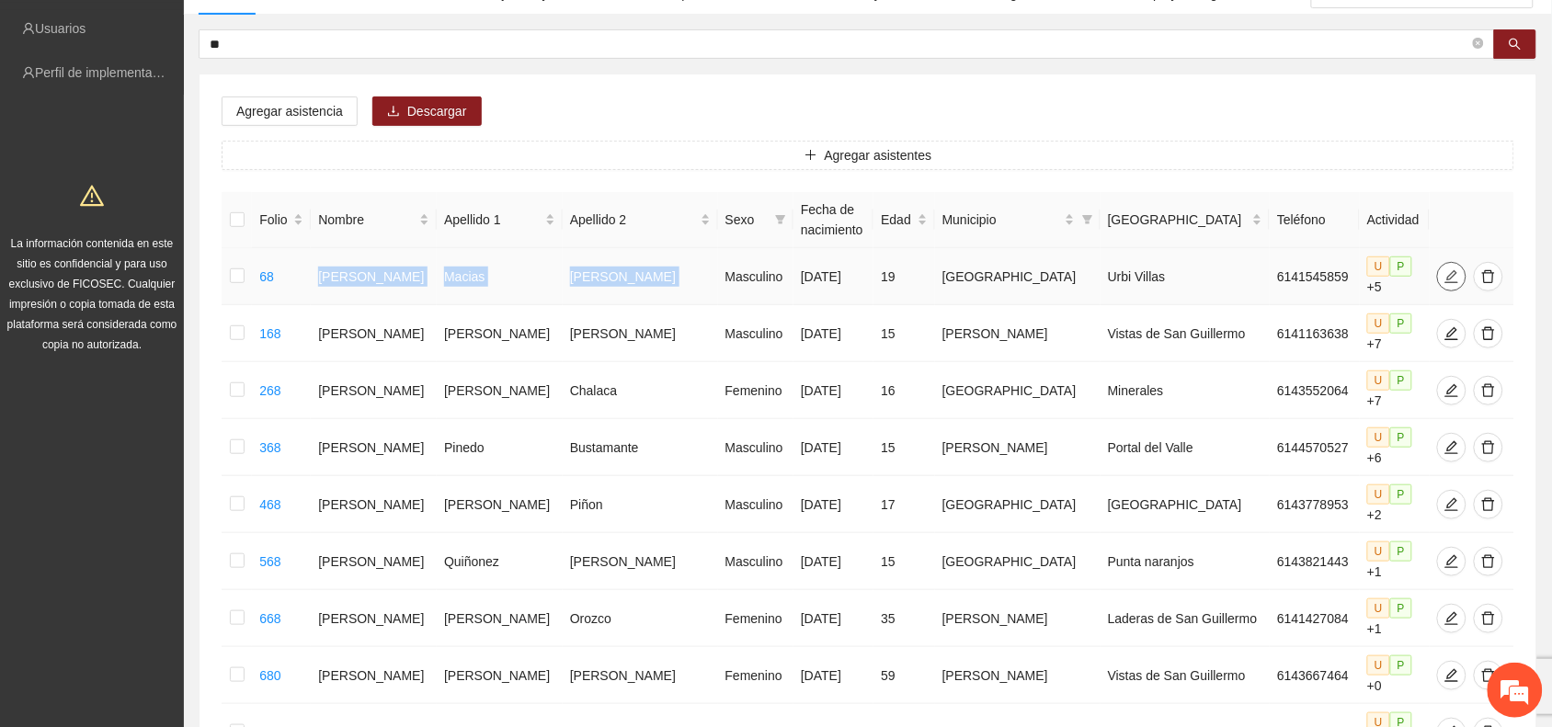
click at [1444, 273] on icon "edit" at bounding box center [1451, 276] width 15 height 15
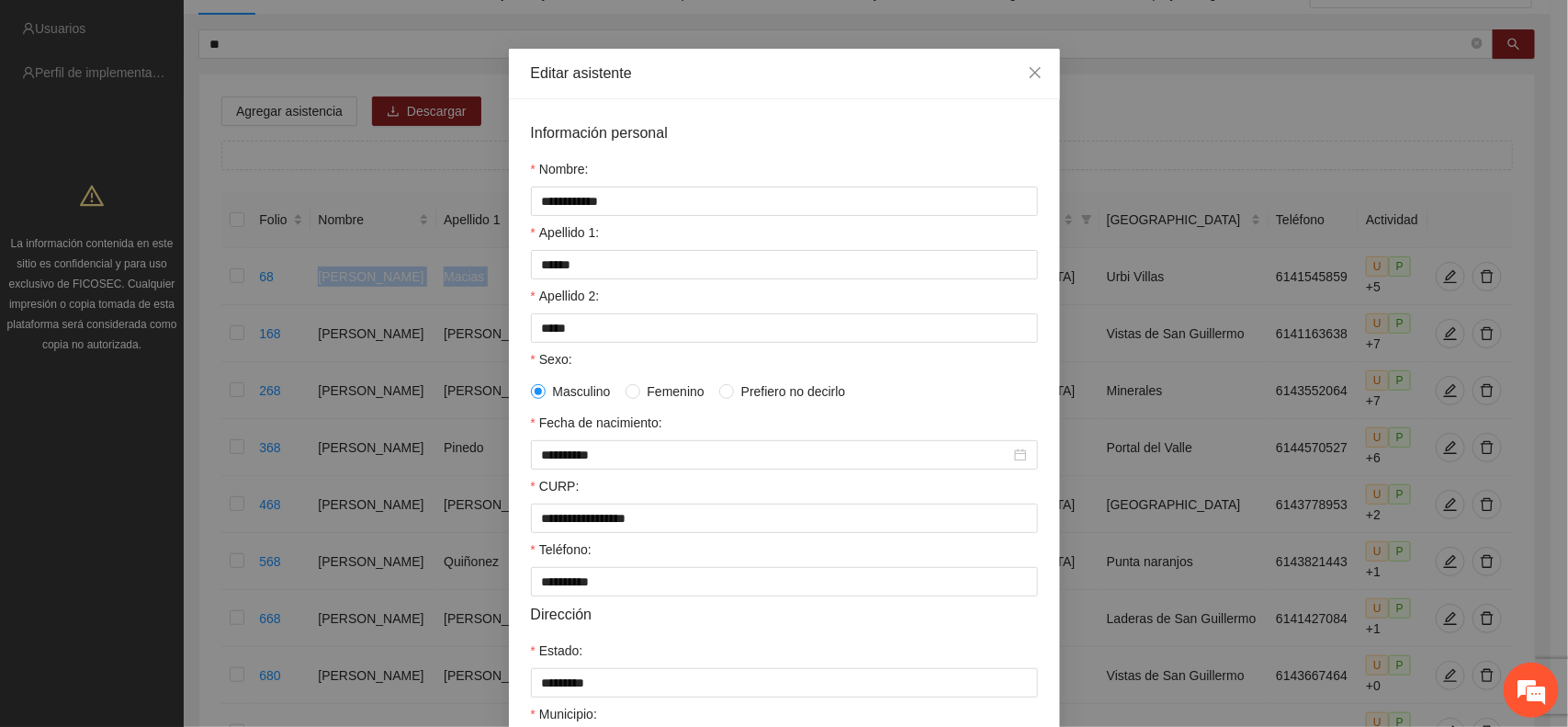
scroll to position [0, 0]
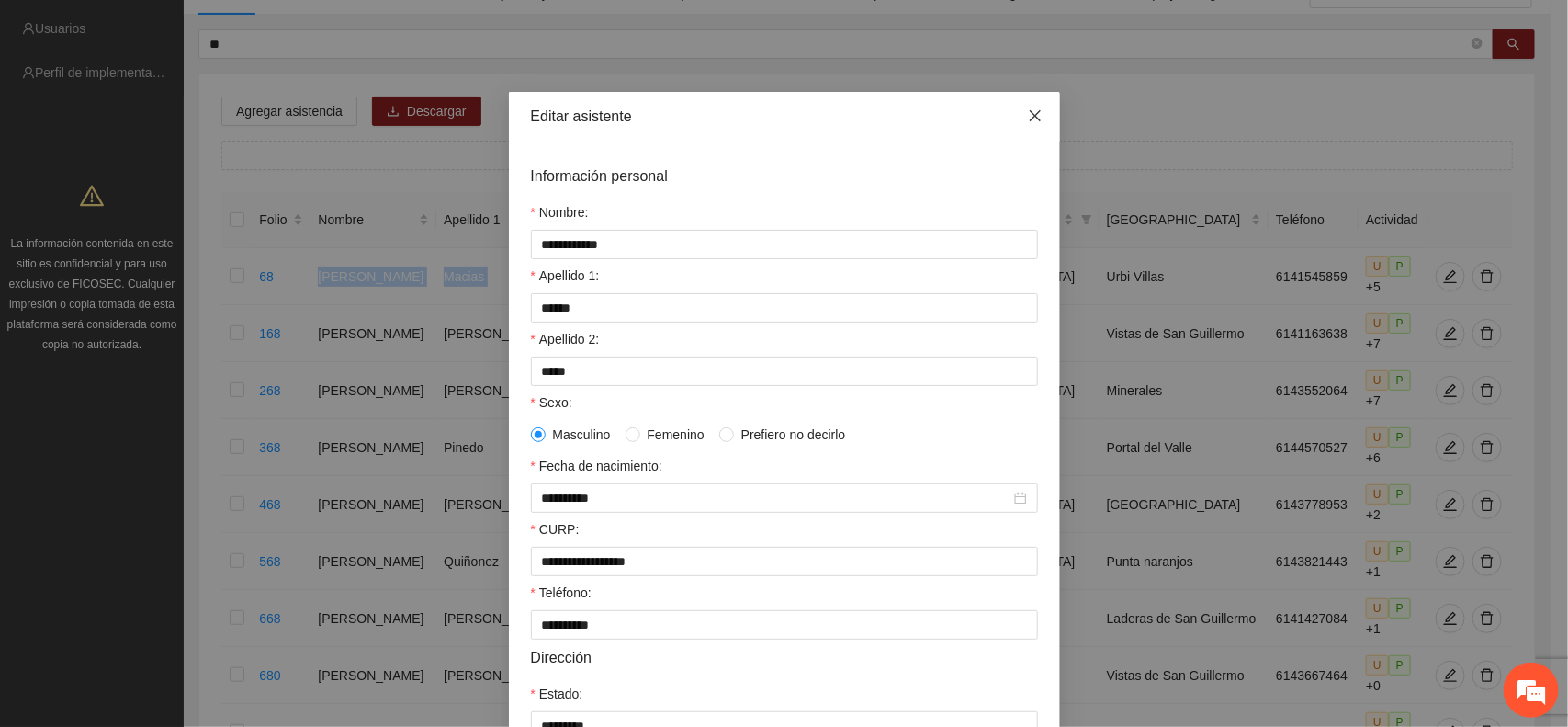
click at [1038, 112] on span "Close" at bounding box center [1035, 117] width 50 height 50
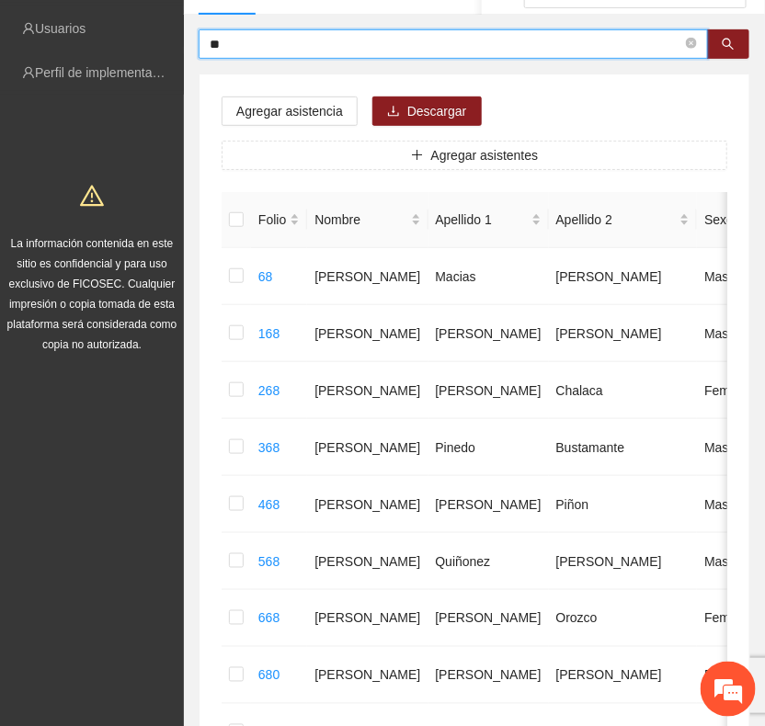
drag, startPoint x: 267, startPoint y: 52, endPoint x: 112, endPoint y: 52, distance: 154.4
click at [112, 52] on section "Solicitudes Proyectos Activos Concluidos Usuarios Perfil de implementadora La i…" at bounding box center [382, 701] width 765 height 1743
type input "**"
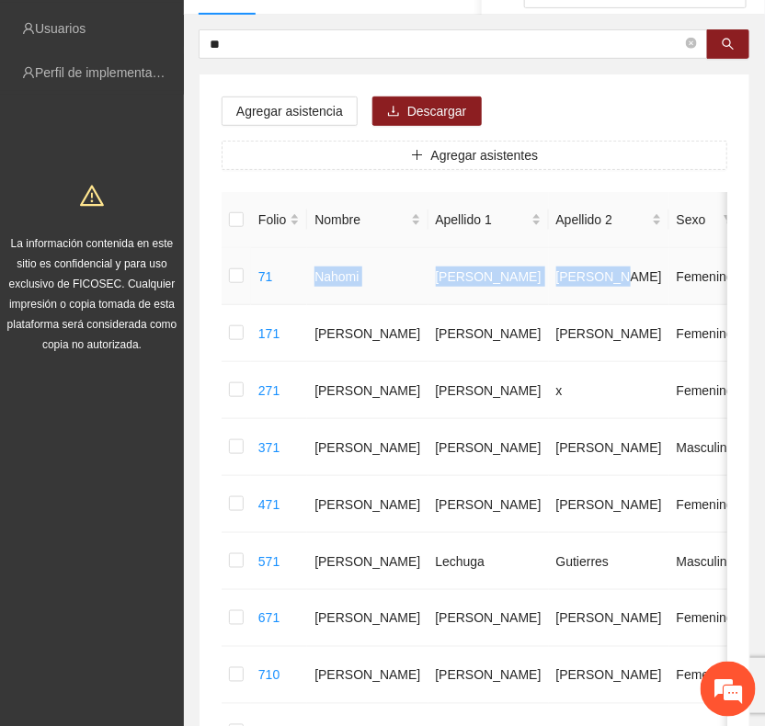
drag, startPoint x: 301, startPoint y: 286, endPoint x: 538, endPoint y: 273, distance: 236.6
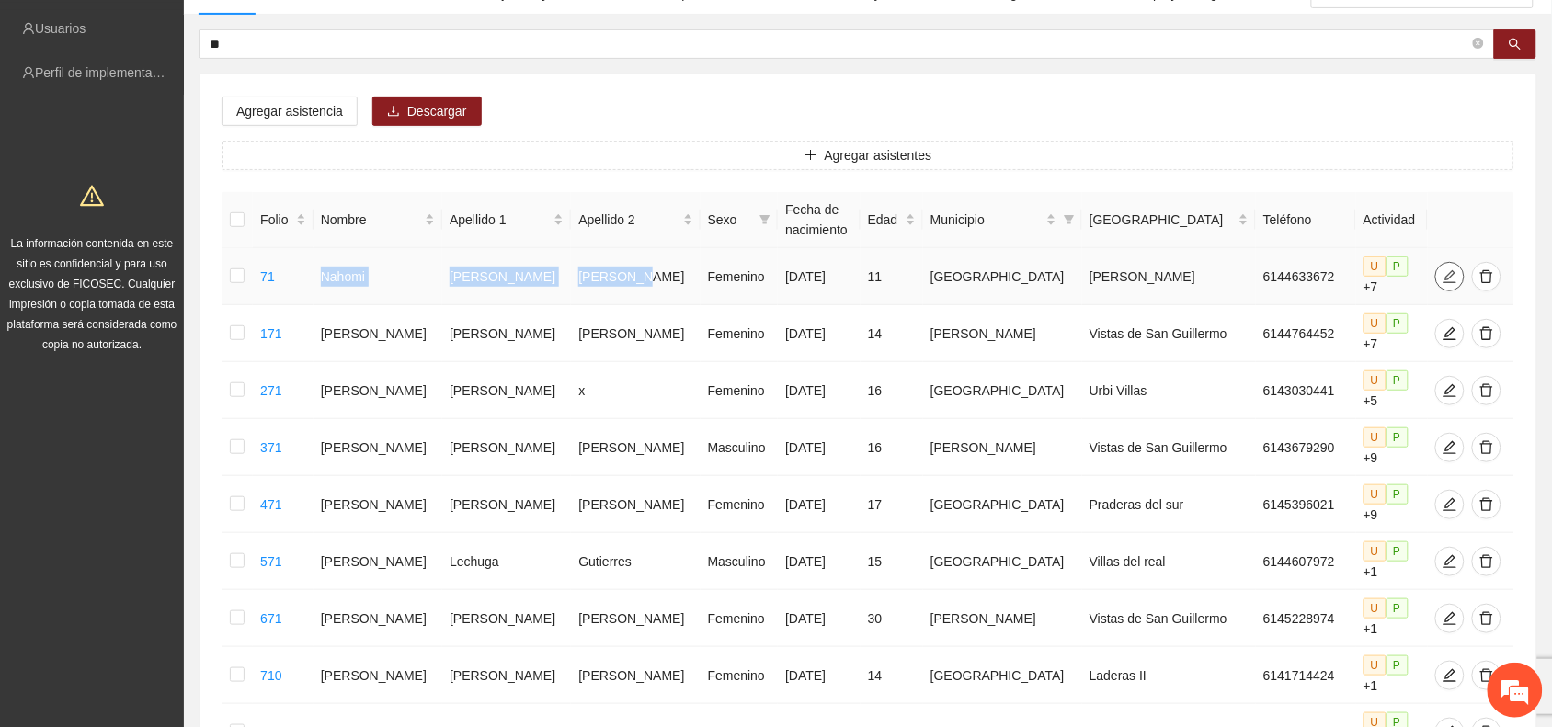
click at [1443, 269] on icon "edit" at bounding box center [1449, 275] width 13 height 13
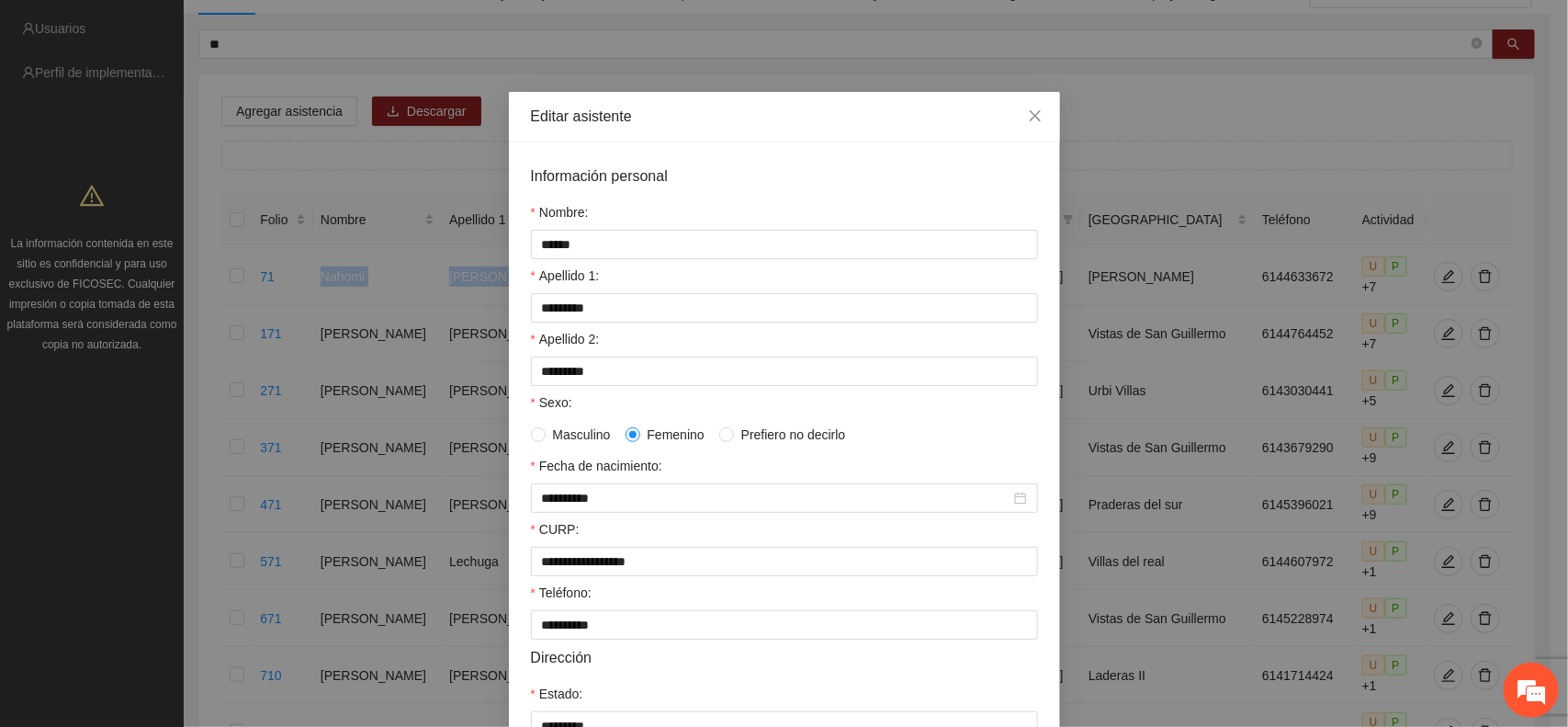
scroll to position [355, 0]
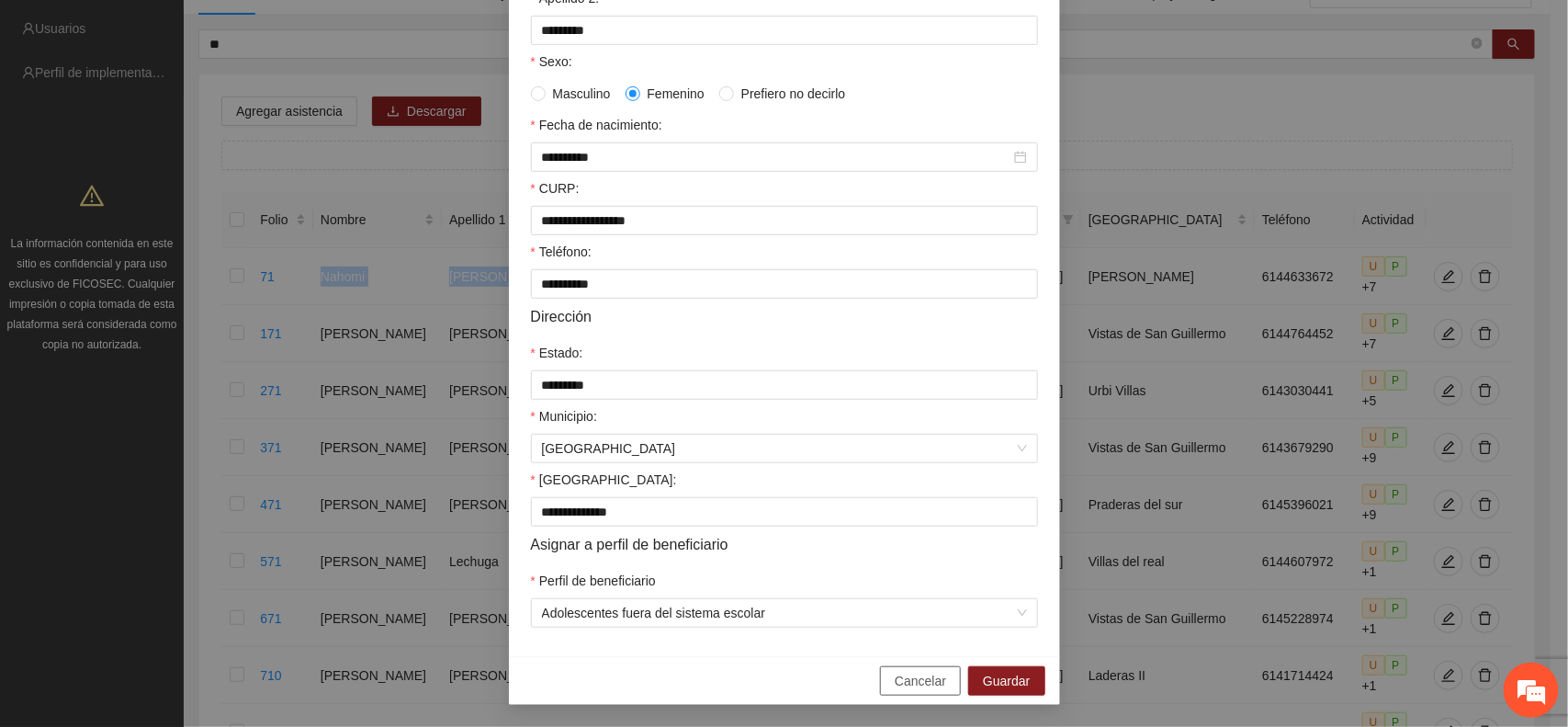
click at [894, 682] on span "Cancelar" at bounding box center [919, 681] width 51 height 20
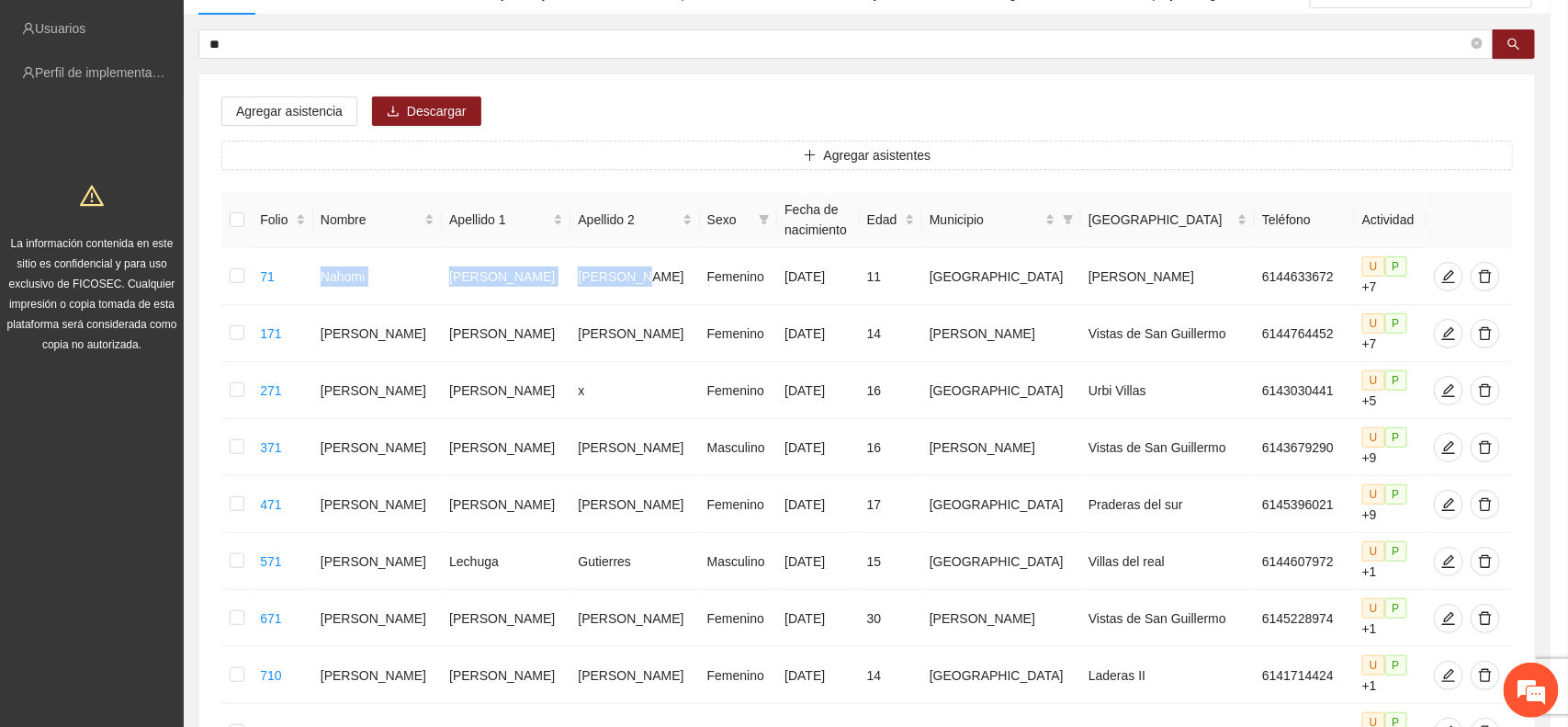
scroll to position [263, 0]
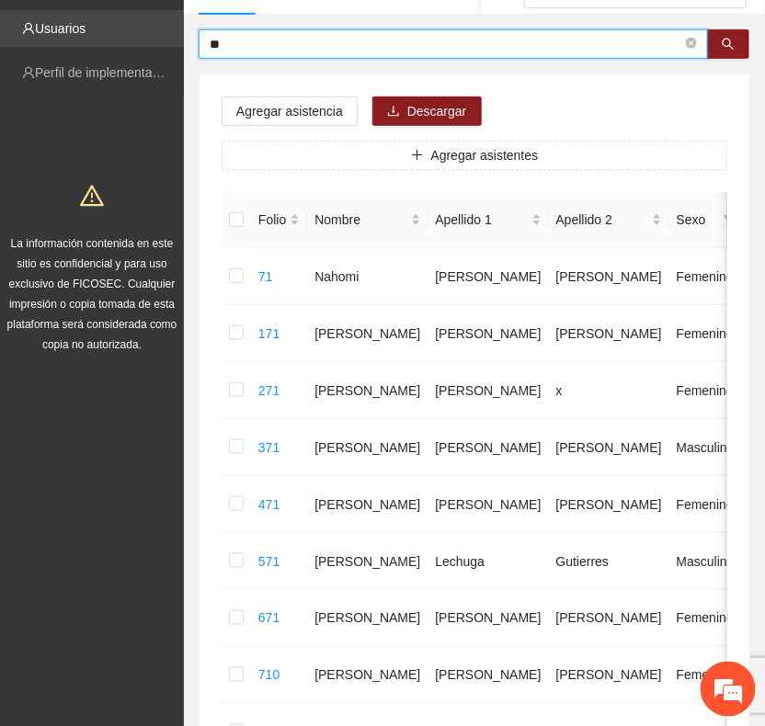
drag, startPoint x: 234, startPoint y: 38, endPoint x: 179, endPoint y: 46, distance: 55.8
click at [179, 46] on section "Solicitudes Proyectos Activos Concluidos Usuarios Perfil de implementadora La i…" at bounding box center [382, 701] width 765 height 1743
type input "**"
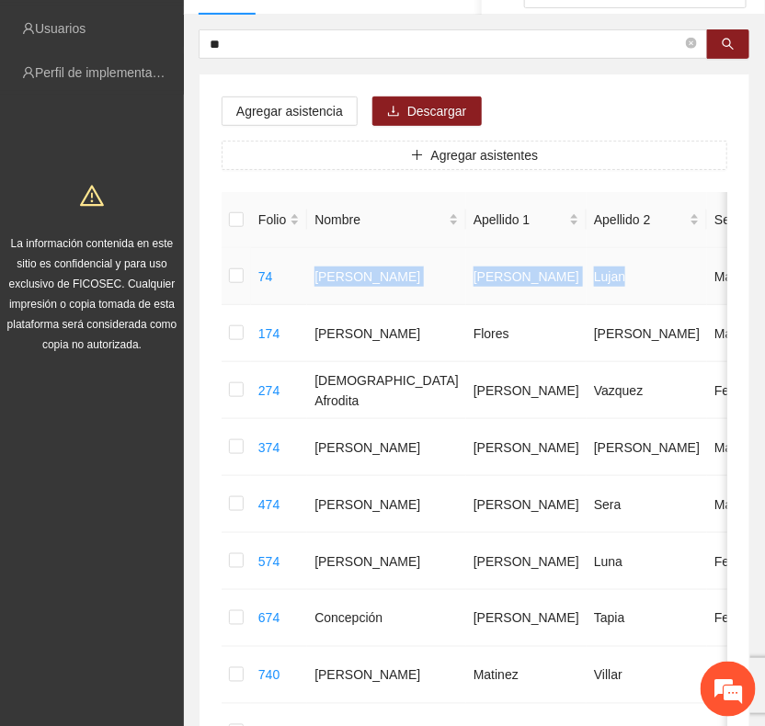
drag, startPoint x: 310, startPoint y: 278, endPoint x: 510, endPoint y: 277, distance: 200.4
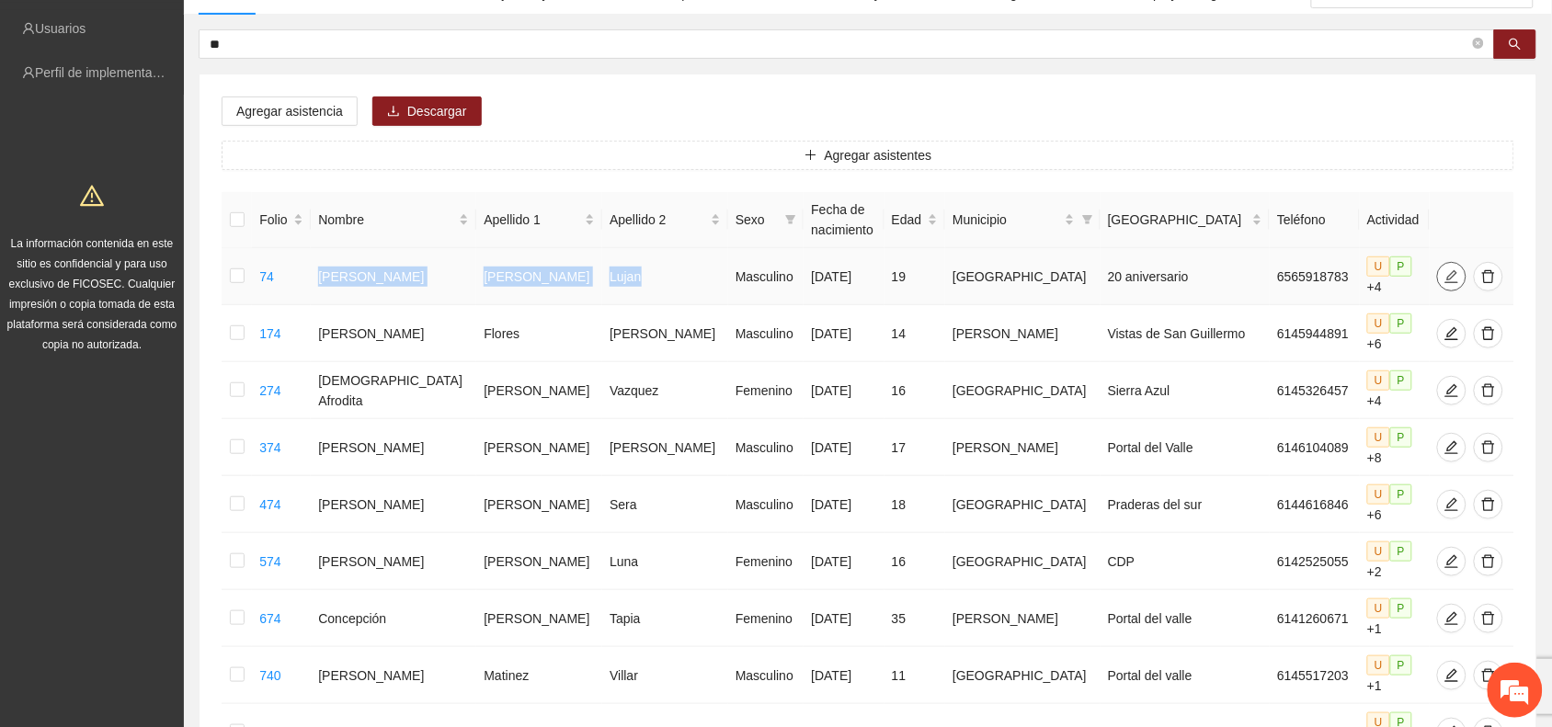
click at [1444, 276] on icon "edit" at bounding box center [1451, 276] width 15 height 15
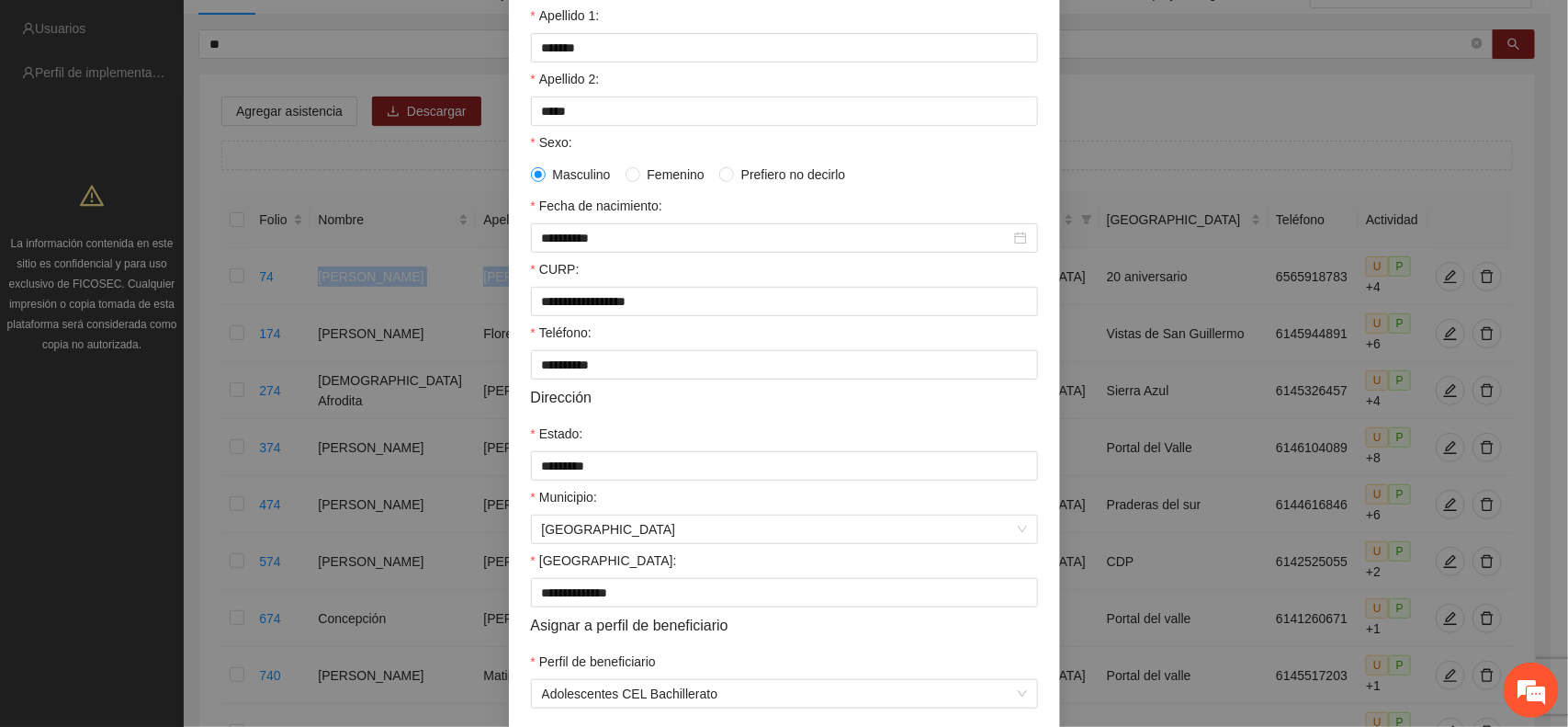
scroll to position [355, 0]
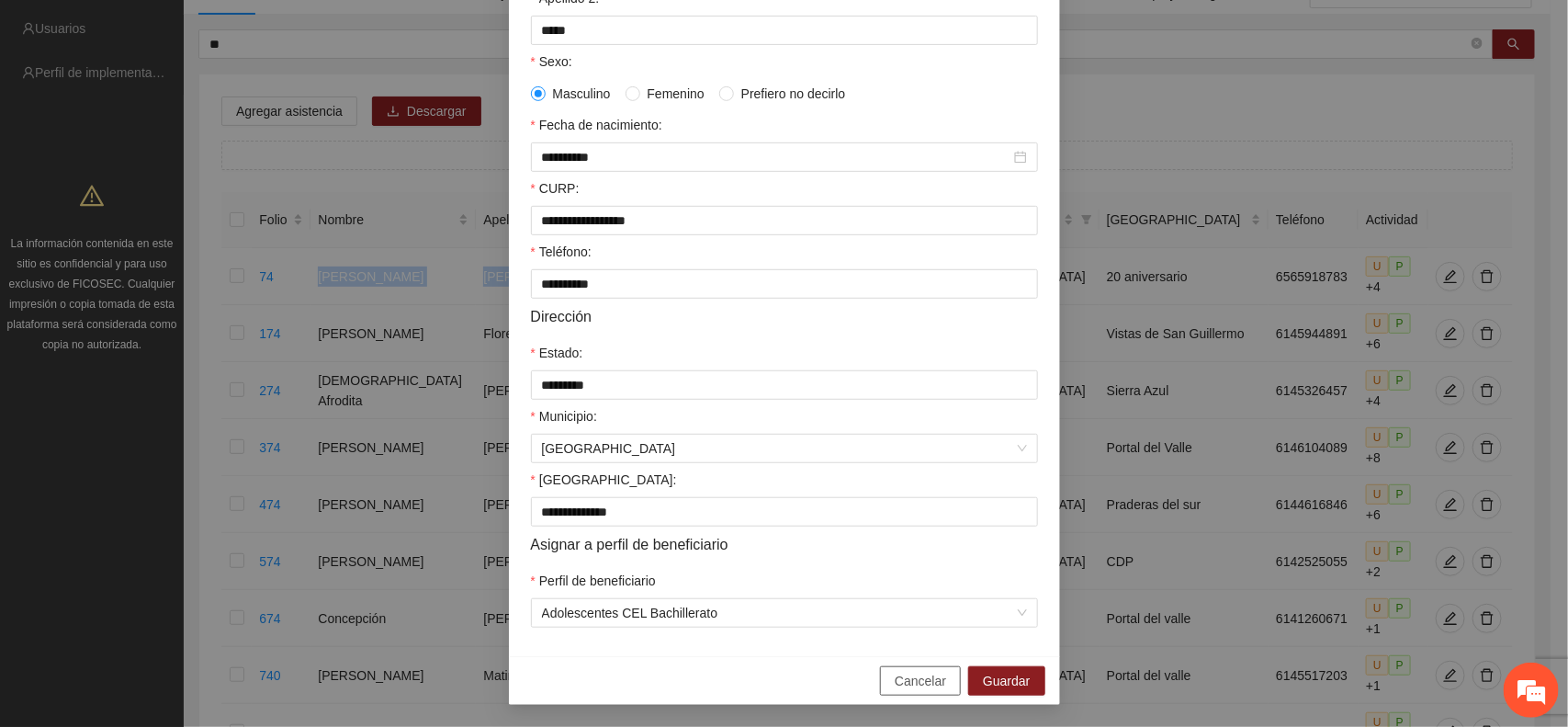
click at [932, 683] on span "Cancelar" at bounding box center [919, 681] width 51 height 20
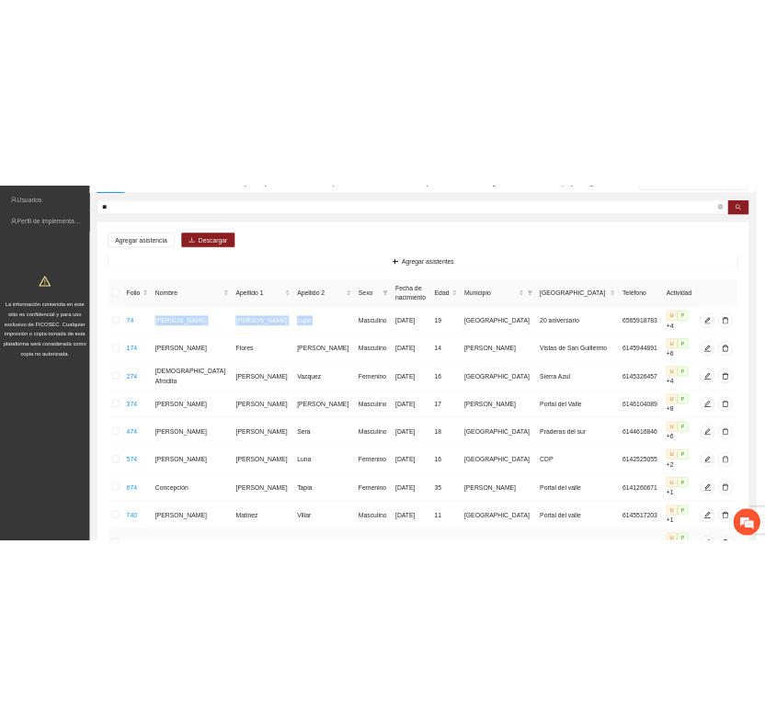
scroll to position [263, 0]
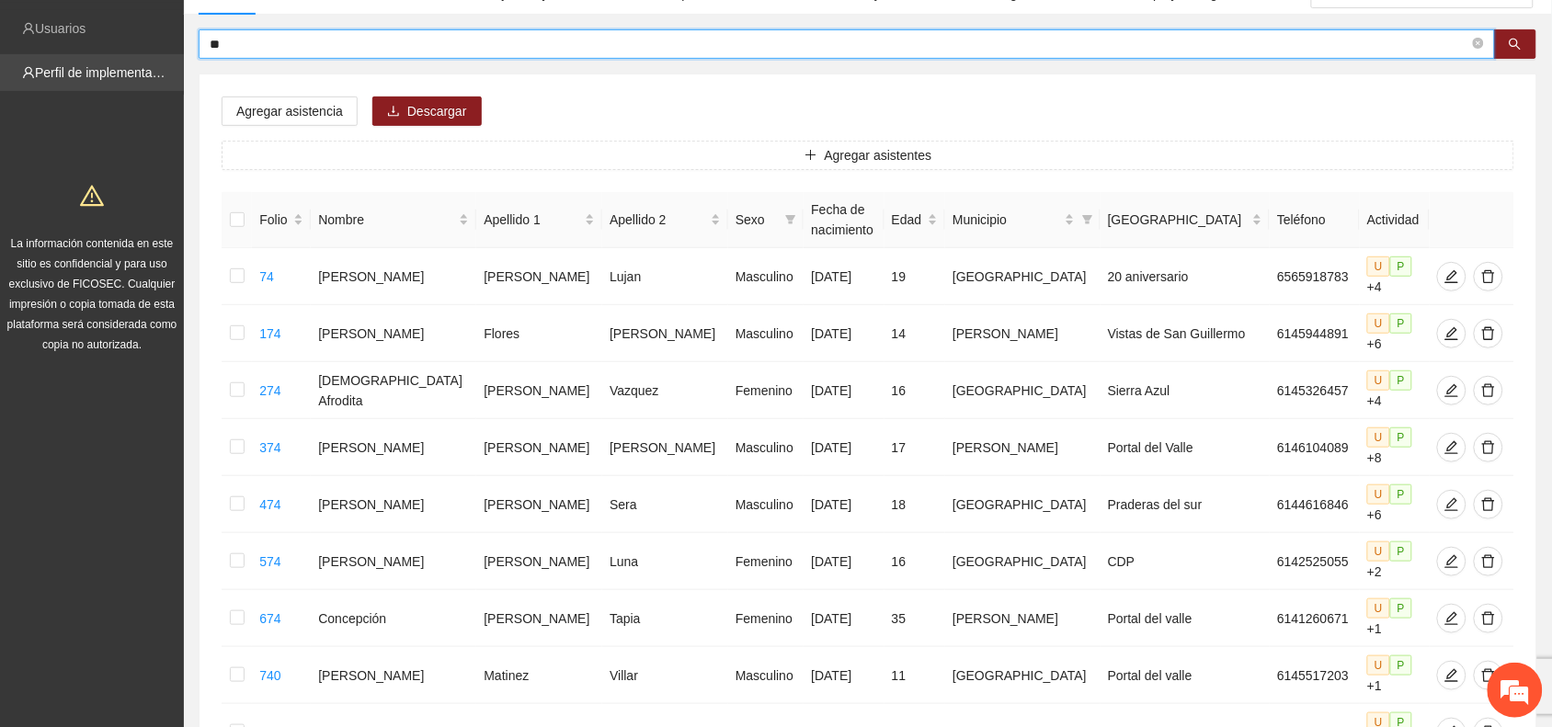
drag, startPoint x: 237, startPoint y: 34, endPoint x: 51, endPoint y: 74, distance: 190.9
click at [51, 74] on section "Solicitudes Proyectos Activos Concluidos Usuarios Perfil de implementadora La i…" at bounding box center [776, 701] width 1552 height 1743
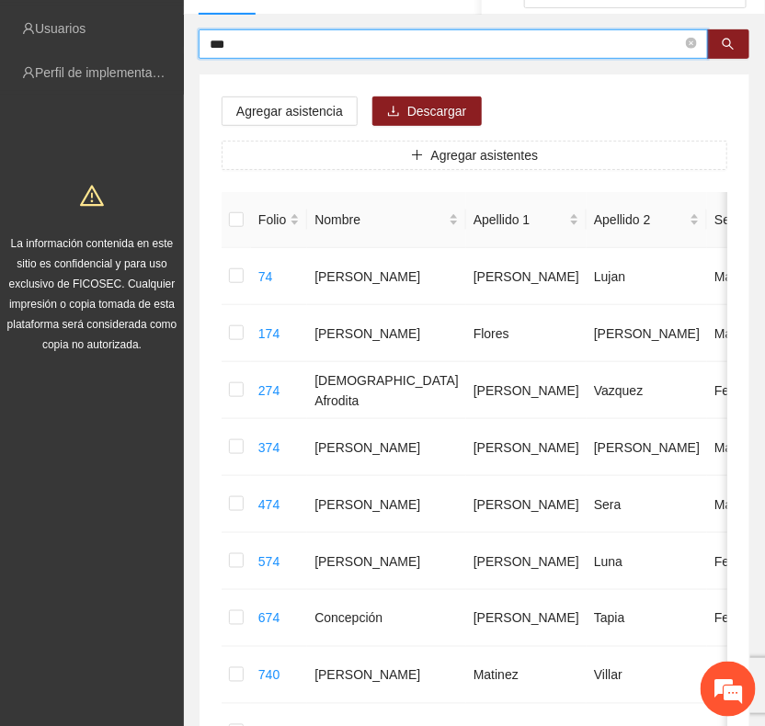
type input "***"
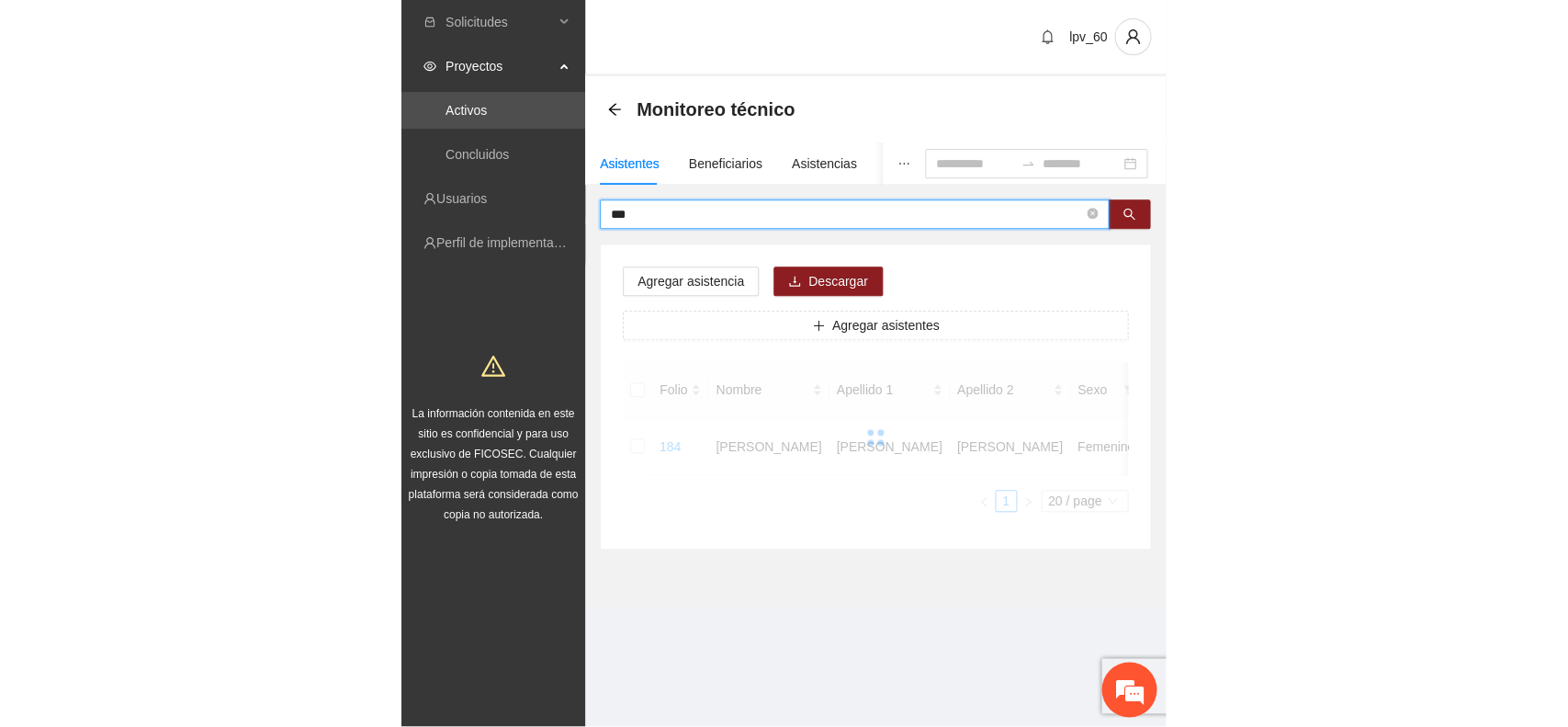
scroll to position [0, 0]
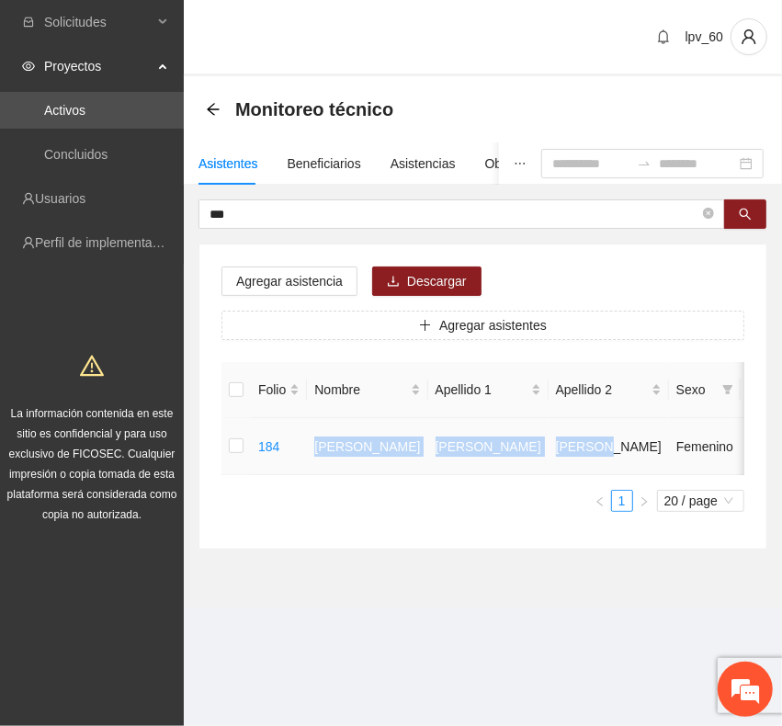
drag, startPoint x: 315, startPoint y: 448, endPoint x: 521, endPoint y: 461, distance: 206.4
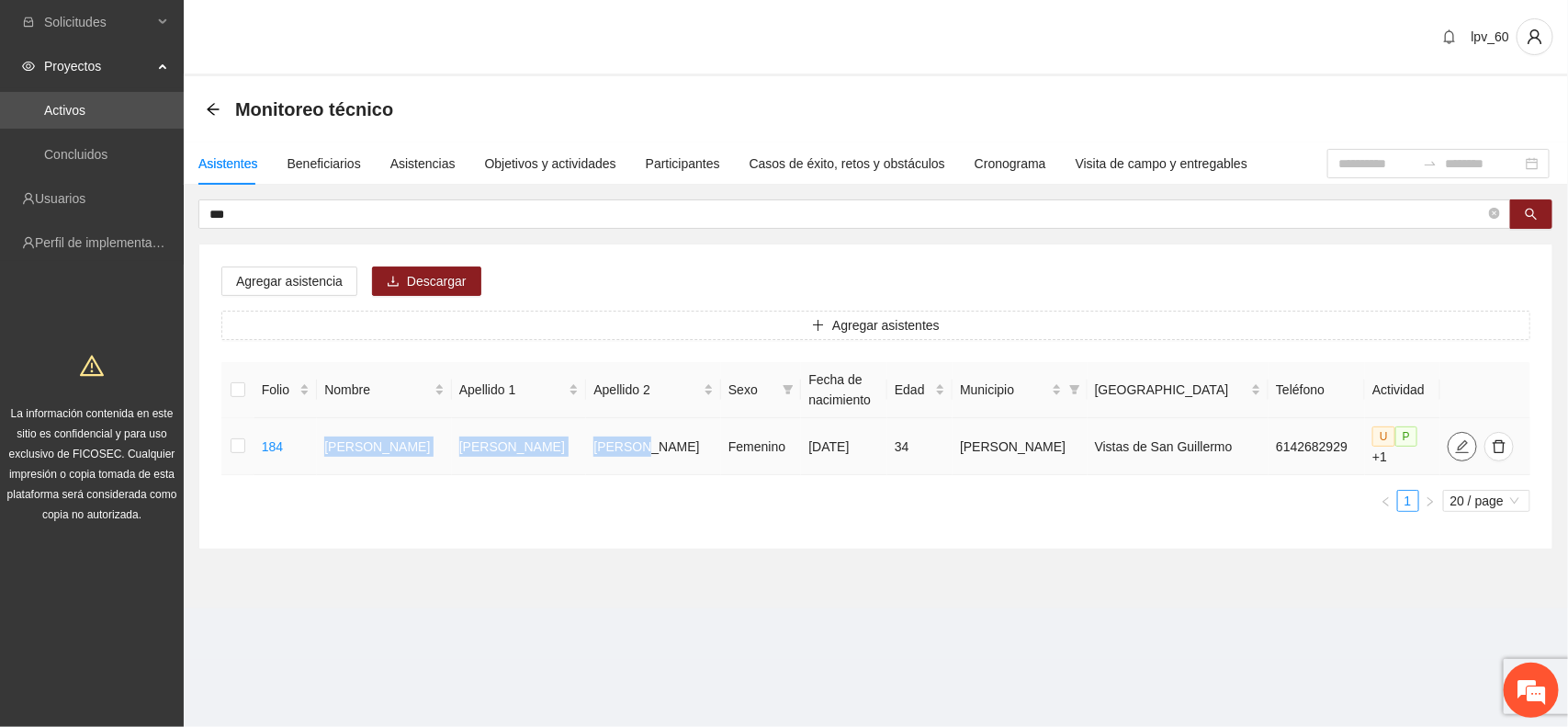
click at [1455, 444] on icon "edit" at bounding box center [1461, 445] width 13 height 13
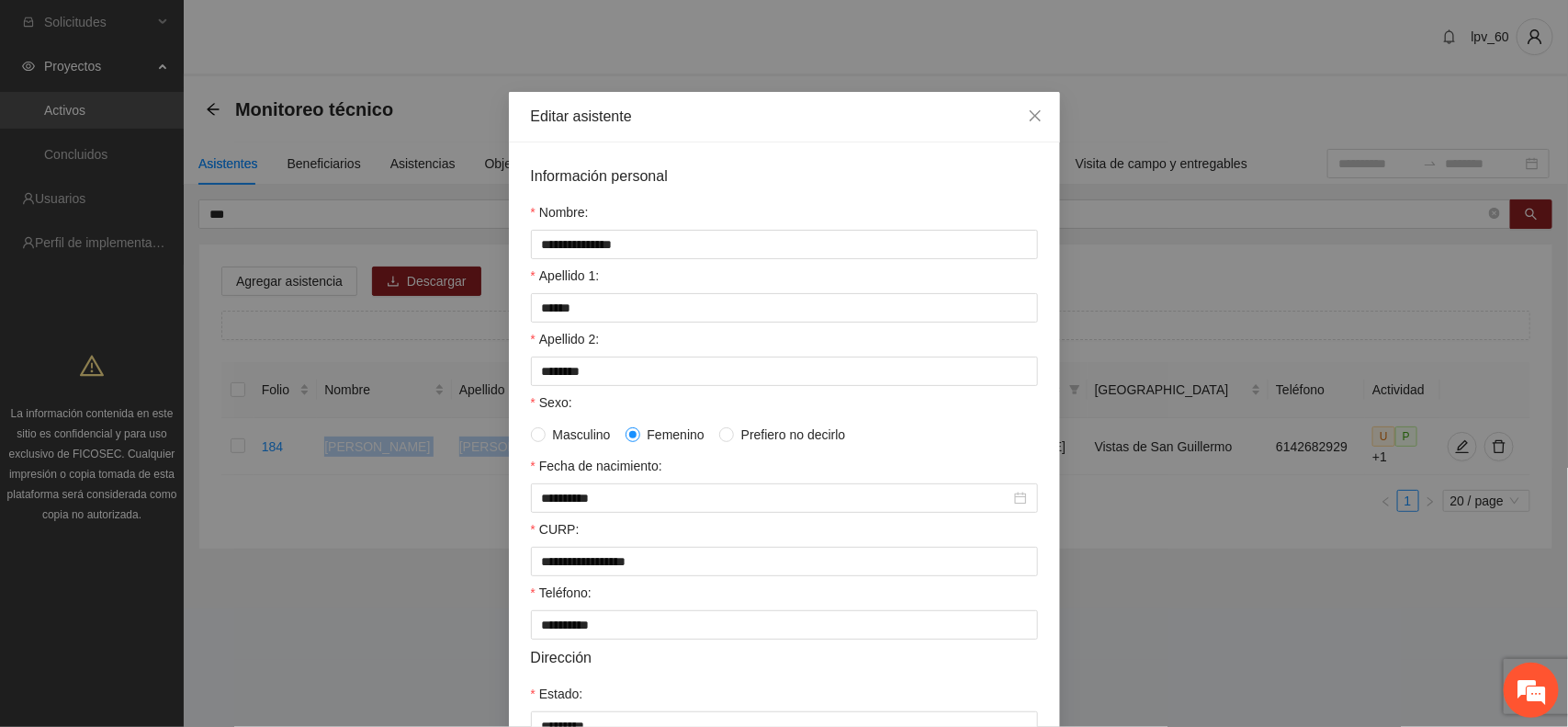
scroll to position [355, 0]
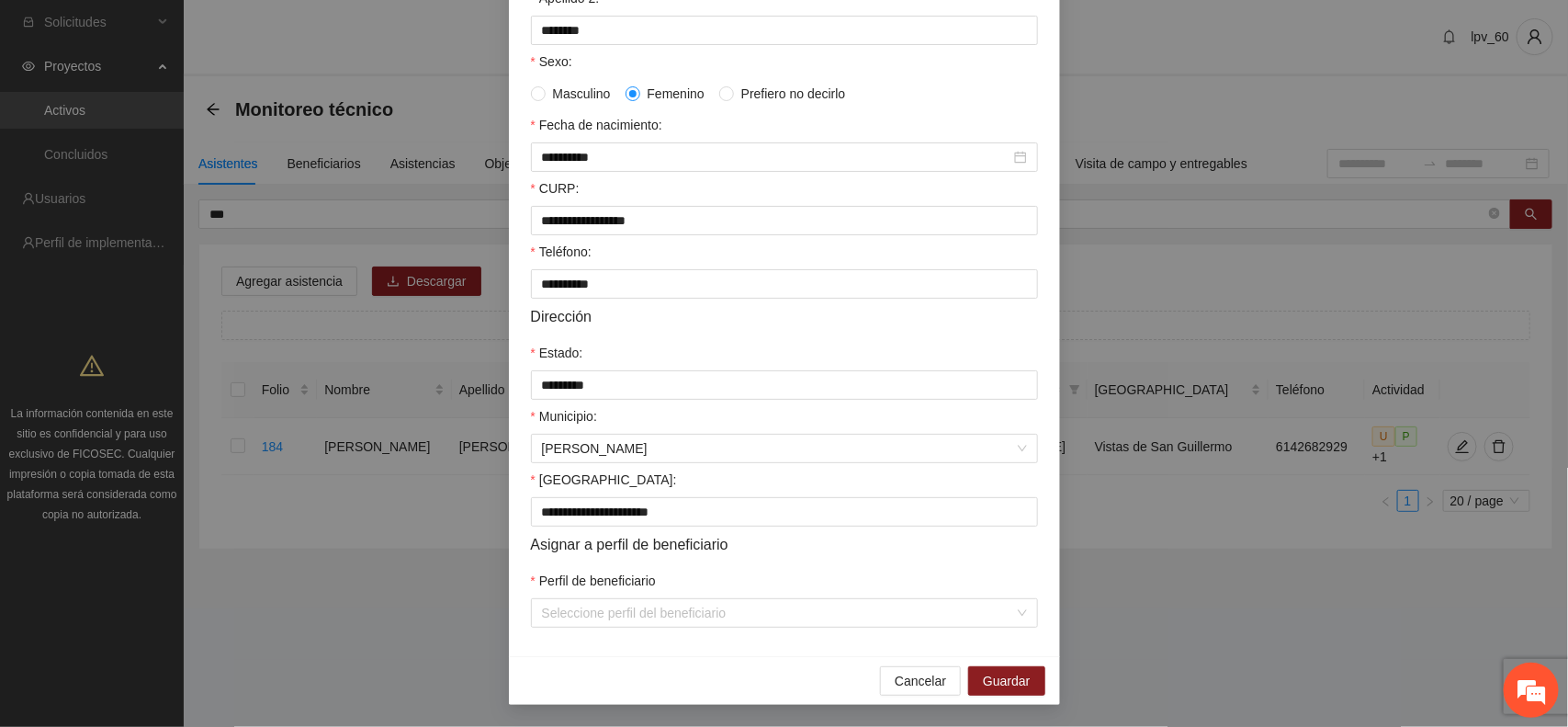
click at [1150, 639] on div "**********" at bounding box center [784, 363] width 1568 height 727
click at [434, 563] on div "**********" at bounding box center [784, 363] width 1568 height 727
click at [1329, 605] on div "**********" at bounding box center [784, 363] width 1568 height 727
click at [916, 688] on span "Cancelar" at bounding box center [919, 681] width 51 height 20
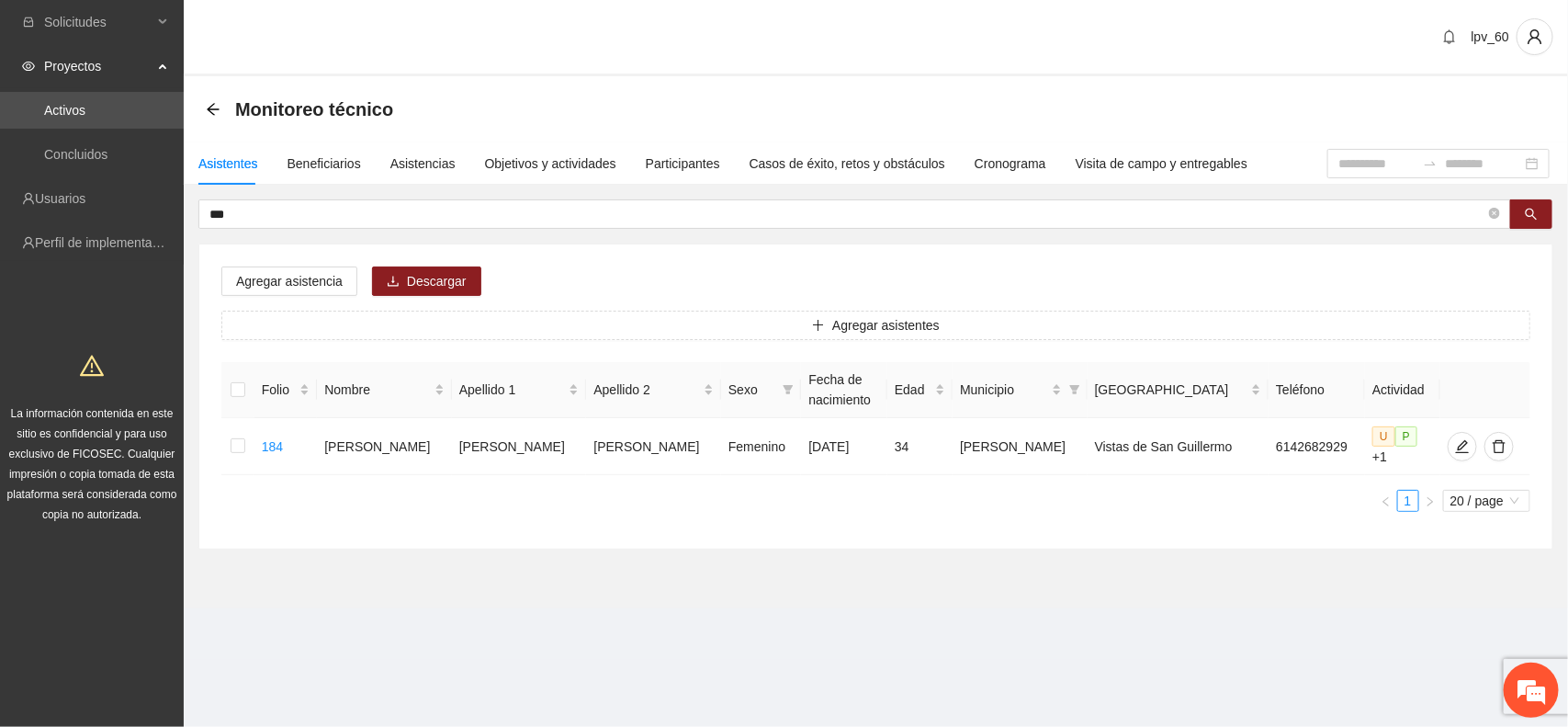
scroll to position [263, 0]
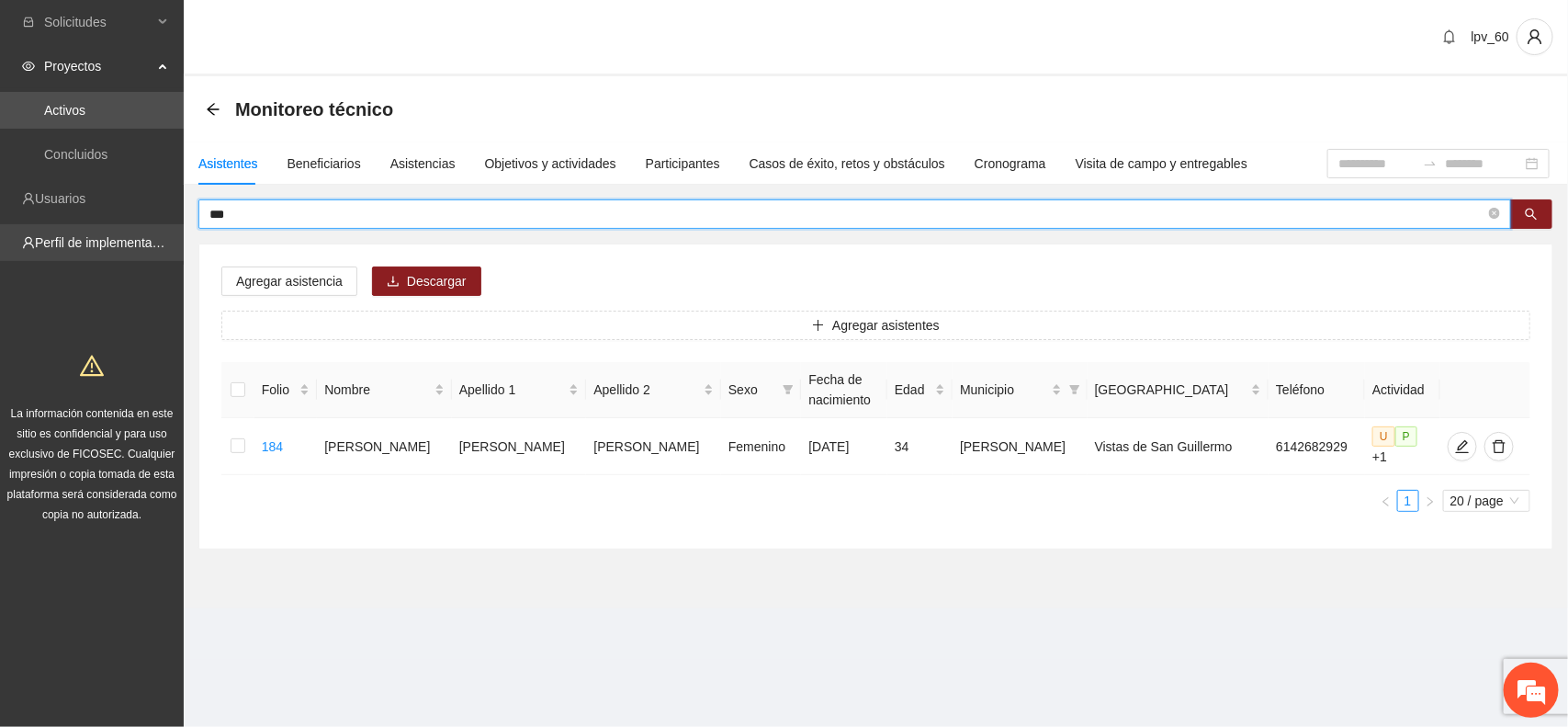
drag, startPoint x: 251, startPoint y: 209, endPoint x: 135, endPoint y: 227, distance: 117.4
click at [135, 227] on section "Solicitudes Proyectos Activos Concluidos Usuarios Perfil de implementadora La i…" at bounding box center [784, 363] width 1568 height 727
type input "***"
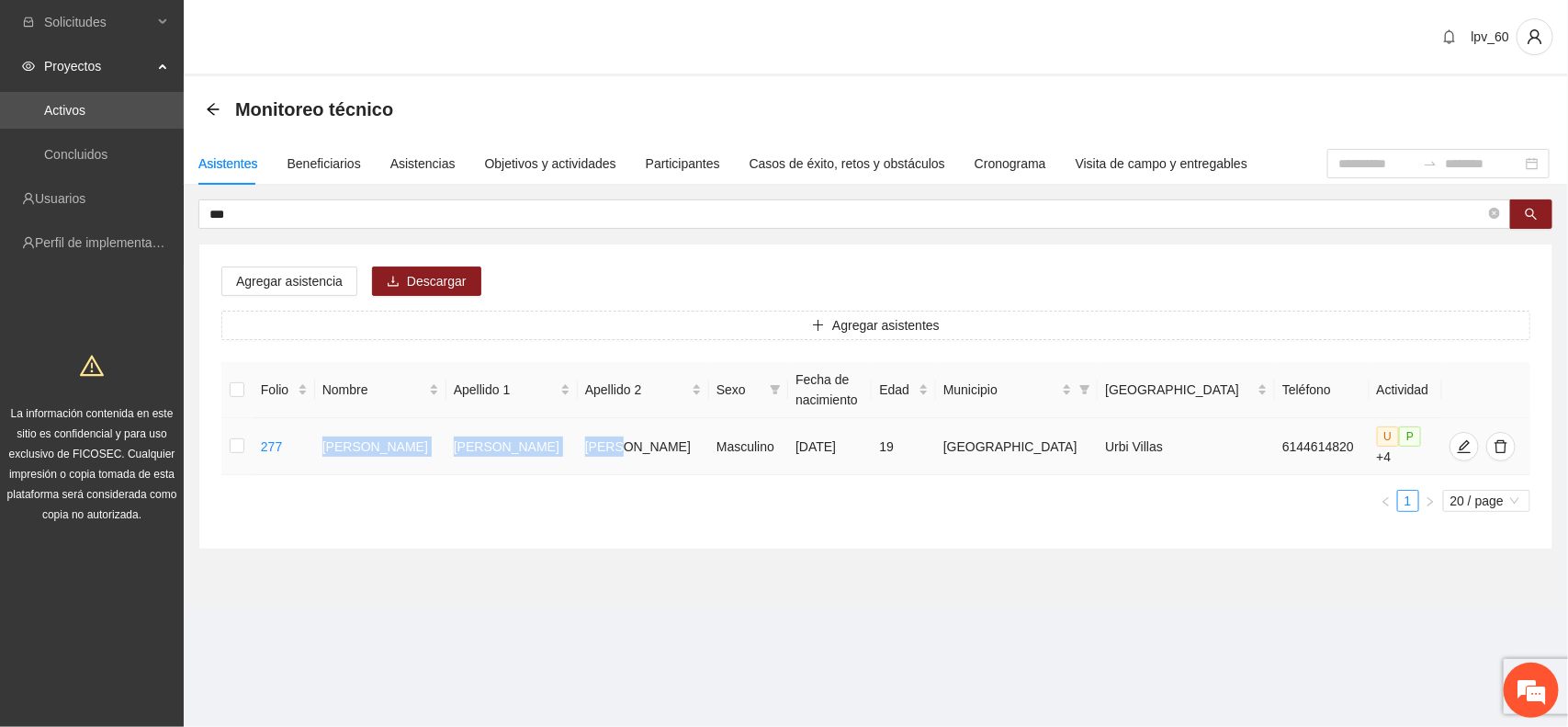
drag, startPoint x: 345, startPoint y: 439, endPoint x: 605, endPoint y: 447, distance: 260.1
click at [605, 447] on tr "277 [PERSON_NAME] Masculino [DATE] 19 Chihuahua Urbi Villas 6144614820 U P +4" at bounding box center [876, 446] width 1309 height 57
click at [1457, 446] on icon "edit" at bounding box center [1464, 446] width 15 height 15
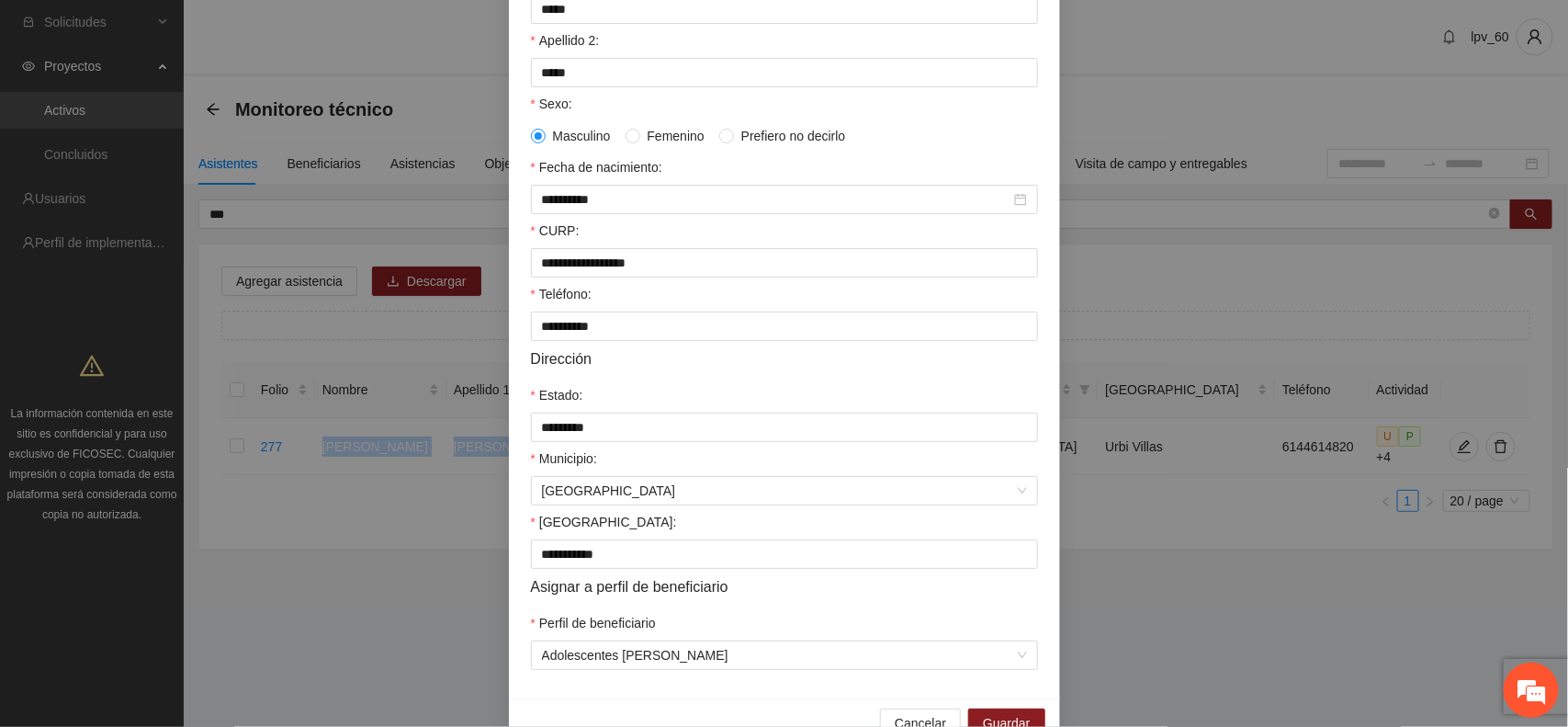
scroll to position [355, 0]
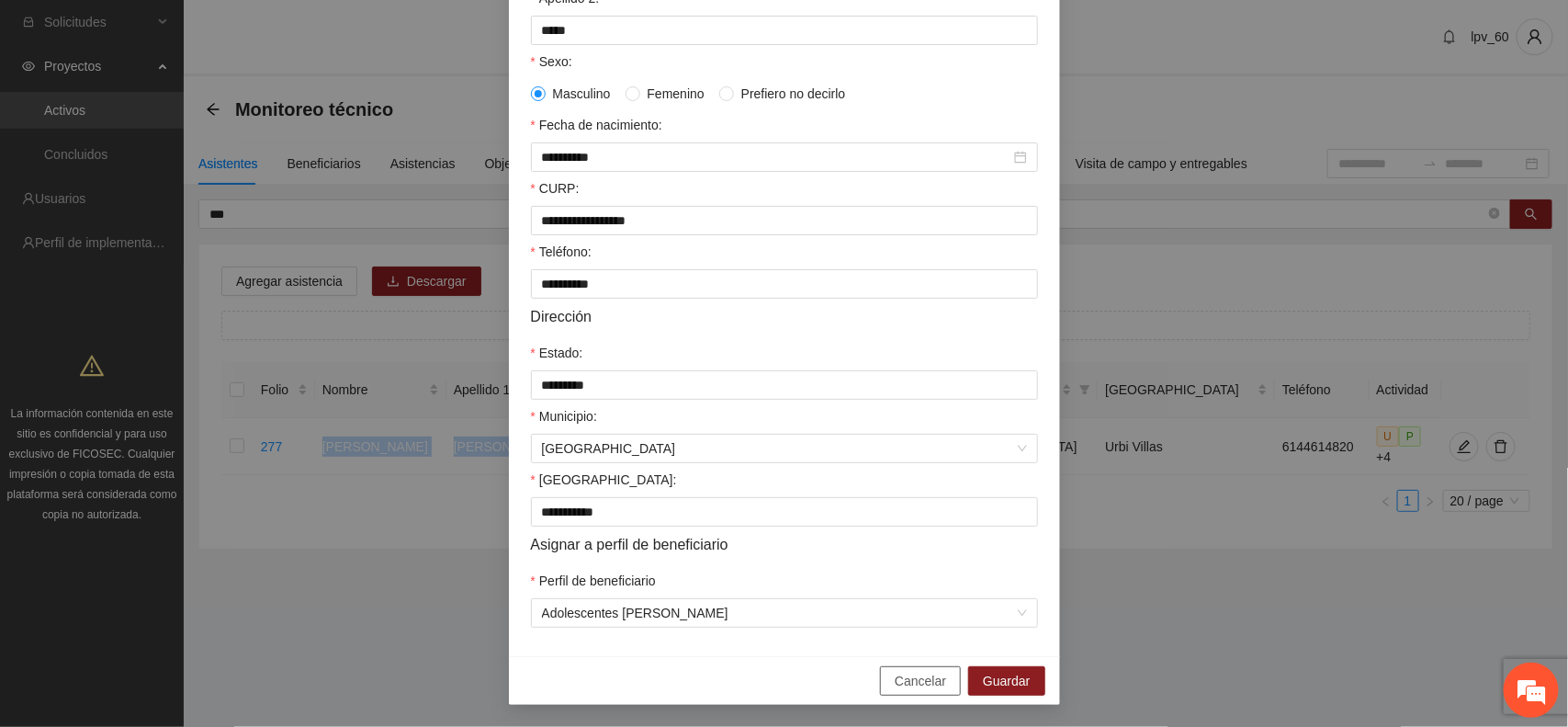
click at [909, 677] on span "Cancelar" at bounding box center [919, 681] width 51 height 20
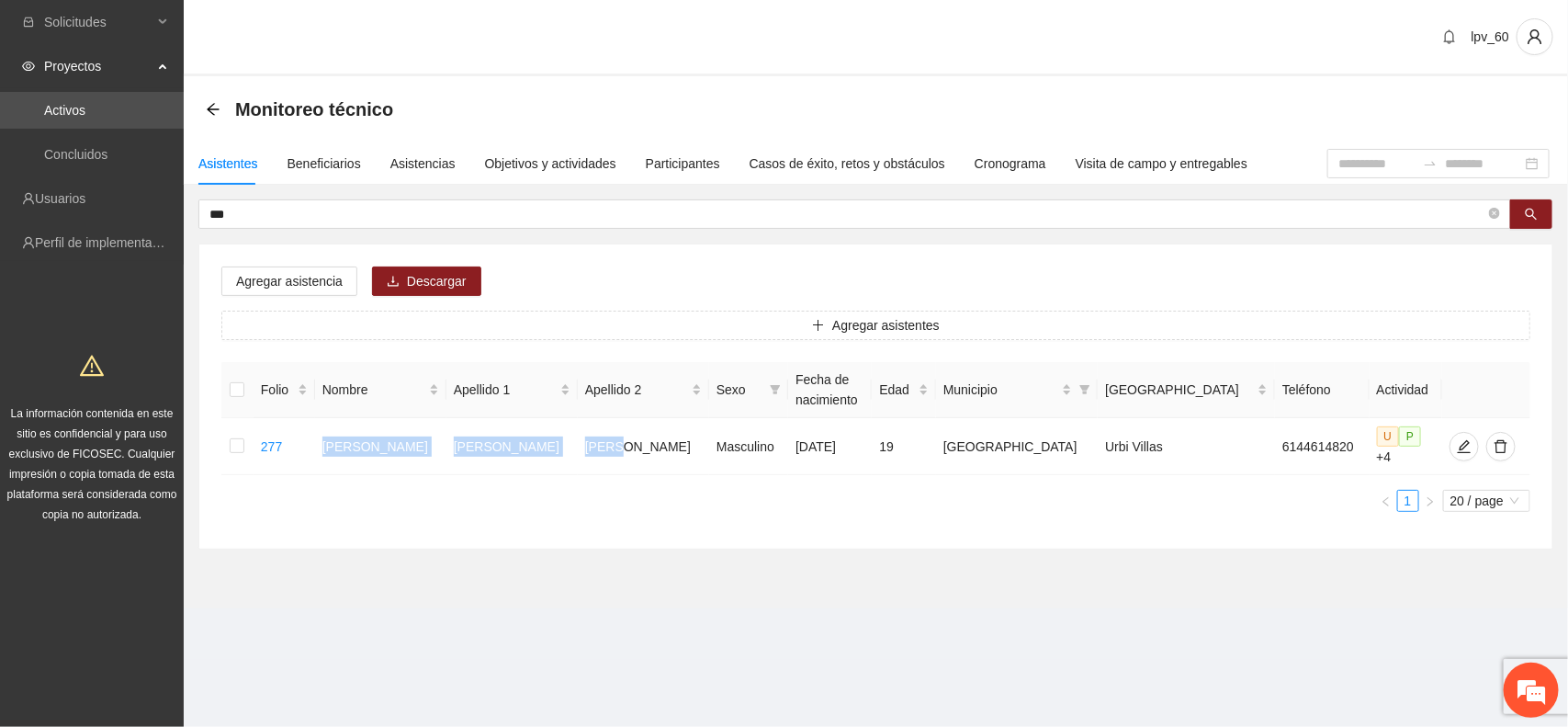
scroll to position [263, 0]
click at [614, 586] on section "Monitoreo técnico Asistentes Beneficiarios Asistencias Objetivos y actividades …" at bounding box center [875, 342] width 1384 height 532
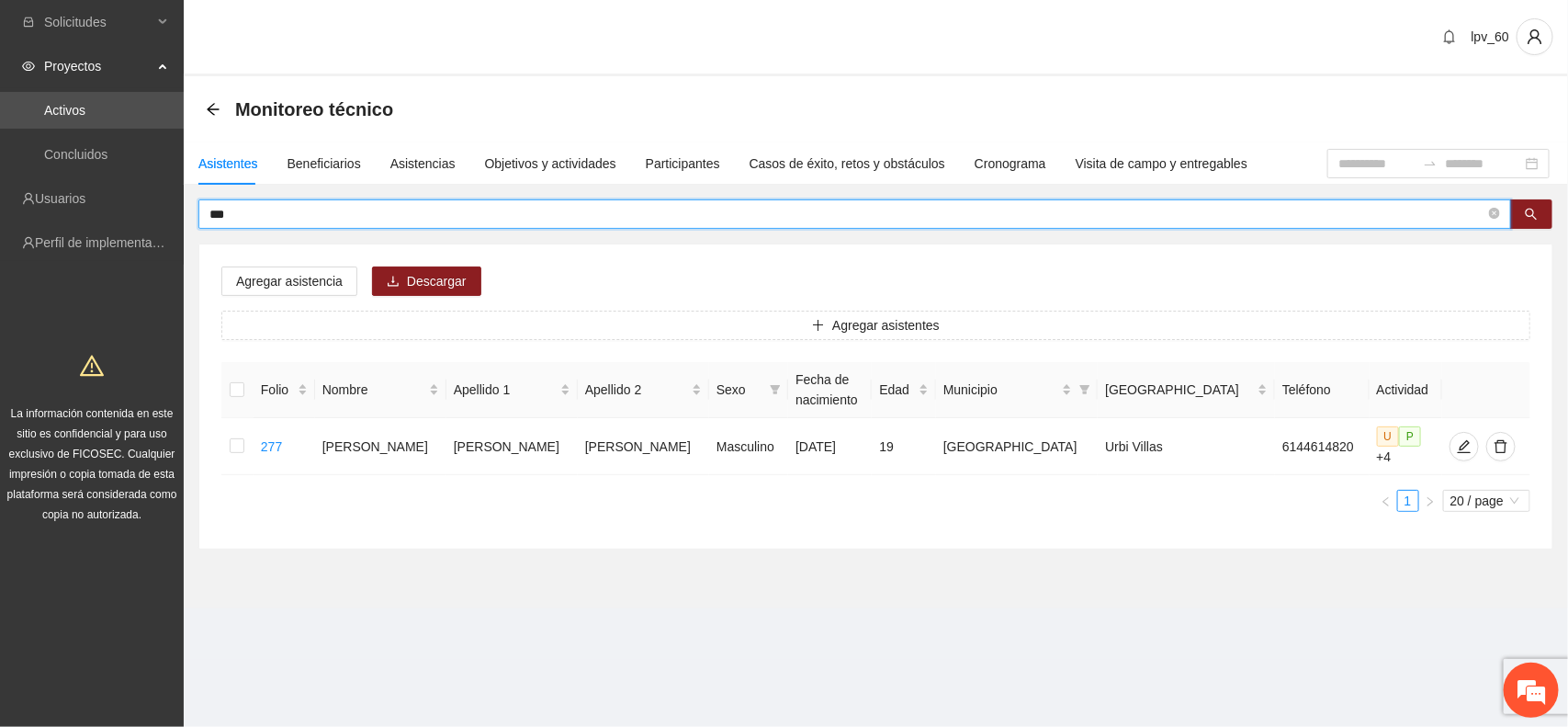
drag, startPoint x: 283, startPoint y: 216, endPoint x: 0, endPoint y: 218, distance: 283.0
click at [0, 218] on section "Solicitudes Proyectos Activos Concluidos Usuarios Perfil de implementadora La i…" at bounding box center [784, 363] width 1568 height 727
type input "***"
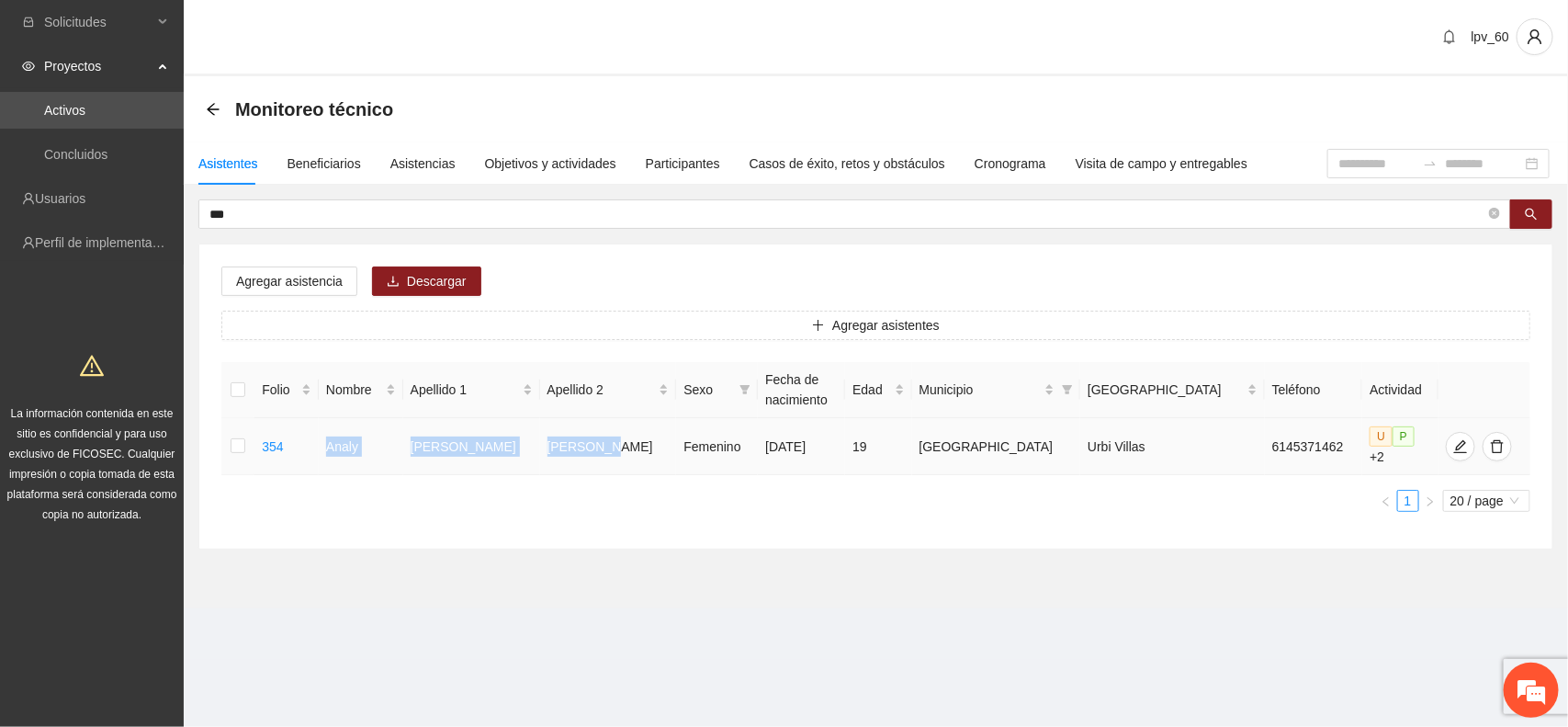
drag, startPoint x: 342, startPoint y: 441, endPoint x: 641, endPoint y: 443, distance: 299.0
click at [641, 443] on tr "354 [PERSON_NAME] [DATE] 19 Chihuahua Urbi Villas 6145371462 U P +2" at bounding box center [876, 446] width 1309 height 57
click at [700, 490] on ul "1 20 / page" at bounding box center [876, 501] width 1309 height 22
click at [1453, 447] on icon "edit" at bounding box center [1460, 446] width 15 height 15
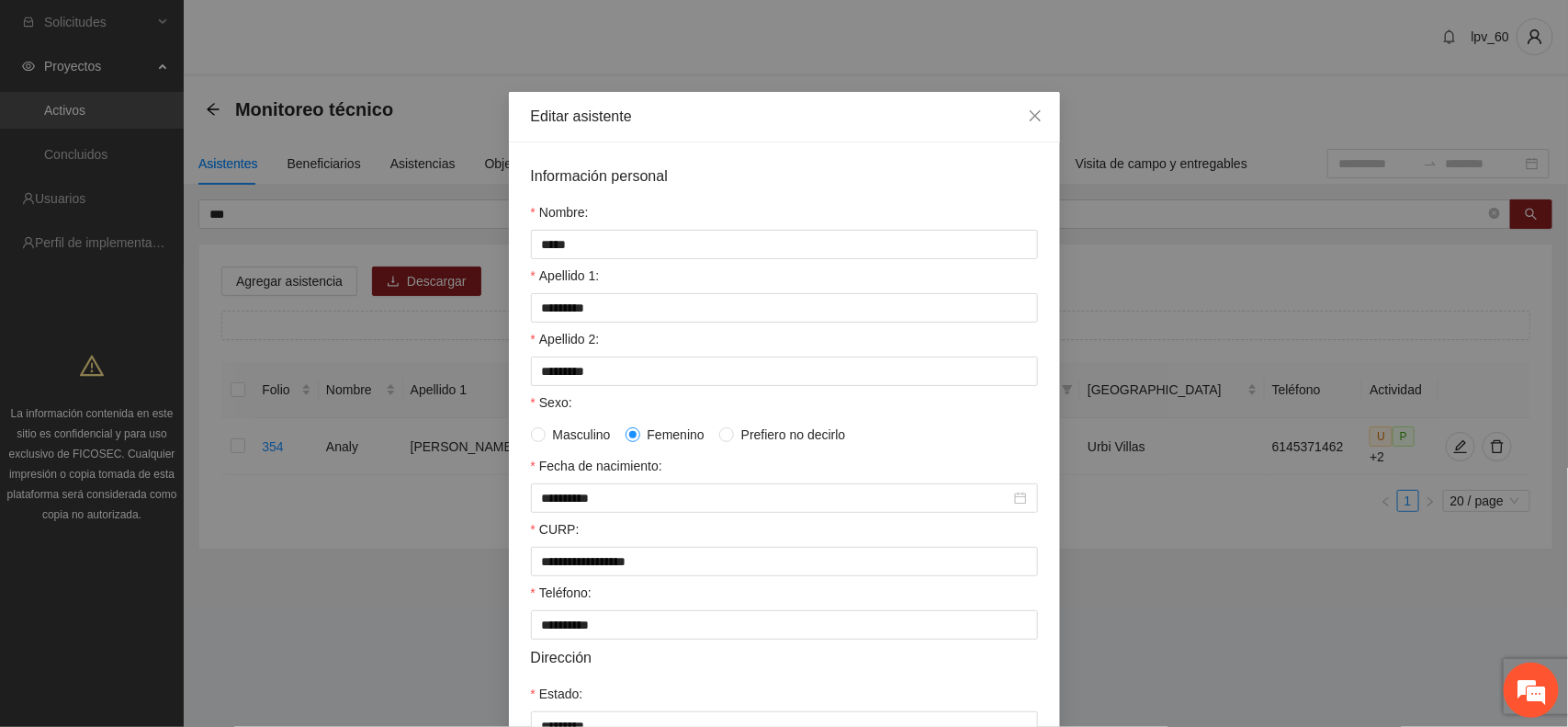
scroll to position [355, 0]
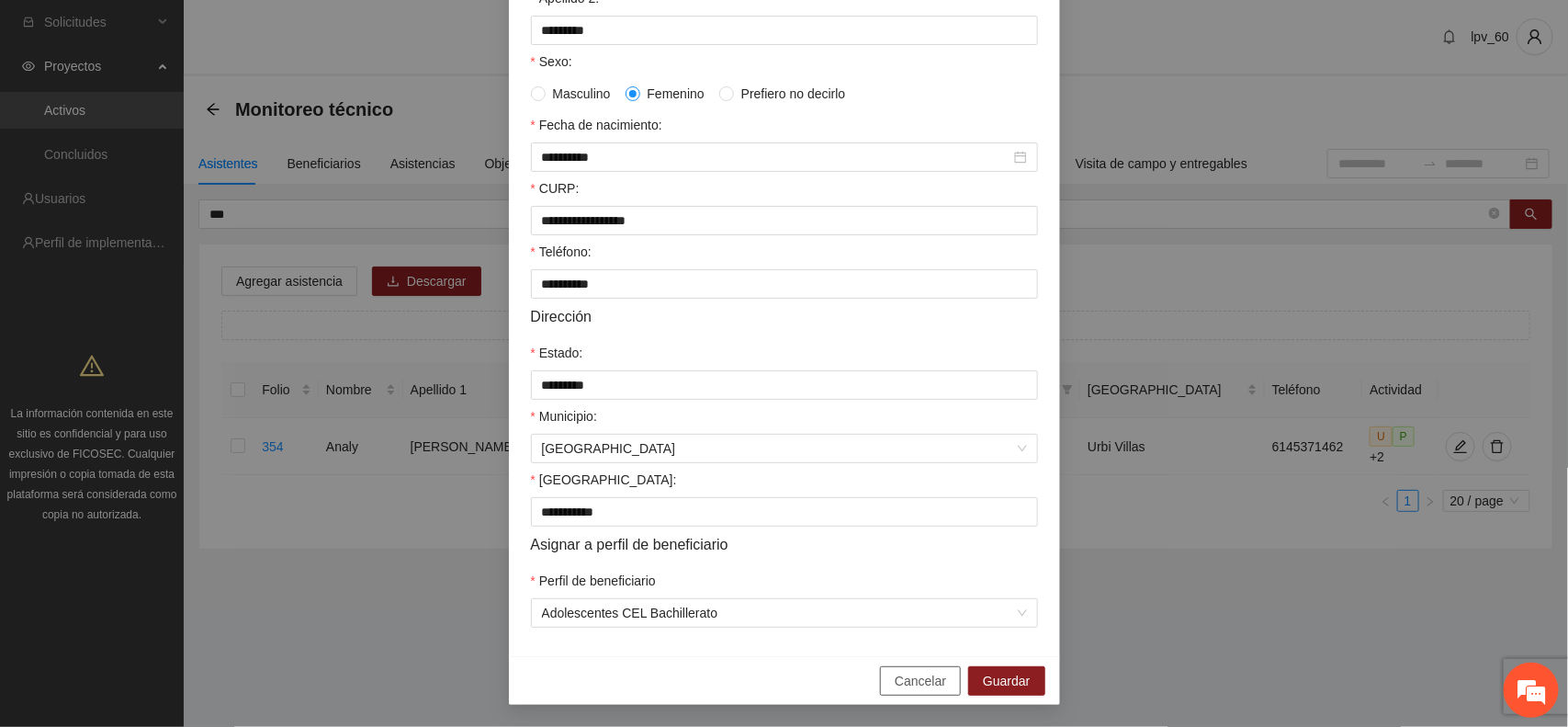
click at [923, 677] on span "Cancelar" at bounding box center [919, 681] width 51 height 20
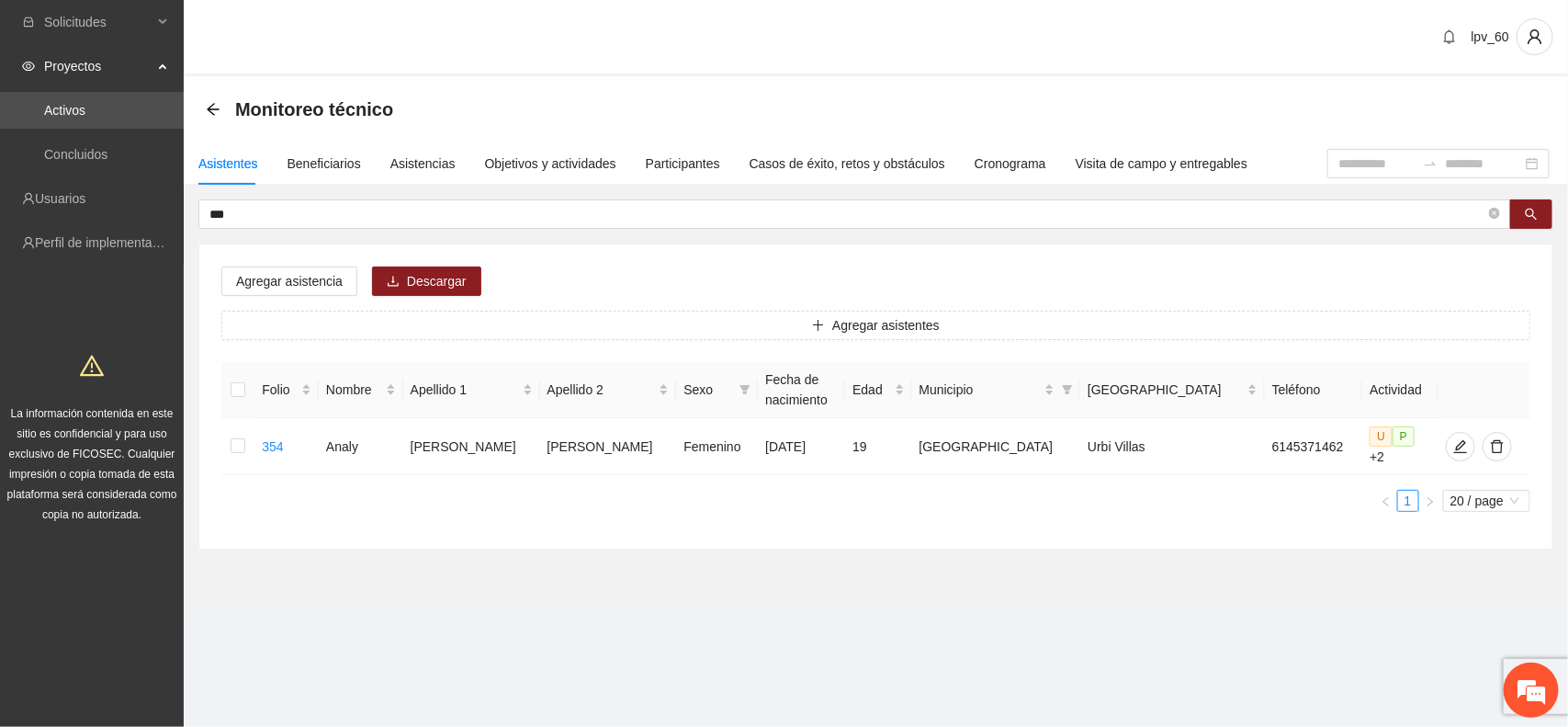
scroll to position [263, 0]
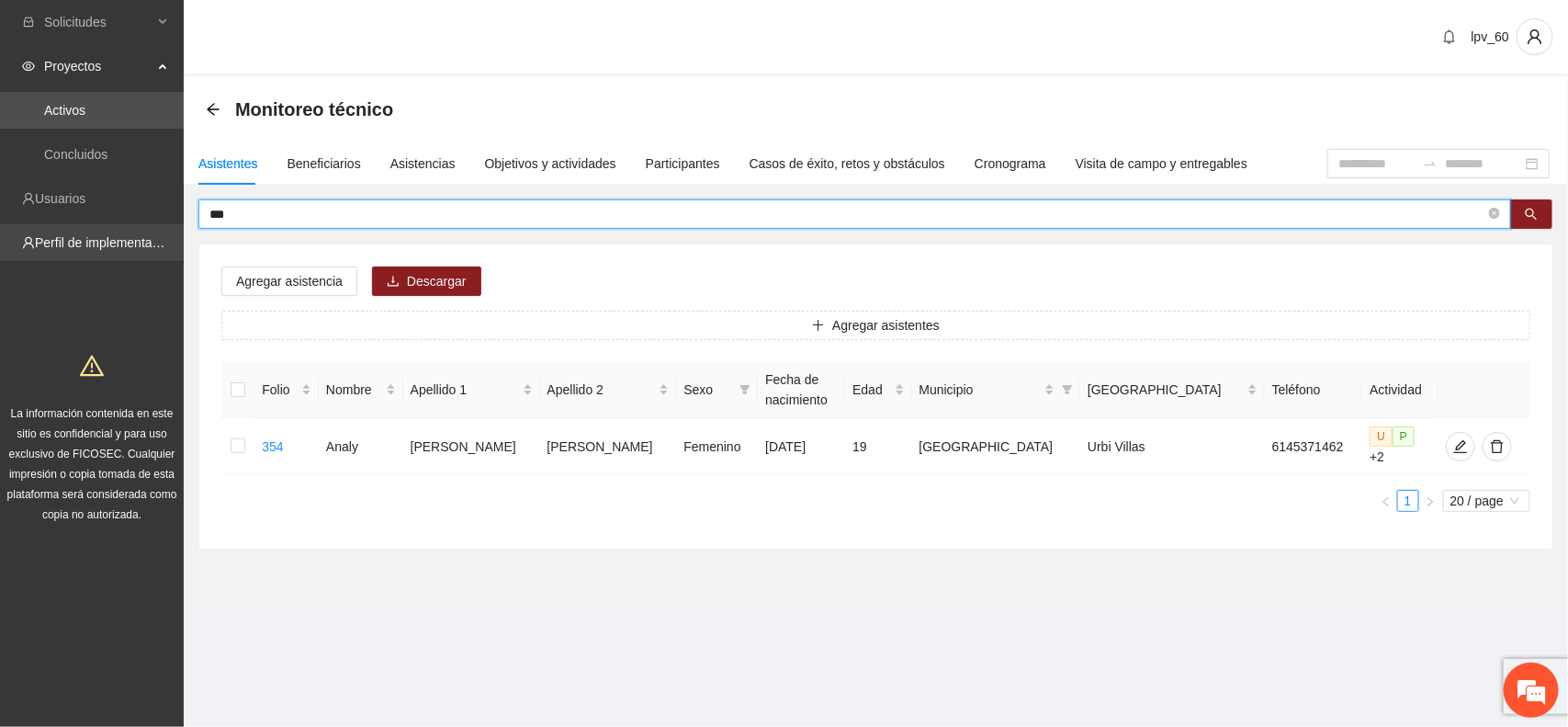
drag, startPoint x: 244, startPoint y: 218, endPoint x: 134, endPoint y: 230, distance: 110.7
click at [134, 230] on section "Solicitudes Proyectos Activos Concluidos Usuarios Perfil de implementadora La i…" at bounding box center [784, 363] width 1568 height 727
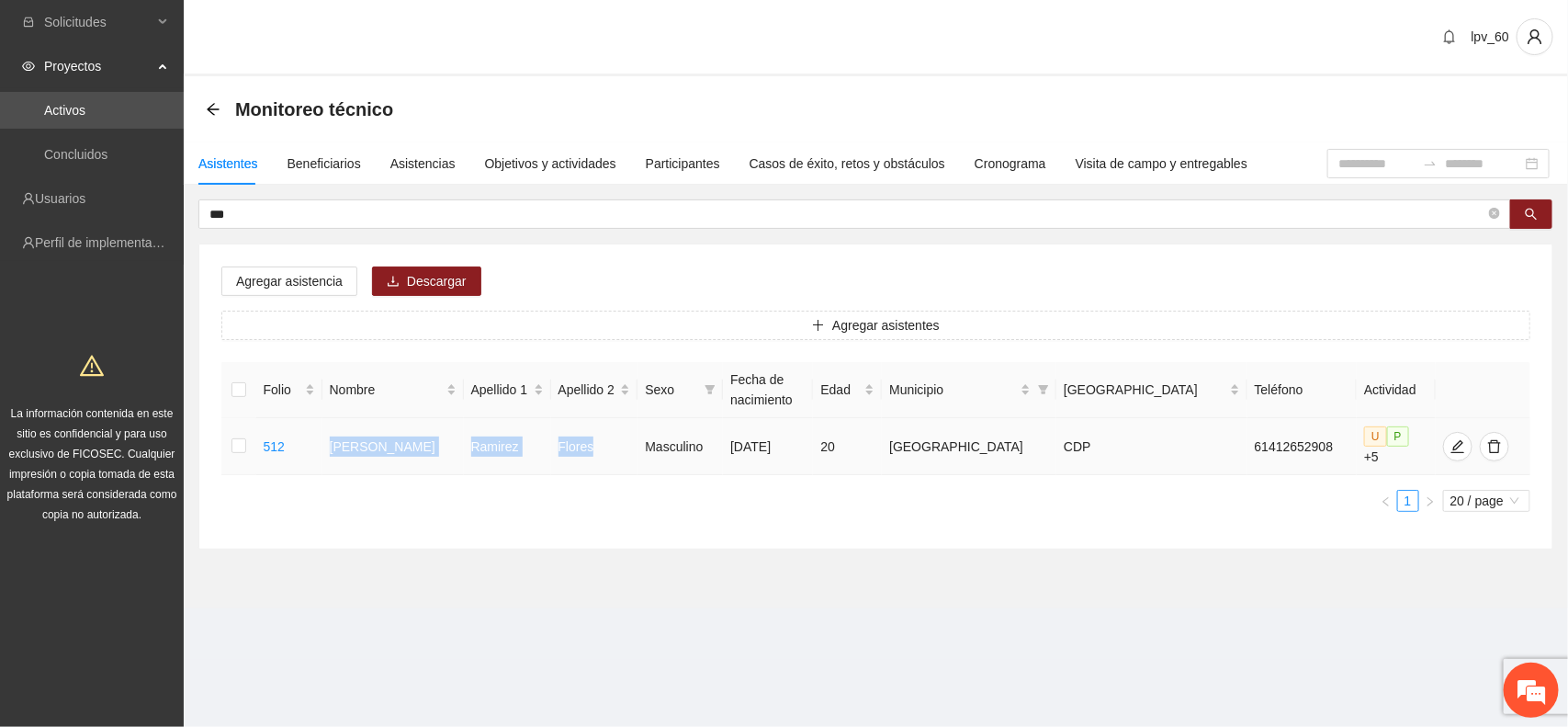
drag, startPoint x: 338, startPoint y: 439, endPoint x: 632, endPoint y: 441, distance: 294.0
click at [632, 441] on tr "512 [PERSON_NAME] Masculino [DATE] 20 Chihuahua CDP 61412652908 U P +5" at bounding box center [876, 446] width 1309 height 57
click at [1450, 439] on icon "edit" at bounding box center [1457, 446] width 15 height 15
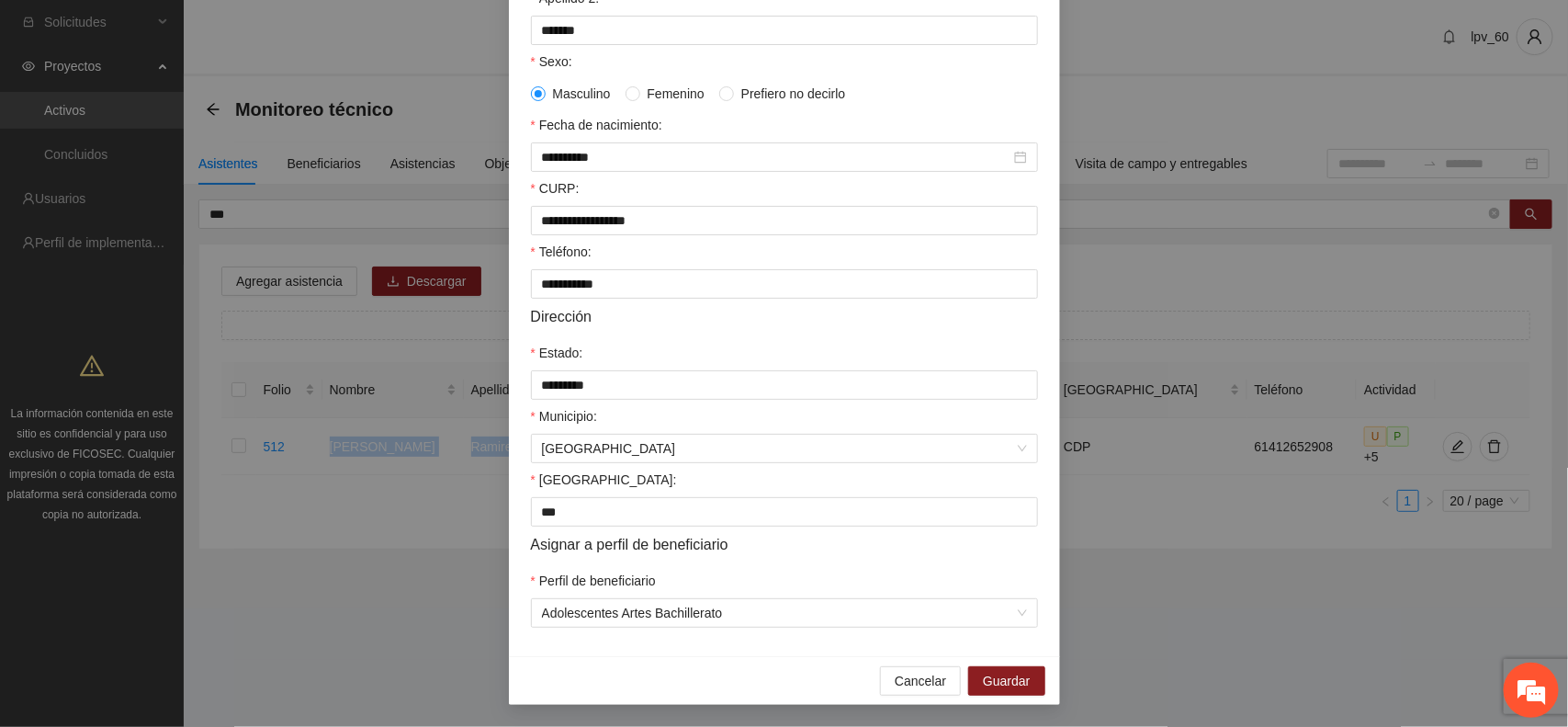
scroll to position [355, 0]
click at [901, 686] on span "Cancelar" at bounding box center [919, 681] width 51 height 20
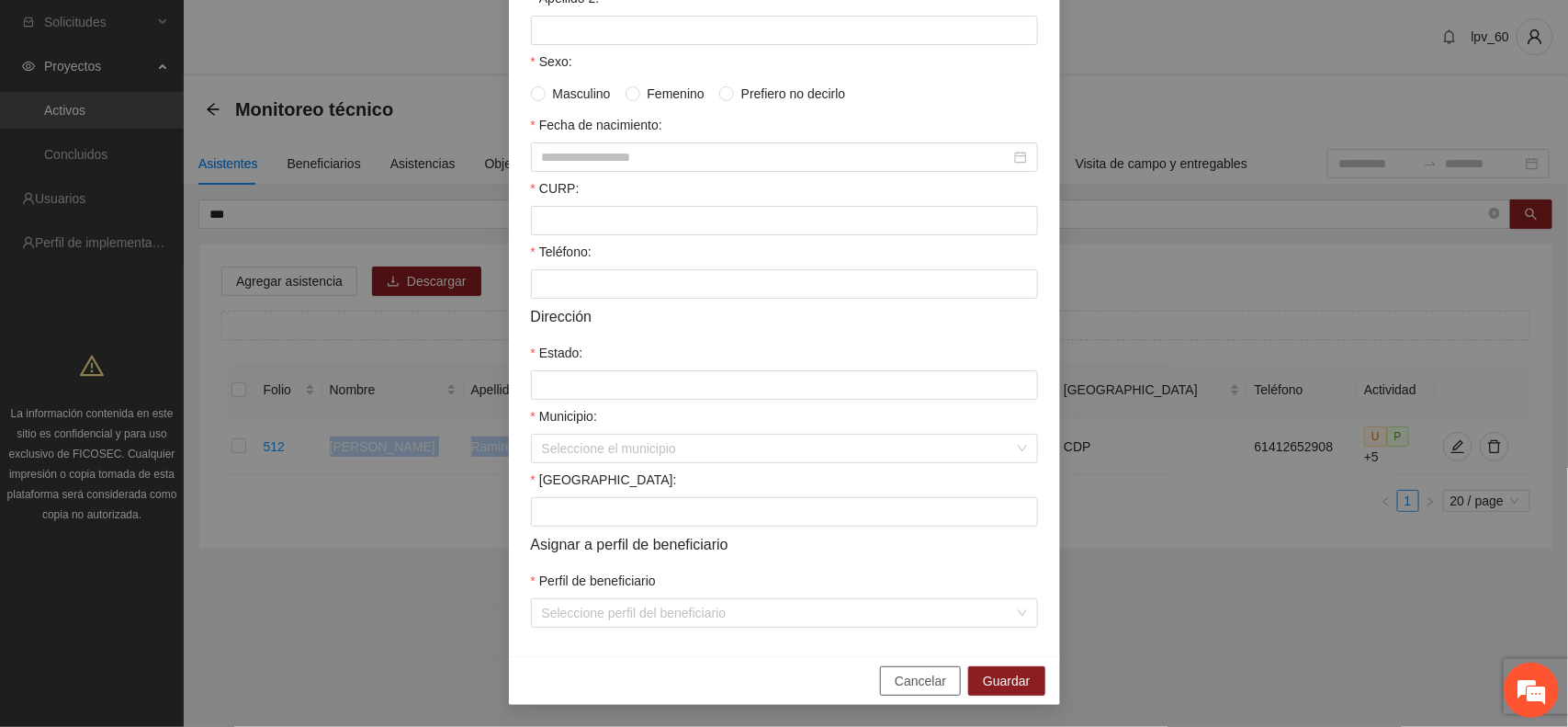
scroll to position [263, 0]
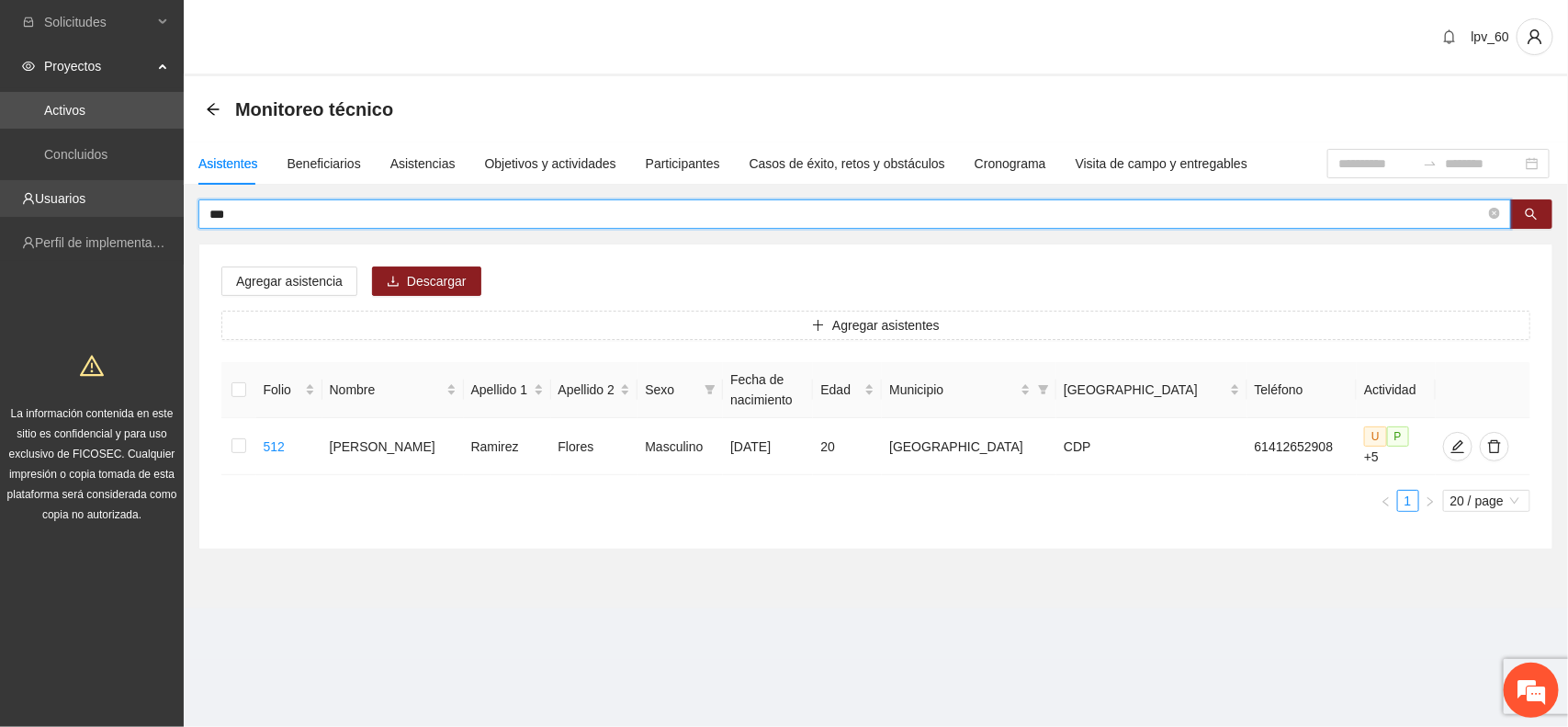
drag, startPoint x: 259, startPoint y: 205, endPoint x: 9, endPoint y: 210, distance: 250.0
click at [9, 210] on section "Solicitudes Proyectos Activos Concluidos Usuarios Perfil de implementadora La i…" at bounding box center [784, 363] width 1568 height 727
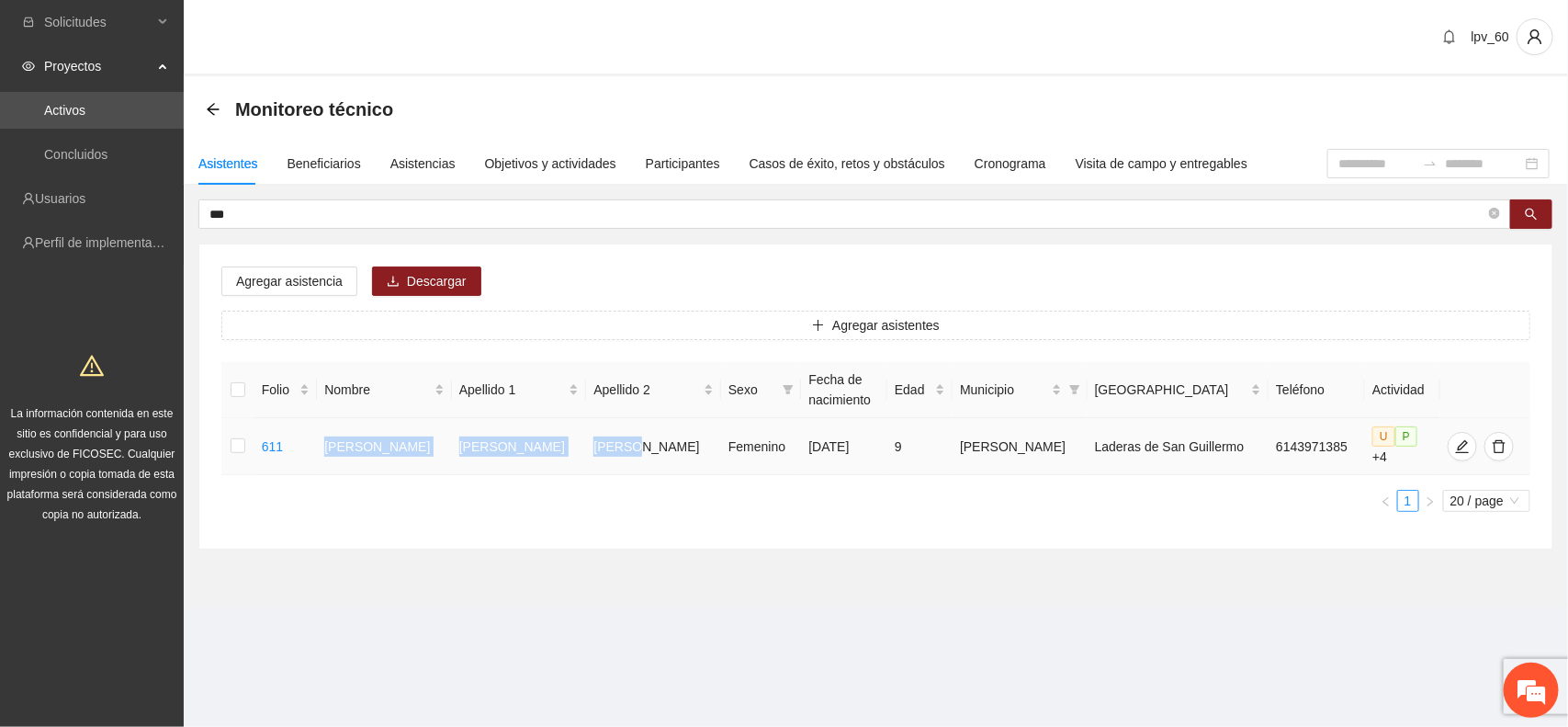
drag, startPoint x: 346, startPoint y: 434, endPoint x: 616, endPoint y: 453, distance: 270.7
click at [616, 453] on tr "611 [PERSON_NAME] Femenino [DATE] 9 [PERSON_NAME] de San [PERSON_NAME] 61439713…" at bounding box center [876, 446] width 1309 height 57
click at [1455, 443] on icon "edit" at bounding box center [1461, 445] width 13 height 13
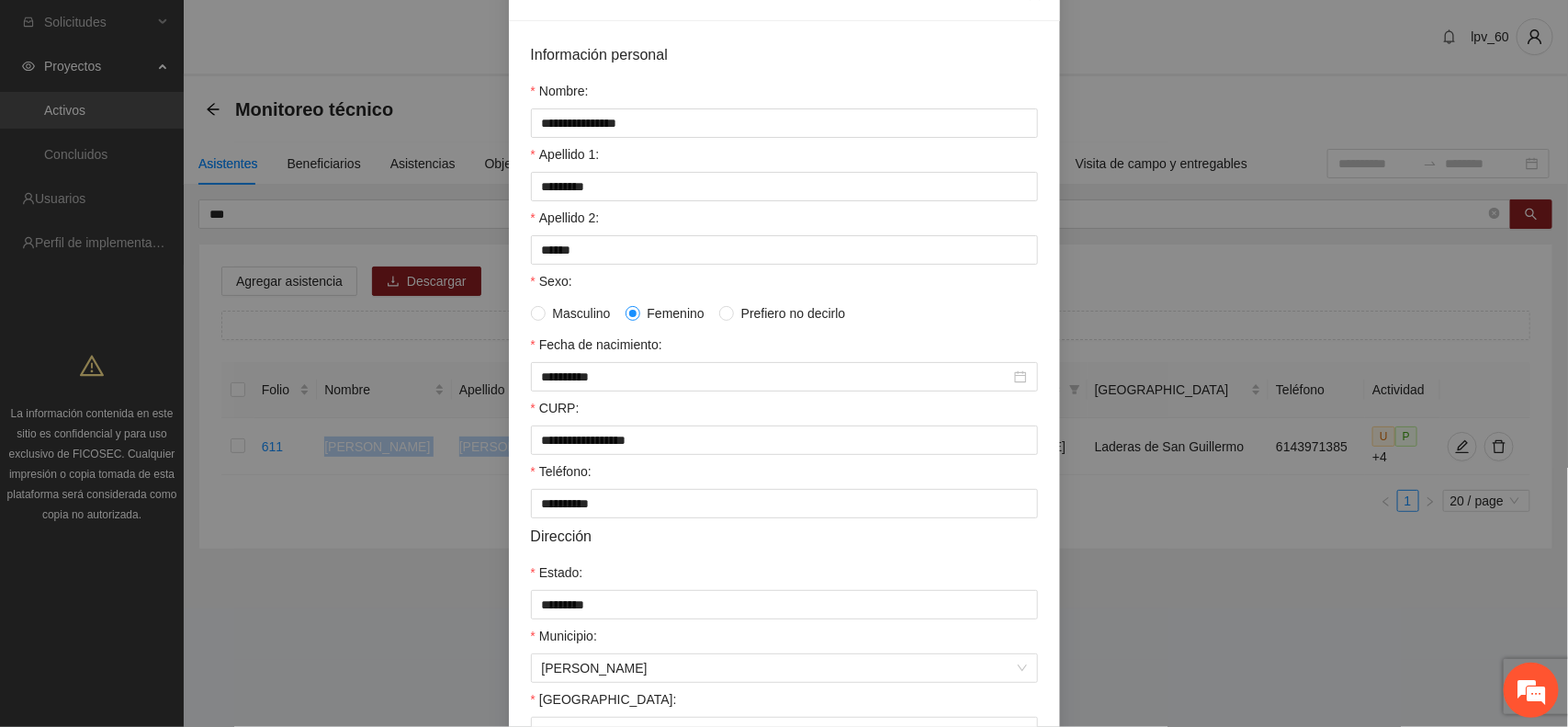
scroll to position [355, 0]
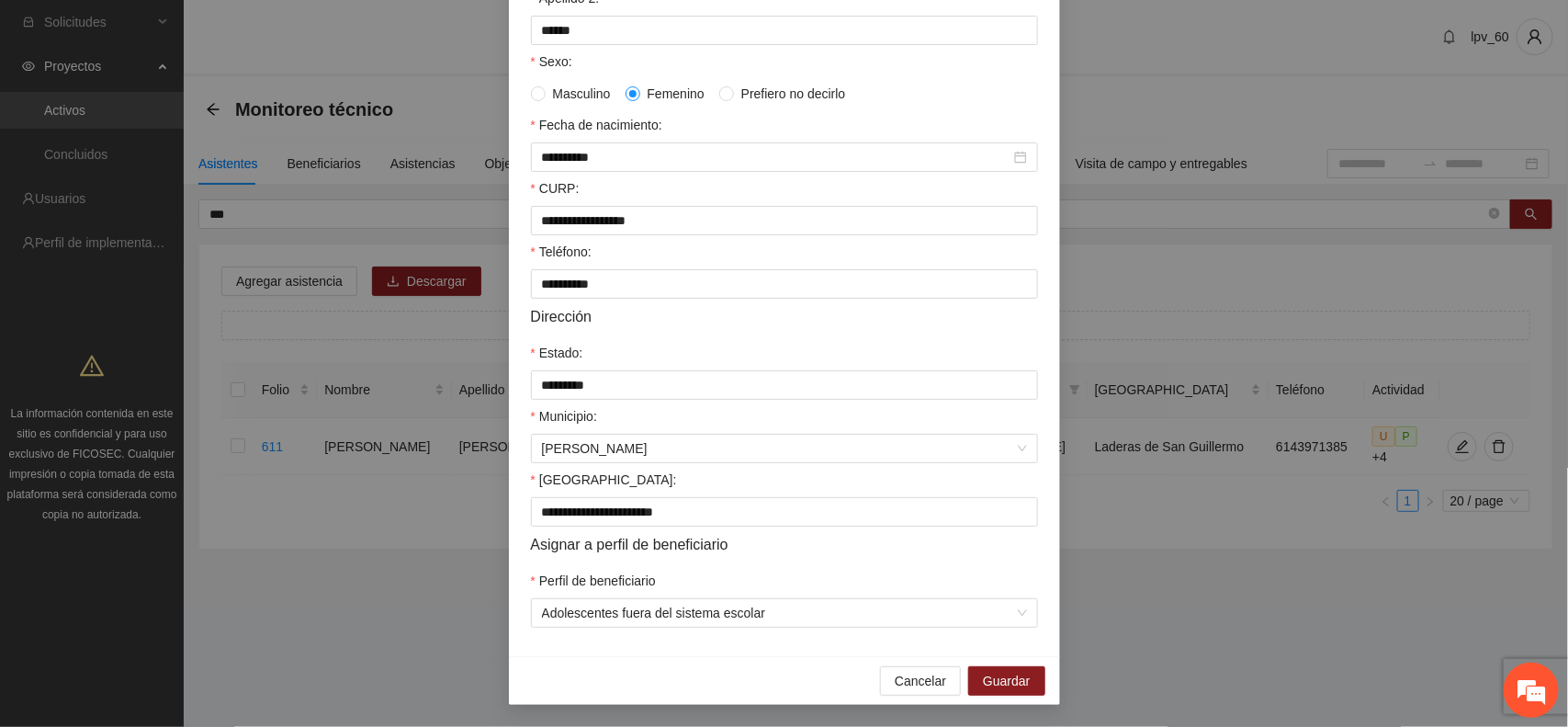
click at [323, 211] on div "**********" at bounding box center [784, 363] width 1568 height 727
click at [313, 209] on div "**********" at bounding box center [784, 363] width 1568 height 727
click at [926, 677] on span "Cancelar" at bounding box center [919, 681] width 51 height 20
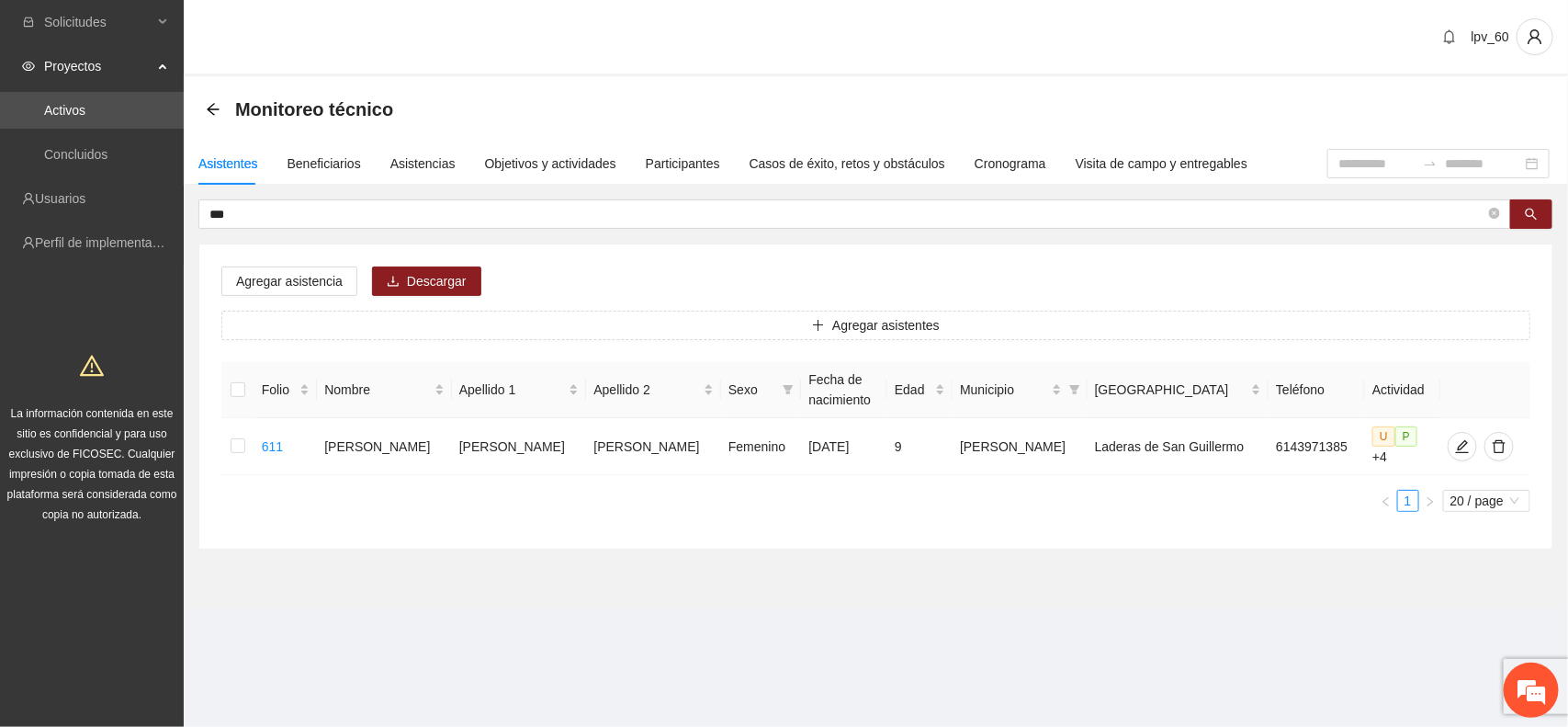
scroll to position [263, 0]
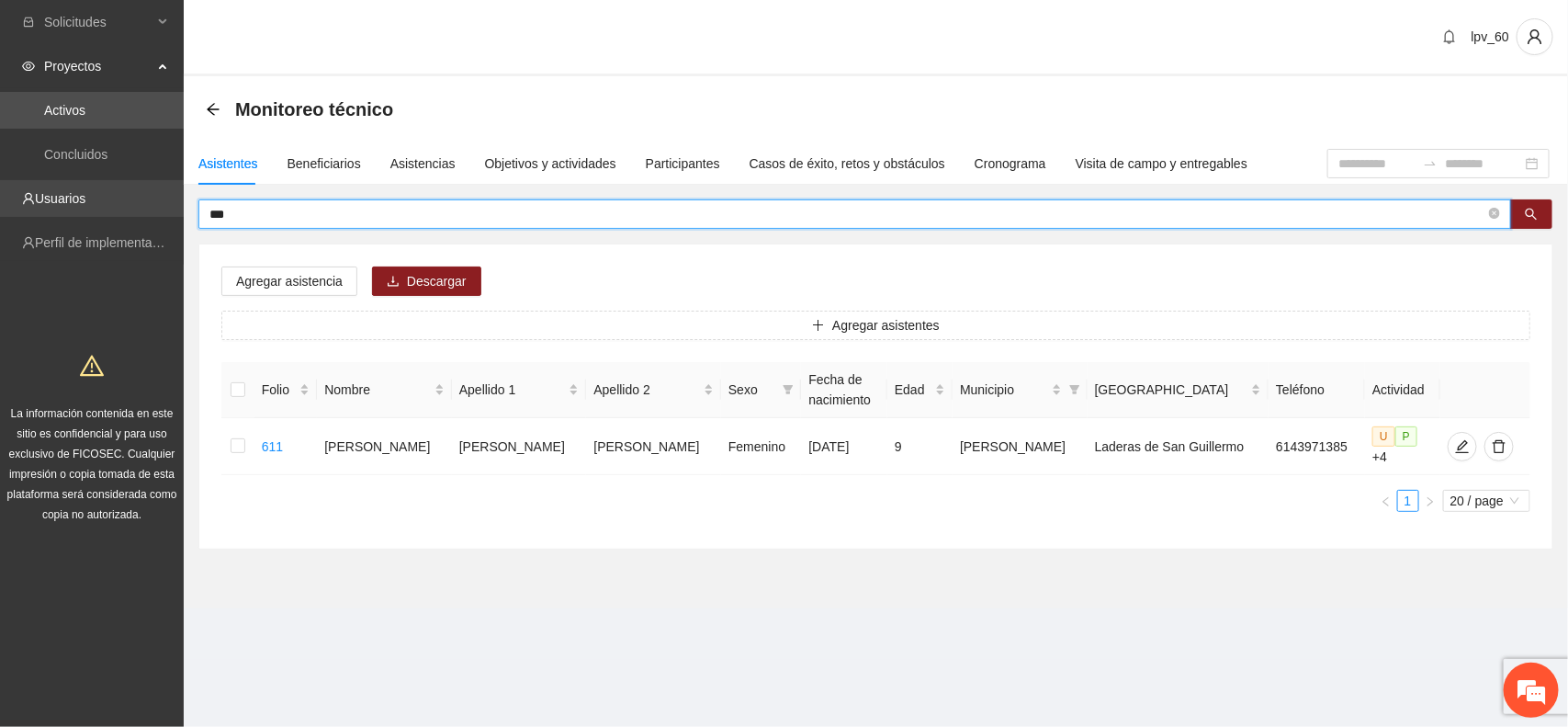
drag, startPoint x: 245, startPoint y: 217, endPoint x: 90, endPoint y: 187, distance: 157.9
click at [90, 187] on section "Solicitudes Proyectos Activos Concluidos Usuarios Perfil de implementadora La i…" at bounding box center [784, 363] width 1568 height 727
type input "***"
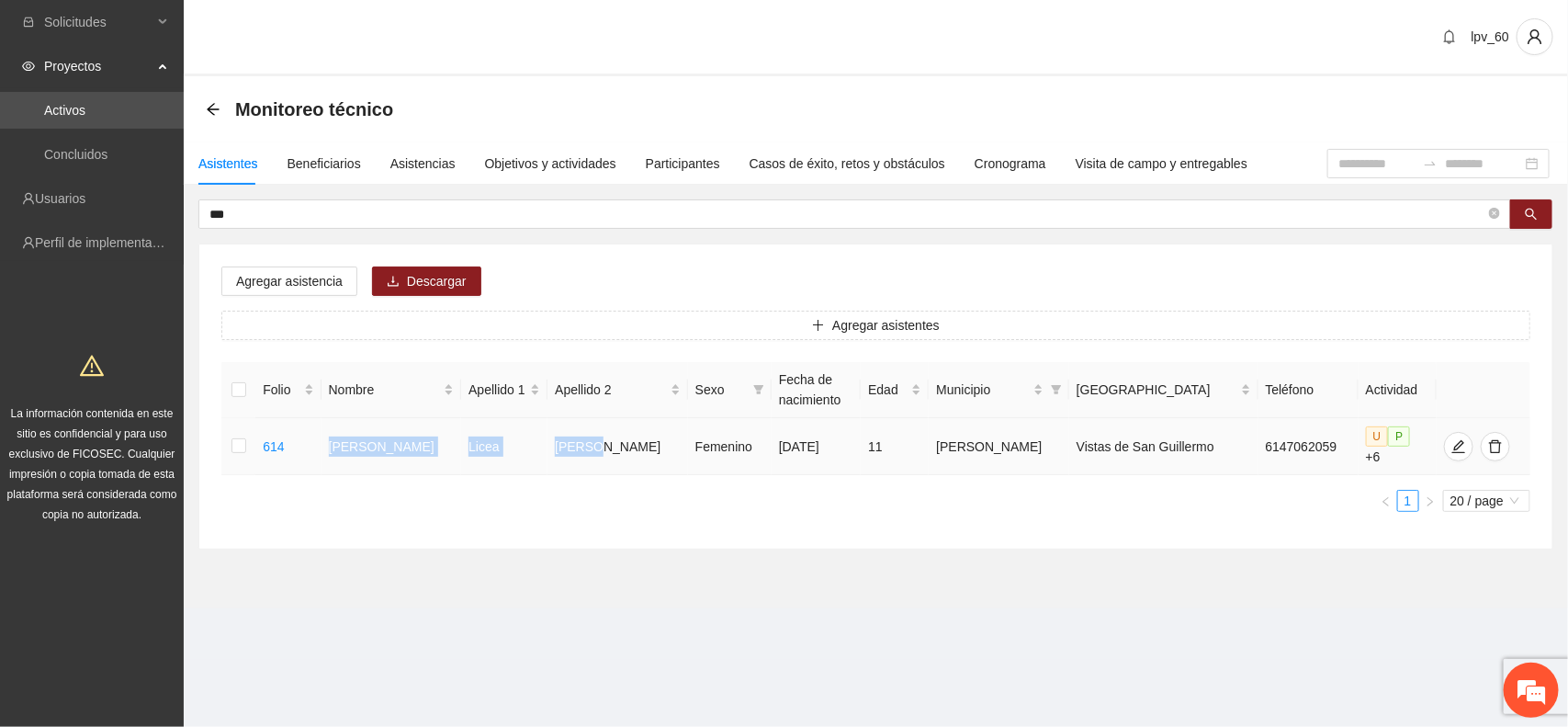
drag, startPoint x: 336, startPoint y: 432, endPoint x: 631, endPoint y: 455, distance: 295.9
click at [631, 455] on tr "614 Nischme [PERSON_NAME] [DATE] 11 [PERSON_NAME] Vistas de San [PERSON_NAME] 6…" at bounding box center [876, 446] width 1309 height 57
click at [1451, 447] on icon "edit" at bounding box center [1458, 446] width 15 height 15
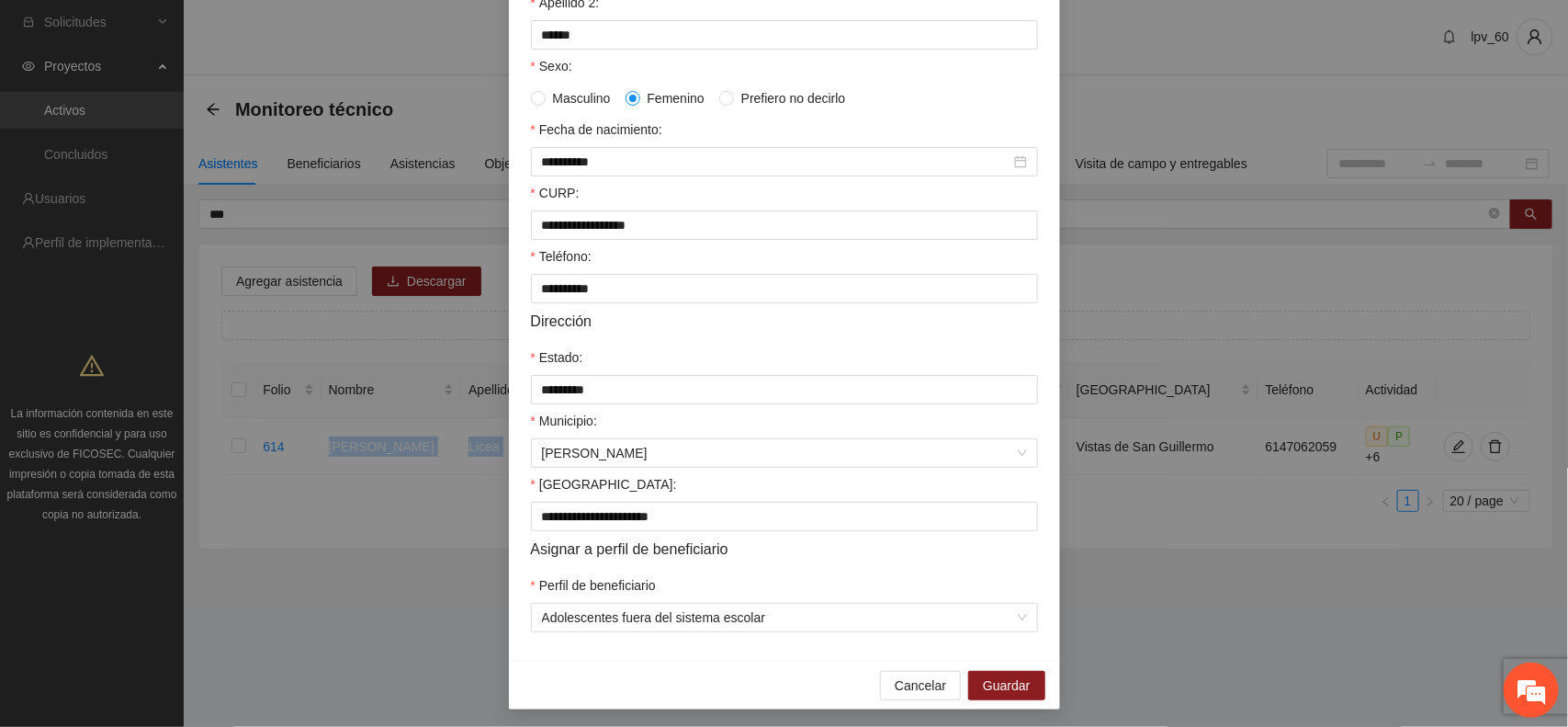
scroll to position [355, 0]
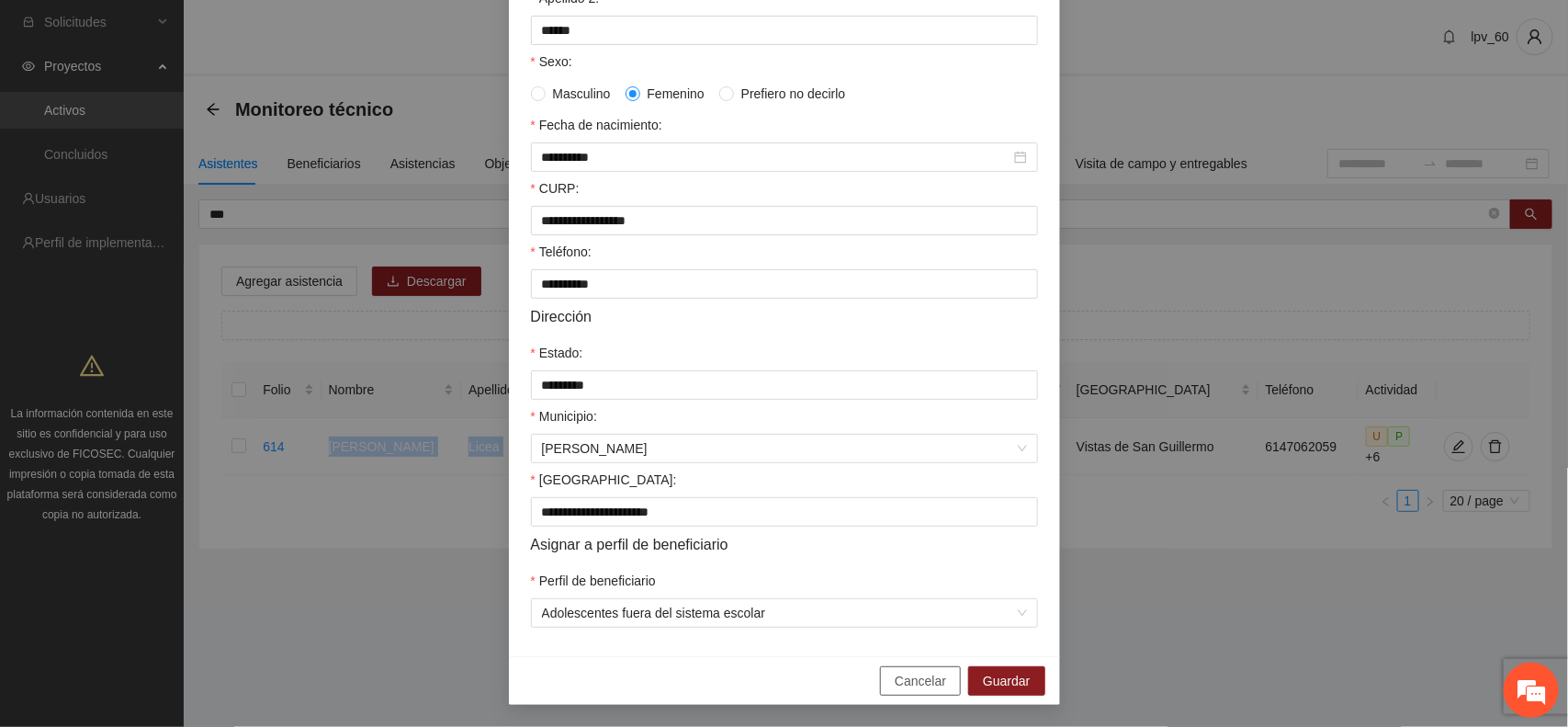
click at [884, 678] on button "Cancelar" at bounding box center [920, 680] width 81 height 29
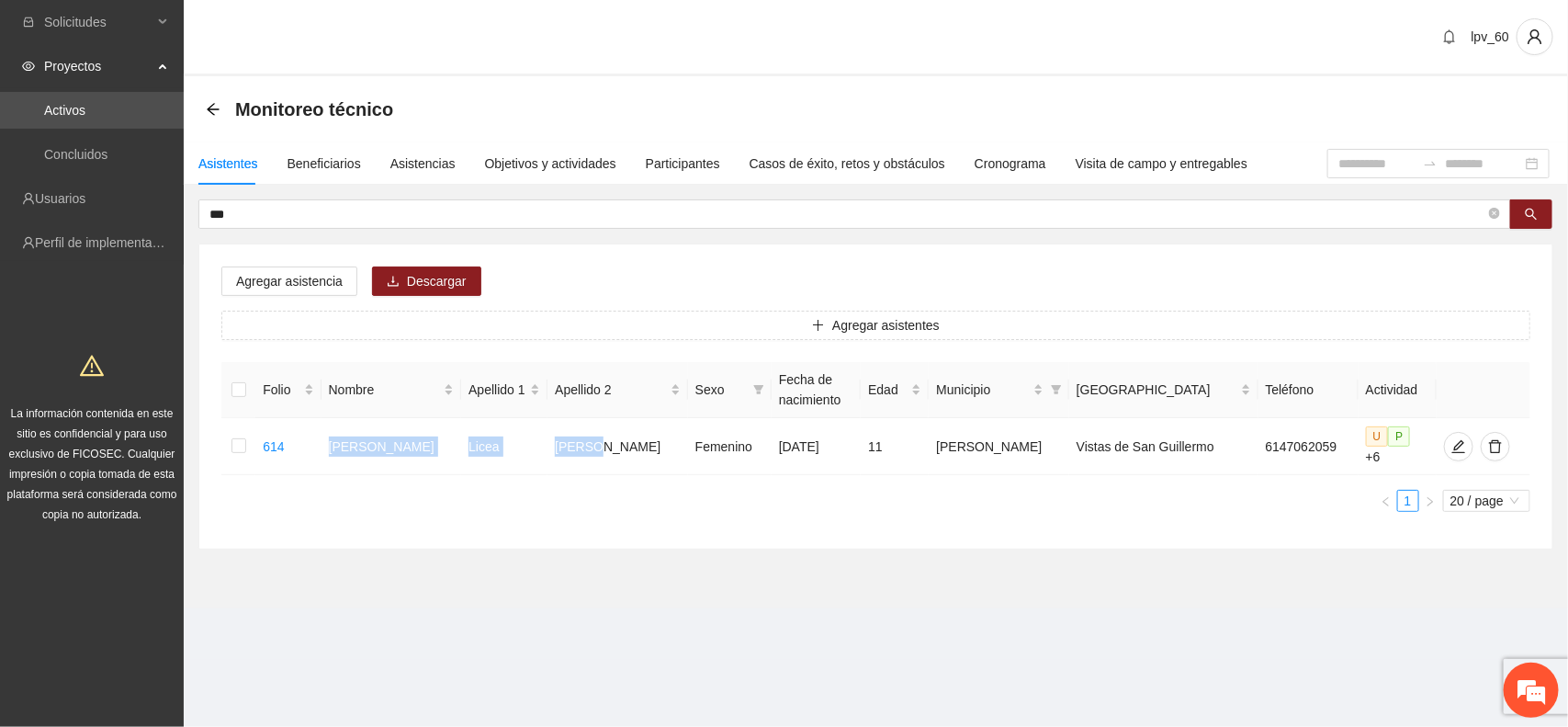
scroll to position [263, 0]
drag, startPoint x: 285, startPoint y: 202, endPoint x: 190, endPoint y: 213, distance: 95.6
click at [190, 213] on div "*** Agregar asistencia Descargar Agregar asistentes Folio Nombre Apellido 1 Ape…" at bounding box center [875, 374] width 1384 height 350
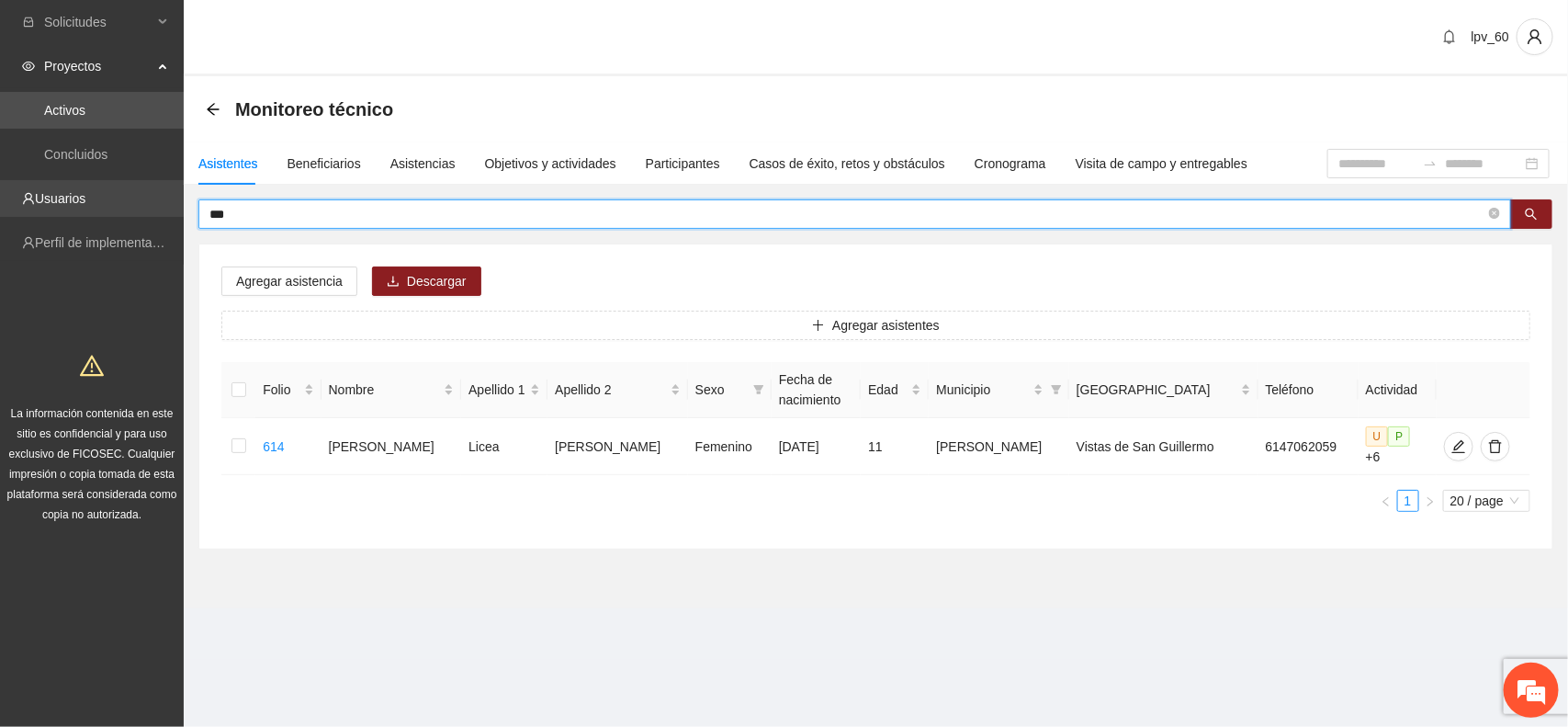
drag, startPoint x: 242, startPoint y: 207, endPoint x: 121, endPoint y: 214, distance: 121.2
click at [121, 214] on section "Solicitudes Proyectos Activos Concluidos Usuarios Perfil de implementadora La i…" at bounding box center [784, 363] width 1568 height 727
type input "***"
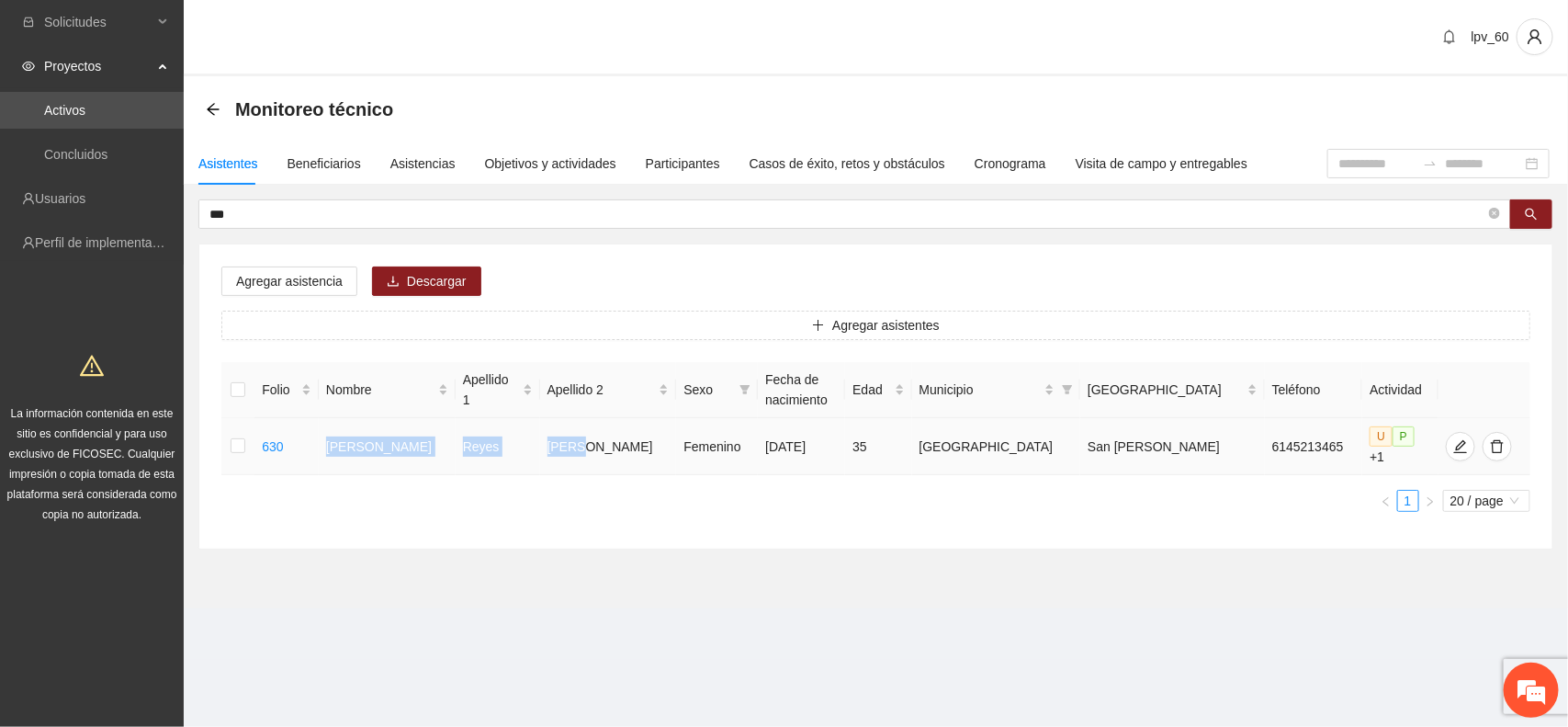
drag, startPoint x: 341, startPoint y: 447, endPoint x: 605, endPoint y: 438, distance: 264.2
click at [605, 438] on tr "630 [PERSON_NAME] [DATE] 35 Chihuahua San [PERSON_NAME] 6145213465 U P +1" at bounding box center [876, 446] width 1309 height 57
click at [1447, 439] on span "edit" at bounding box center [1461, 446] width 28 height 15
type input "**********"
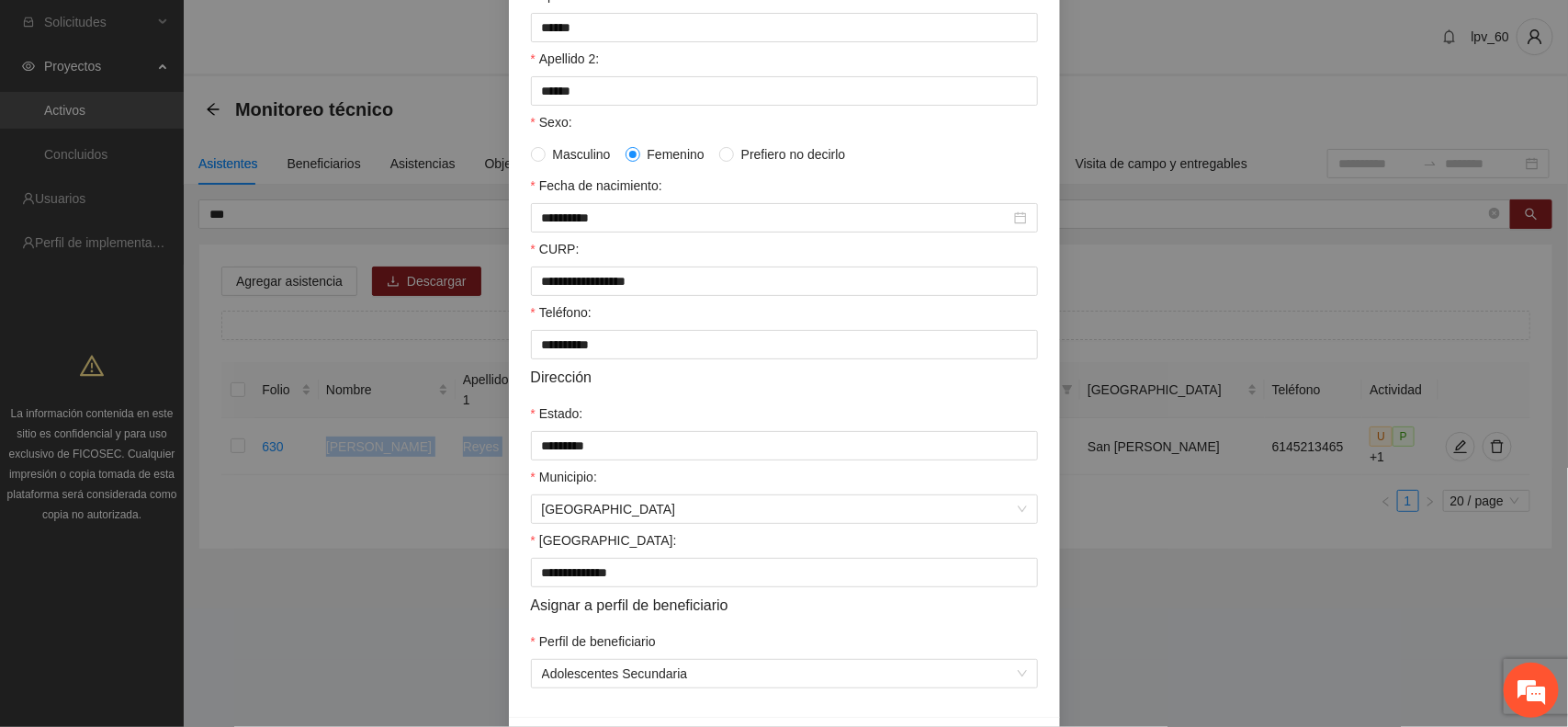
scroll to position [355, 0]
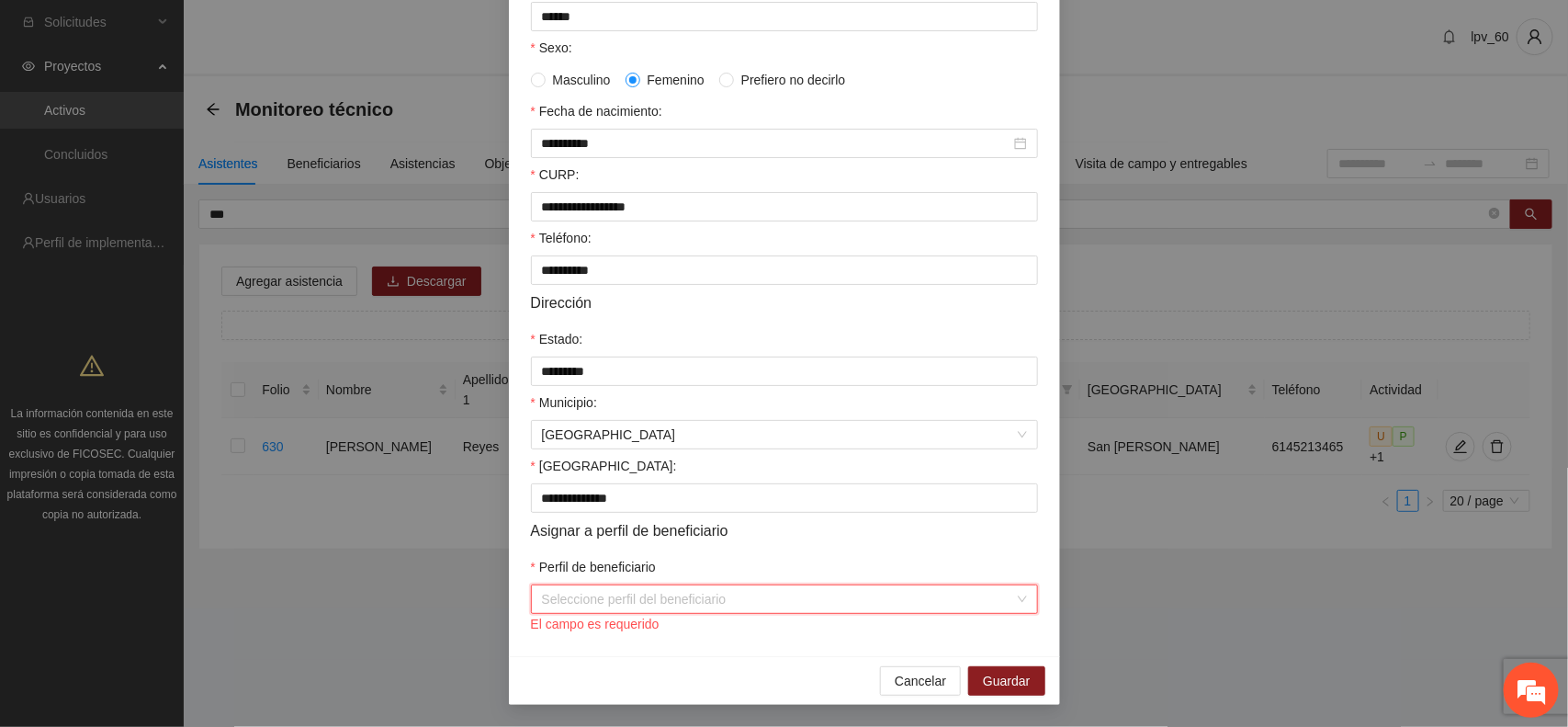
click at [1008, 614] on div "Seleccione perfil del beneficiario" at bounding box center [784, 599] width 507 height 29
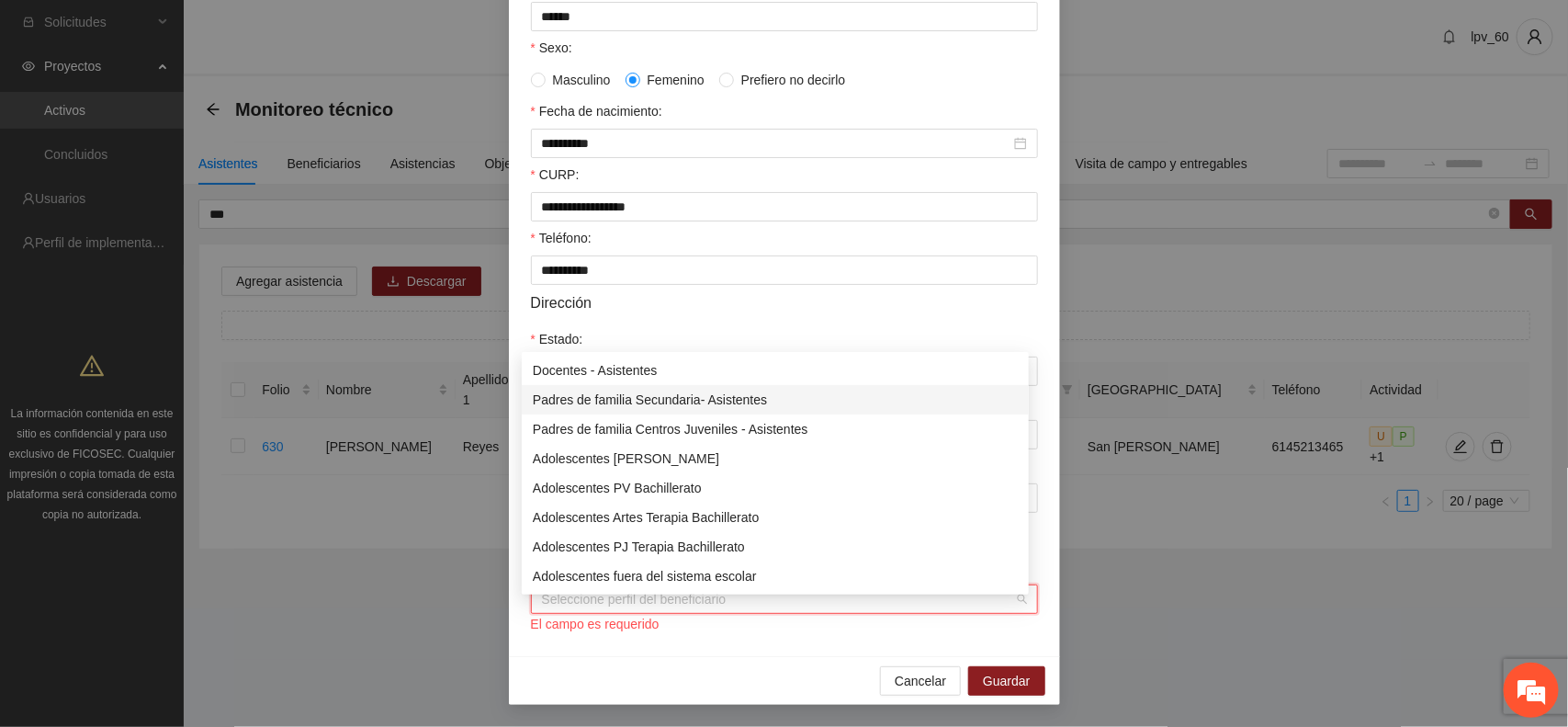
click at [778, 401] on div "Padres de familia Secundaria- Asistentes" at bounding box center [775, 400] width 485 height 20
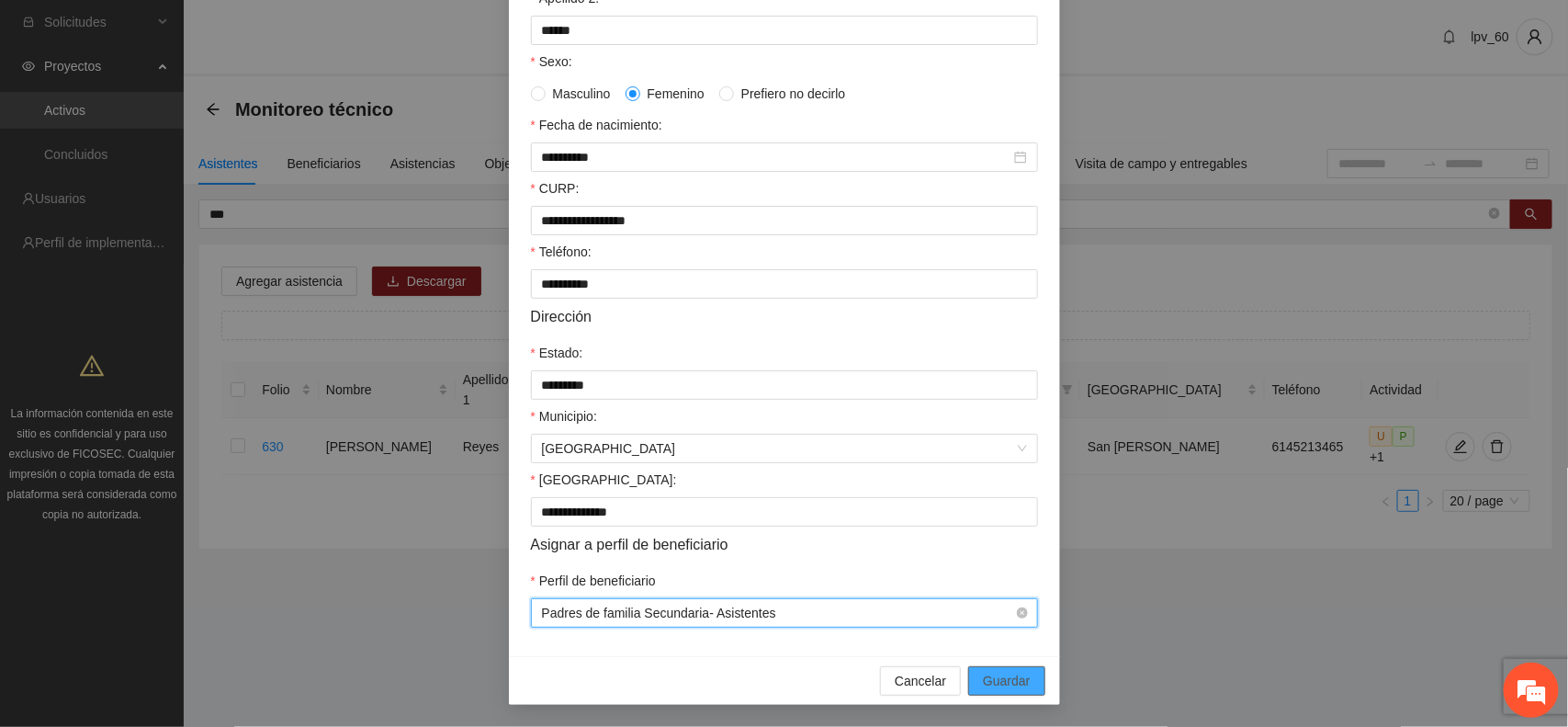
click at [990, 677] on span "Guardar" at bounding box center [1006, 681] width 47 height 20
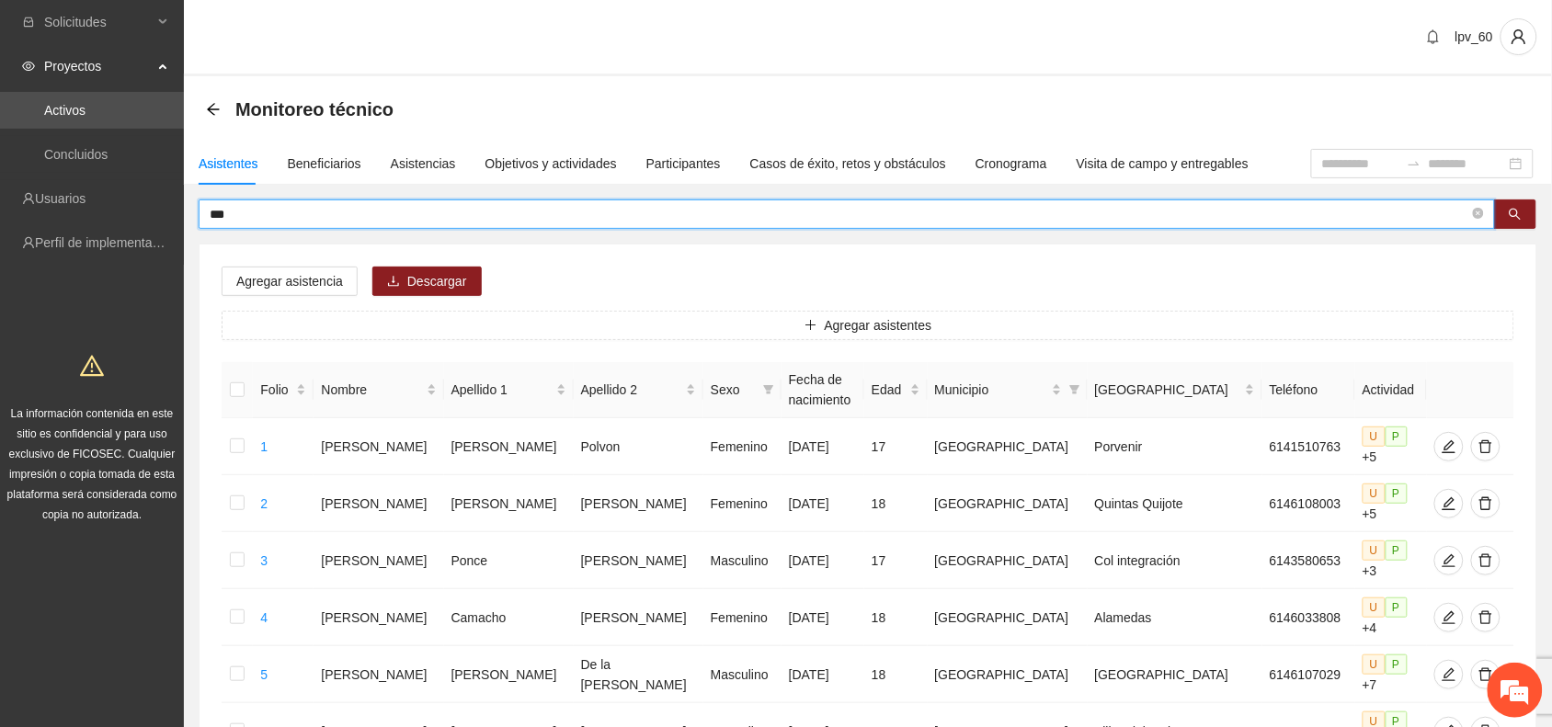
drag, startPoint x: 285, startPoint y: 213, endPoint x: 0, endPoint y: 221, distance: 285.0
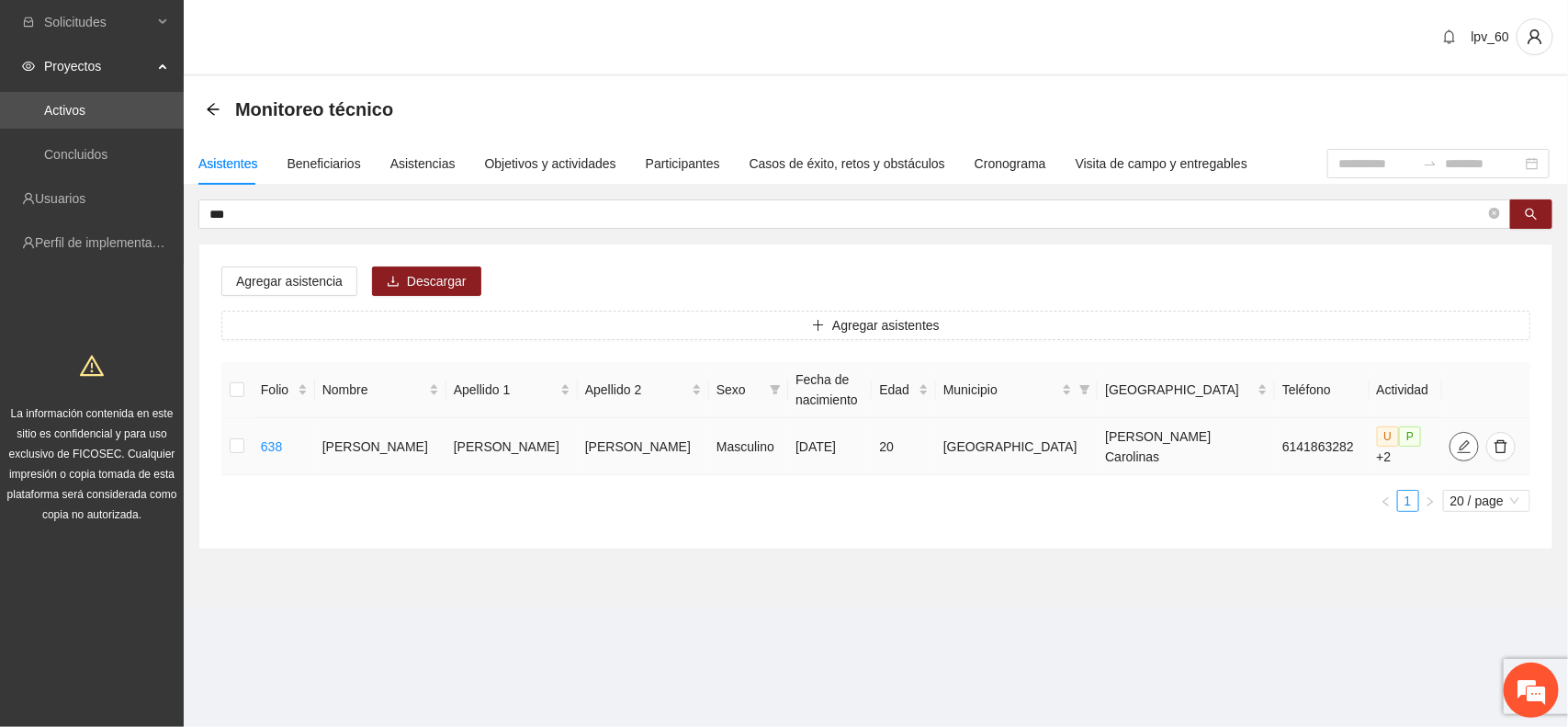
click at [1457, 447] on icon "edit" at bounding box center [1464, 446] width 15 height 15
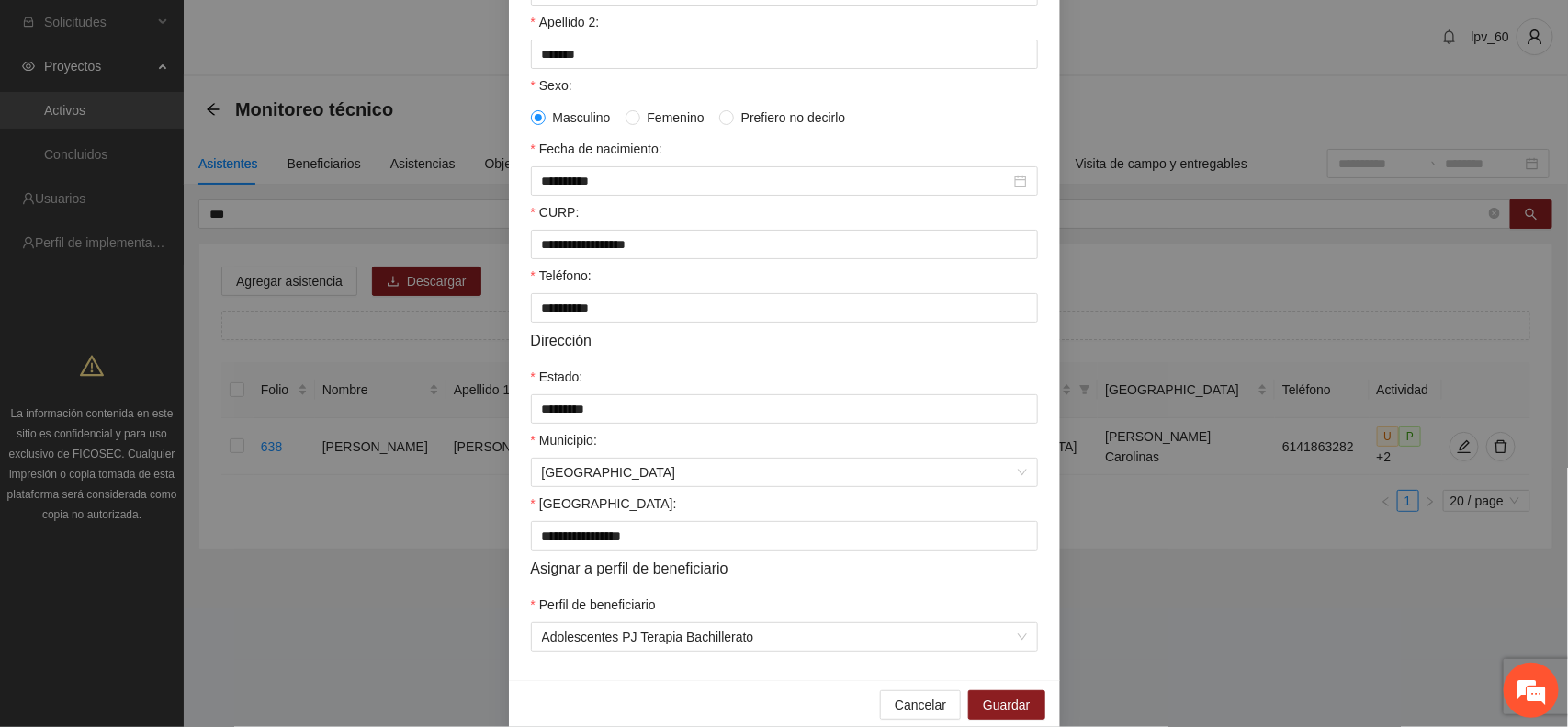
scroll to position [0, 0]
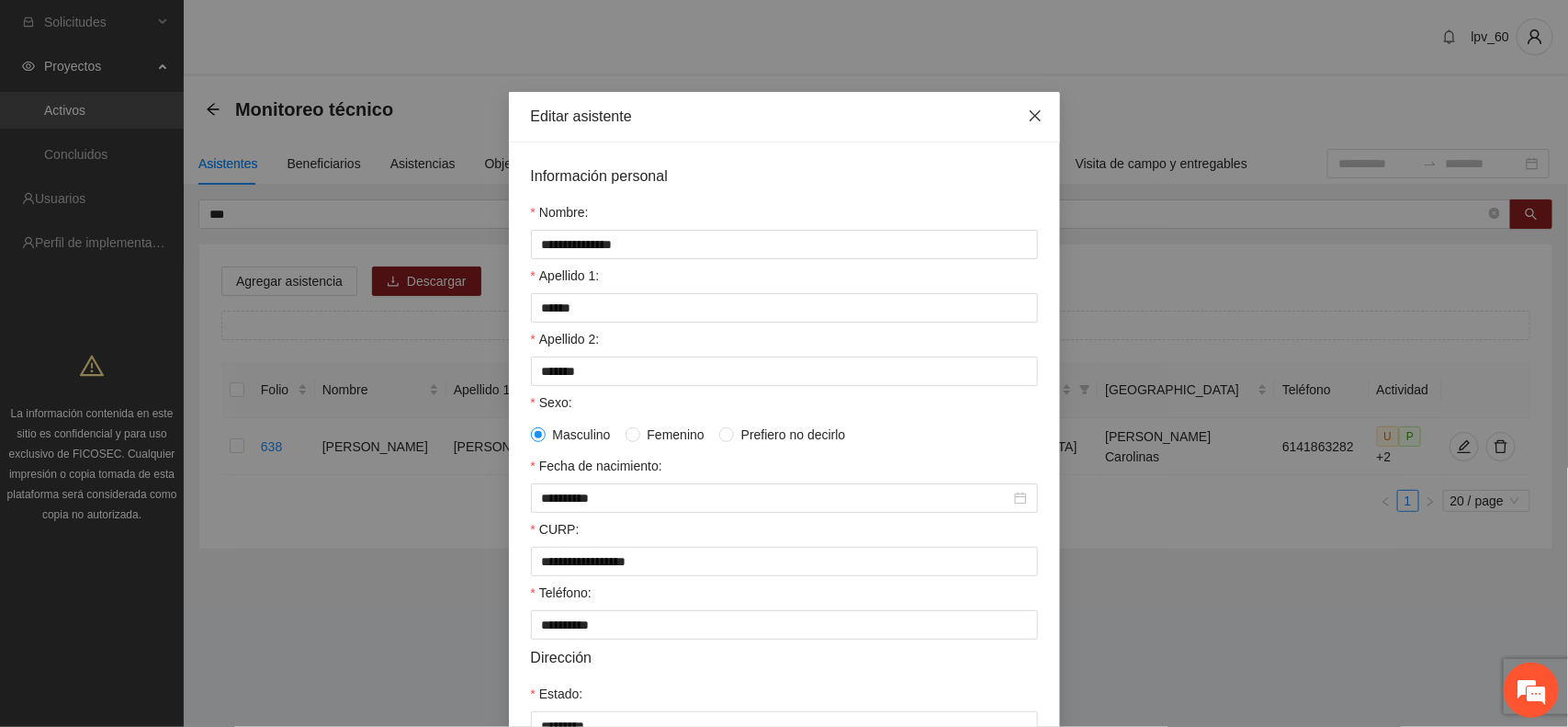
click at [1028, 115] on icon "close" at bounding box center [1035, 115] width 15 height 15
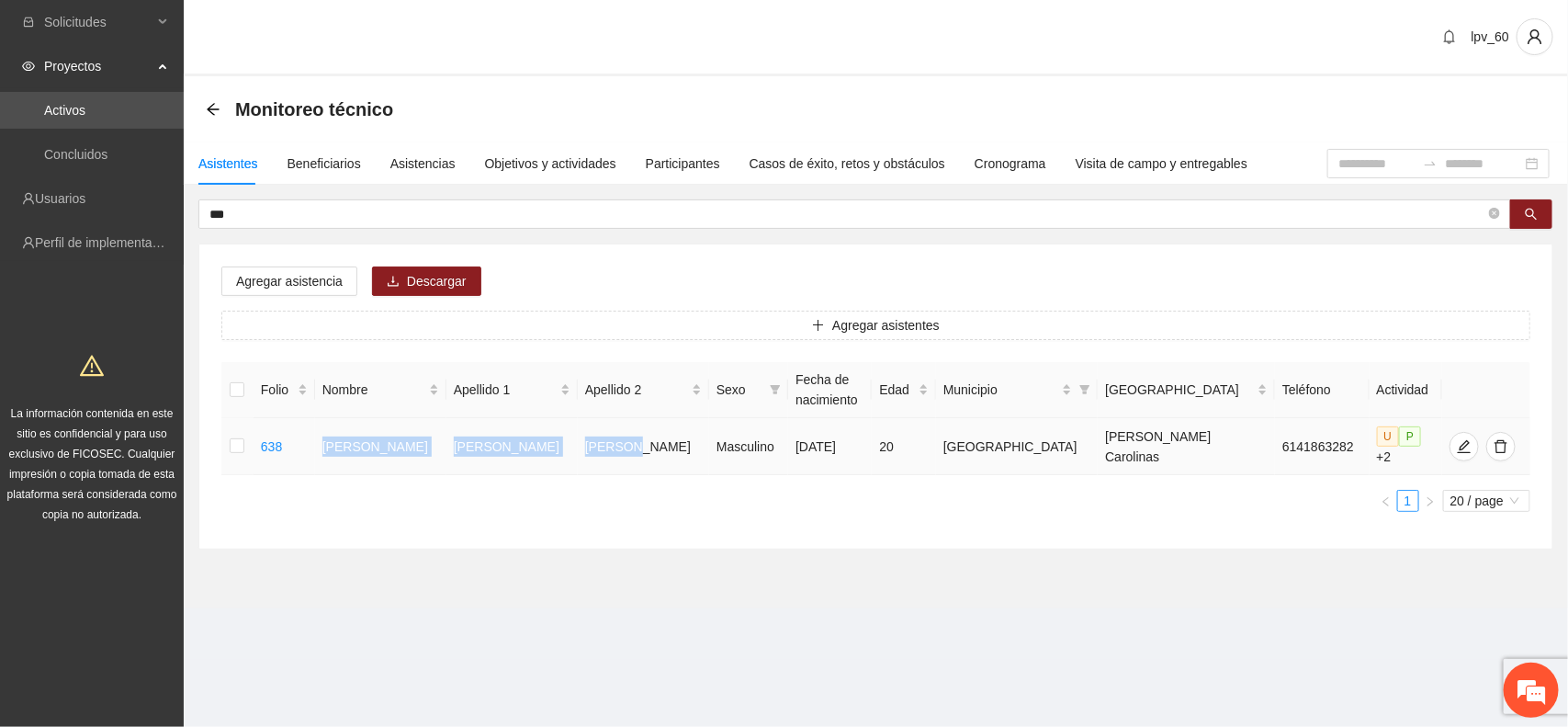
drag, startPoint x: 343, startPoint y: 448, endPoint x: 604, endPoint y: 442, distance: 261.1
click at [604, 442] on tr "638 [PERSON_NAME] [DATE] 20 [GEOGRAPHIC_DATA] [PERSON_NAME] Carolinas 614186328…" at bounding box center [876, 446] width 1309 height 57
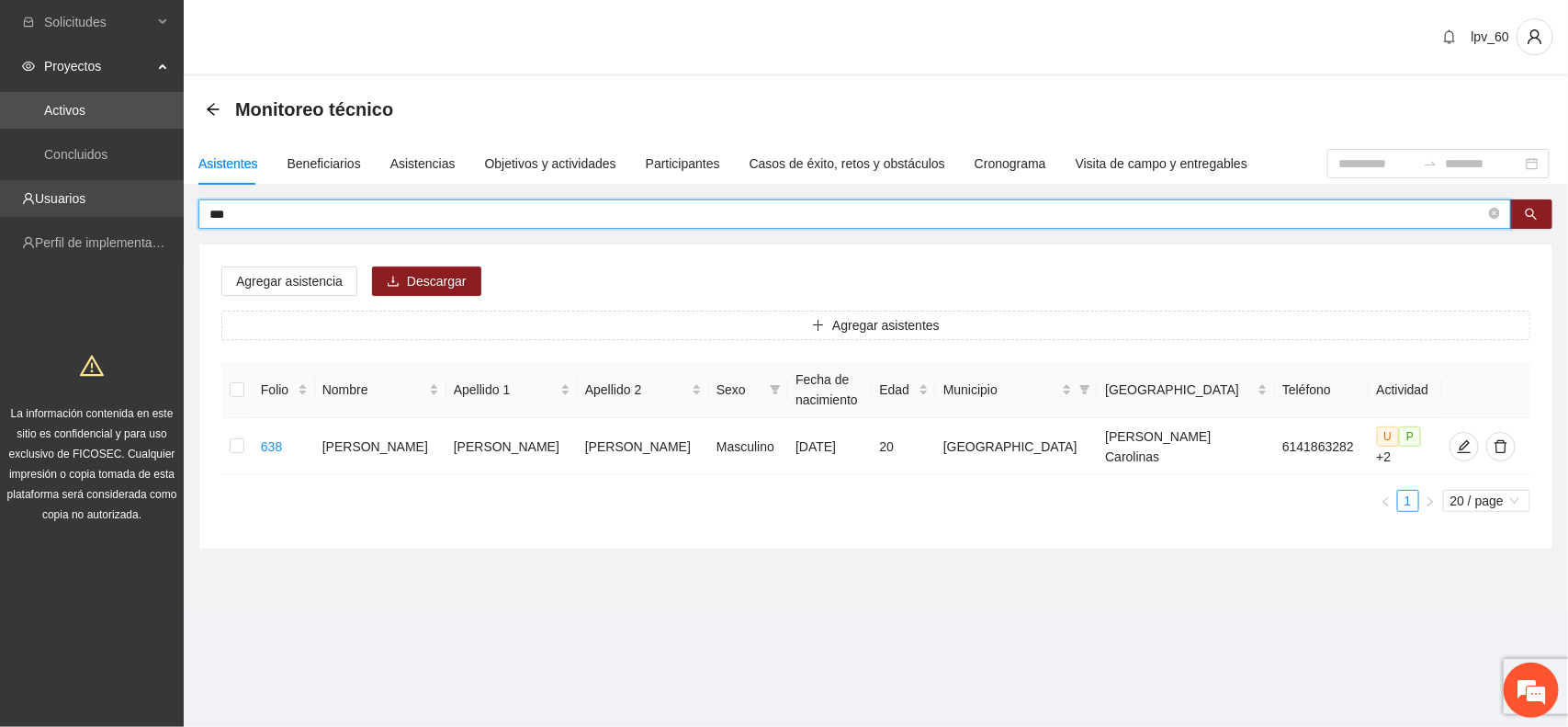
drag, startPoint x: 313, startPoint y: 214, endPoint x: 81, endPoint y: 214, distance: 232.0
click at [81, 214] on section "Solicitudes Proyectos Activos Concluidos Usuarios Perfil de implementadora La i…" at bounding box center [784, 363] width 1568 height 727
type input "***"
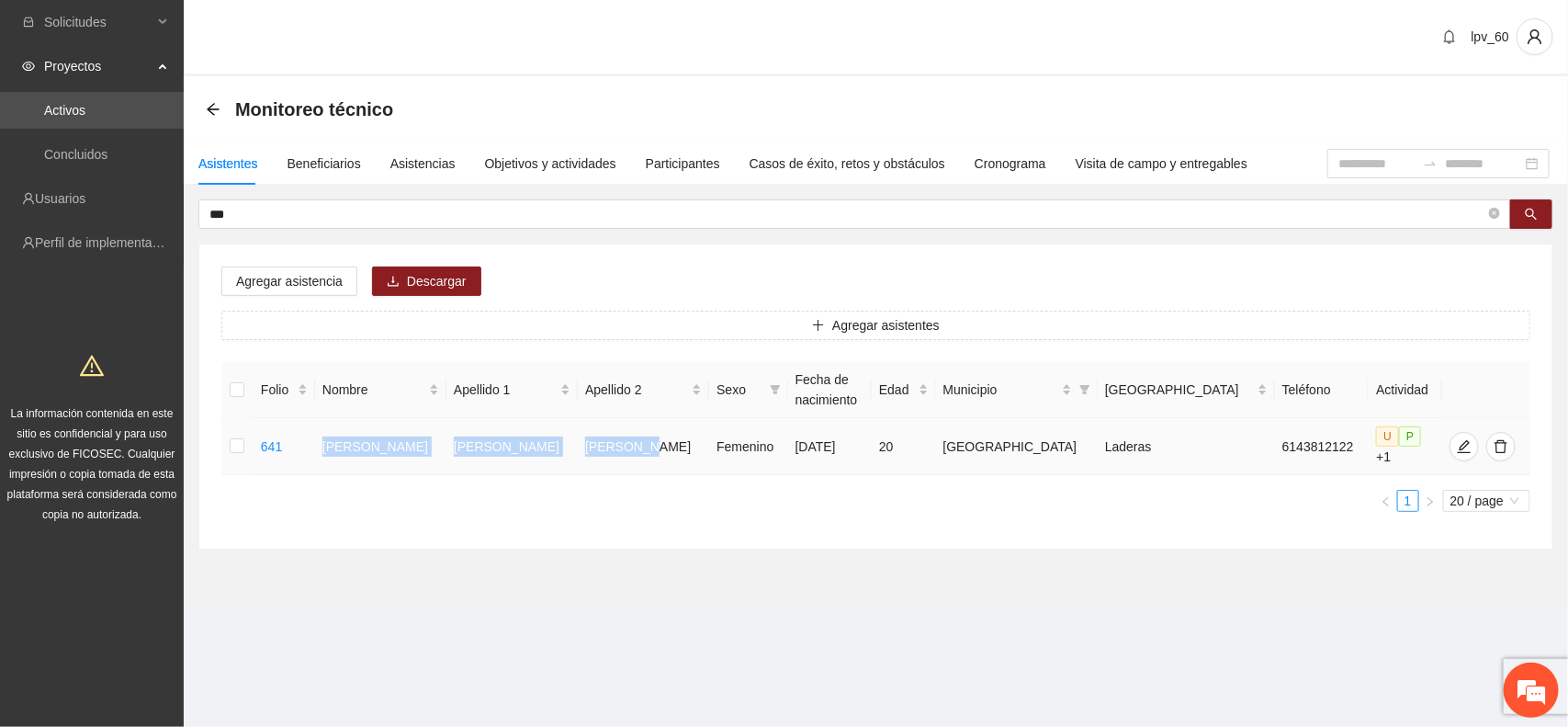
drag, startPoint x: 352, startPoint y: 434, endPoint x: 646, endPoint y: 465, distance: 295.6
click at [646, 465] on tr "641 [PERSON_NAME] Femenino [DATE] 20 Chihuahua Laderas 6143812122 U P +1" at bounding box center [876, 446] width 1309 height 57
click at [1458, 449] on icon "edit" at bounding box center [1464, 445] width 13 height 13
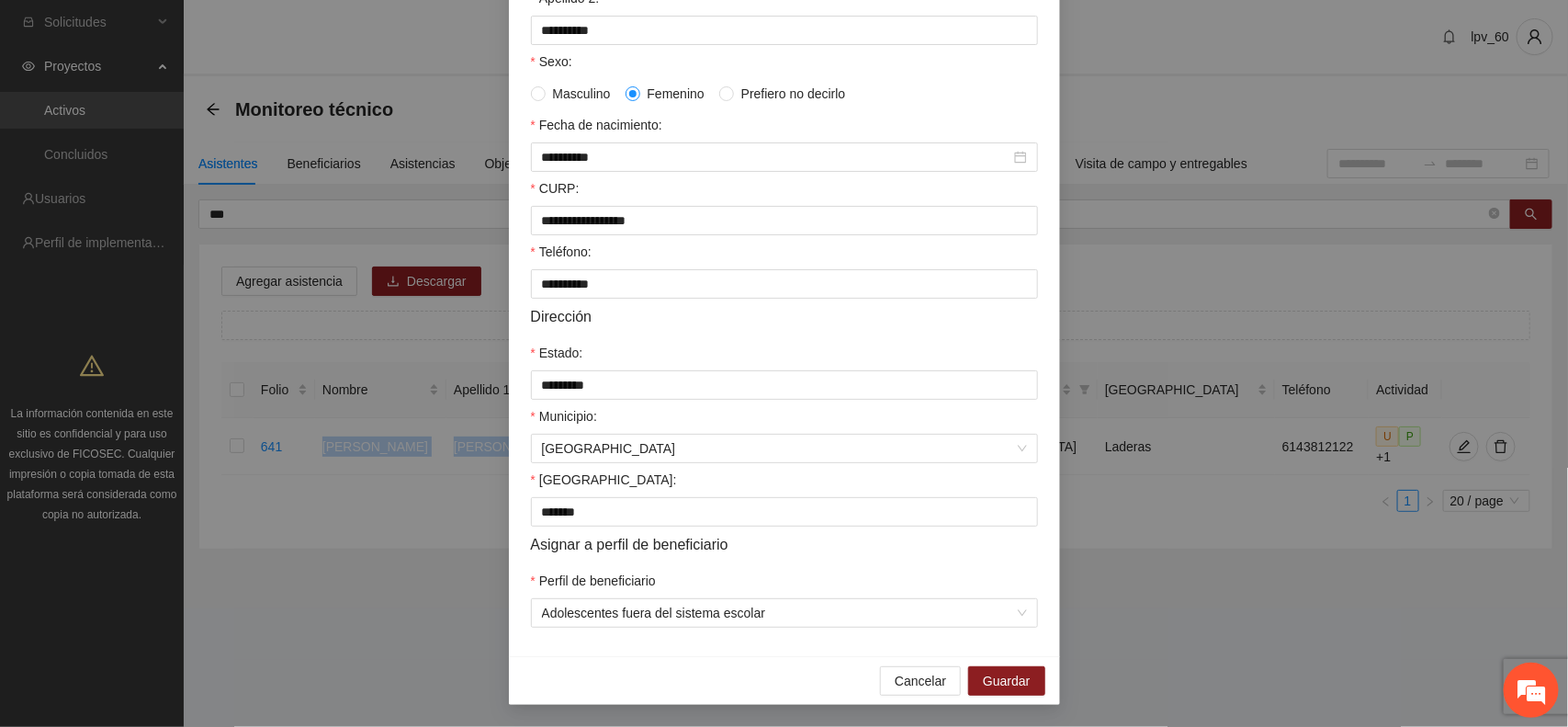
scroll to position [245, 0]
